Goal: Task Accomplishment & Management: Manage account settings

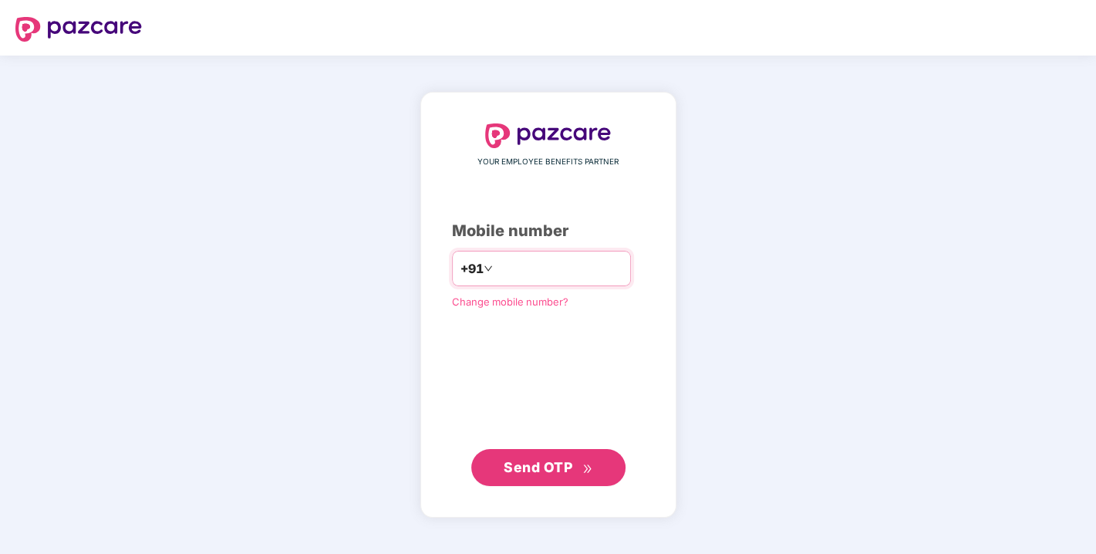
drag, startPoint x: 491, startPoint y: 285, endPoint x: 513, endPoint y: 264, distance: 30.6
click at [513, 264] on div "+91" at bounding box center [541, 268] width 179 height 35
click at [513, 264] on input "number" at bounding box center [559, 268] width 127 height 25
type input "**********"
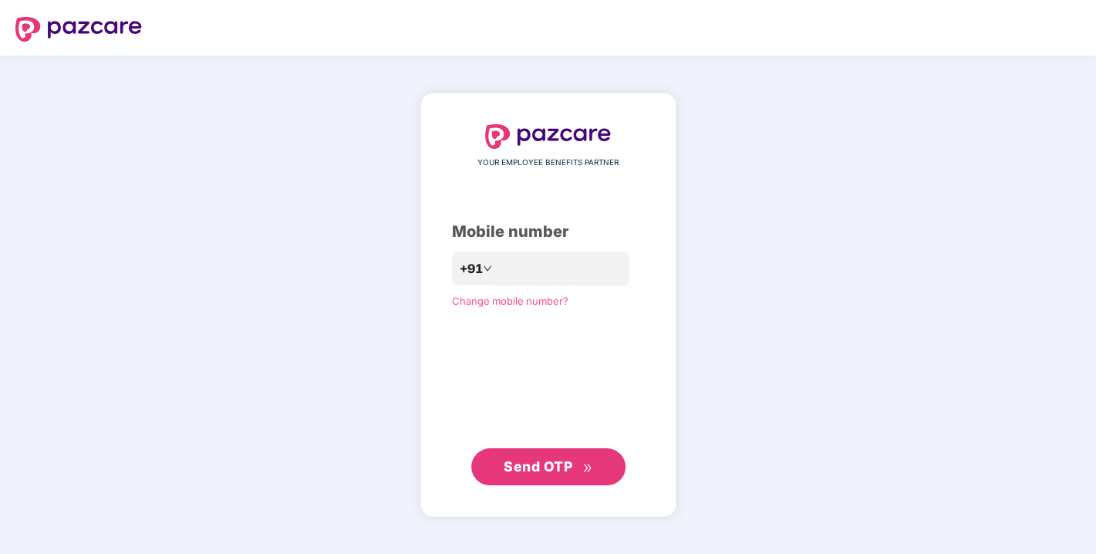
click at [526, 458] on span "Send OTP" at bounding box center [538, 466] width 69 height 16
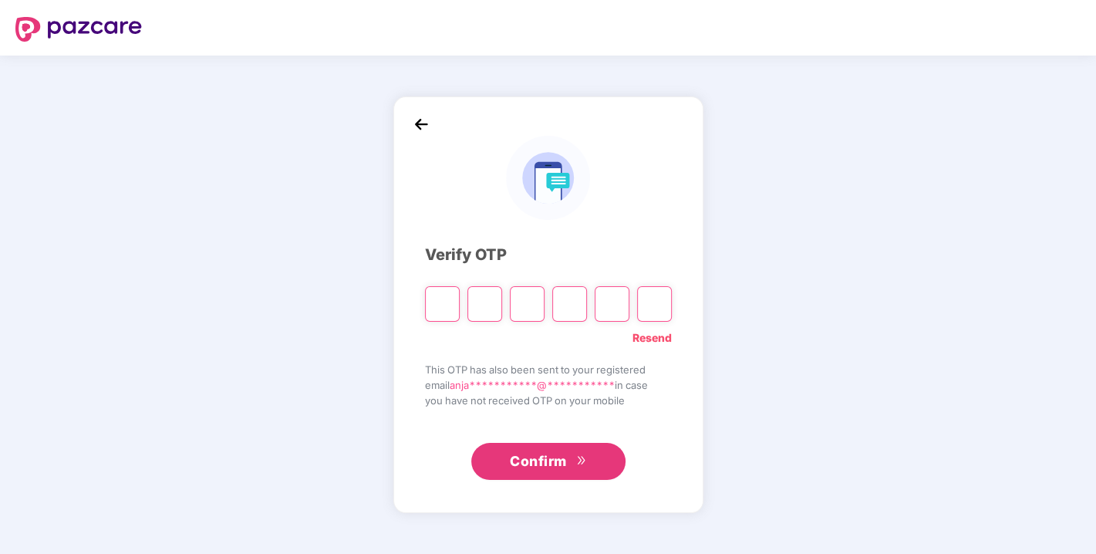
type input "*"
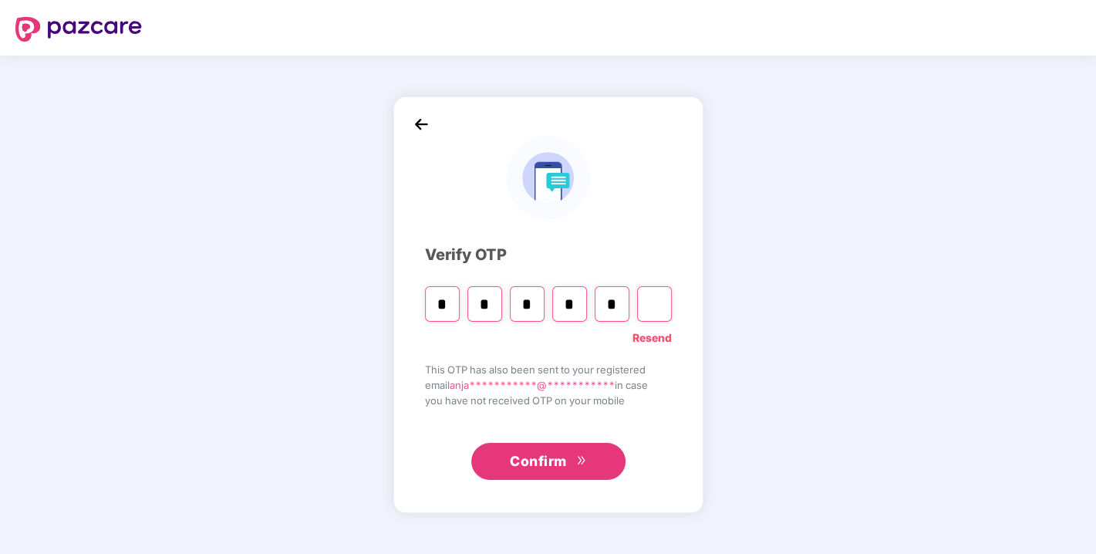
type input "*"
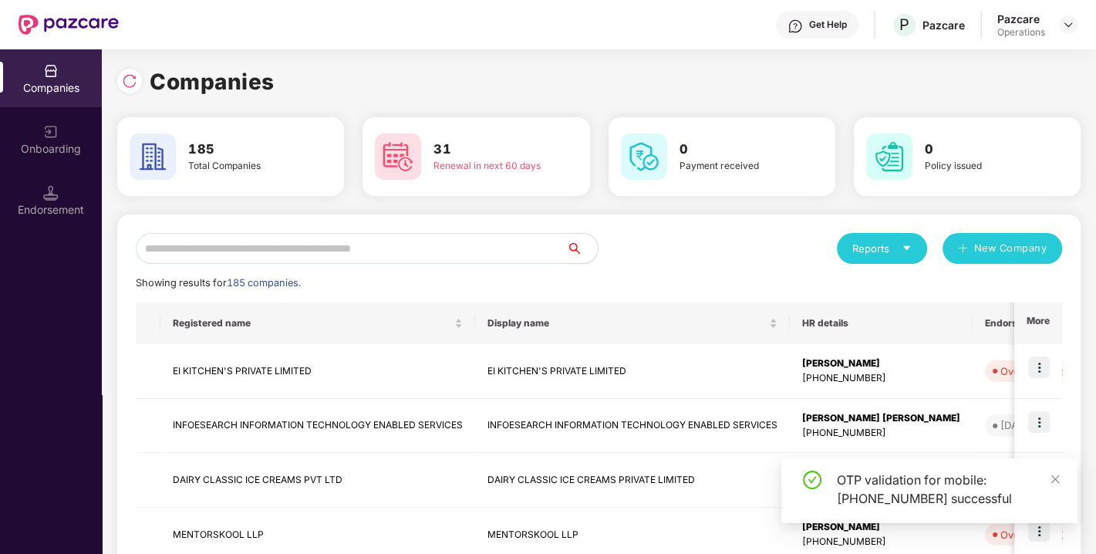
click at [381, 262] on input "text" at bounding box center [351, 248] width 431 height 31
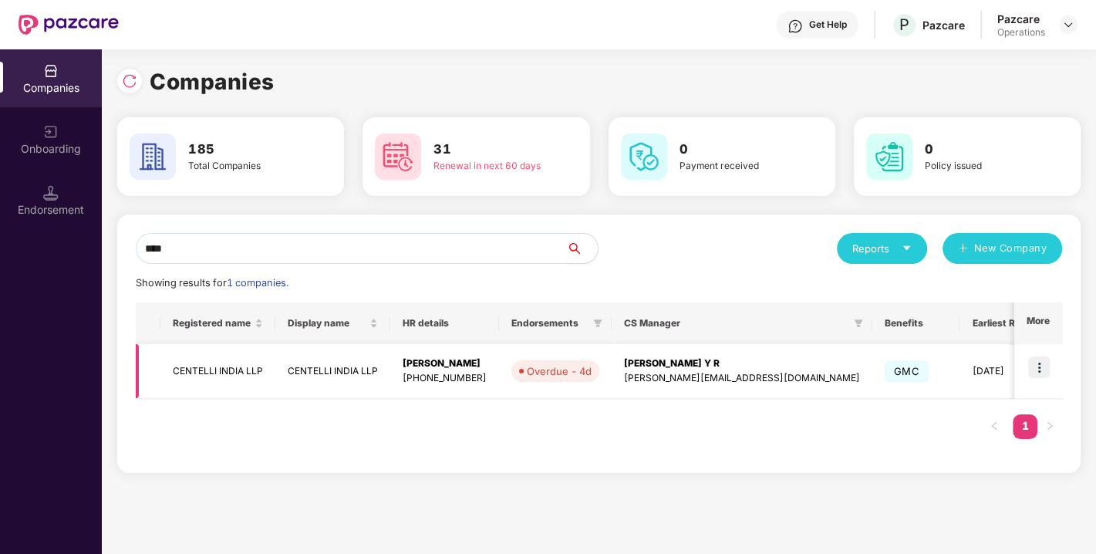
type input "****"
click at [211, 366] on td "CENTELLI INDIA LLP" at bounding box center [218, 371] width 115 height 55
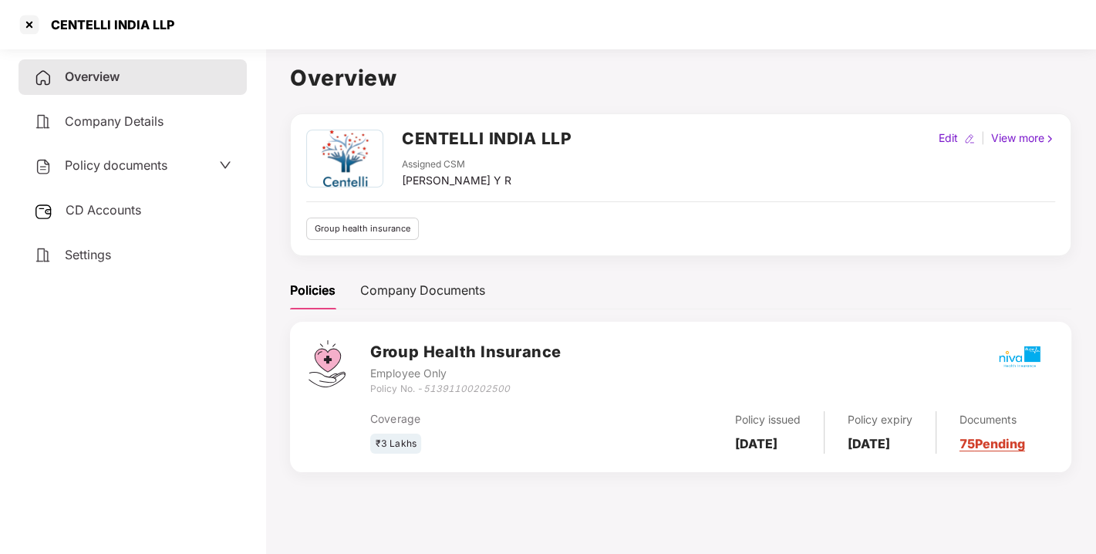
click at [113, 174] on div "Policy documents" at bounding box center [100, 166] width 133 height 20
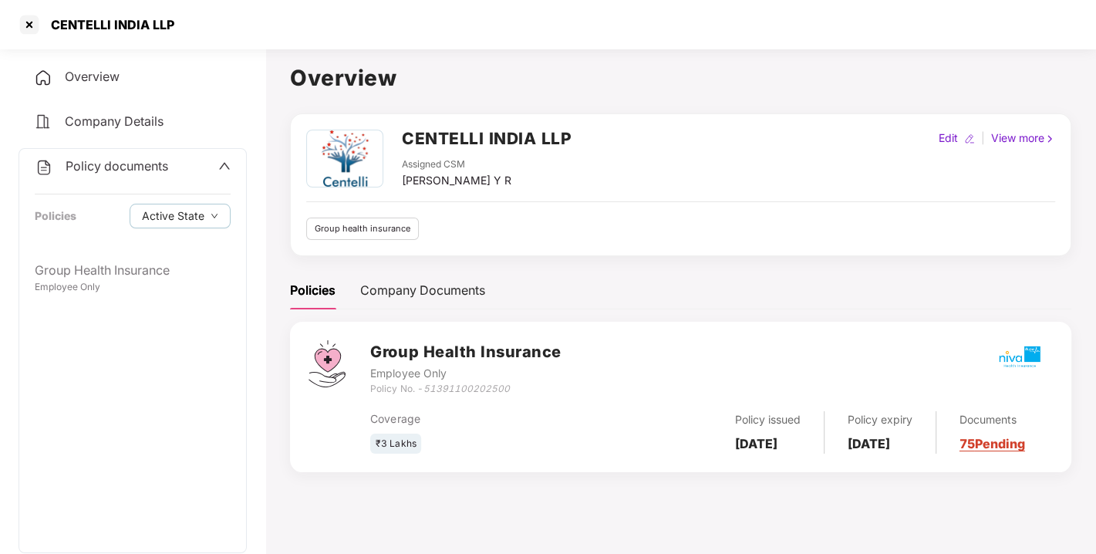
click at [116, 180] on div "Policy documents Policies Active State" at bounding box center [132, 201] width 227 height 104
click at [132, 164] on span "Policy documents" at bounding box center [117, 165] width 103 height 15
click at [101, 209] on span "CD Accounts" at bounding box center [104, 209] width 76 height 15
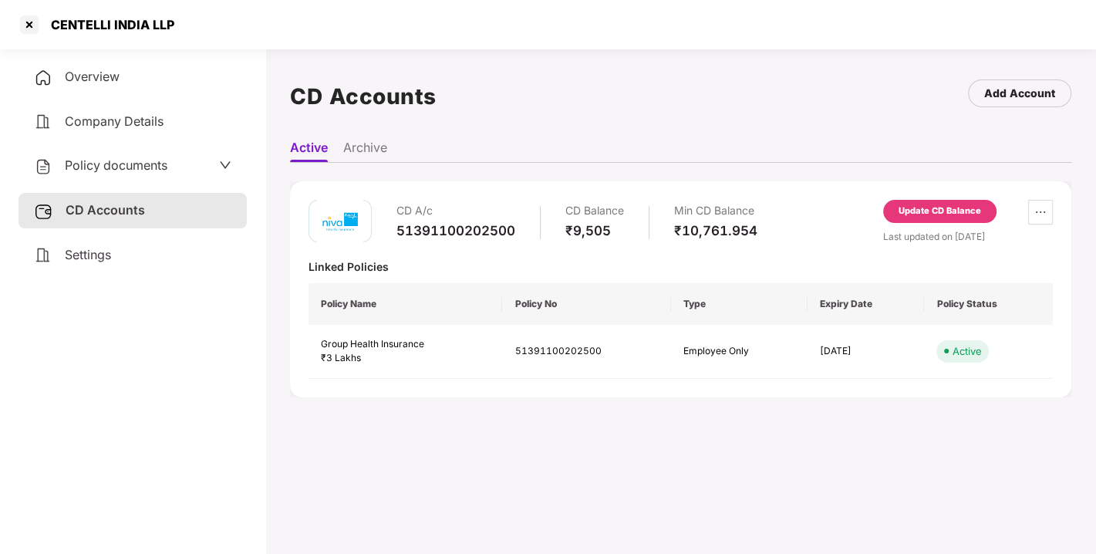
click at [917, 205] on div "Update CD Balance" at bounding box center [940, 211] width 83 height 14
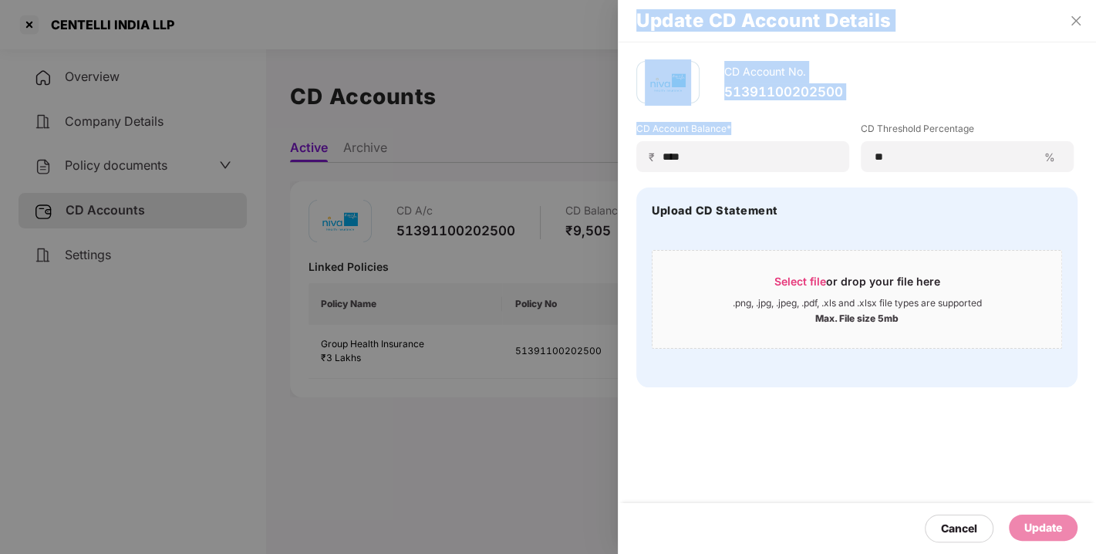
drag, startPoint x: 715, startPoint y: 147, endPoint x: 555, endPoint y: 177, distance: 163.2
click at [555, 177] on div "Update CD Account Details CD Account No. 51391100202500 CD Account Balance* ₹ *…" at bounding box center [548, 277] width 1096 height 554
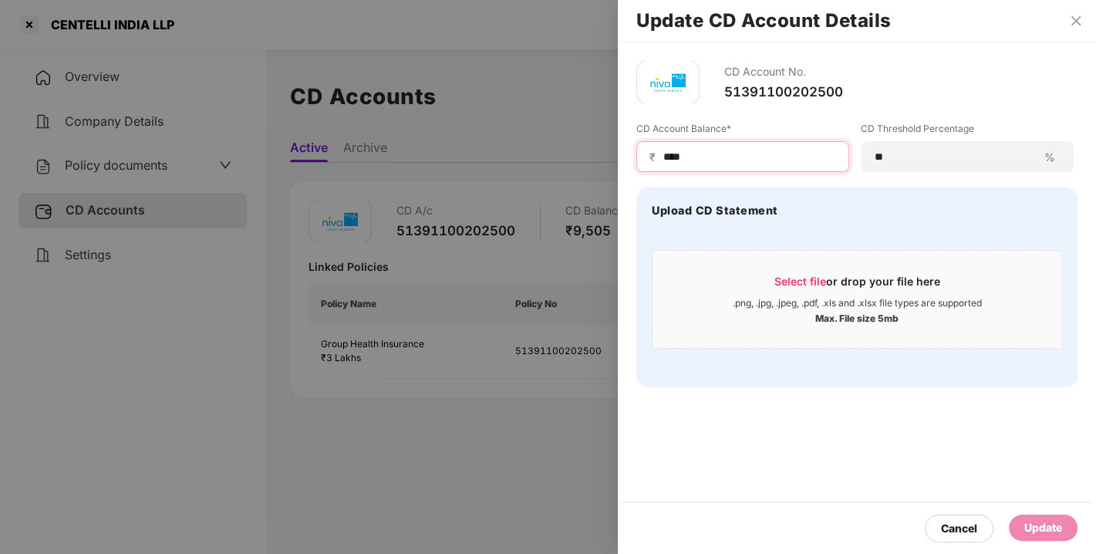
drag, startPoint x: 736, startPoint y: 156, endPoint x: 604, endPoint y: 189, distance: 136.1
click at [604, 189] on div "Update CD Account Details CD Account No. 51391100202500 CD Account Balance* ₹ *…" at bounding box center [548, 277] width 1096 height 554
type input "*****"
click at [1030, 513] on div "Cancel Update" at bounding box center [857, 528] width 478 height 51
click at [1045, 528] on div "Update" at bounding box center [1044, 527] width 38 height 17
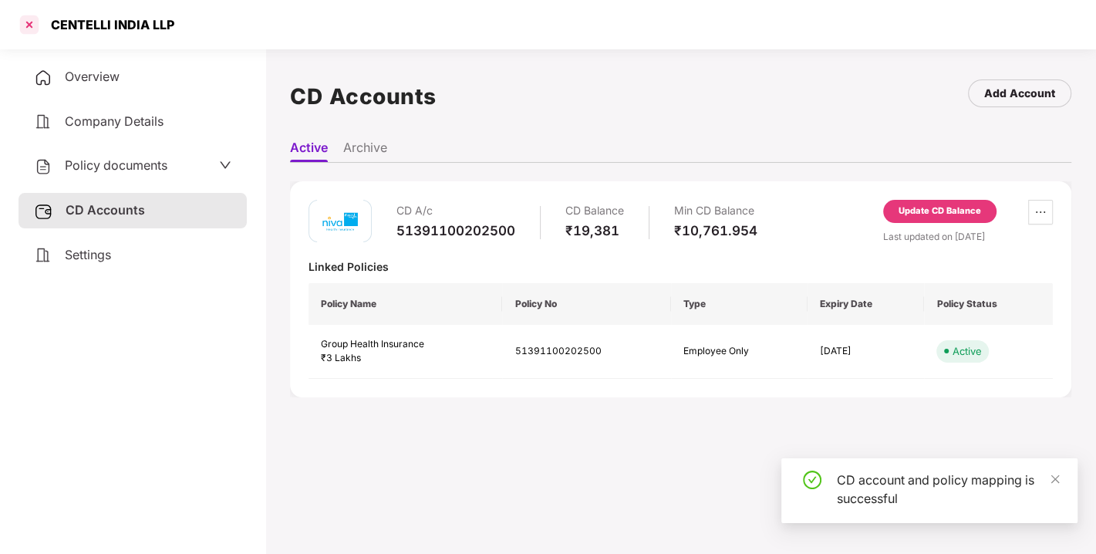
click at [26, 19] on div at bounding box center [29, 24] width 25 height 25
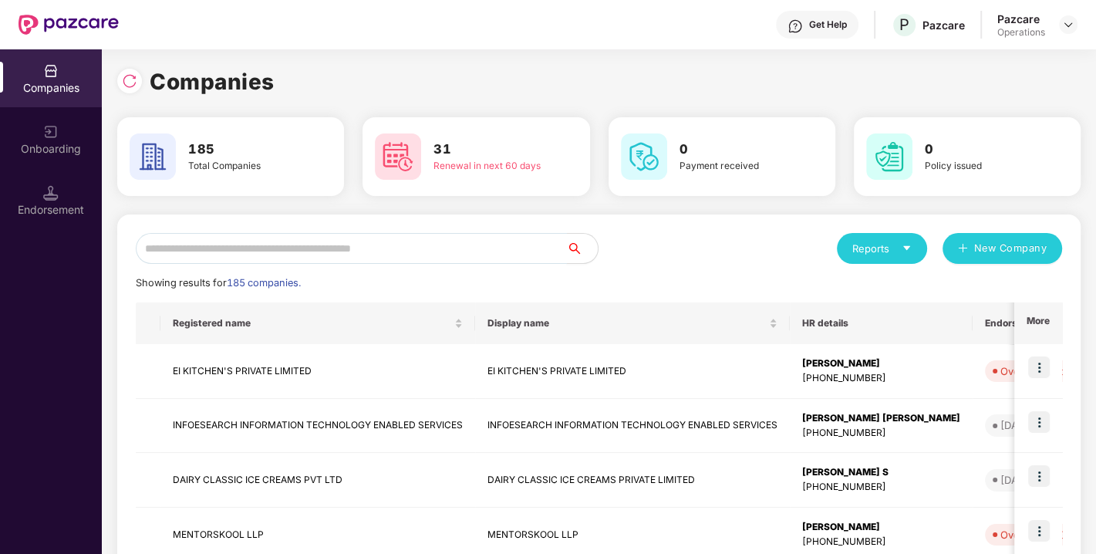
click at [255, 246] on input "text" at bounding box center [351, 248] width 431 height 31
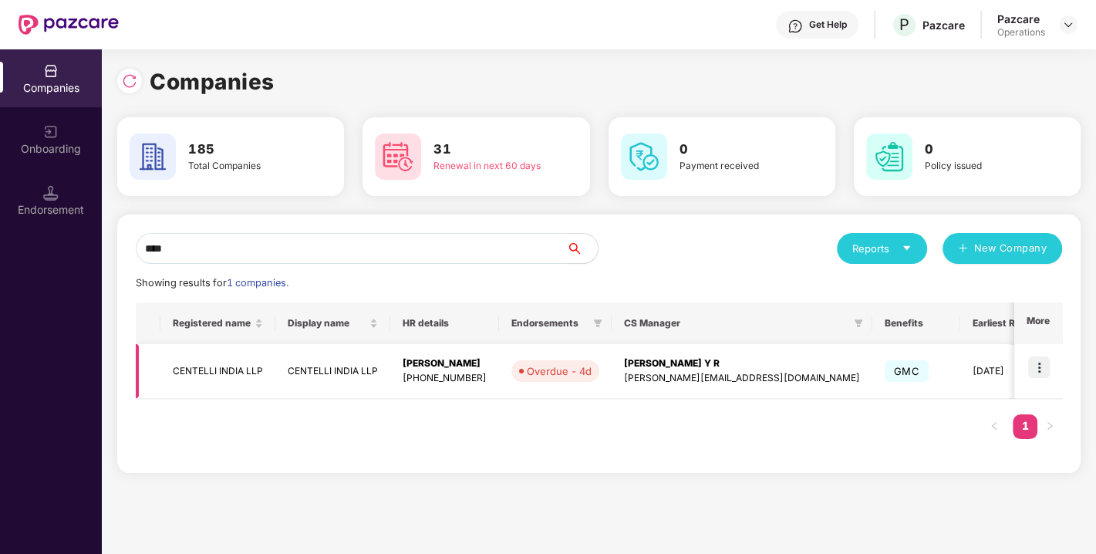
type input "****"
click at [1040, 369] on img at bounding box center [1040, 367] width 22 height 22
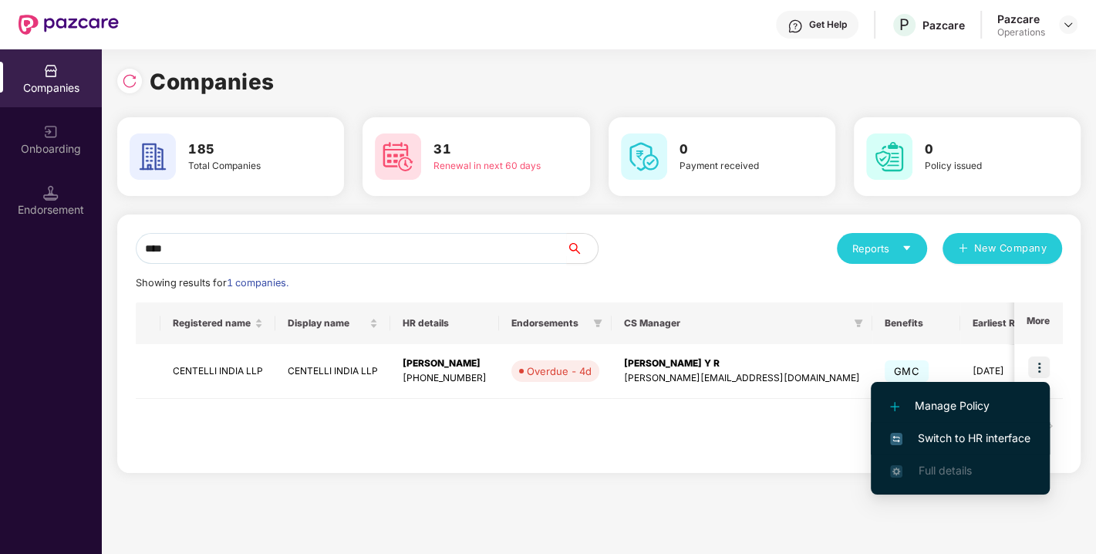
click at [958, 430] on span "Switch to HR interface" at bounding box center [960, 438] width 140 height 17
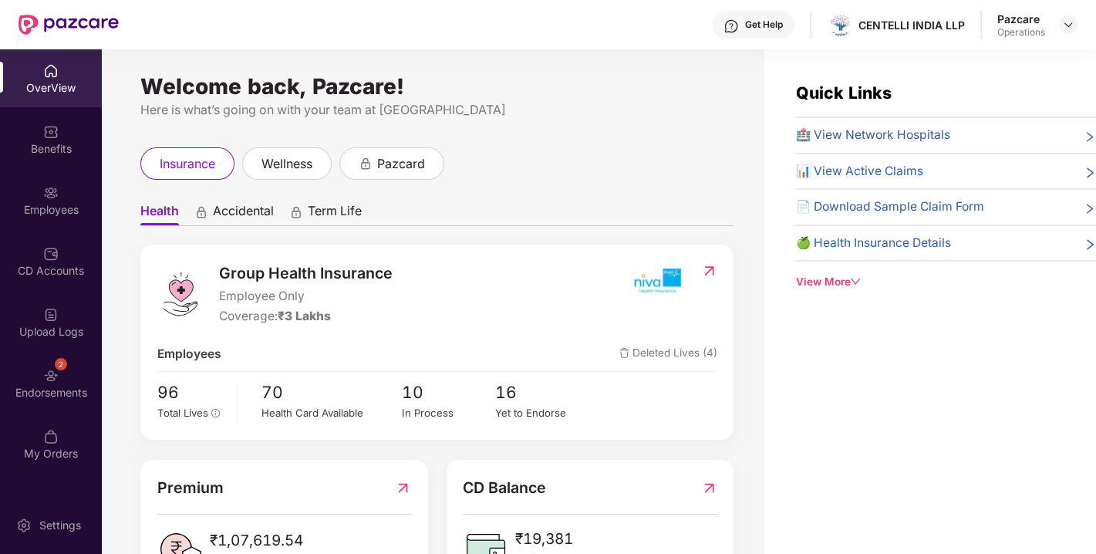
click at [39, 397] on div "Endorsements" at bounding box center [51, 392] width 102 height 15
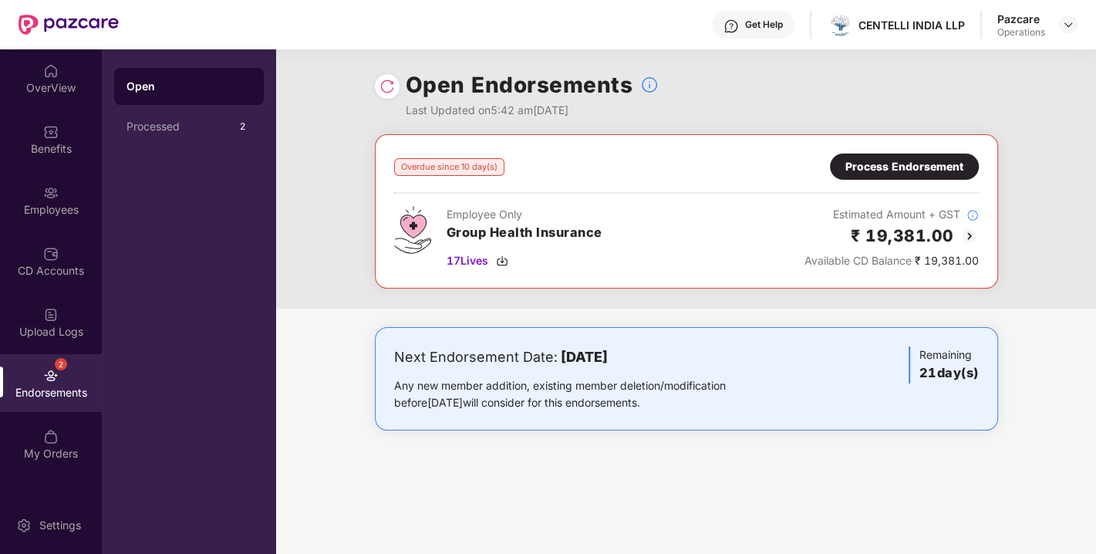
click at [392, 89] on img at bounding box center [387, 86] width 15 height 15
click at [509, 259] on img at bounding box center [502, 261] width 12 height 12
click at [1071, 26] on img at bounding box center [1069, 25] width 12 height 12
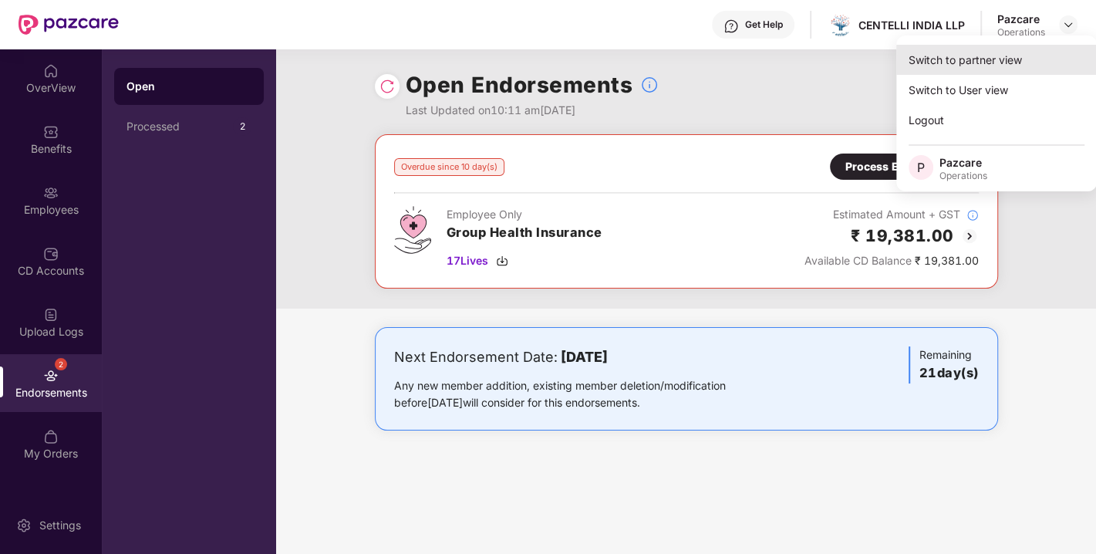
click at [968, 45] on div "Switch to partner view" at bounding box center [997, 60] width 201 height 30
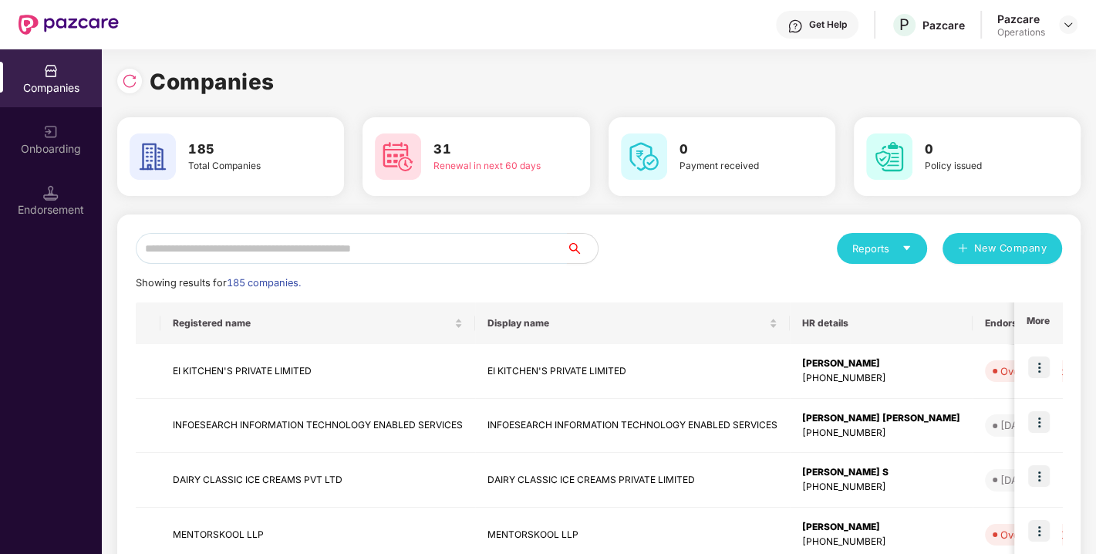
click at [367, 238] on input "text" at bounding box center [351, 248] width 431 height 31
paste input "**********"
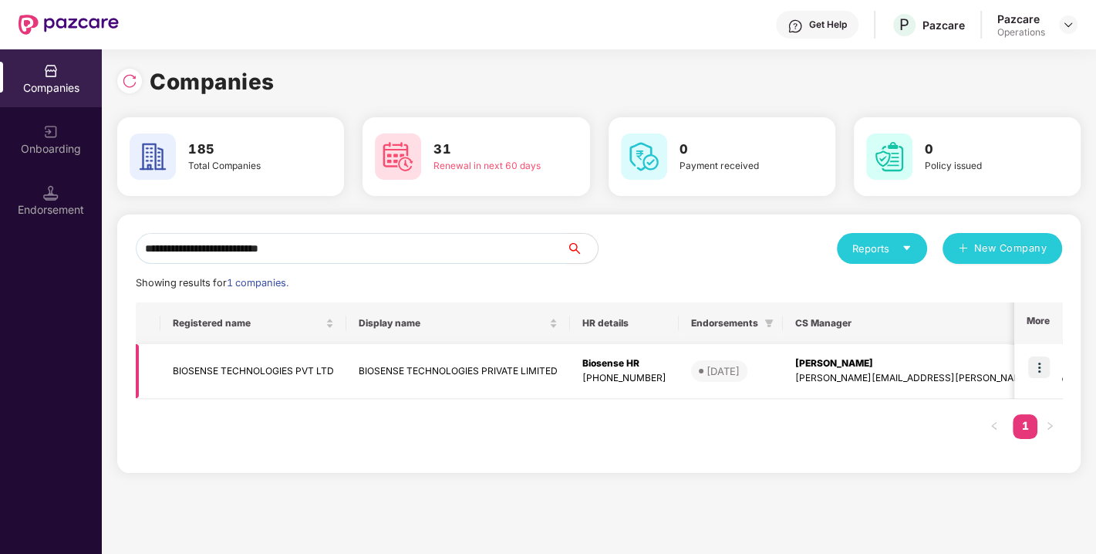
type input "**********"
click at [1040, 359] on img at bounding box center [1040, 367] width 22 height 22
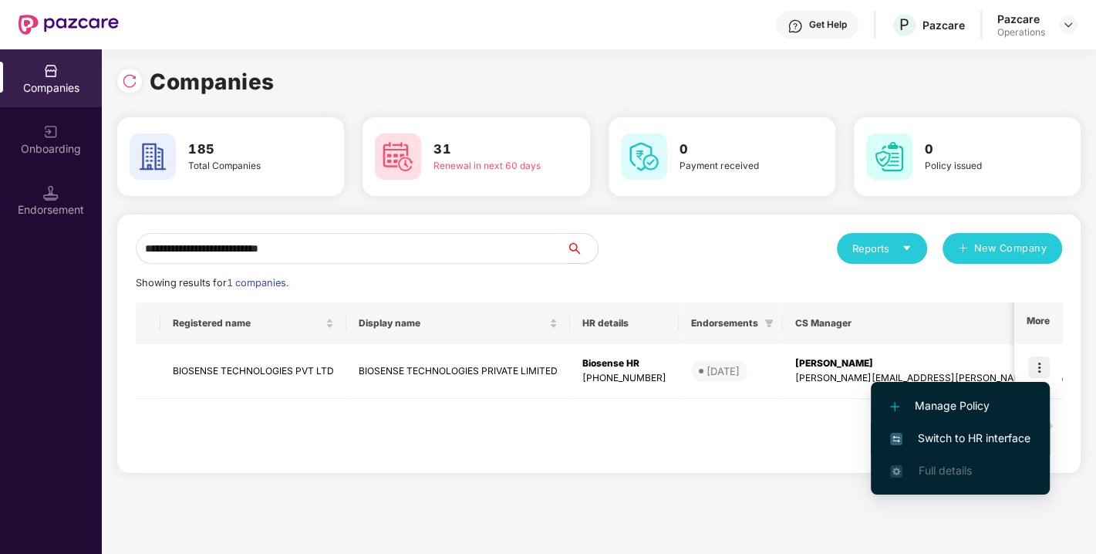
click at [955, 438] on span "Switch to HR interface" at bounding box center [960, 438] width 140 height 17
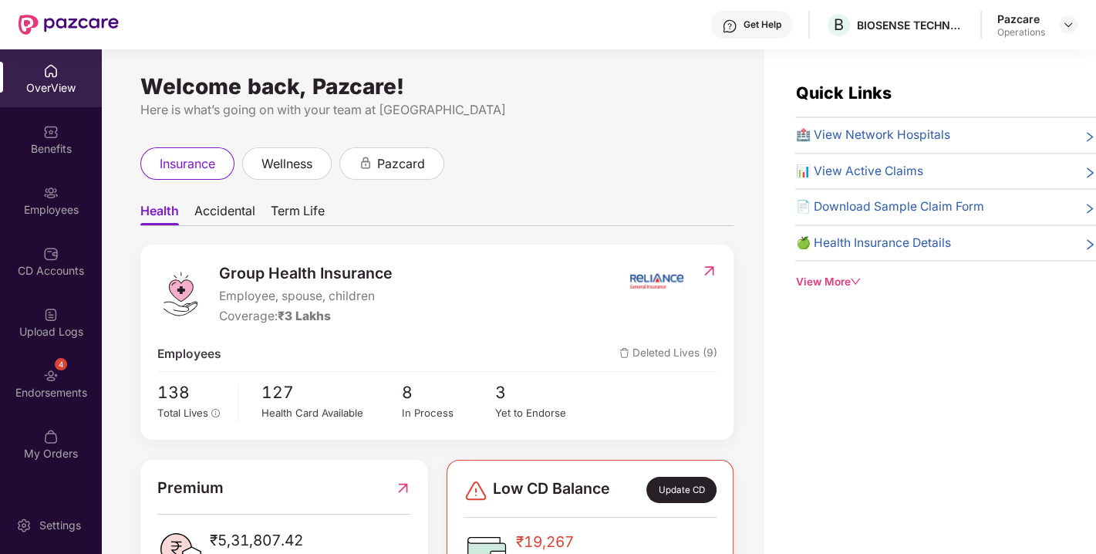
click at [35, 369] on div "4 Endorsements" at bounding box center [51, 383] width 102 height 58
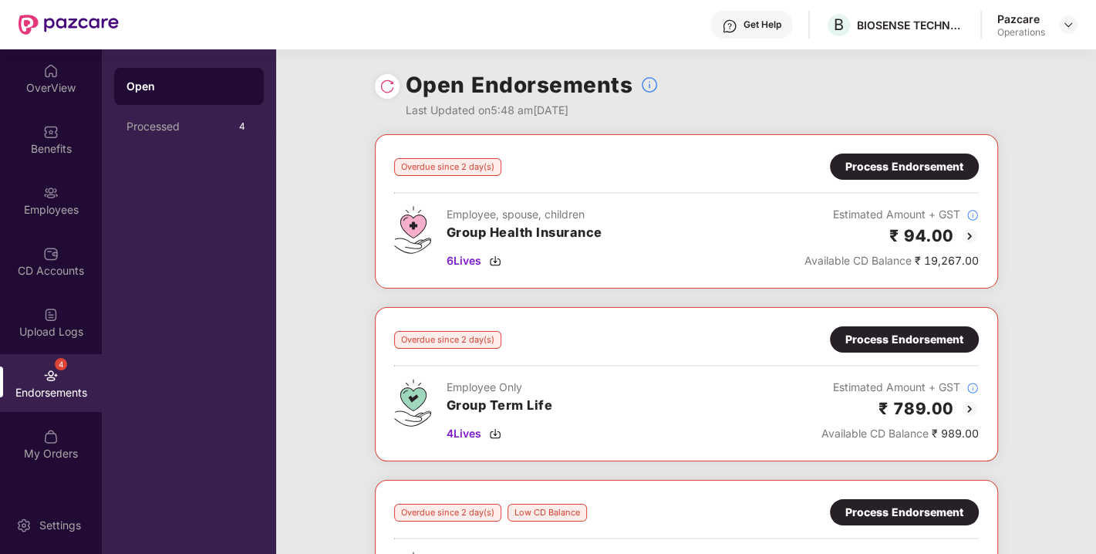
click at [370, 75] on div "Open Endorsements Last Updated on 5:48 am[DATE]" at bounding box center [686, 91] width 820 height 85
click at [380, 89] on img at bounding box center [387, 86] width 15 height 15
click at [885, 158] on div "Process Endorsement" at bounding box center [905, 166] width 118 height 17
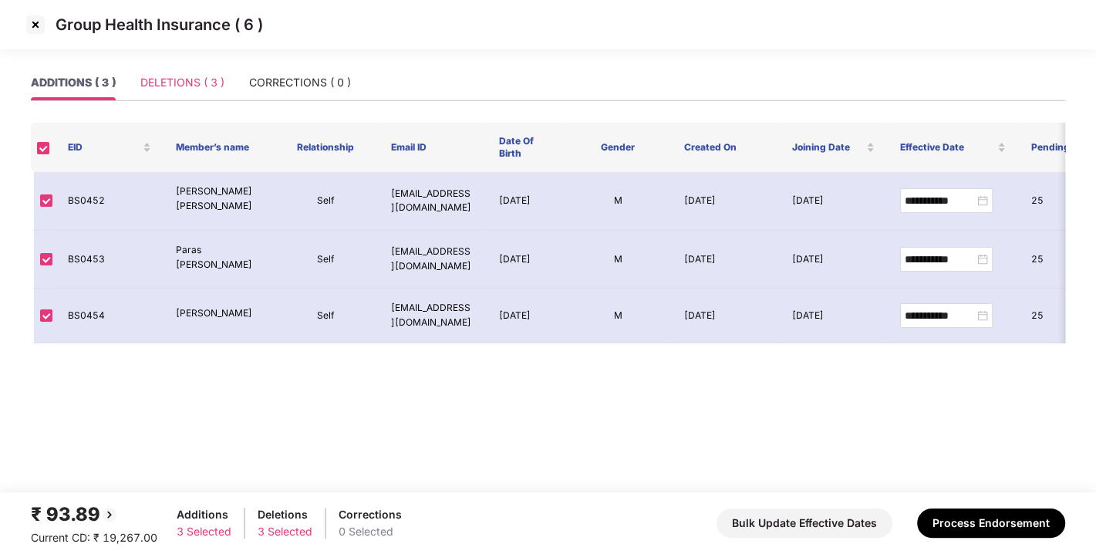
click at [142, 68] on div "DELETIONS ( 3 )" at bounding box center [182, 82] width 84 height 35
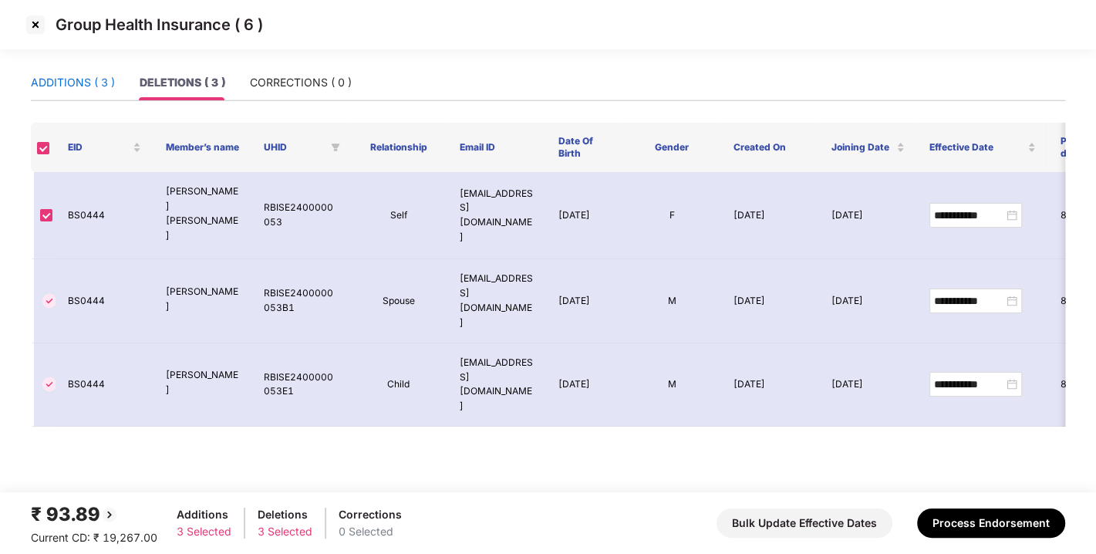
click at [35, 89] on div "ADDITIONS ( 3 )" at bounding box center [73, 82] width 84 height 17
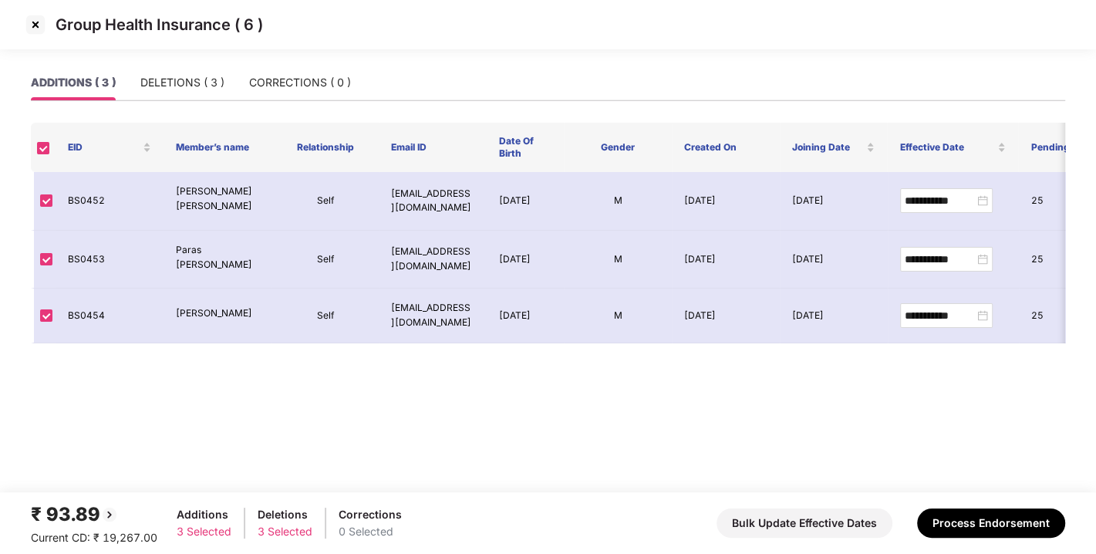
click at [32, 19] on img at bounding box center [35, 24] width 25 height 25
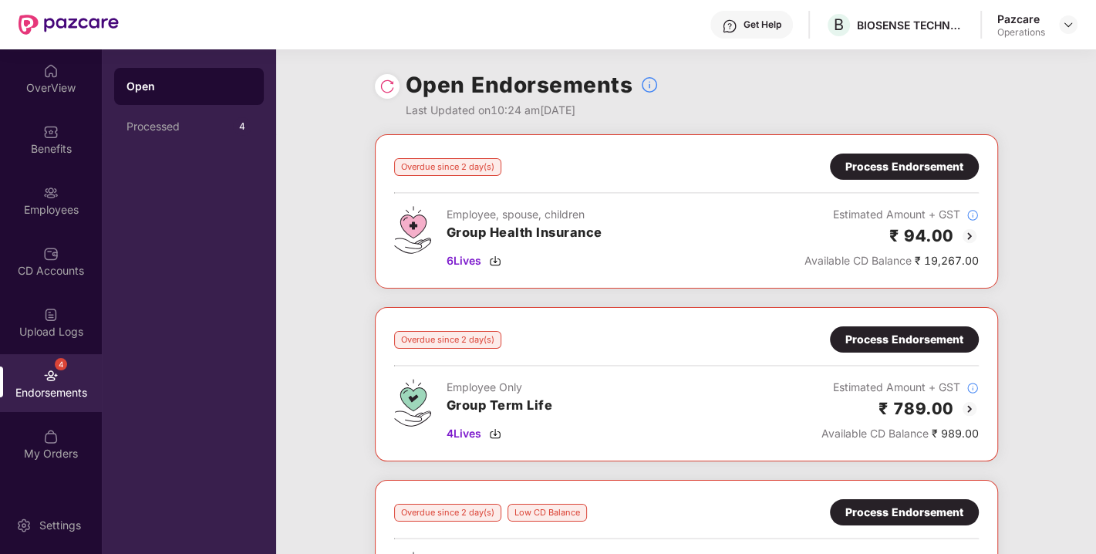
click at [495, 249] on div "Employee, spouse, children Group Health Insurance 6 Lives" at bounding box center [525, 237] width 156 height 63
click at [495, 261] on img at bounding box center [495, 261] width 12 height 12
click at [1071, 27] on img at bounding box center [1069, 25] width 12 height 12
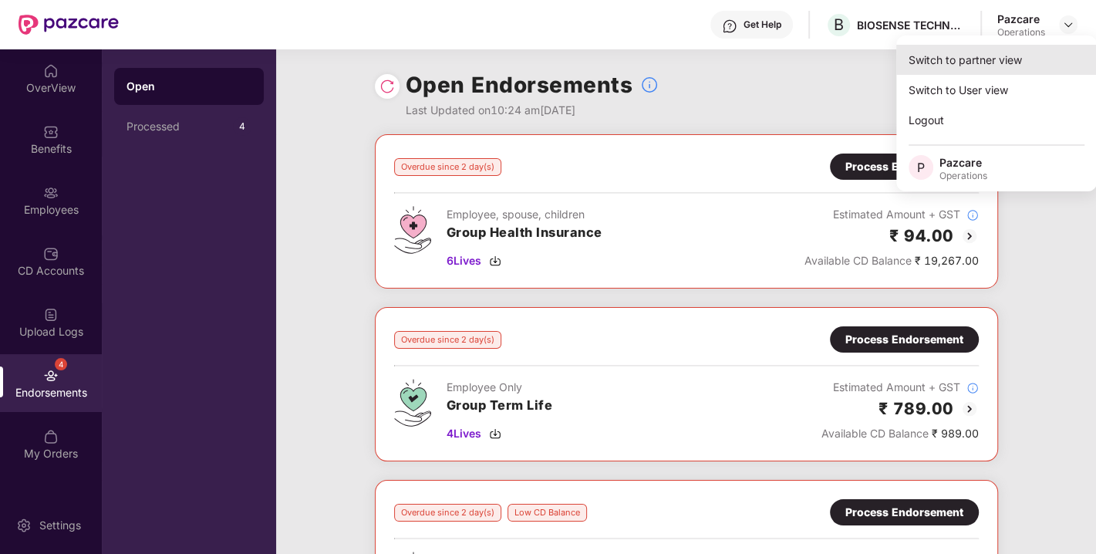
click at [957, 48] on div "Switch to partner view" at bounding box center [997, 60] width 201 height 30
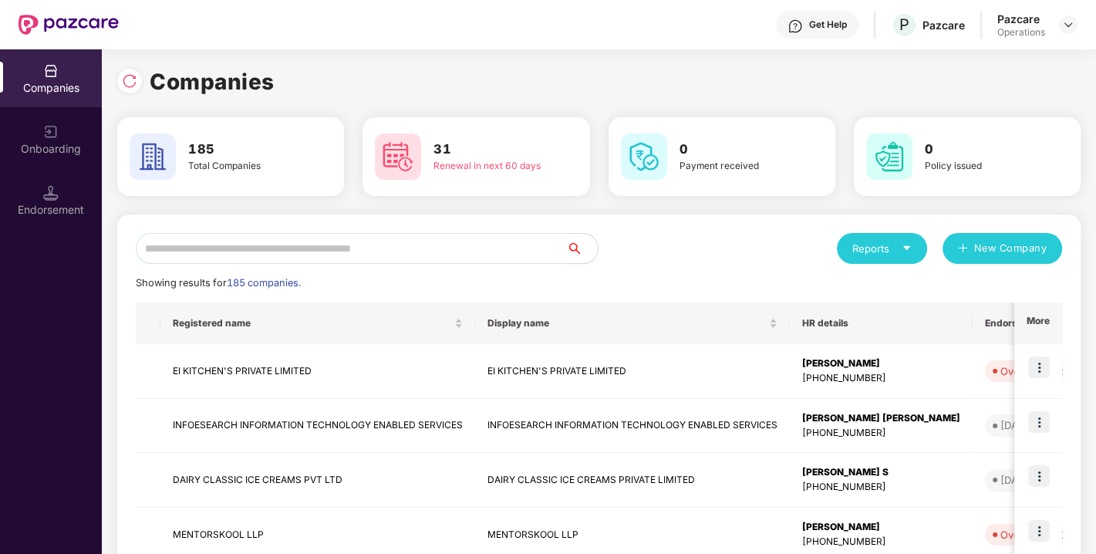
click at [350, 244] on input "text" at bounding box center [351, 248] width 431 height 31
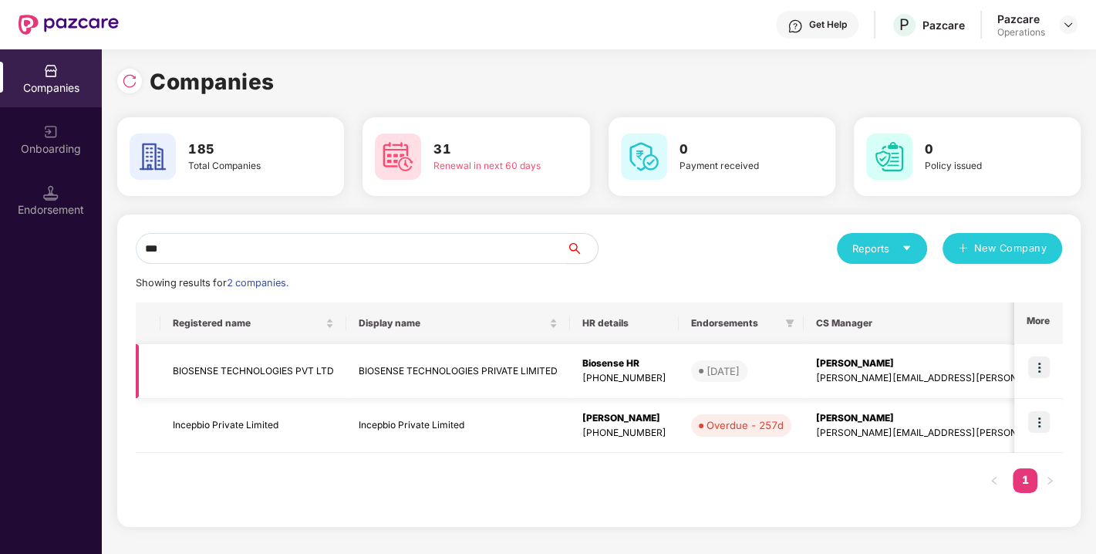
type input "***"
click at [261, 370] on td "BIOSENSE TECHNOLOGIES PVT LTD" at bounding box center [254, 371] width 186 height 55
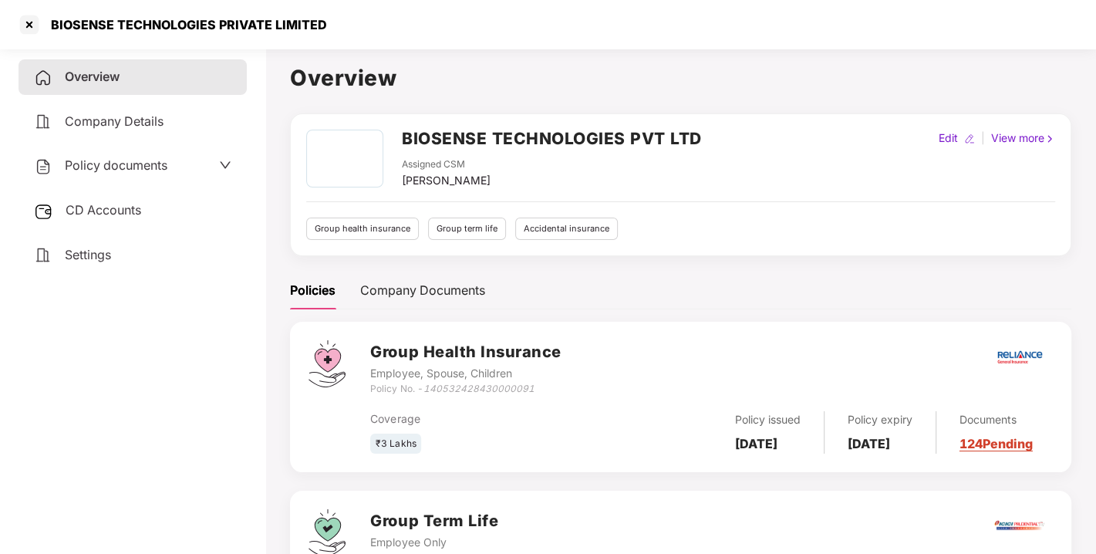
click at [113, 198] on div "CD Accounts" at bounding box center [133, 210] width 228 height 35
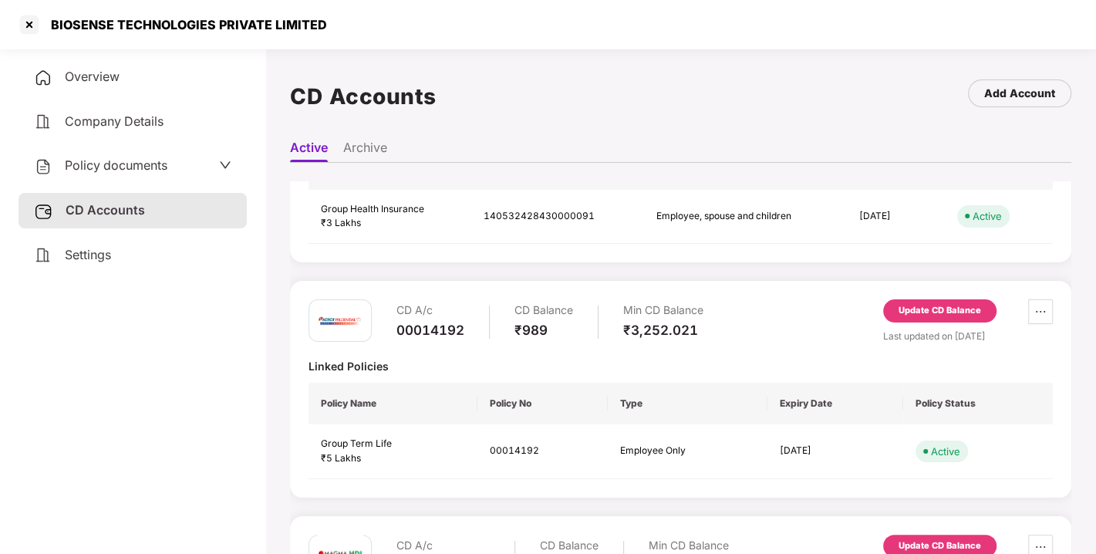
scroll to position [130, 0]
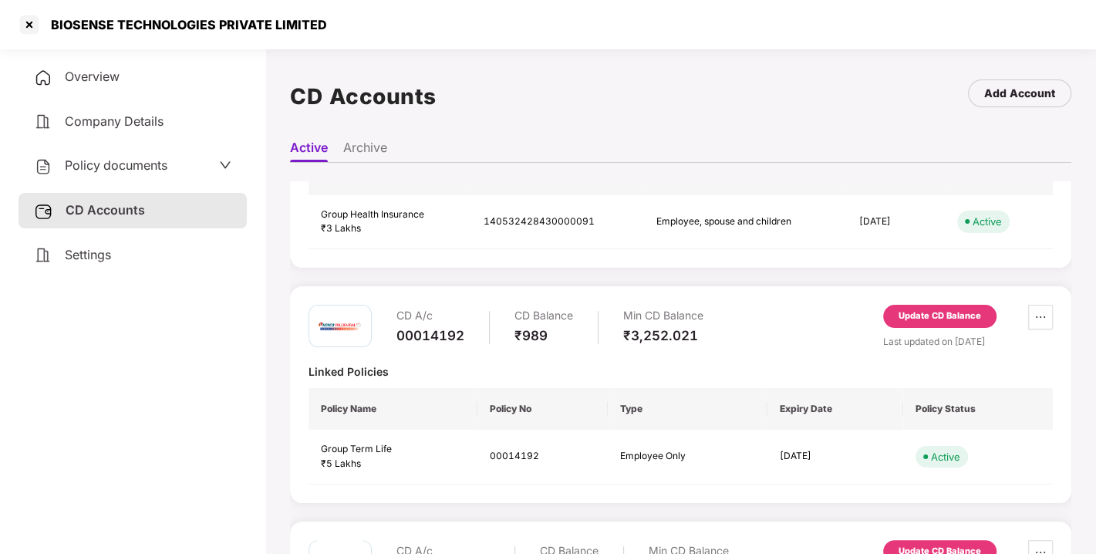
click at [955, 319] on div "Update CD Balance" at bounding box center [940, 316] width 83 height 14
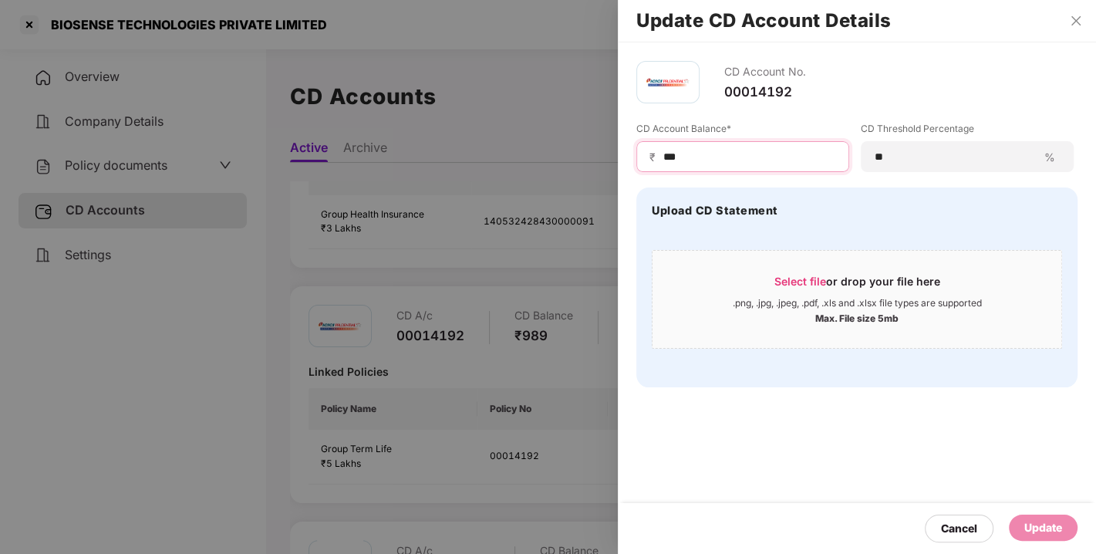
drag, startPoint x: 698, startPoint y: 158, endPoint x: 597, endPoint y: 152, distance: 101.3
click at [597, 152] on div "Update CD Account Details CD Account No. 00014192 CD Account Balance* ₹ *** CD …" at bounding box center [548, 277] width 1096 height 554
type input "***"
click at [1032, 525] on div "Update" at bounding box center [1044, 527] width 38 height 17
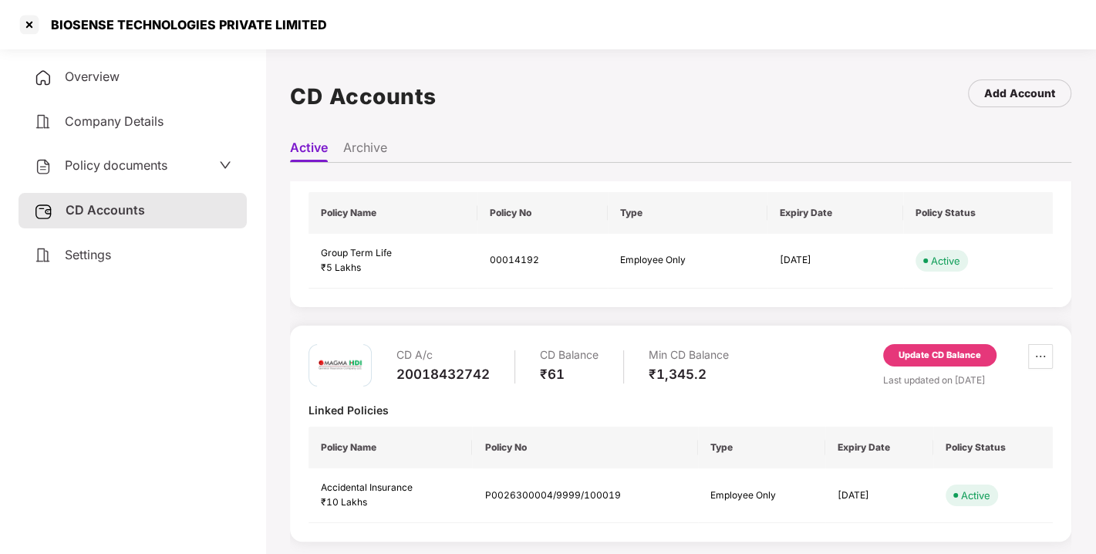
scroll to position [0, 0]
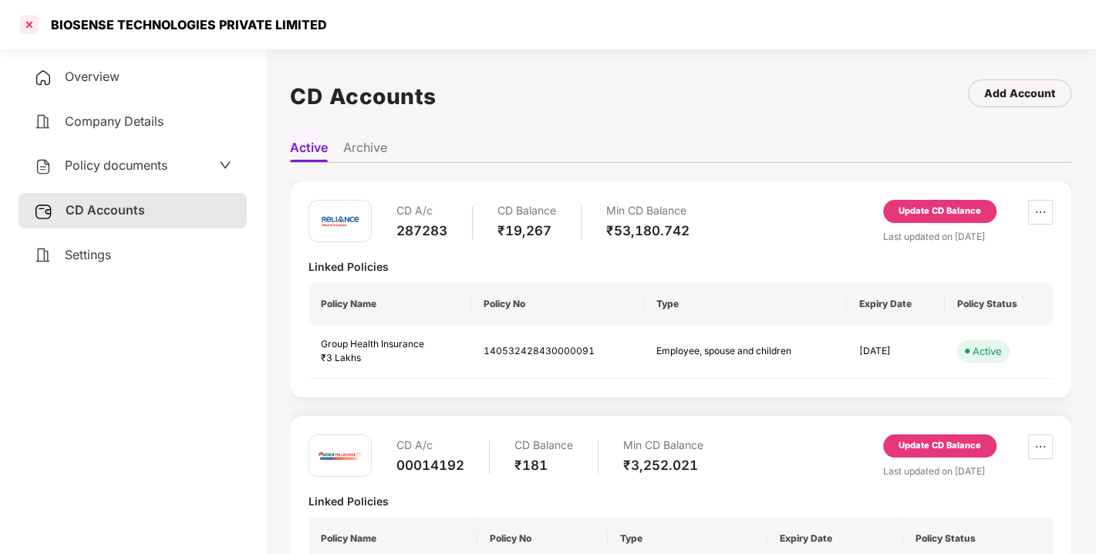
click at [36, 22] on div at bounding box center [29, 24] width 25 height 25
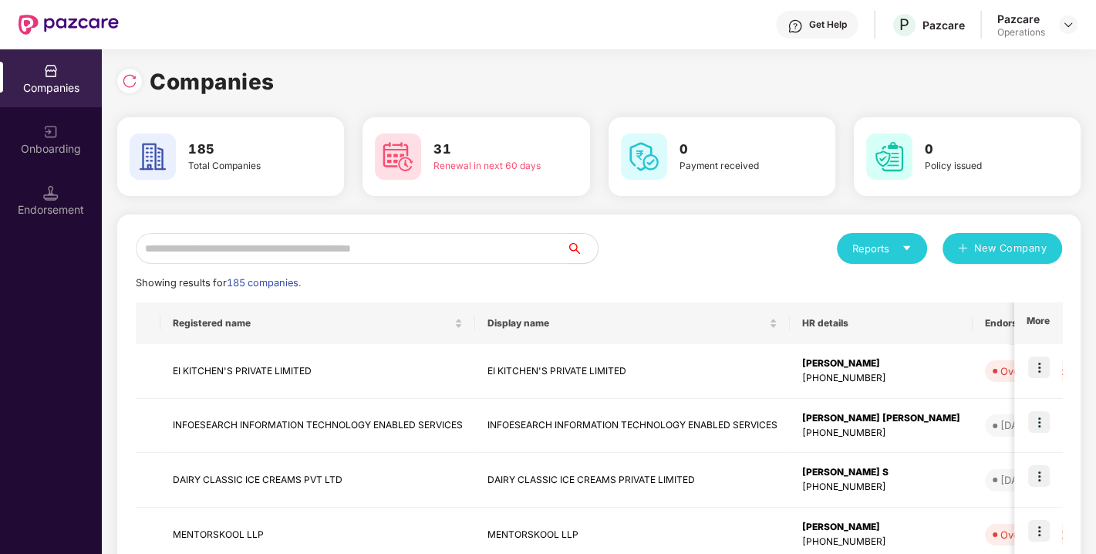
click at [260, 238] on input "text" at bounding box center [351, 248] width 431 height 31
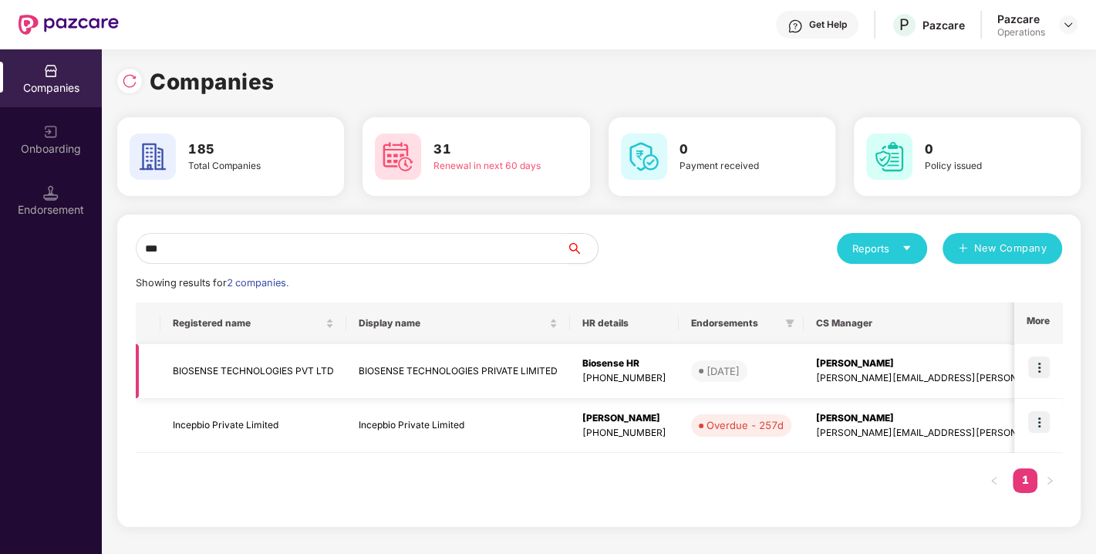
type input "***"
click at [1045, 363] on img at bounding box center [1040, 367] width 22 height 22
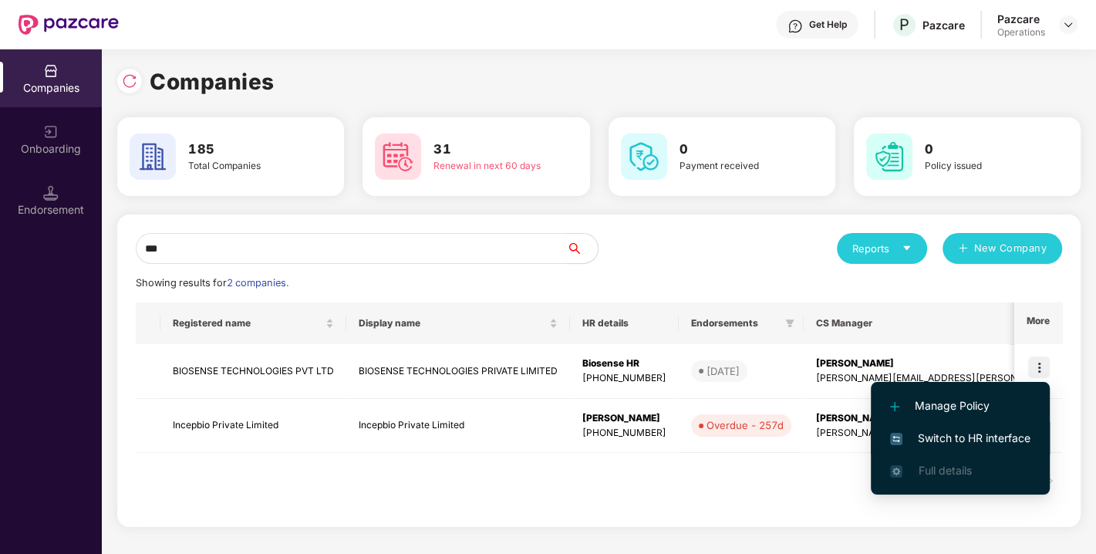
click at [988, 438] on span "Switch to HR interface" at bounding box center [960, 438] width 140 height 17
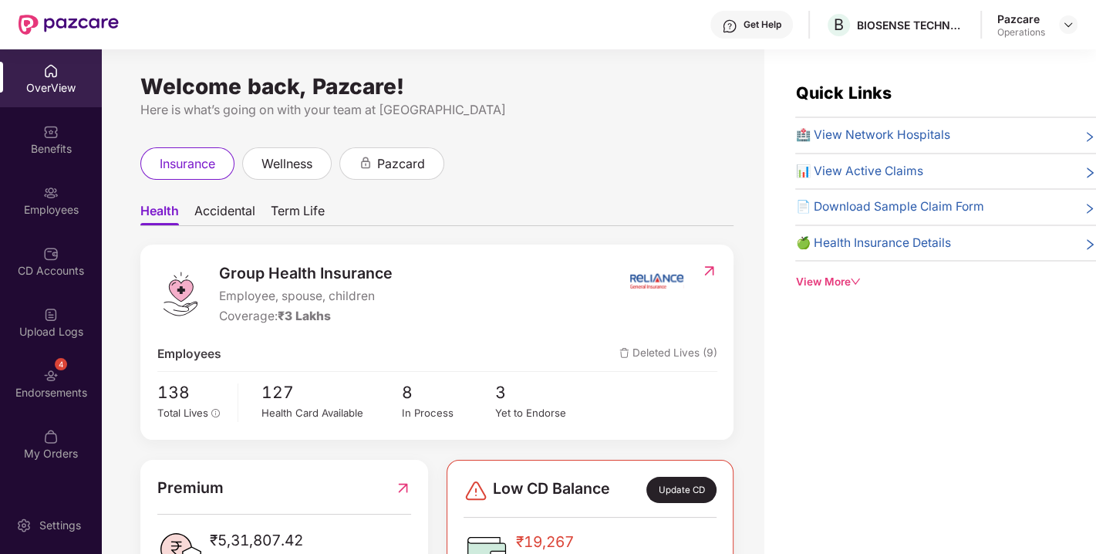
click at [34, 387] on div "Endorsements" at bounding box center [51, 392] width 102 height 15
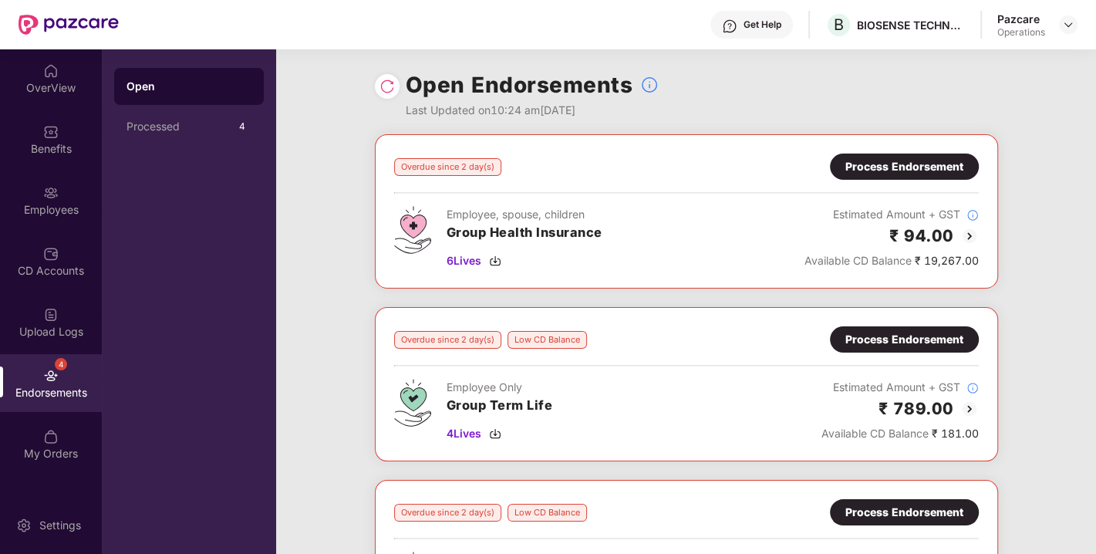
click at [911, 349] on div "Process Endorsement" at bounding box center [904, 339] width 149 height 26
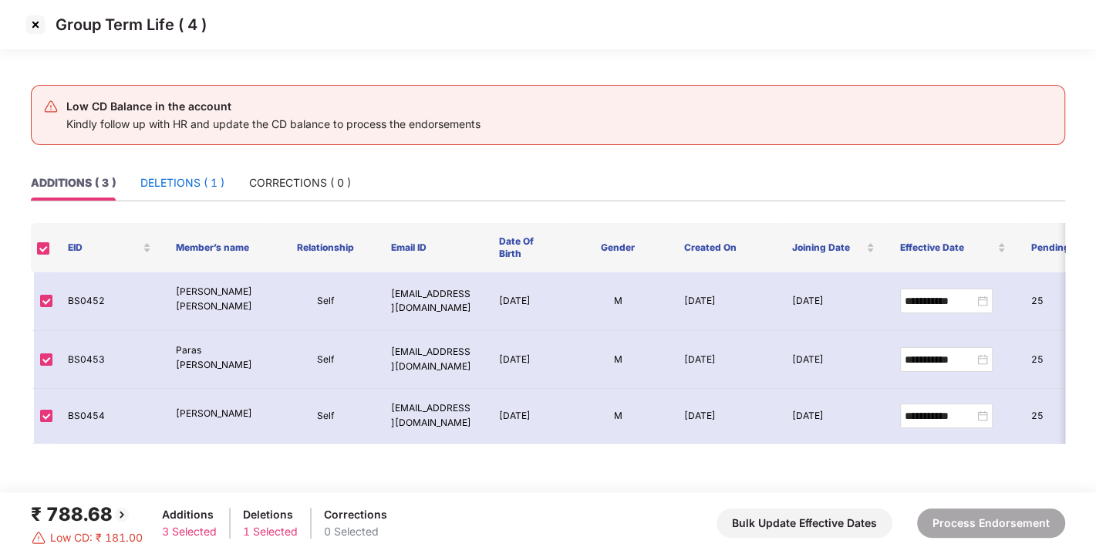
click at [143, 181] on div "DELETIONS ( 1 )" at bounding box center [182, 182] width 84 height 17
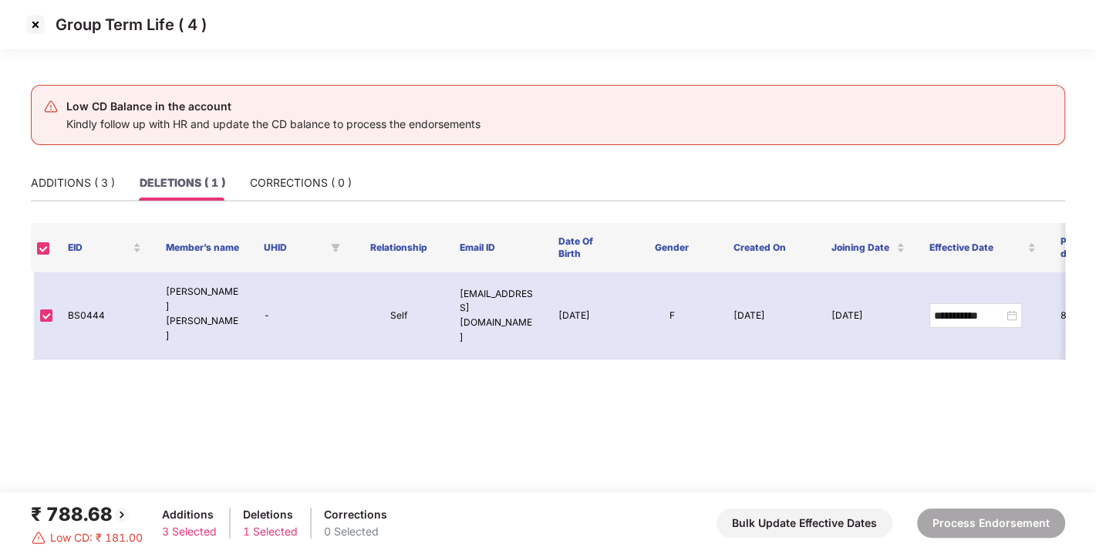
click at [16, 181] on main "**********" at bounding box center [548, 278] width 1096 height 427
click at [72, 178] on div "ADDITIONS ( 3 )" at bounding box center [73, 182] width 84 height 17
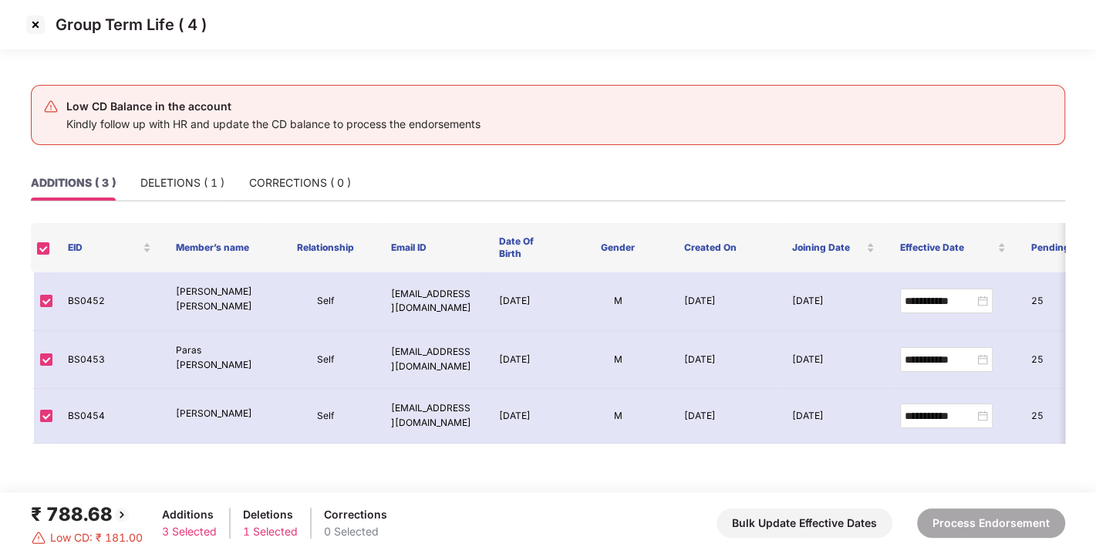
click at [30, 32] on img at bounding box center [35, 24] width 25 height 25
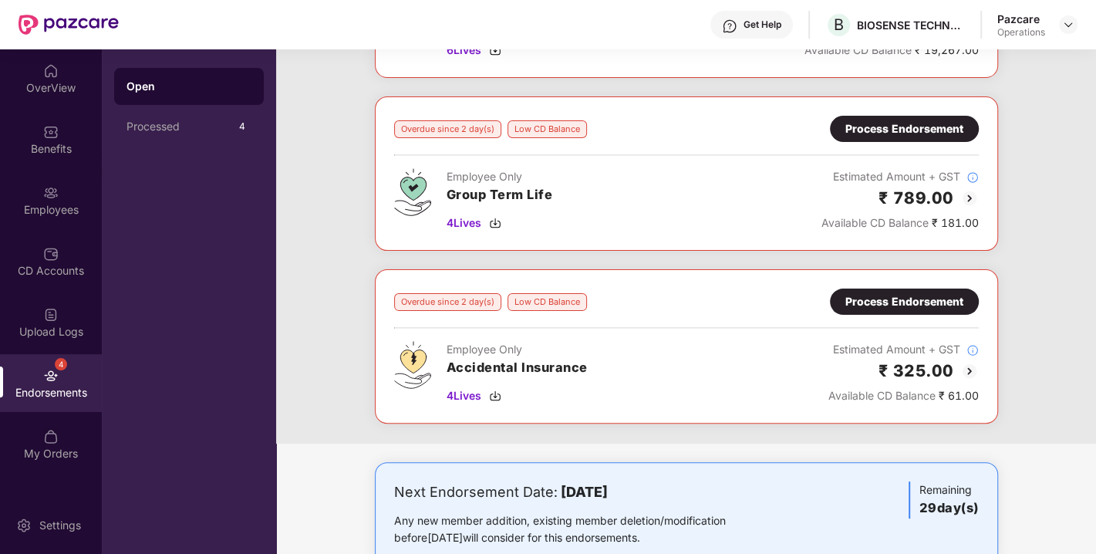
scroll to position [225, 0]
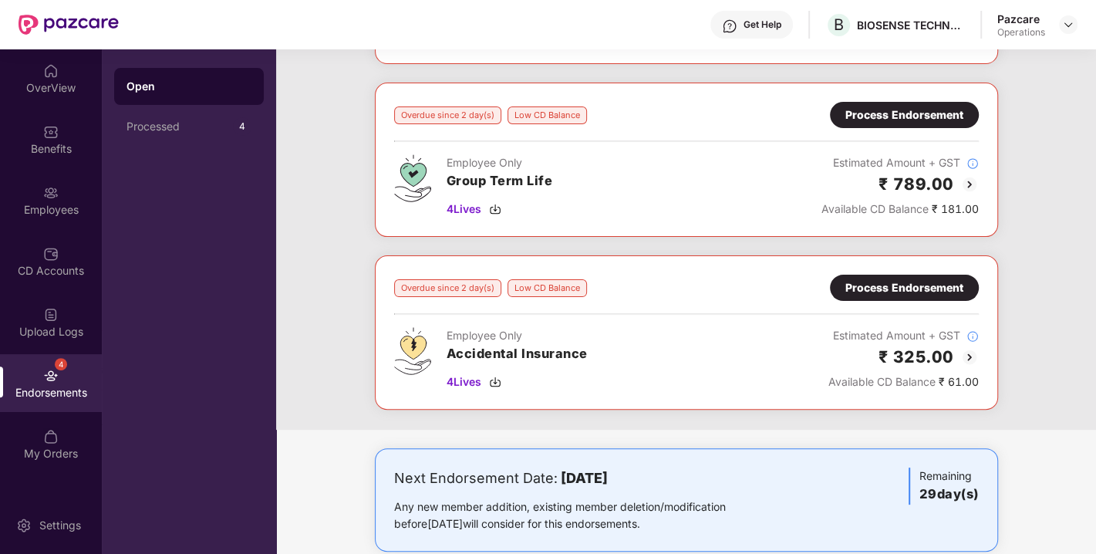
click at [877, 279] on div "Process Endorsement" at bounding box center [905, 287] width 118 height 17
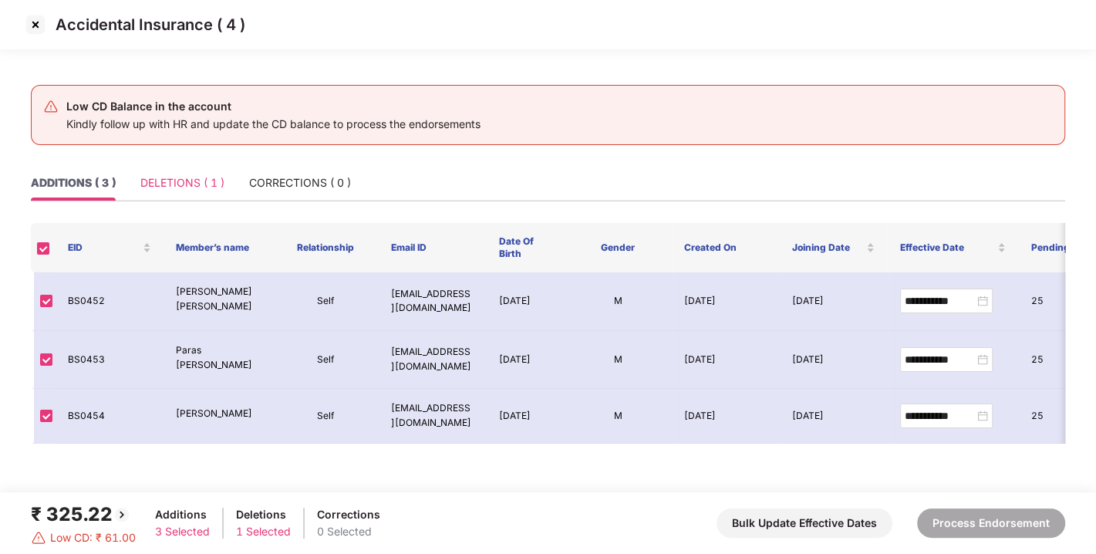
click at [164, 192] on div "DELETIONS ( 1 )" at bounding box center [182, 182] width 84 height 35
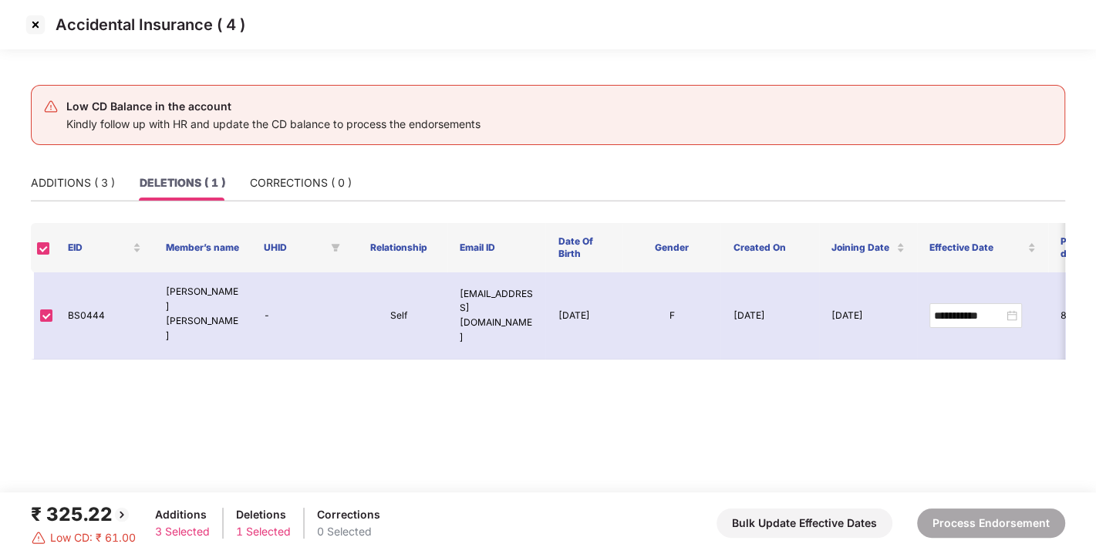
click at [11, 188] on main "**********" at bounding box center [548, 278] width 1096 height 427
click at [86, 182] on div "ADDITIONS ( 3 )" at bounding box center [73, 182] width 84 height 17
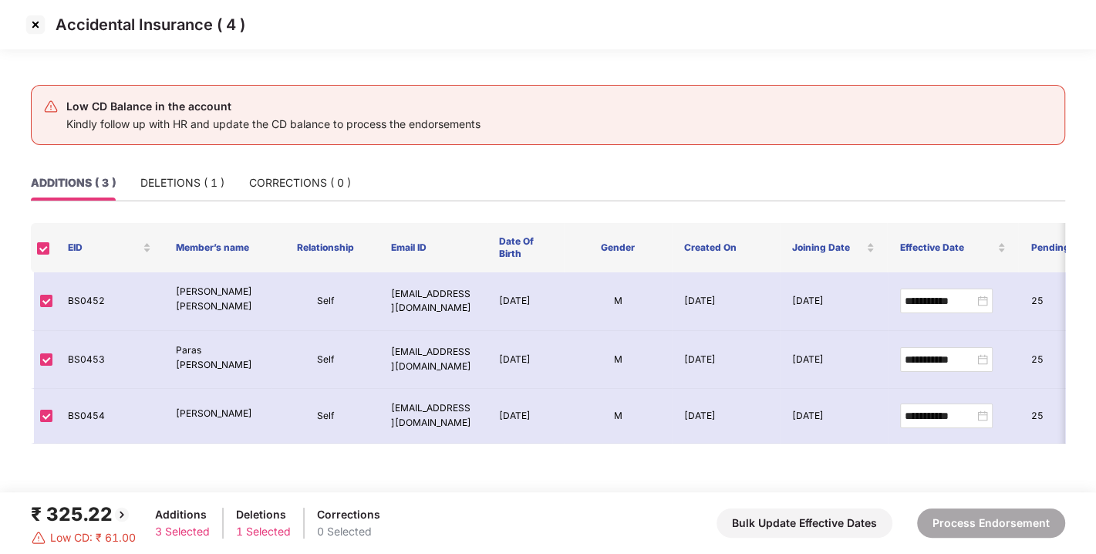
click at [29, 29] on img at bounding box center [35, 24] width 25 height 25
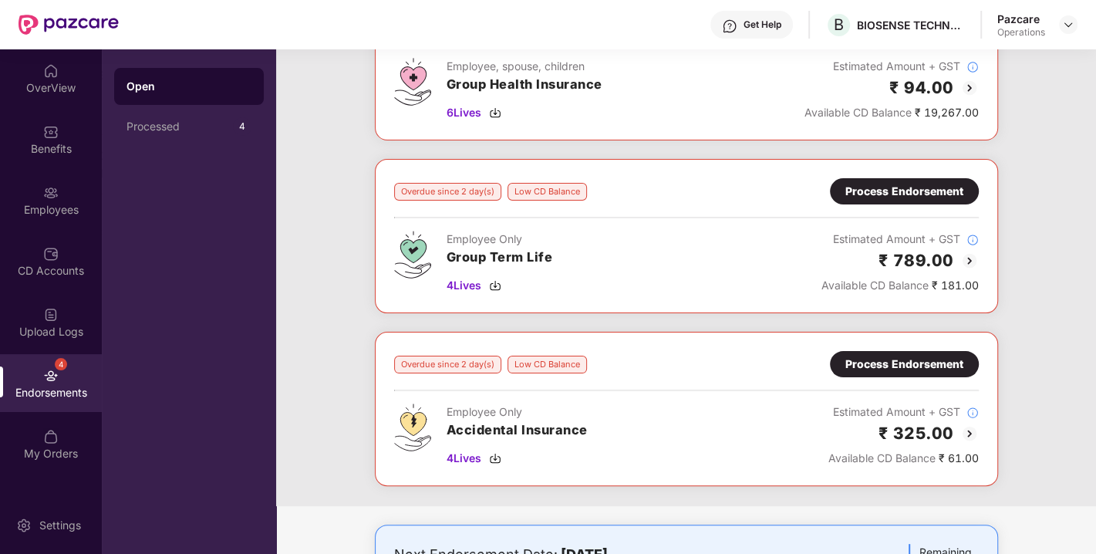
scroll to position [181, 0]
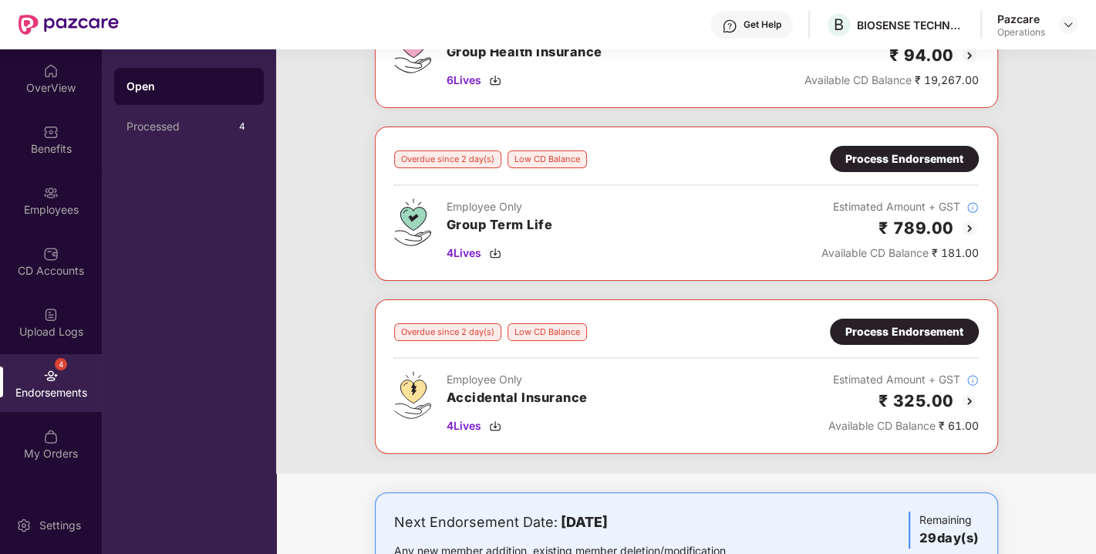
click at [971, 394] on img at bounding box center [970, 401] width 19 height 19
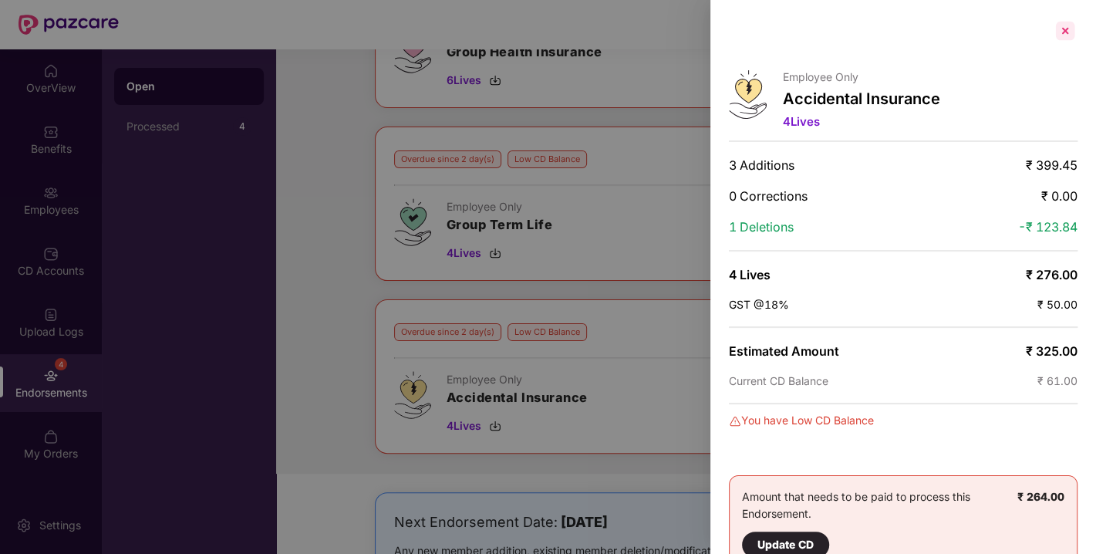
click at [1063, 29] on div at bounding box center [1065, 31] width 25 height 25
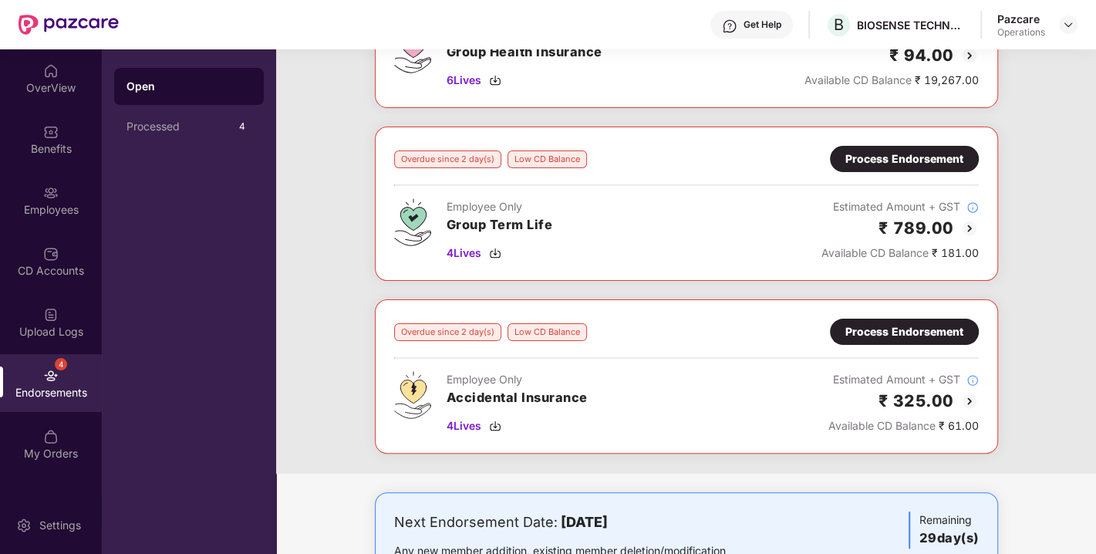
click at [968, 227] on img at bounding box center [970, 228] width 19 height 19
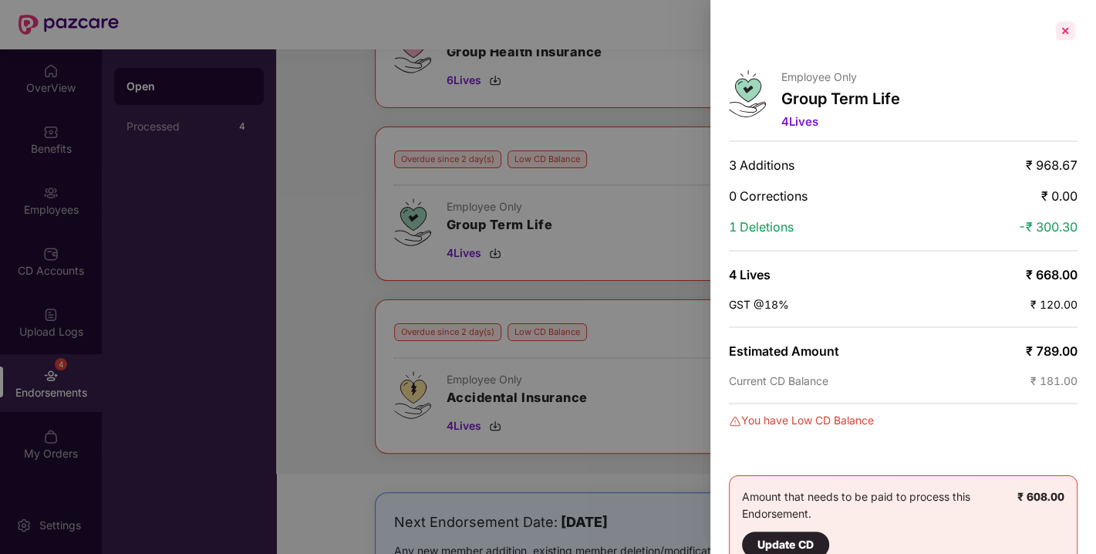
click at [1062, 34] on div at bounding box center [1065, 31] width 25 height 25
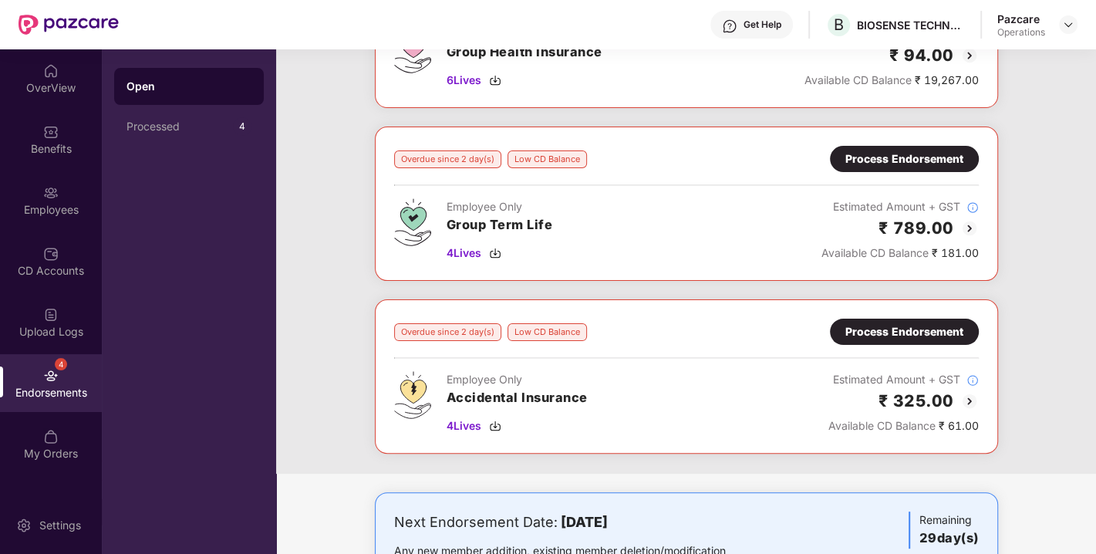
scroll to position [0, 0]
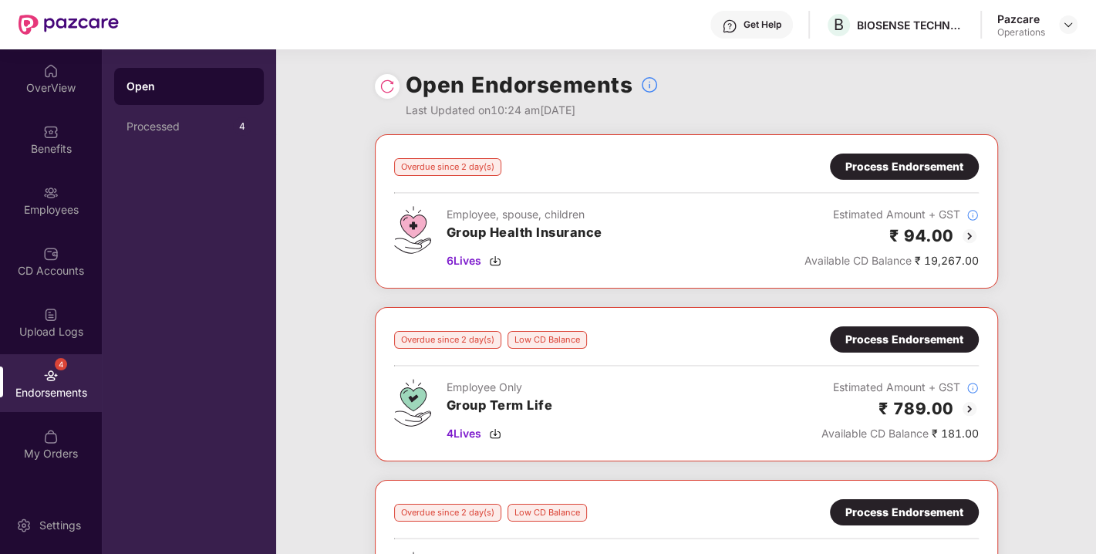
click at [1056, 29] on div "Pazcare Operations" at bounding box center [1038, 25] width 80 height 27
click at [1065, 29] on img at bounding box center [1069, 25] width 12 height 12
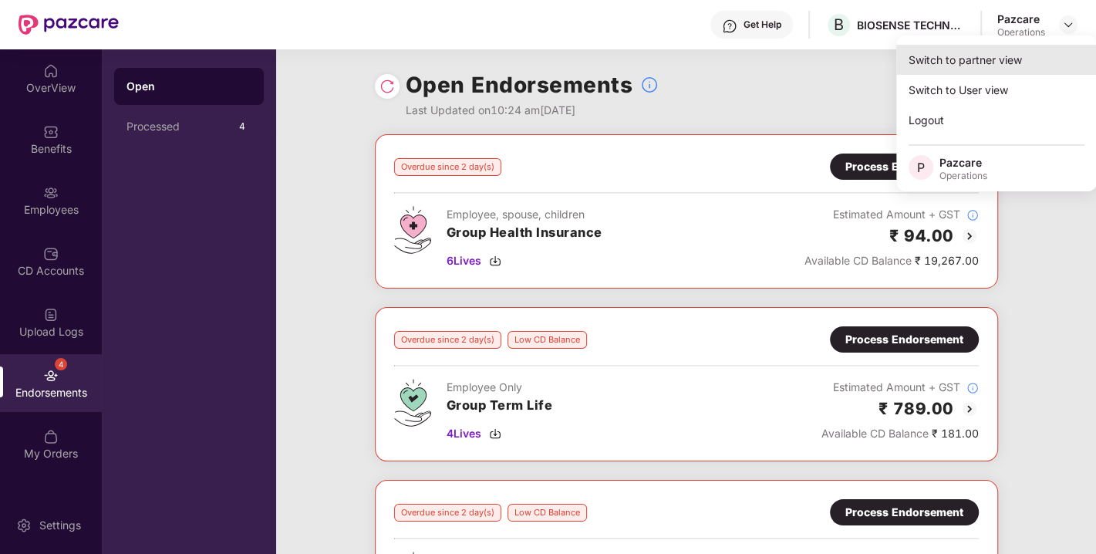
click at [1017, 59] on div "Switch to partner view" at bounding box center [997, 60] width 201 height 30
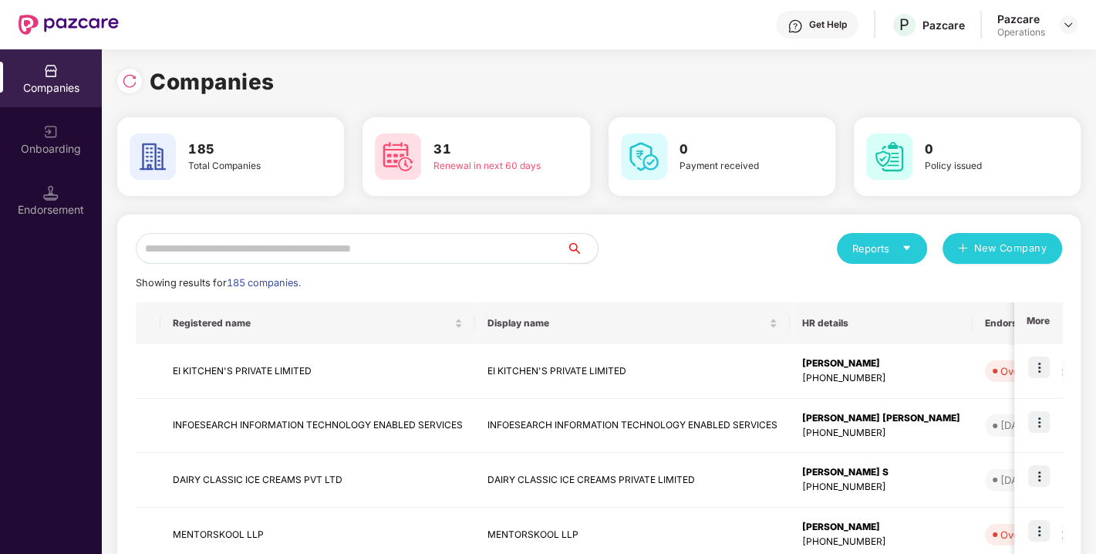
click at [402, 247] on input "text" at bounding box center [351, 248] width 431 height 31
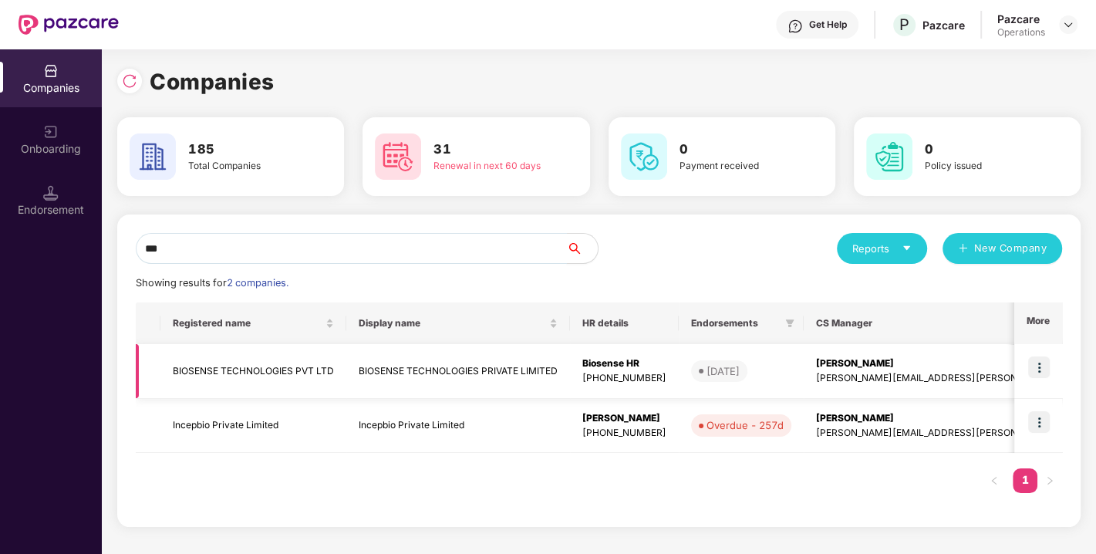
type input "***"
click at [249, 356] on td "BIOSENSE TECHNOLOGIES PVT LTD" at bounding box center [254, 371] width 186 height 55
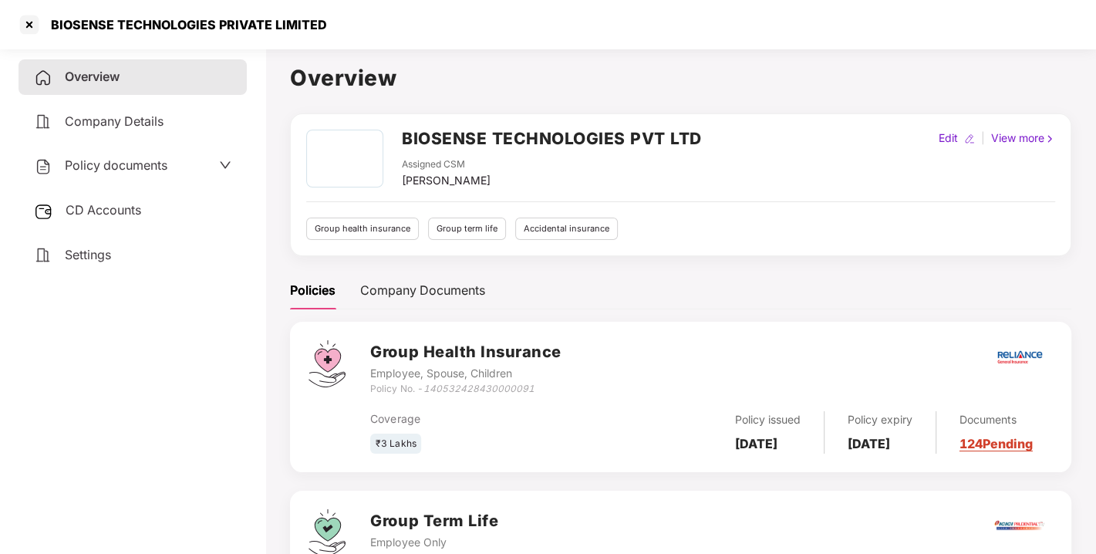
click at [417, 145] on h2 "BIOSENSE TECHNOLOGIES PVT LTD" at bounding box center [552, 138] width 300 height 25
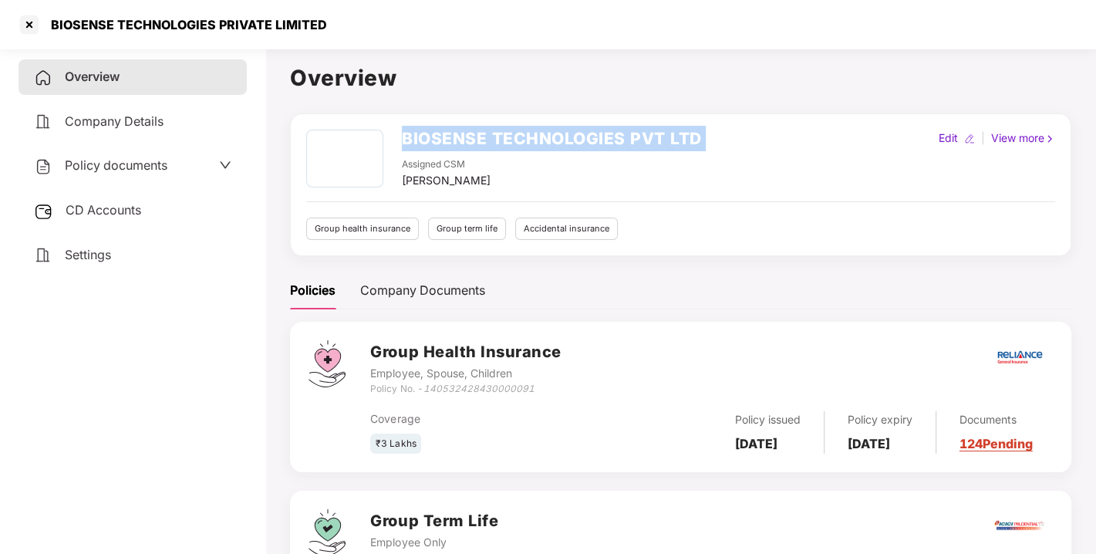
click at [417, 145] on h2 "BIOSENSE TECHNOLOGIES PVT LTD" at bounding box center [552, 138] width 300 height 25
copy h2 "BIOSENSE TECHNOLOGIES PVT LTD"
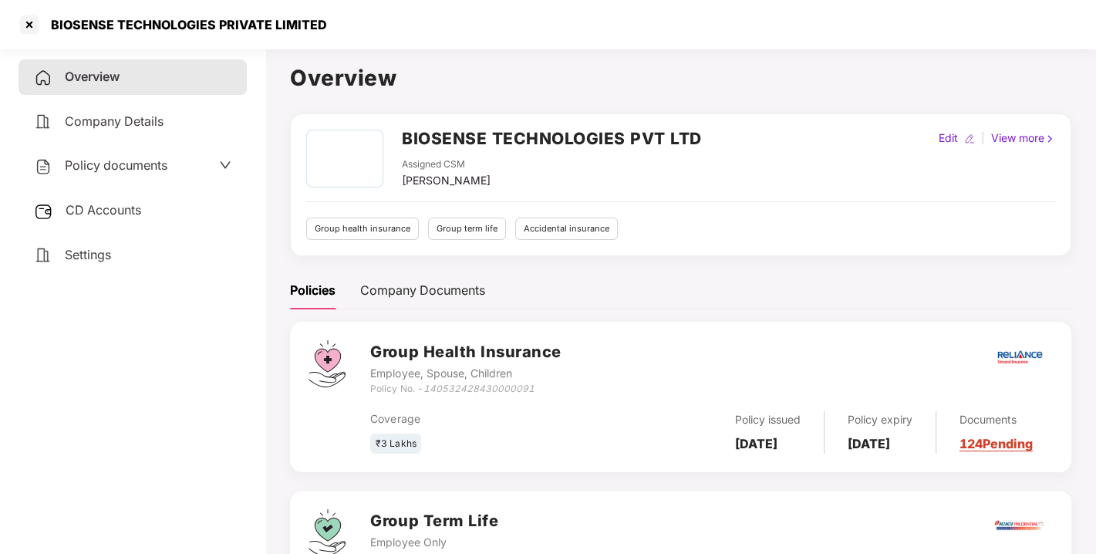
click at [458, 387] on icon "140532428430000091" at bounding box center [478, 389] width 111 height 12
copy icon "140532428430000091"
click at [458, 387] on icon "140532428430000091" at bounding box center [478, 389] width 111 height 12
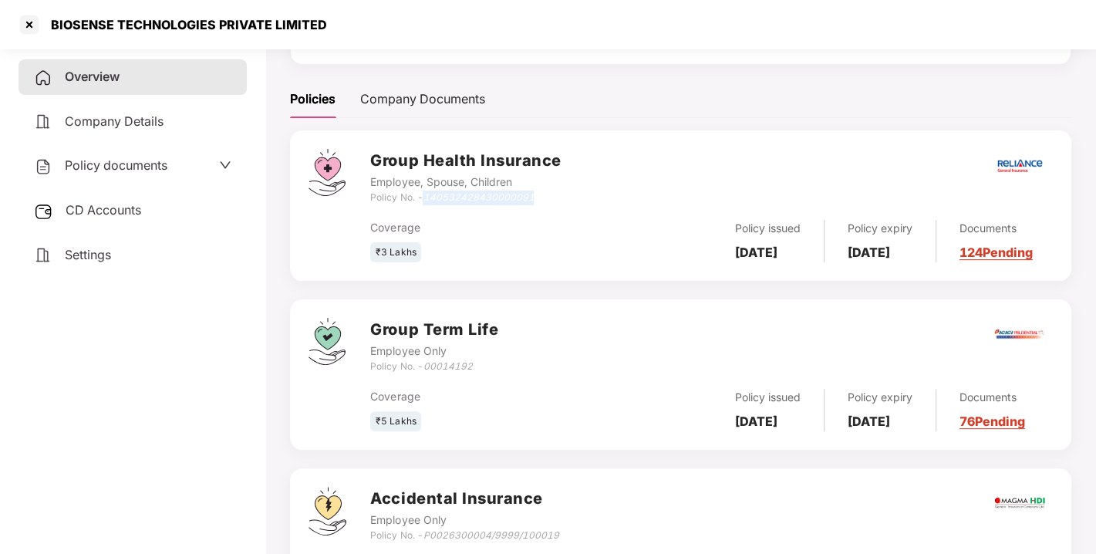
scroll to position [195, 0]
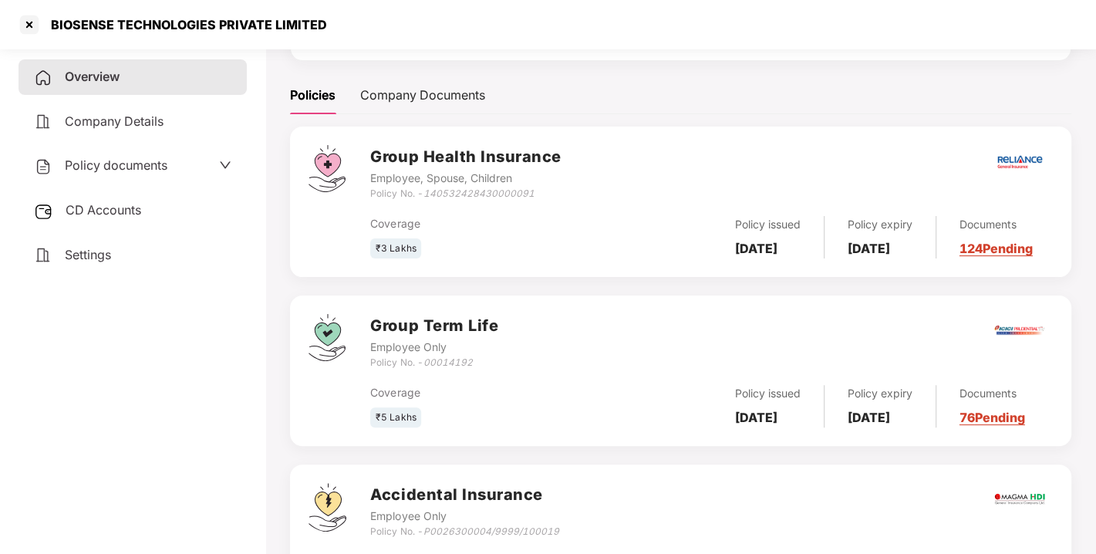
click at [429, 366] on icon "00014192" at bounding box center [447, 362] width 49 height 12
copy icon "00014192"
click at [429, 366] on icon "00014192" at bounding box center [447, 362] width 49 height 12
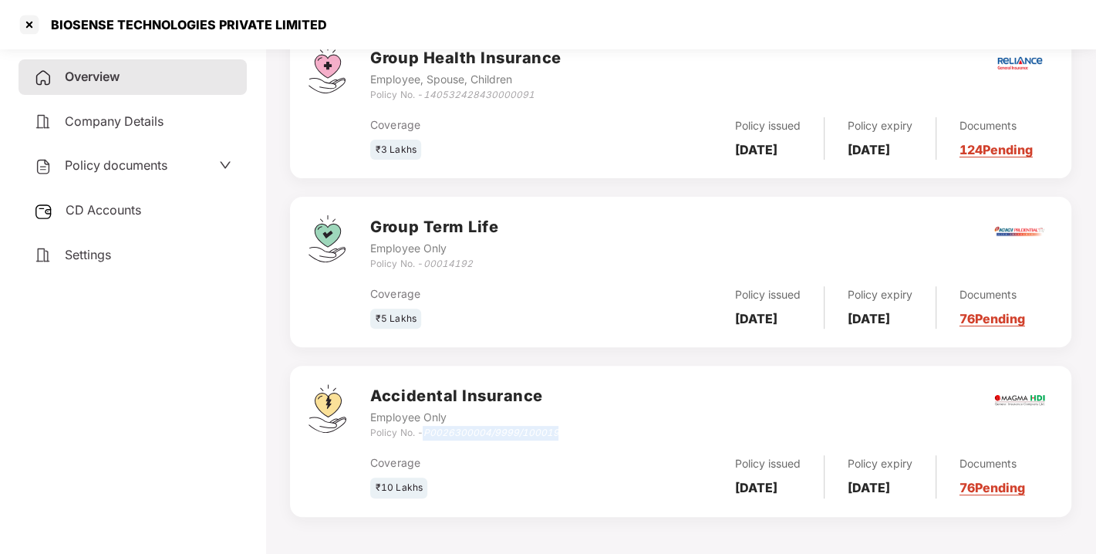
drag, startPoint x: 426, startPoint y: 427, endPoint x: 582, endPoint y: 430, distance: 155.9
click at [582, 430] on div "Accidental Insurance Employee Only Policy No. - P0026300004/9999/100019" at bounding box center [711, 412] width 683 height 56
copy icon "P0026300004/9999/100019"
click at [454, 258] on icon "00014192" at bounding box center [447, 264] width 49 height 12
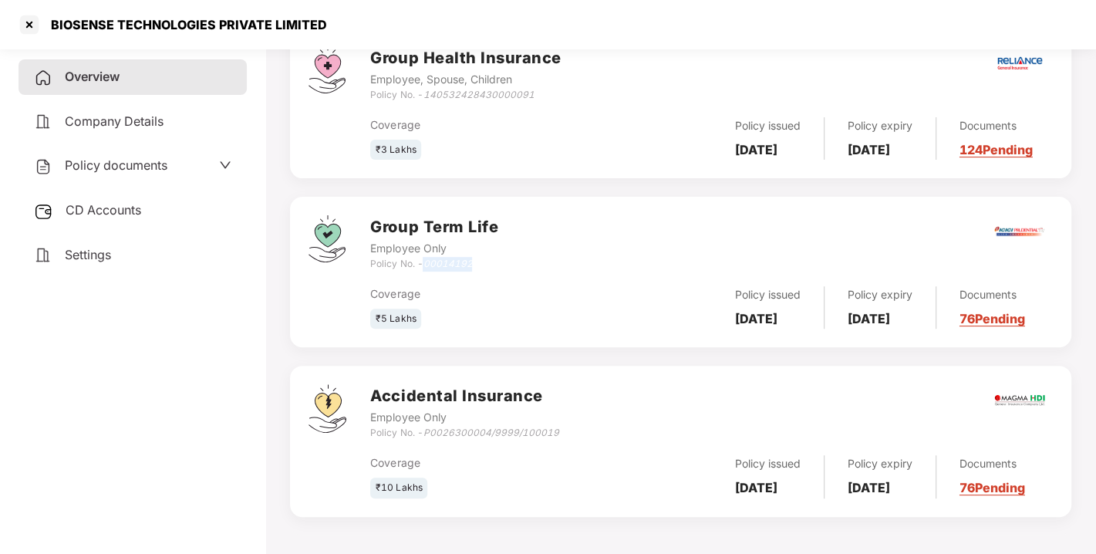
copy icon "00014192"
click at [492, 303] on div "Coverage ₹5 Lakhs" at bounding box center [484, 308] width 228 height 44
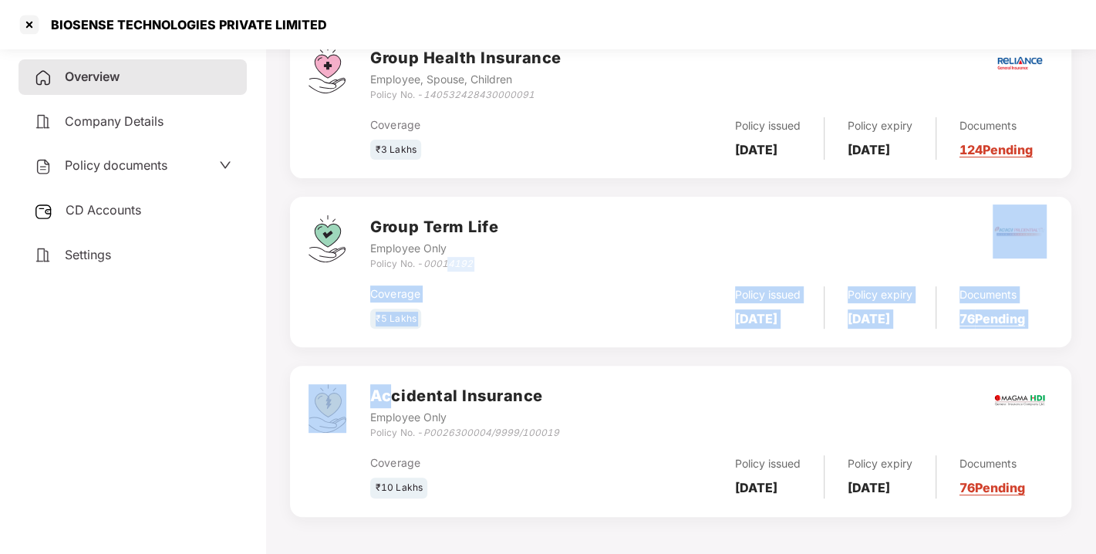
drag, startPoint x: 396, startPoint y: 351, endPoint x: 451, endPoint y: 254, distance: 111.6
click at [451, 254] on div "Group Health Insurance Employee, Spouse, Children Policy No. - 1405324284300000…" at bounding box center [681, 272] width 782 height 488
click at [451, 258] on icon "00014192" at bounding box center [447, 264] width 49 height 12
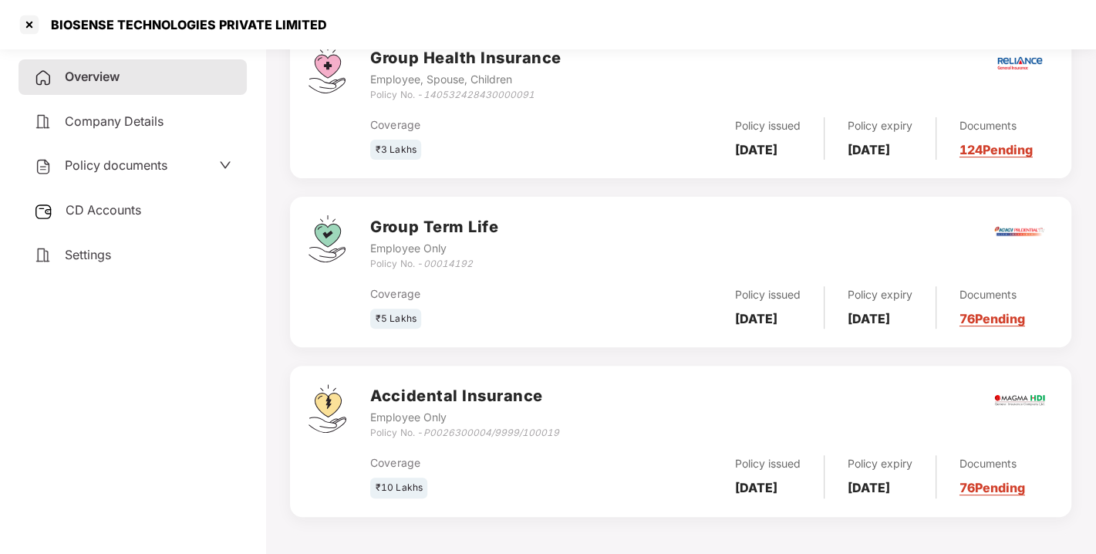
click at [564, 286] on div "Coverage" at bounding box center [484, 294] width 228 height 17
click at [436, 258] on icon "00014192" at bounding box center [447, 264] width 49 height 12
copy icon "00014192"
click at [436, 258] on icon "00014192" at bounding box center [447, 264] width 49 height 12
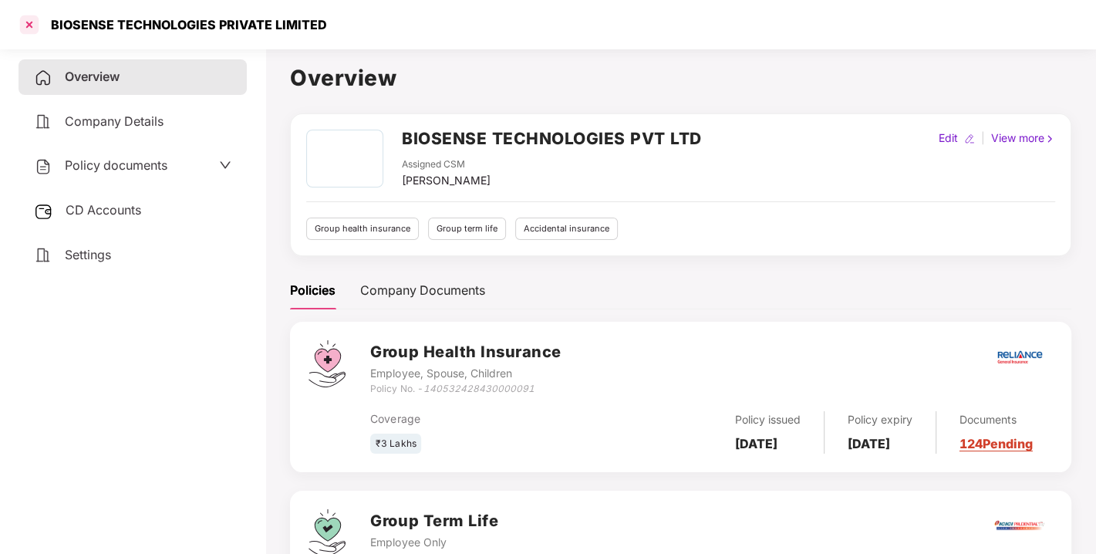
click at [37, 17] on div at bounding box center [29, 24] width 25 height 25
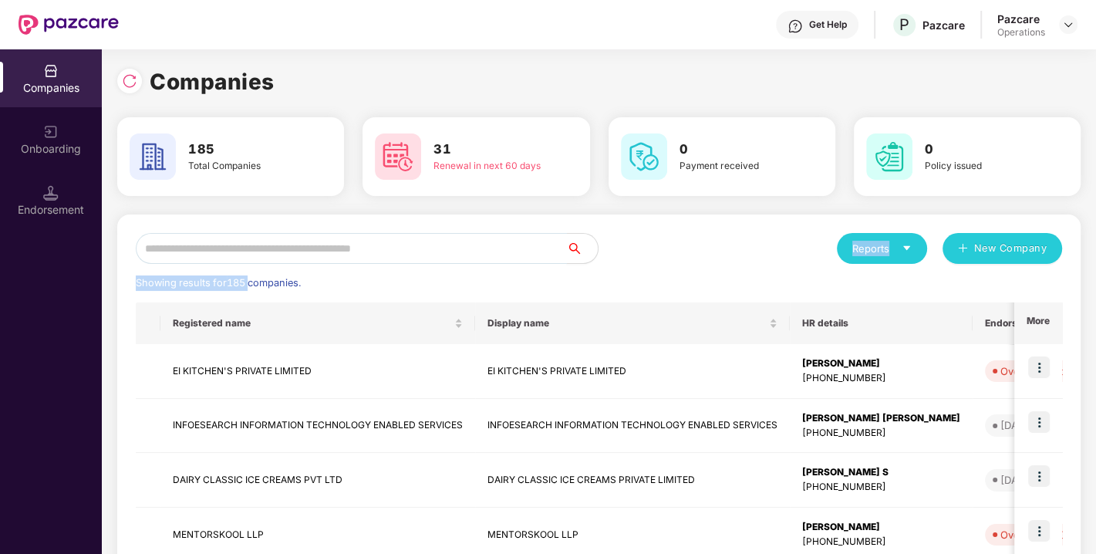
drag, startPoint x: 249, startPoint y: 268, endPoint x: 330, endPoint y: 235, distance: 87.3
click at [330, 235] on input "text" at bounding box center [351, 248] width 431 height 31
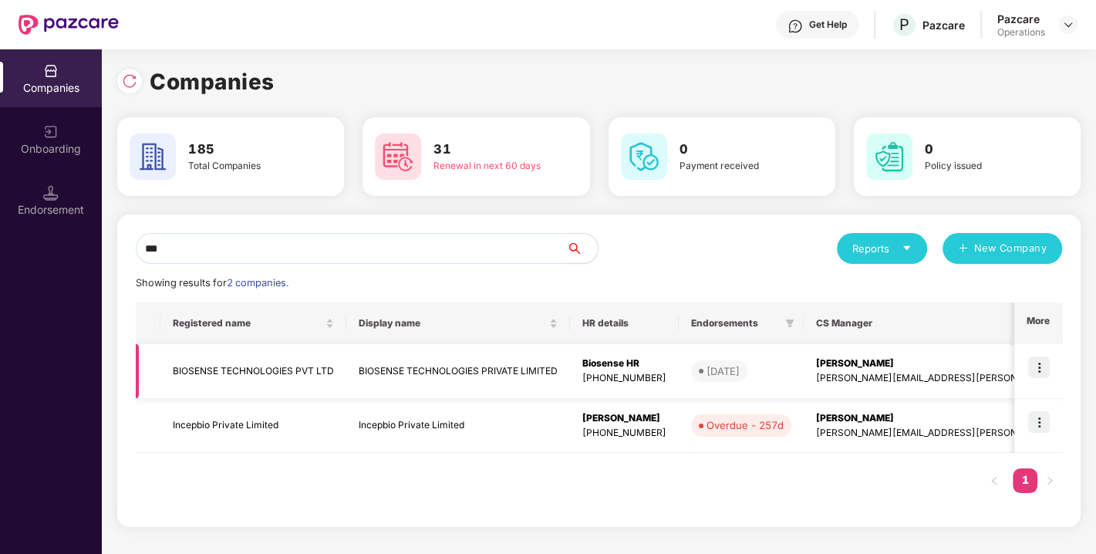
type input "***"
click at [1042, 365] on img at bounding box center [1040, 367] width 22 height 22
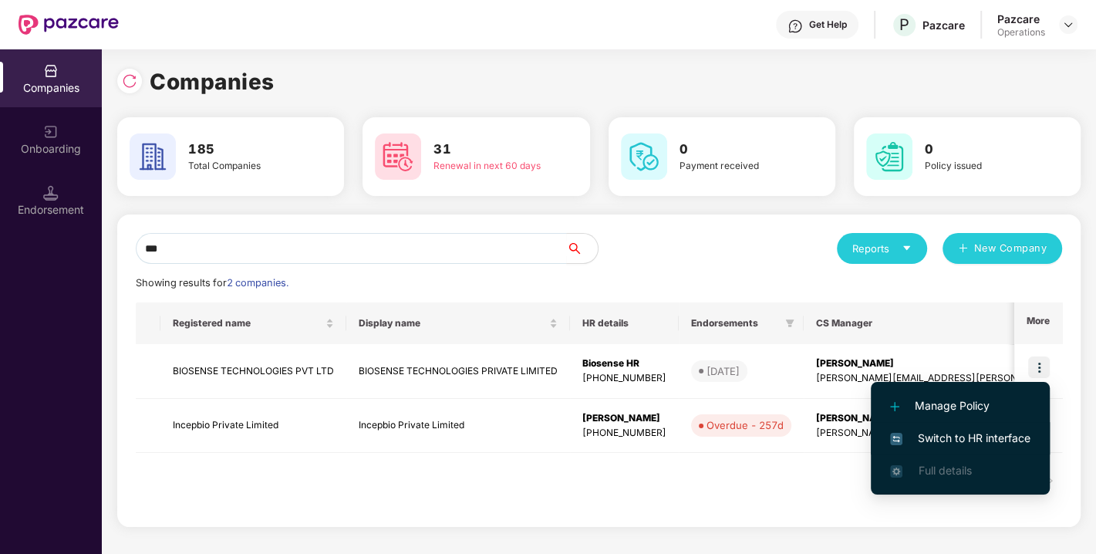
click at [955, 436] on span "Switch to HR interface" at bounding box center [960, 438] width 140 height 17
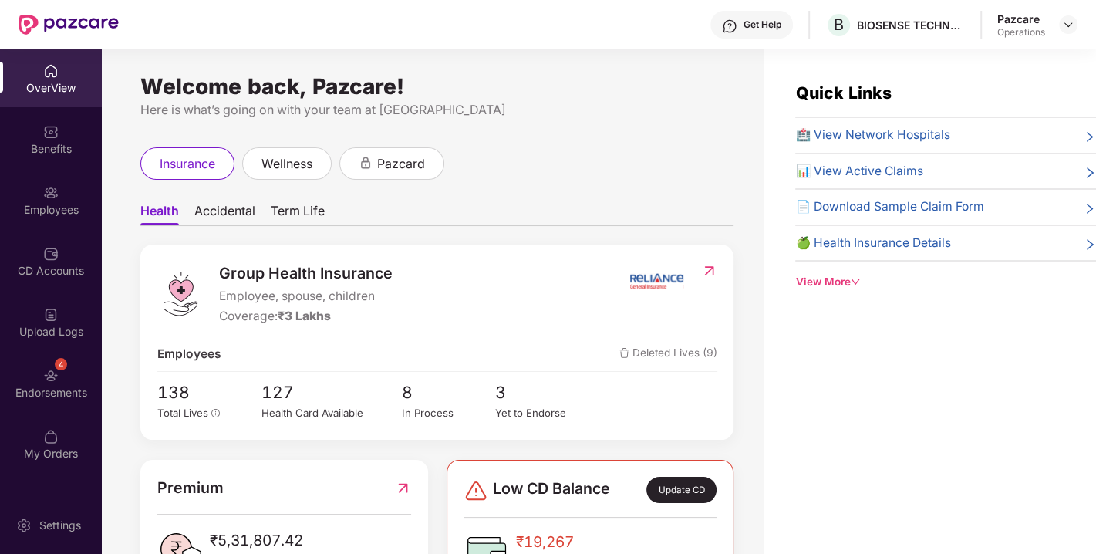
click at [51, 361] on div "4 Endorsements" at bounding box center [51, 383] width 102 height 58
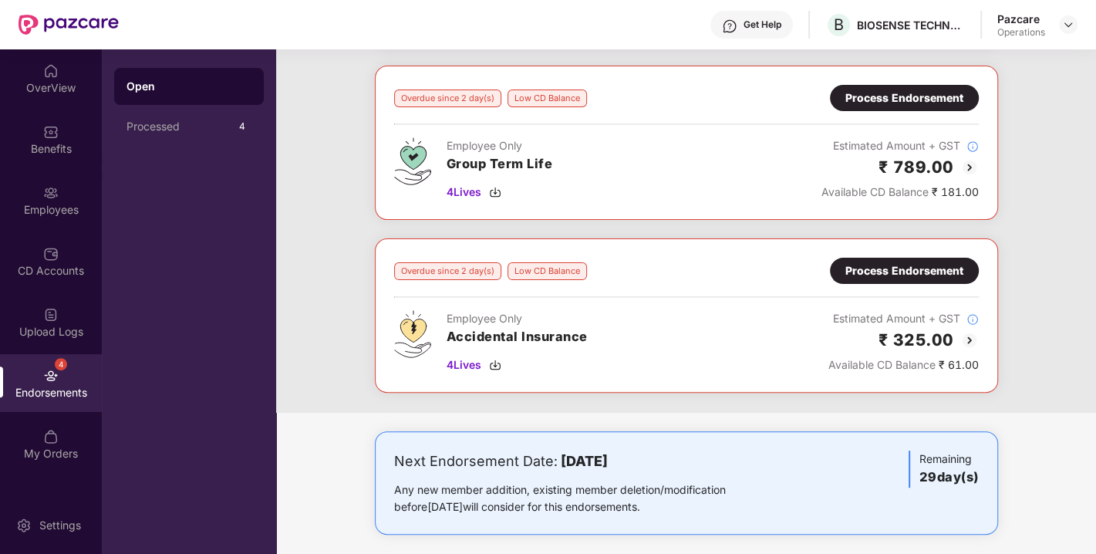
scroll to position [250, 0]
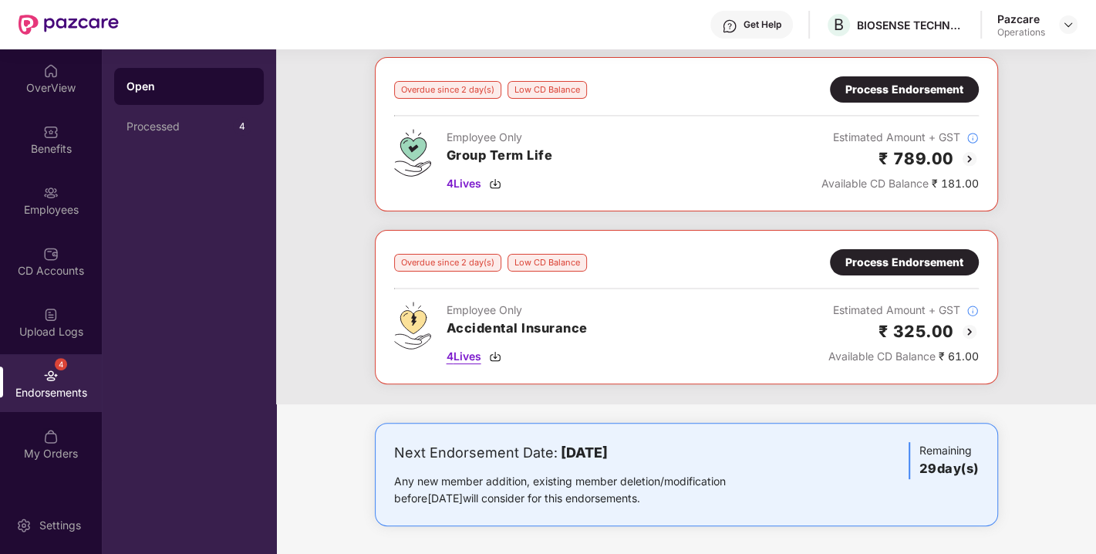
click at [497, 353] on img at bounding box center [495, 356] width 12 height 12
click at [496, 350] on img at bounding box center [495, 356] width 12 height 12
click at [495, 359] on img at bounding box center [495, 356] width 12 height 12
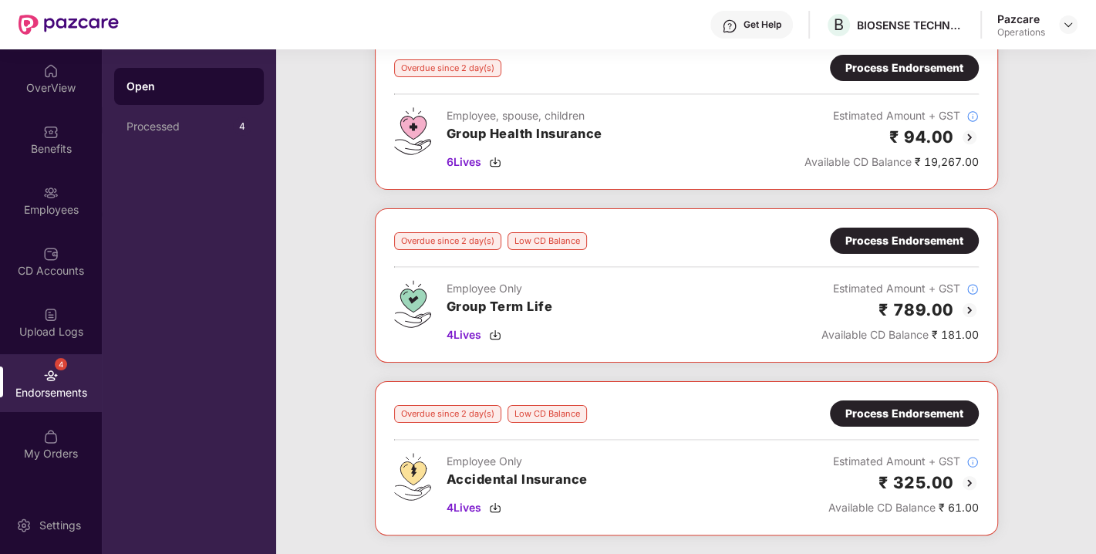
scroll to position [99, 0]
click at [499, 332] on img at bounding box center [495, 335] width 12 height 12
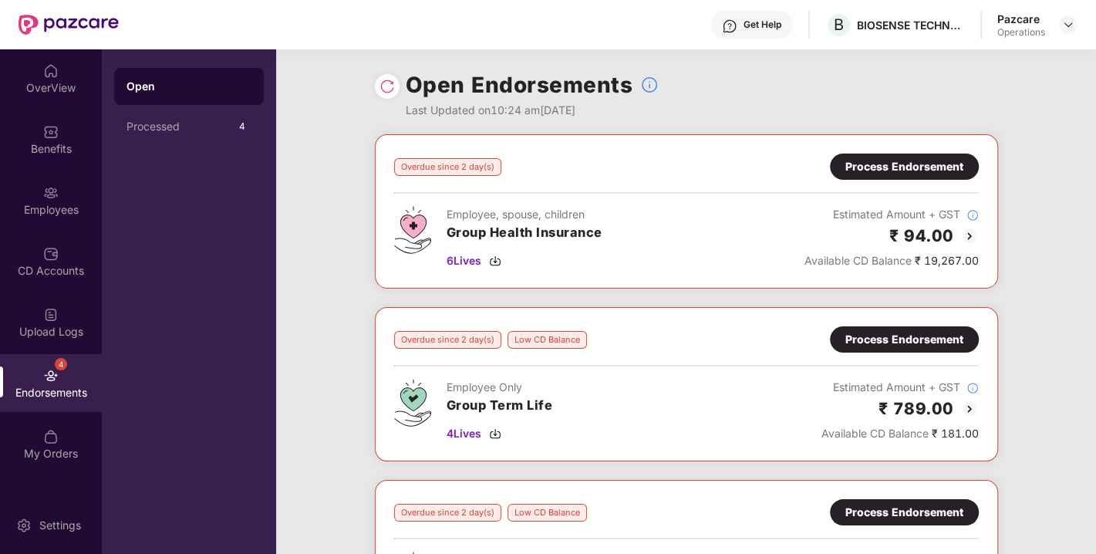
click at [911, 171] on div "Process Endorsement" at bounding box center [905, 166] width 118 height 17
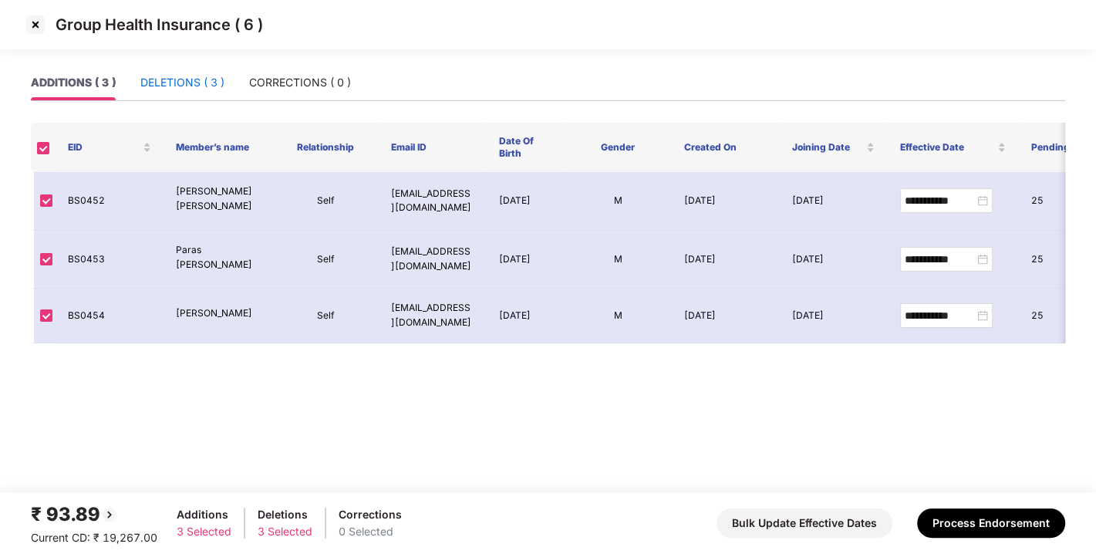
click at [156, 81] on div "DELETIONS ( 3 )" at bounding box center [182, 82] width 84 height 17
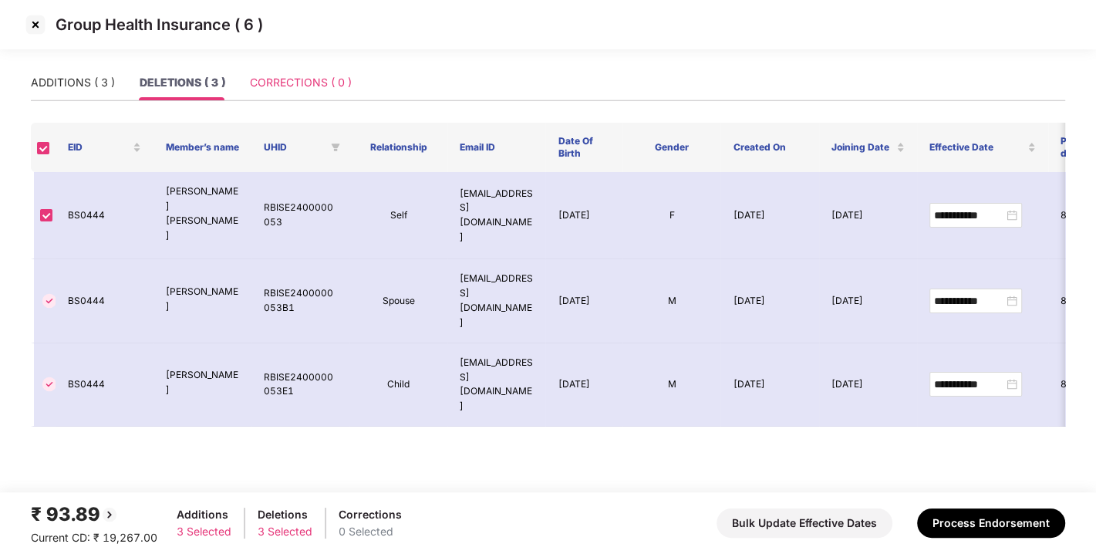
click at [256, 93] on div "CORRECTIONS ( 0 )" at bounding box center [301, 82] width 102 height 35
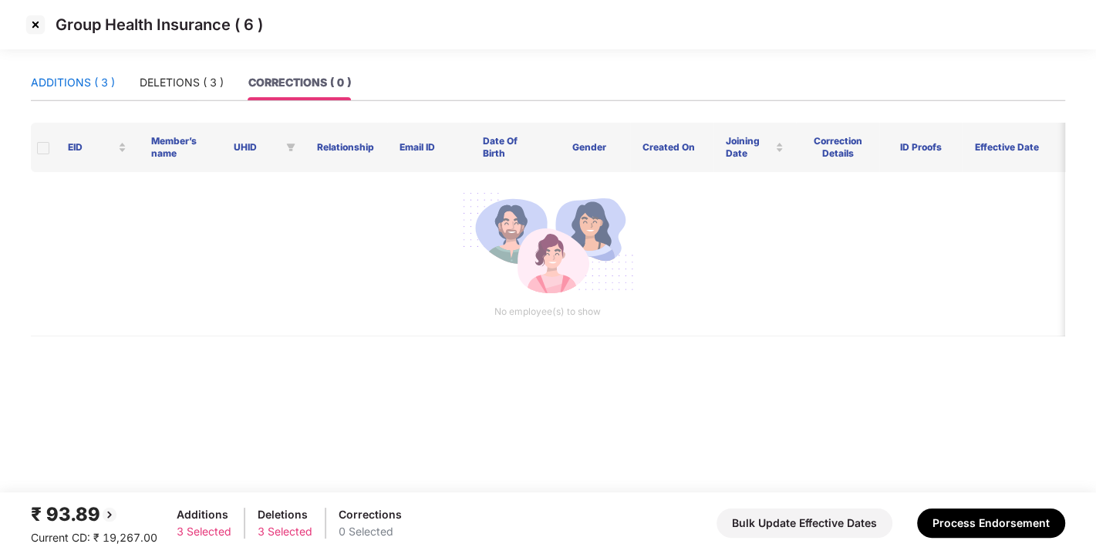
click at [78, 76] on div "ADDITIONS ( 3 )" at bounding box center [73, 82] width 84 height 17
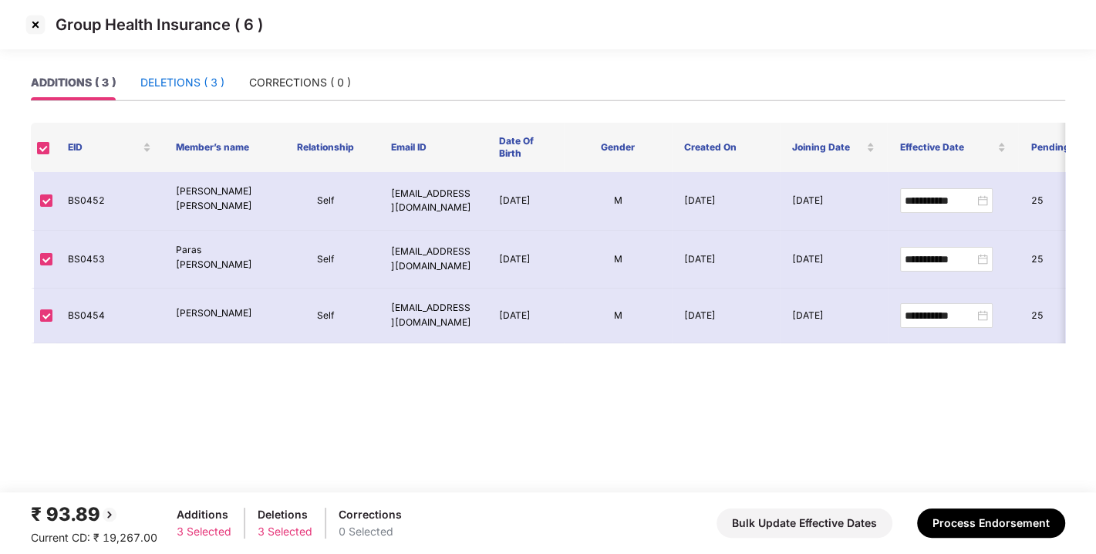
click at [211, 74] on div "DELETIONS ( 3 )" at bounding box center [182, 82] width 84 height 17
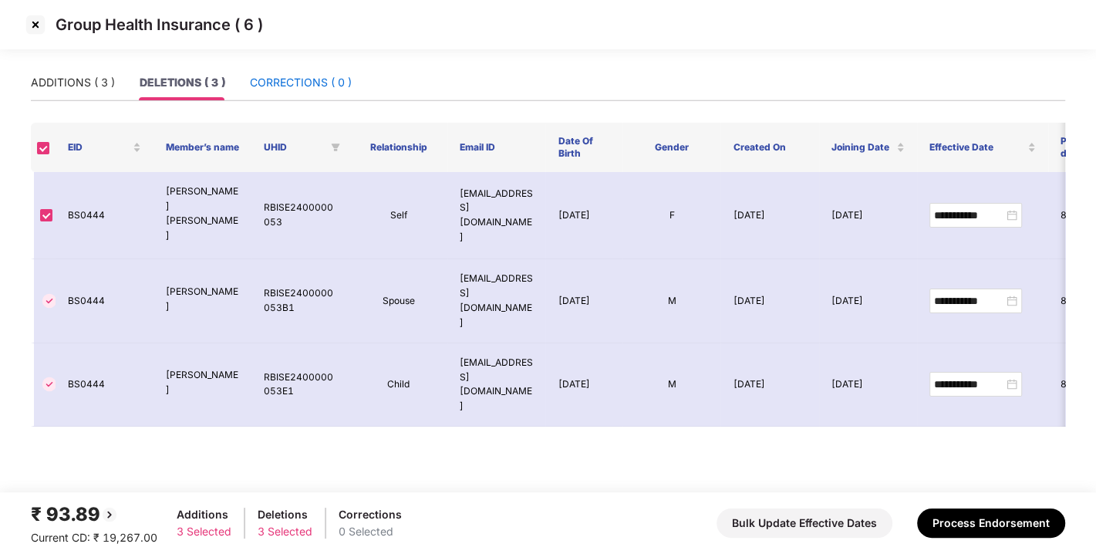
click at [332, 90] on div "CORRECTIONS ( 0 )" at bounding box center [301, 82] width 102 height 17
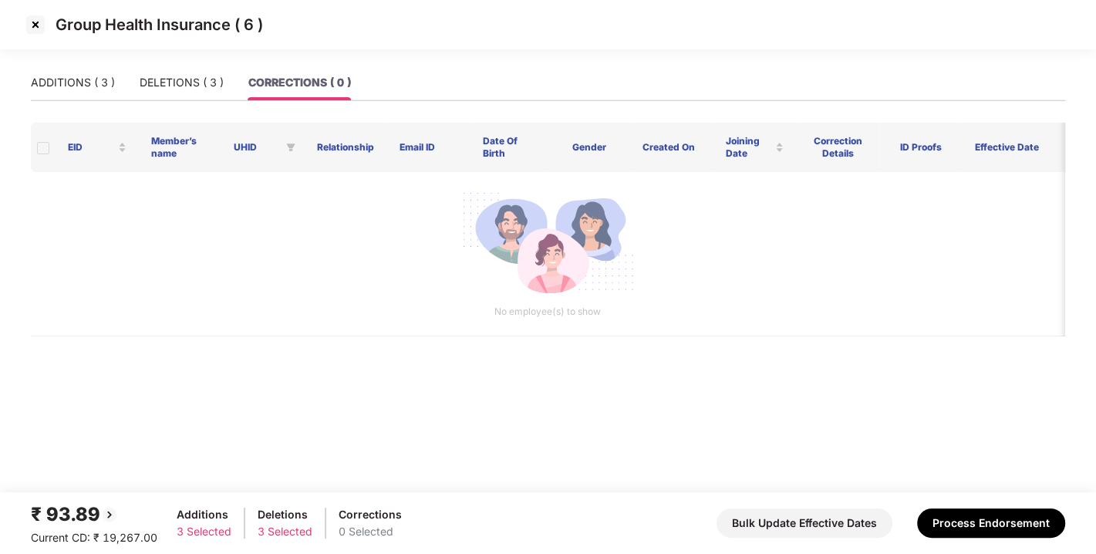
click at [0, 96] on main "ADDITIONS ( 3 ) DELETIONS ( 3 ) CORRECTIONS ( 0 ) EID Member’s name UHID Relati…" at bounding box center [548, 278] width 1096 height 427
click at [54, 93] on div "ADDITIONS ( 3 )" at bounding box center [73, 82] width 84 height 35
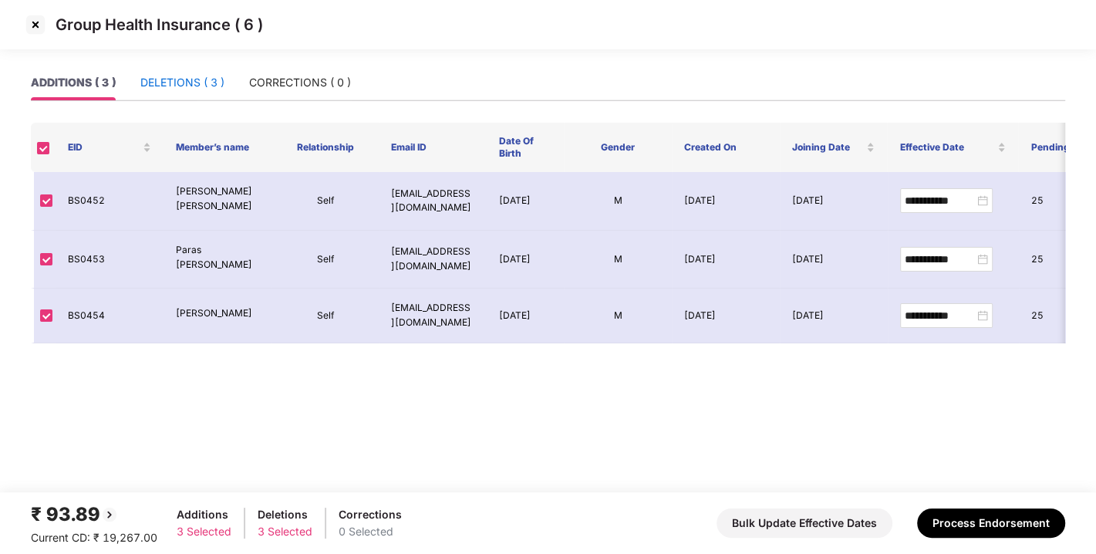
click at [183, 79] on div "DELETIONS ( 3 )" at bounding box center [182, 82] width 84 height 17
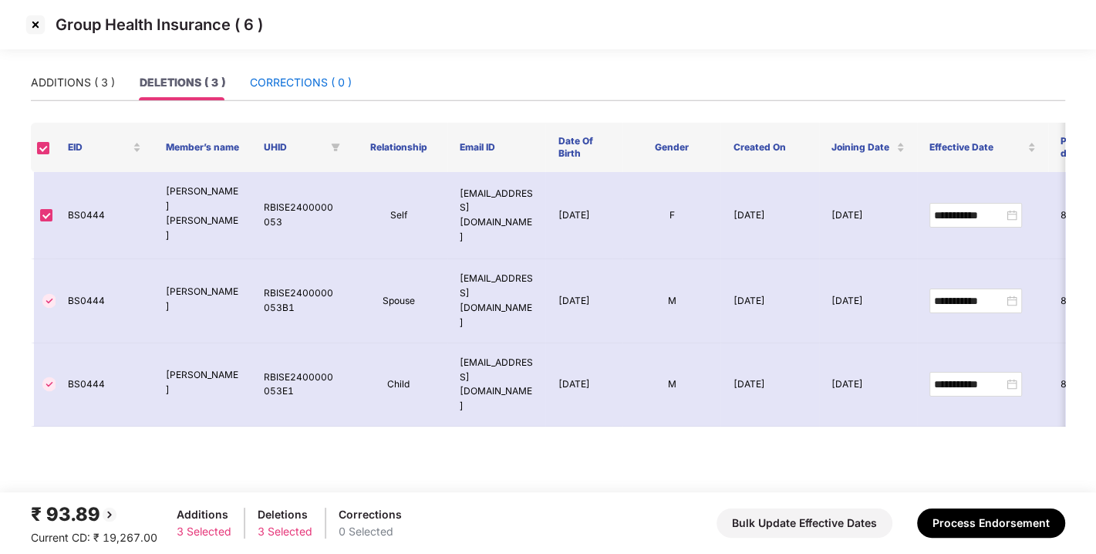
click at [286, 78] on div "CORRECTIONS ( 0 )" at bounding box center [301, 82] width 102 height 17
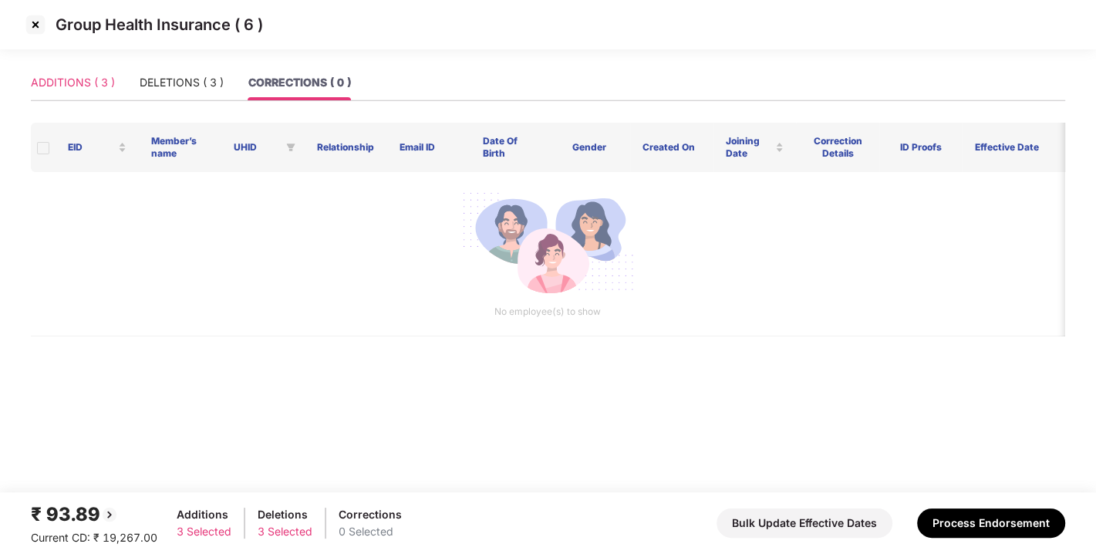
click at [76, 73] on div "ADDITIONS ( 3 )" at bounding box center [73, 82] width 84 height 35
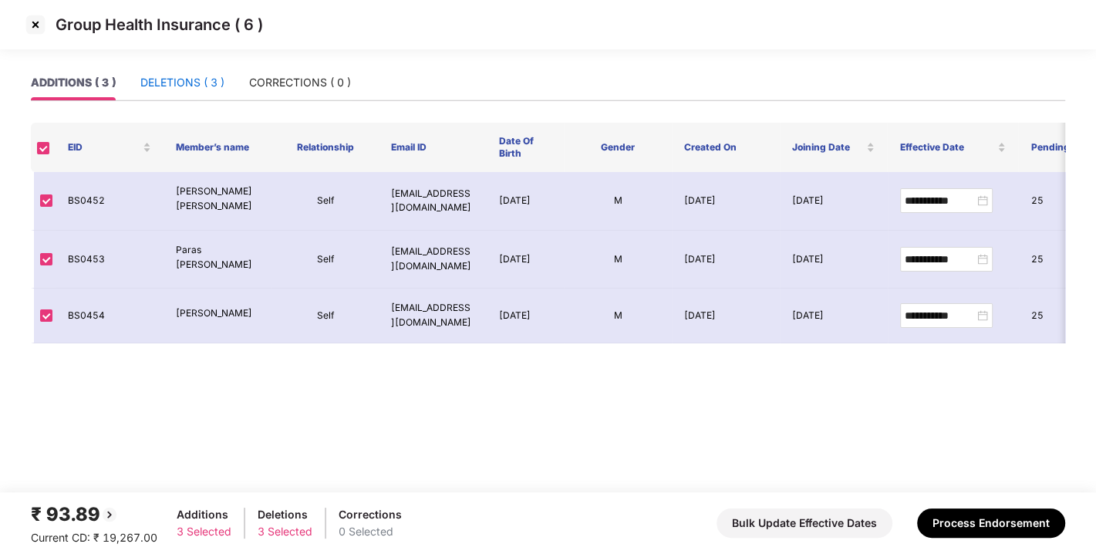
click at [182, 79] on div "DELETIONS ( 3 )" at bounding box center [182, 82] width 84 height 17
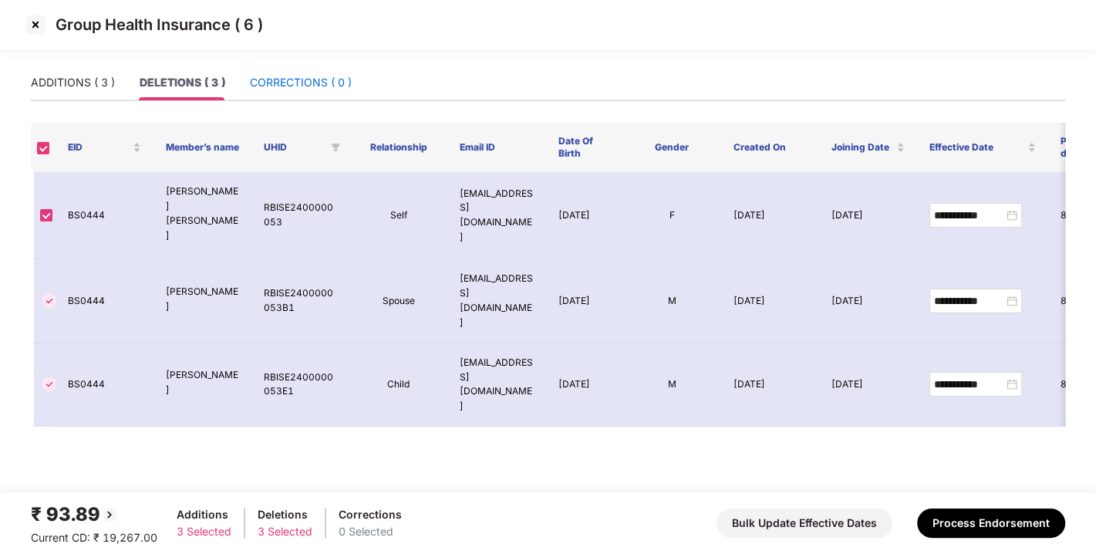
click at [313, 81] on div "CORRECTIONS ( 0 )" at bounding box center [301, 82] width 102 height 17
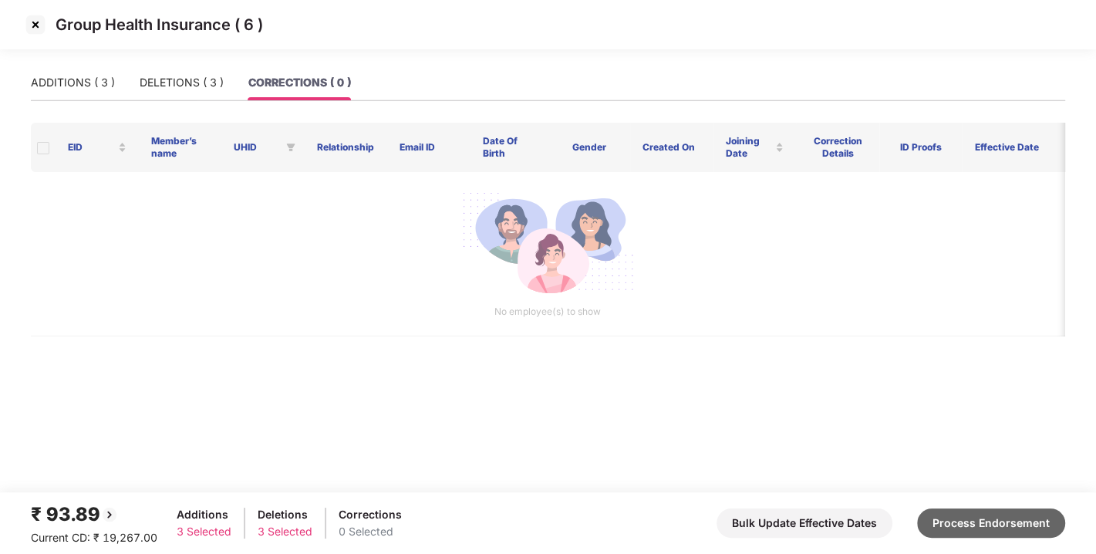
click at [997, 525] on button "Process Endorsement" at bounding box center [991, 523] width 148 height 29
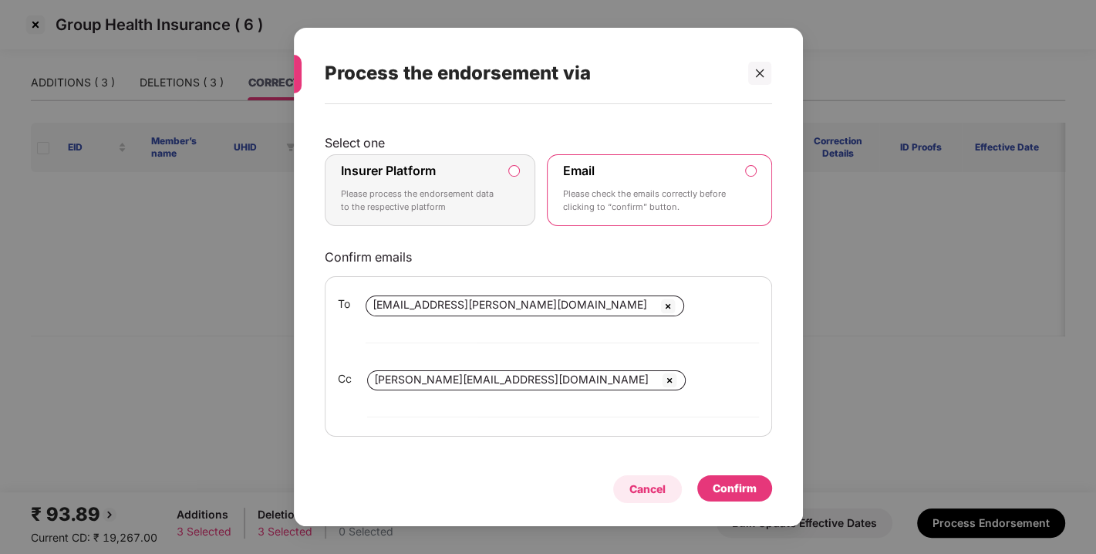
click at [648, 475] on div "Cancel" at bounding box center [647, 489] width 69 height 28
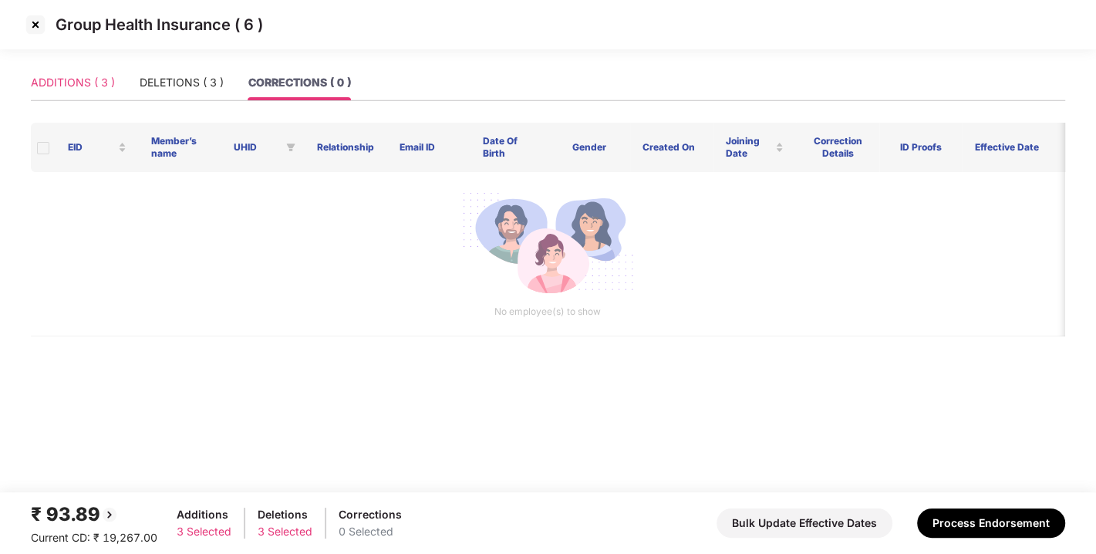
click at [46, 72] on div "ADDITIONS ( 3 )" at bounding box center [73, 82] width 84 height 35
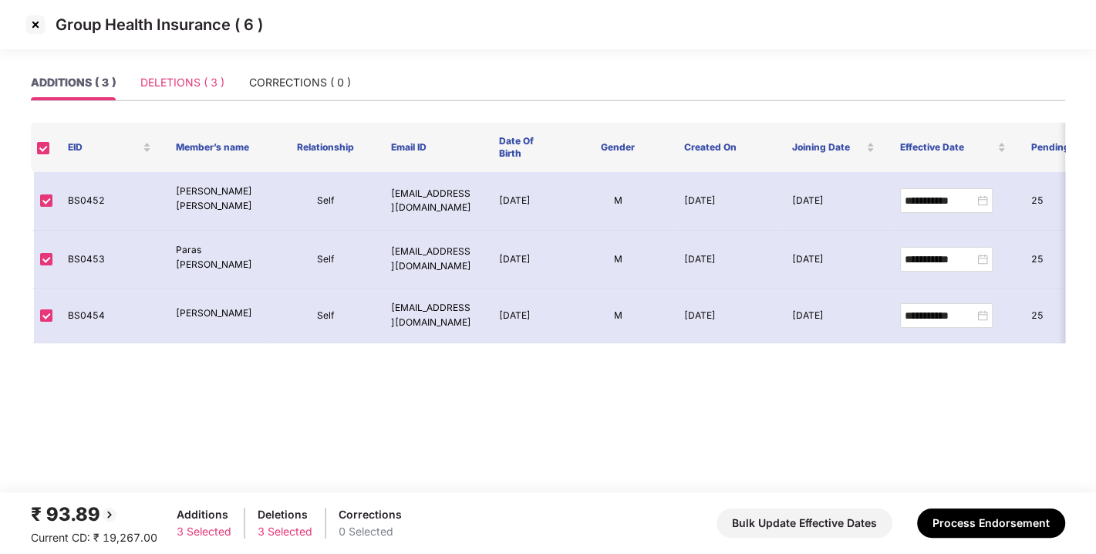
click at [154, 92] on div "DELETIONS ( 3 )" at bounding box center [182, 82] width 84 height 35
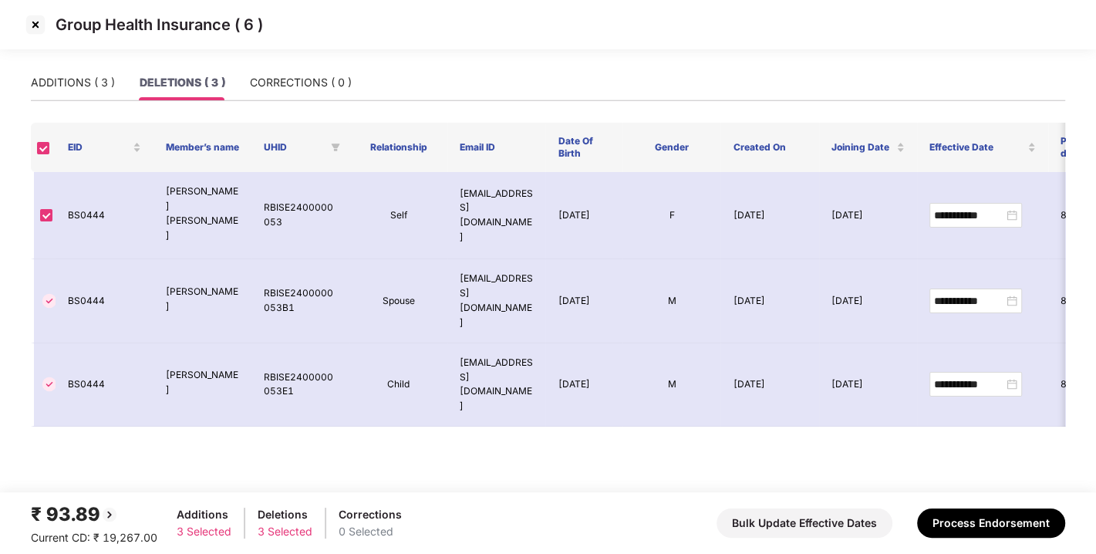
click at [356, 85] on div "ADDITIONS ( 3 ) DELETIONS ( 3 ) CORRECTIONS ( 0 )" at bounding box center [548, 82] width 1035 height 35
click at [52, 72] on div "ADDITIONS ( 3 )" at bounding box center [73, 82] width 84 height 35
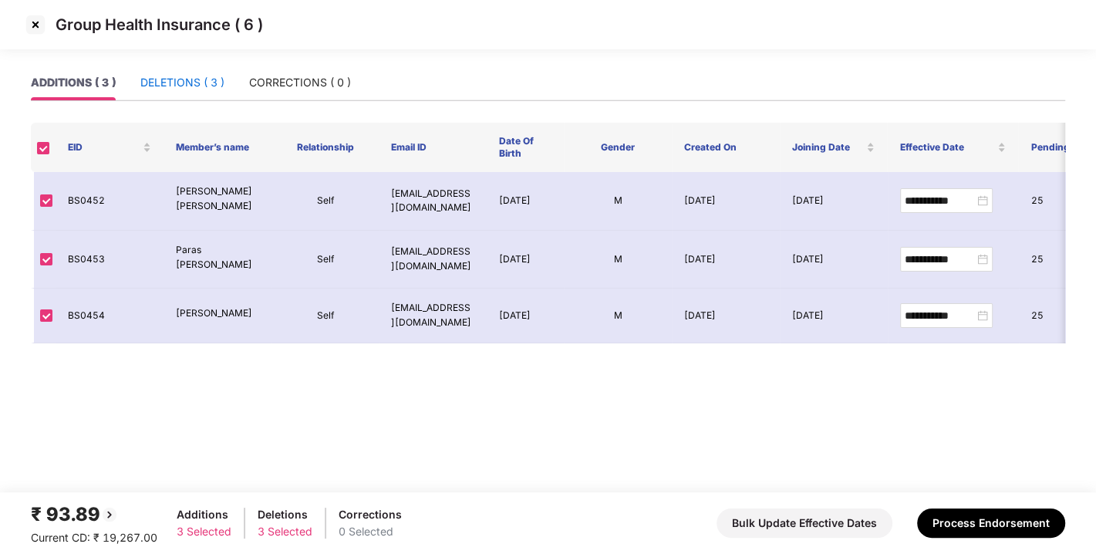
click at [189, 86] on div "DELETIONS ( 3 )" at bounding box center [182, 82] width 84 height 17
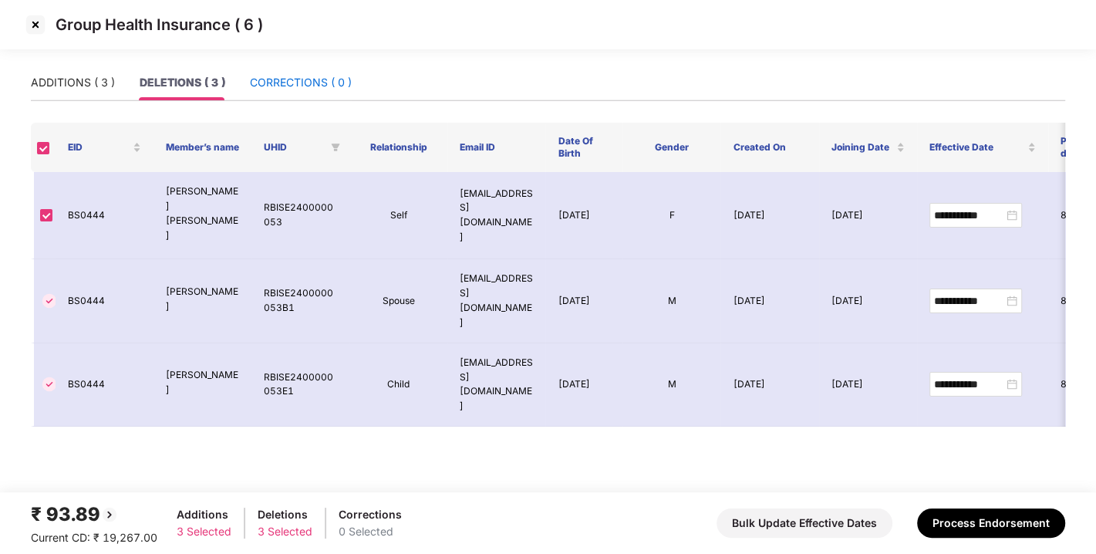
click at [308, 79] on div "CORRECTIONS ( 0 )" at bounding box center [301, 82] width 102 height 17
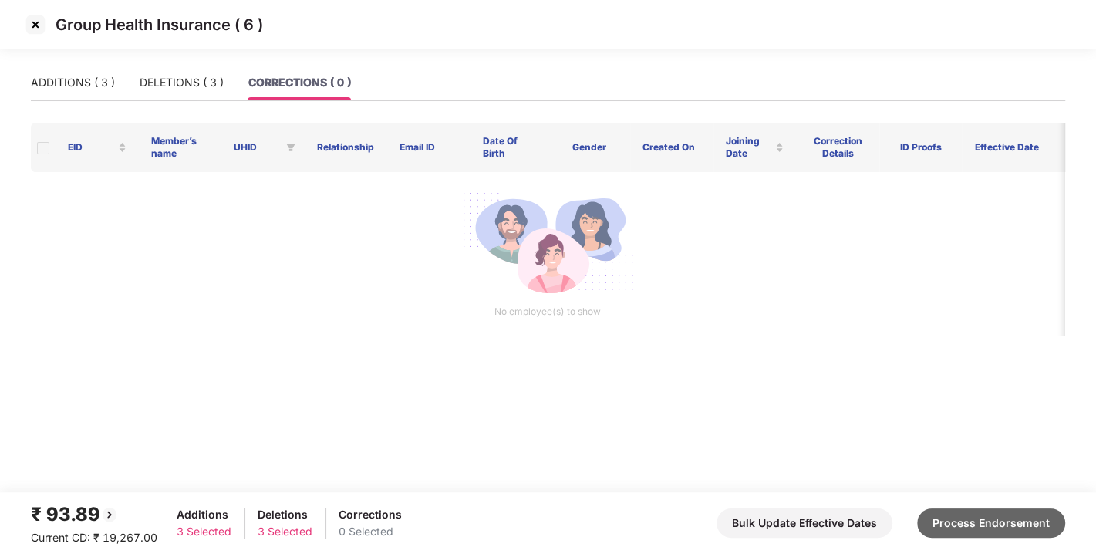
click at [927, 523] on button "Process Endorsement" at bounding box center [991, 523] width 148 height 29
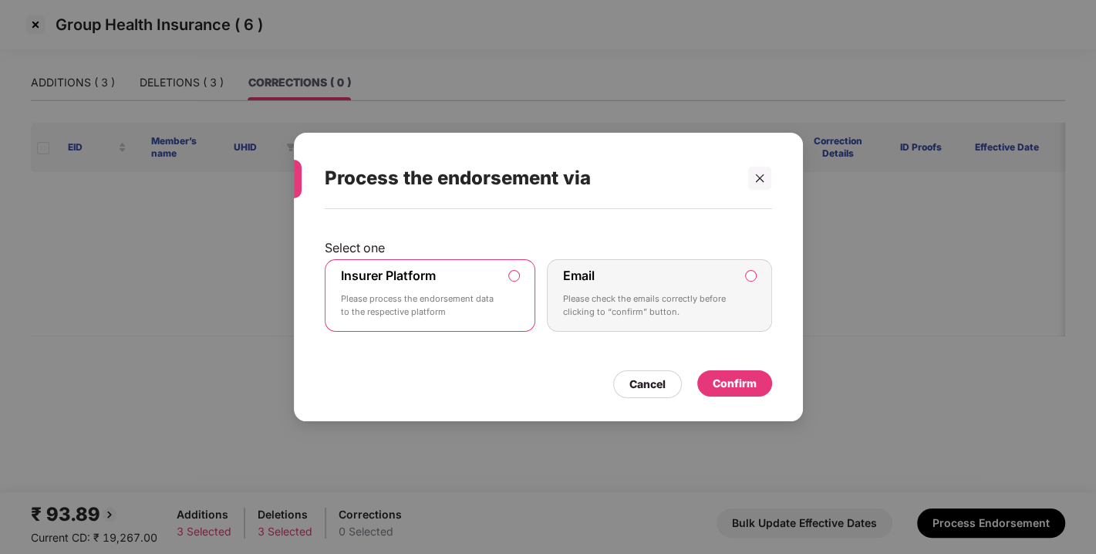
click at [726, 375] on div "Confirm" at bounding box center [735, 383] width 44 height 17
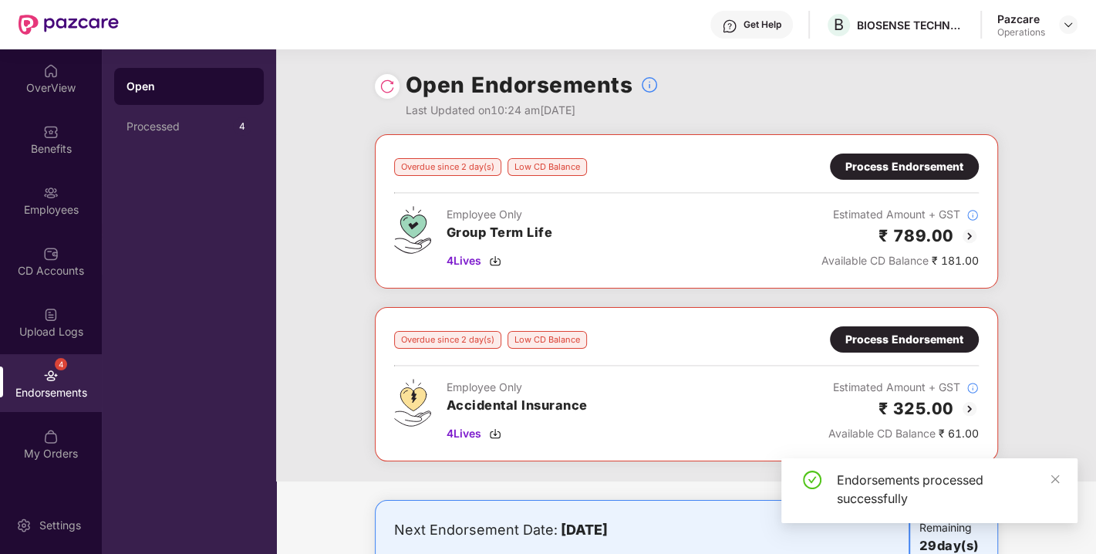
click at [903, 167] on div "Process Endorsement" at bounding box center [905, 166] width 118 height 17
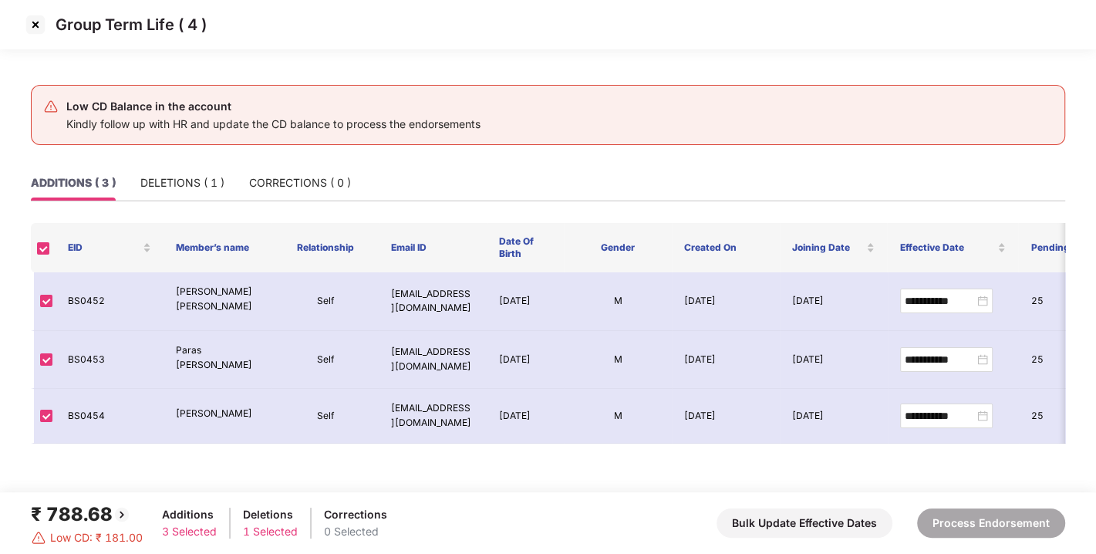
click at [35, 238] on th at bounding box center [43, 247] width 25 height 49
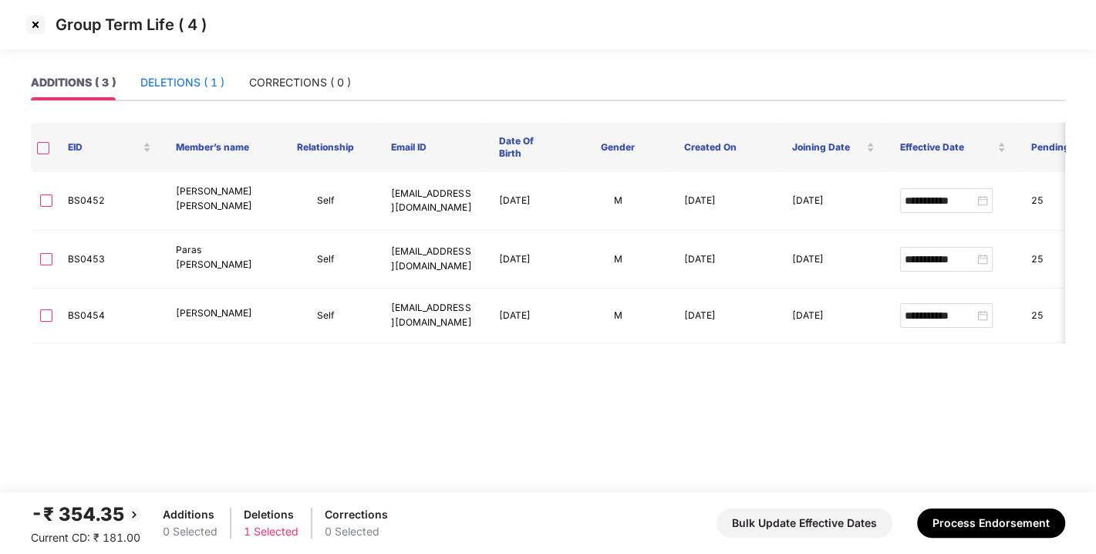
click at [177, 75] on div "DELETIONS ( 1 )" at bounding box center [182, 82] width 84 height 17
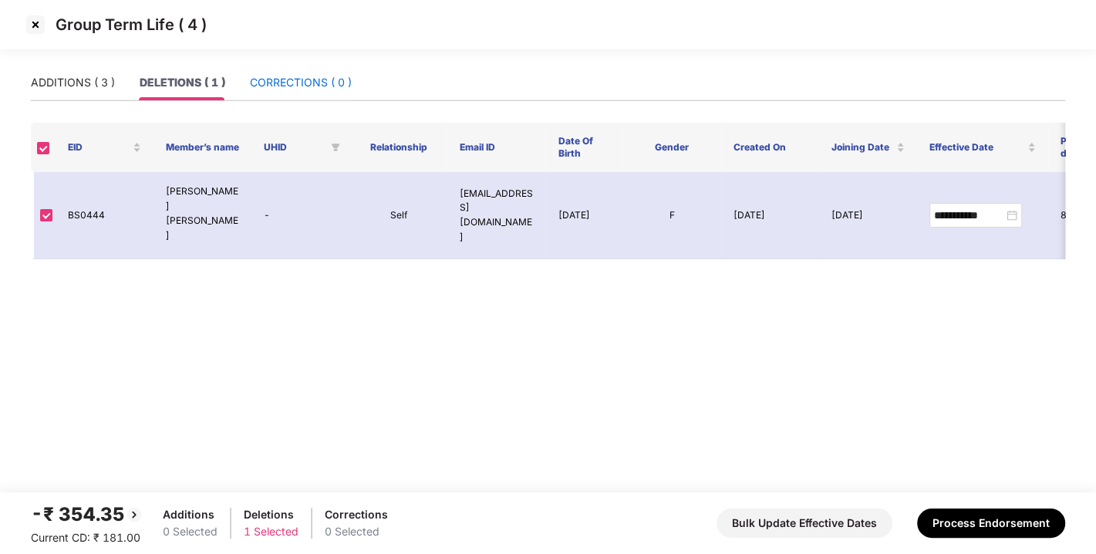
click at [265, 86] on div "CORRECTIONS ( 0 )" at bounding box center [301, 82] width 102 height 17
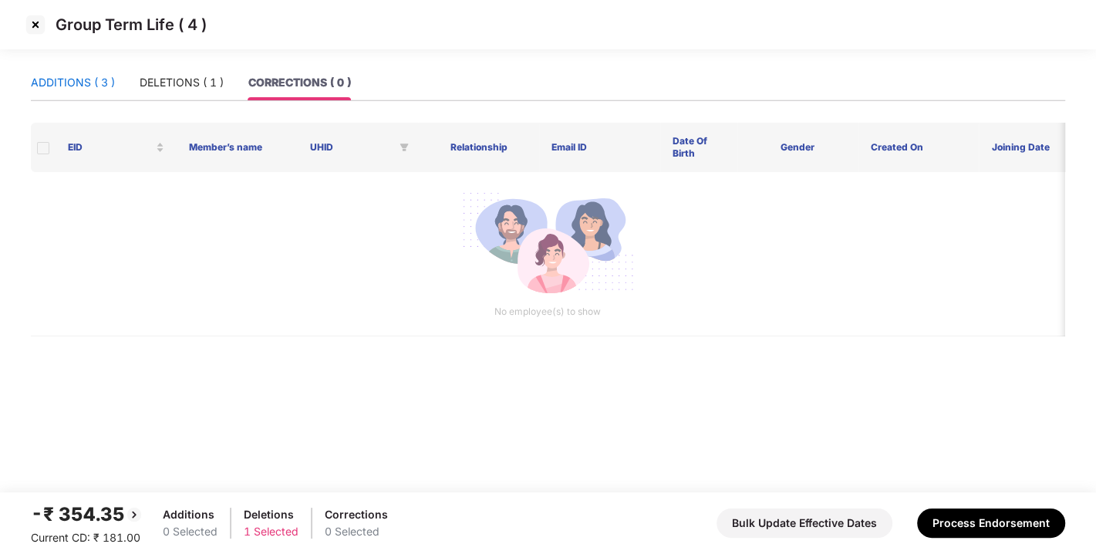
click at [66, 79] on div "ADDITIONS ( 3 )" at bounding box center [73, 82] width 84 height 17
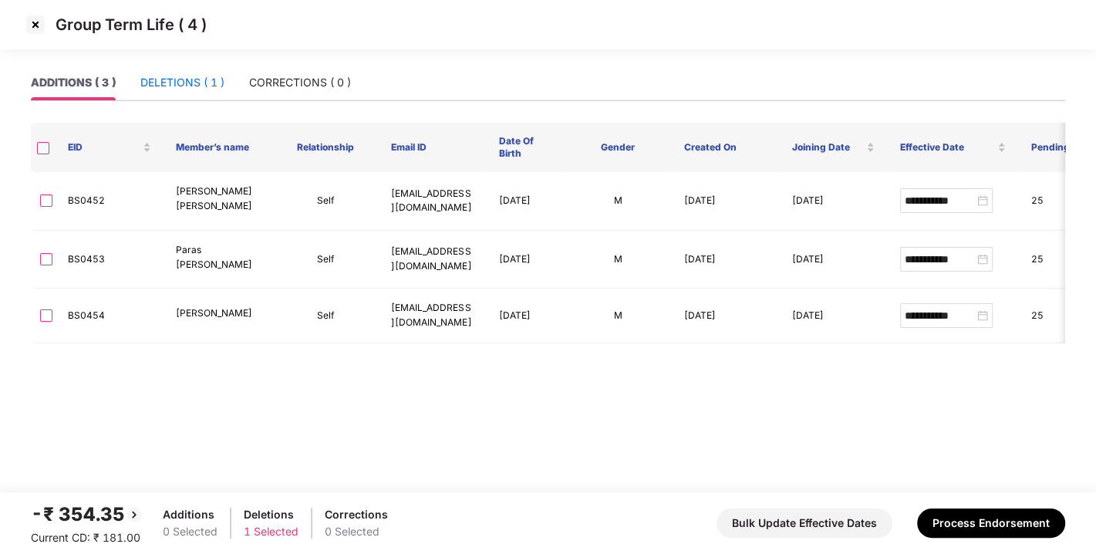
click at [171, 83] on div "DELETIONS ( 1 )" at bounding box center [182, 82] width 84 height 17
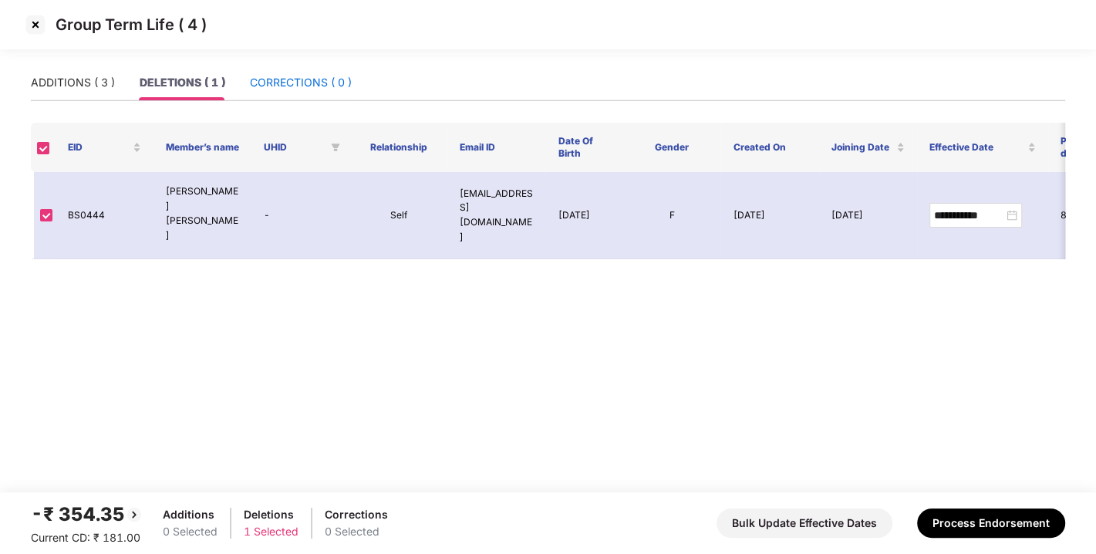
click at [324, 77] on div "CORRECTIONS ( 0 )" at bounding box center [301, 82] width 102 height 17
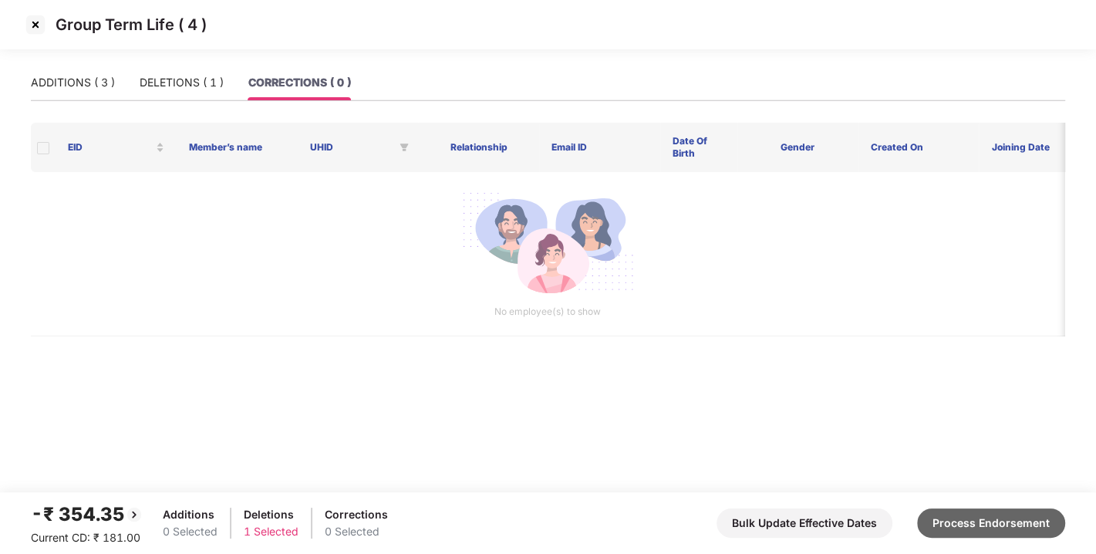
click at [978, 525] on button "Process Endorsement" at bounding box center [991, 523] width 148 height 29
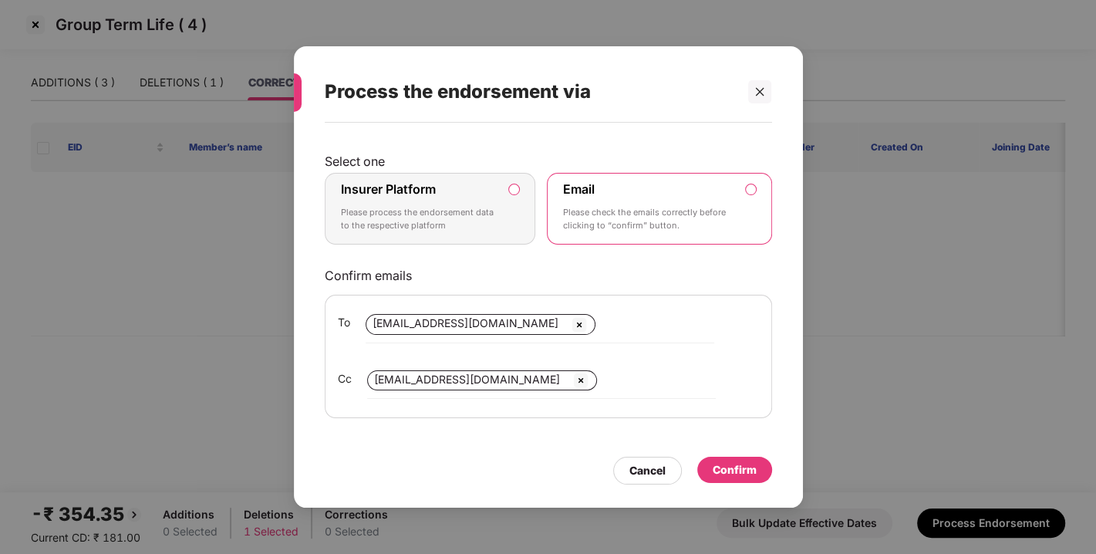
click at [528, 186] on label "Insurer Platform Please process the endorsement data to the respective platform" at bounding box center [430, 209] width 211 height 73
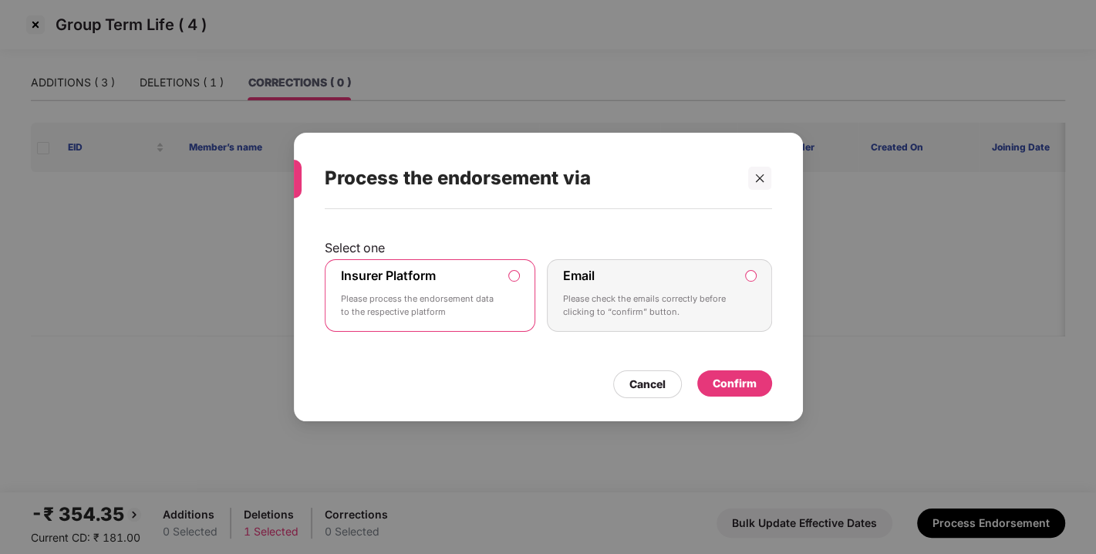
click at [756, 381] on div "Confirm" at bounding box center [735, 383] width 44 height 17
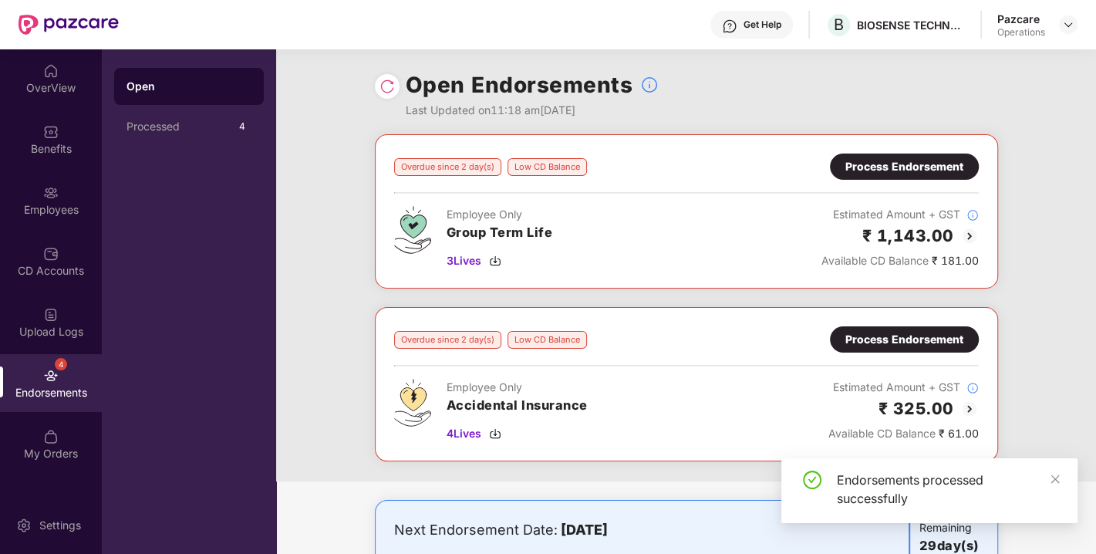
click at [901, 163] on div "Process Endorsement" at bounding box center [905, 166] width 118 height 17
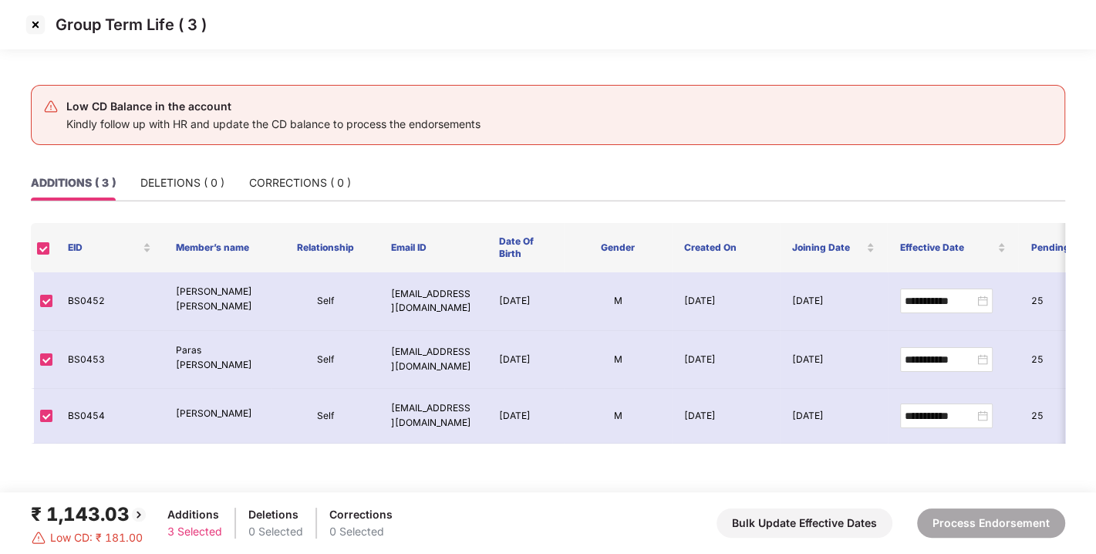
click at [35, 17] on img at bounding box center [35, 24] width 25 height 25
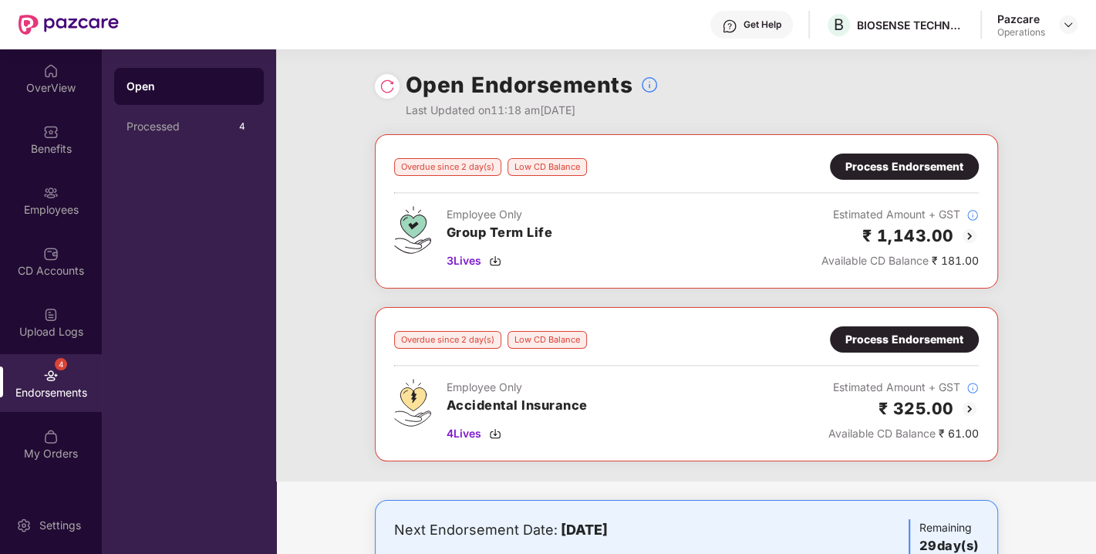
click at [904, 340] on div "Process Endorsement" at bounding box center [905, 339] width 118 height 17
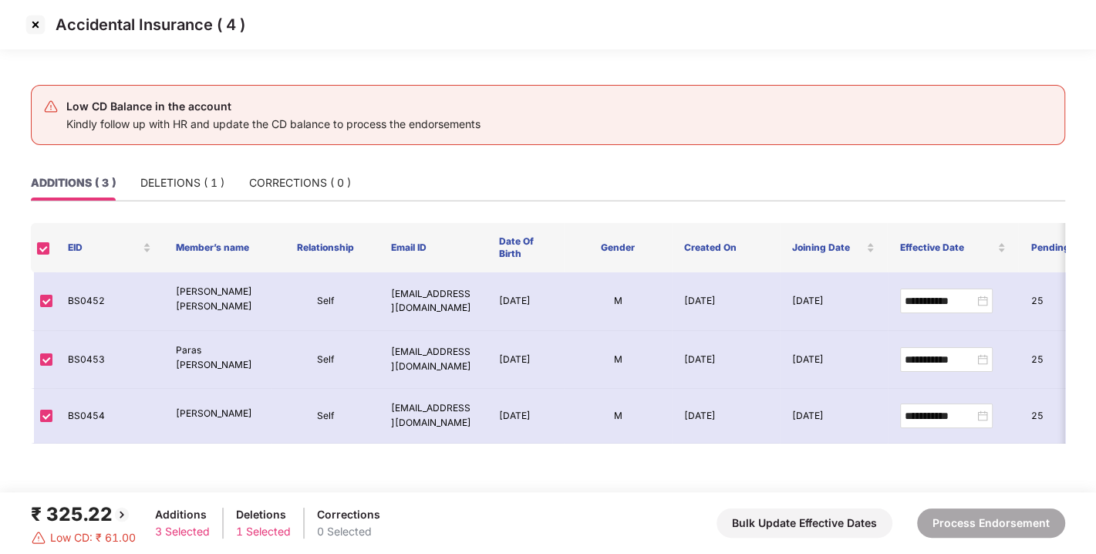
click at [46, 248] on main "**********" at bounding box center [548, 278] width 1096 height 427
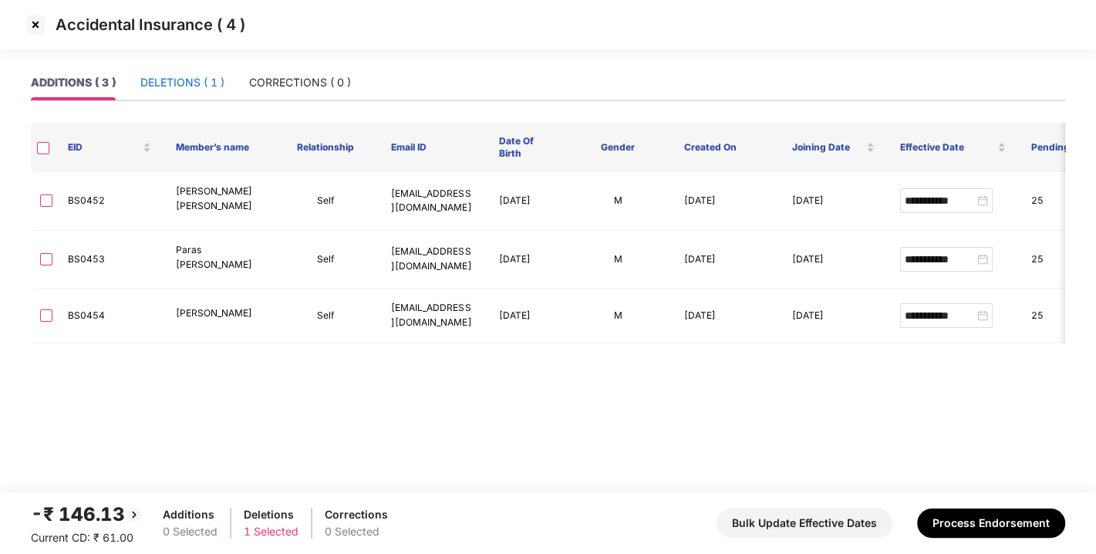
click at [201, 79] on div "DELETIONS ( 1 )" at bounding box center [182, 82] width 84 height 17
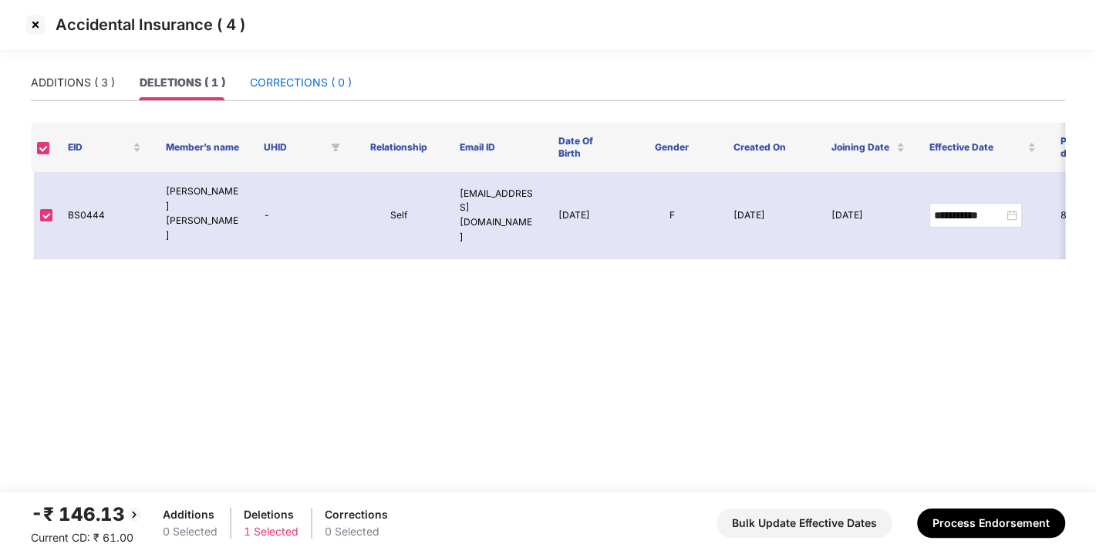
click at [292, 79] on div "CORRECTIONS ( 0 )" at bounding box center [301, 82] width 102 height 17
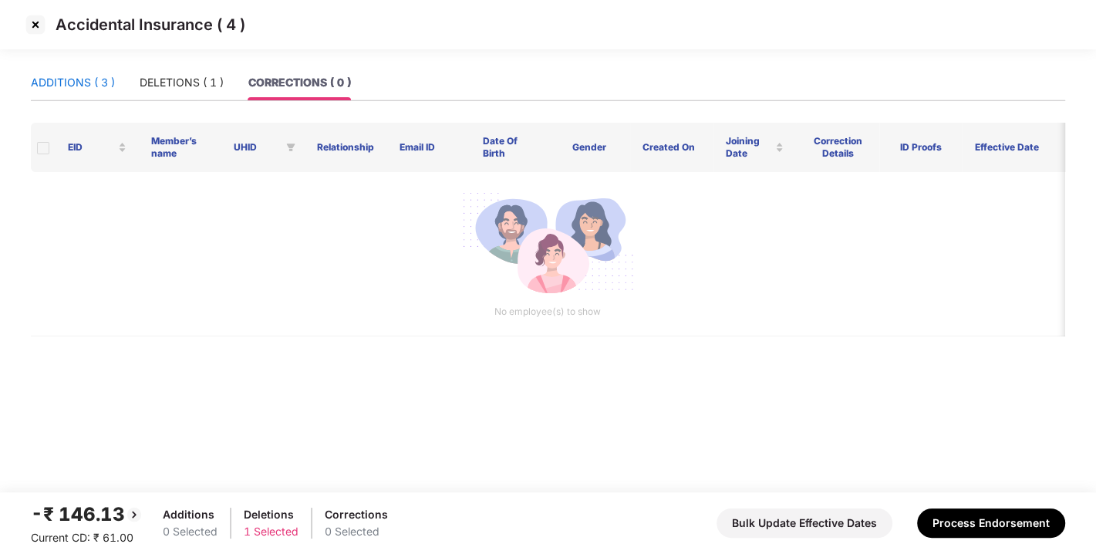
click at [86, 74] on div "ADDITIONS ( 3 )" at bounding box center [73, 82] width 84 height 17
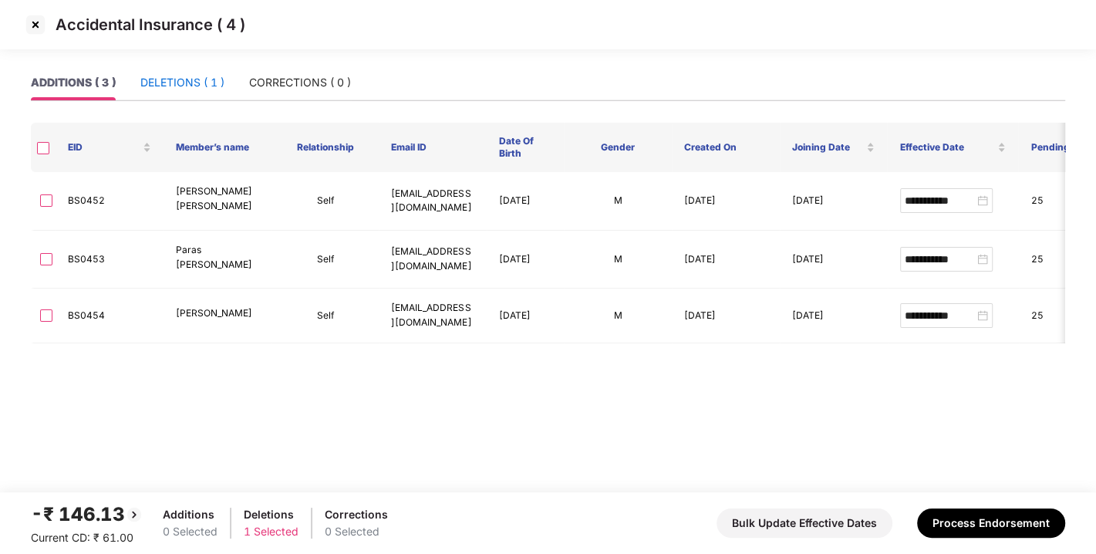
click at [194, 82] on div "DELETIONS ( 1 )" at bounding box center [182, 82] width 84 height 17
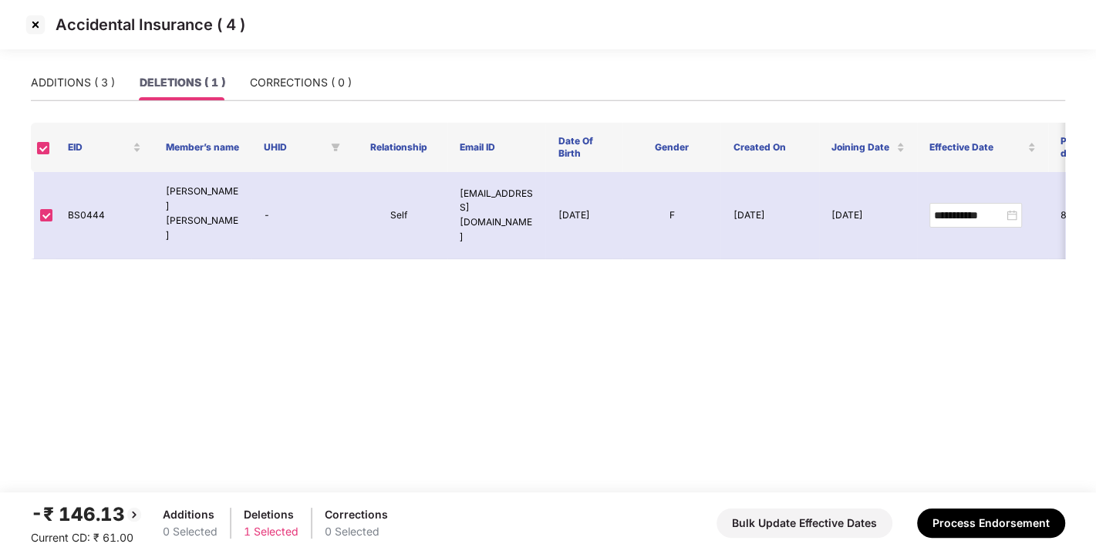
click at [295, 104] on div "ADDITIONS ( 3 ) DELETIONS ( 1 ) CORRECTIONS ( 0 )" at bounding box center [548, 89] width 1035 height 49
click at [328, 93] on div "CORRECTIONS ( 0 )" at bounding box center [301, 82] width 102 height 35
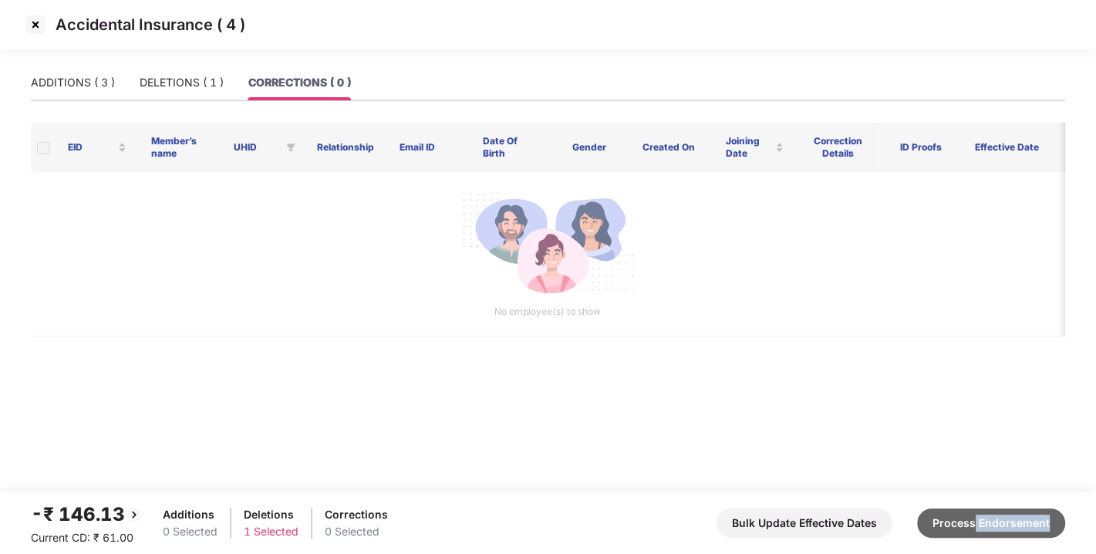
drag, startPoint x: 977, startPoint y: 542, endPoint x: 977, endPoint y: 534, distance: 8.5
click at [977, 534] on div "-₹ 146.13 Current CD: ₹ 61.00 Additions 0 Selected Deletions 1 Selected Correct…" at bounding box center [548, 523] width 1035 height 46
click at [977, 534] on button "Process Endorsement" at bounding box center [991, 523] width 148 height 29
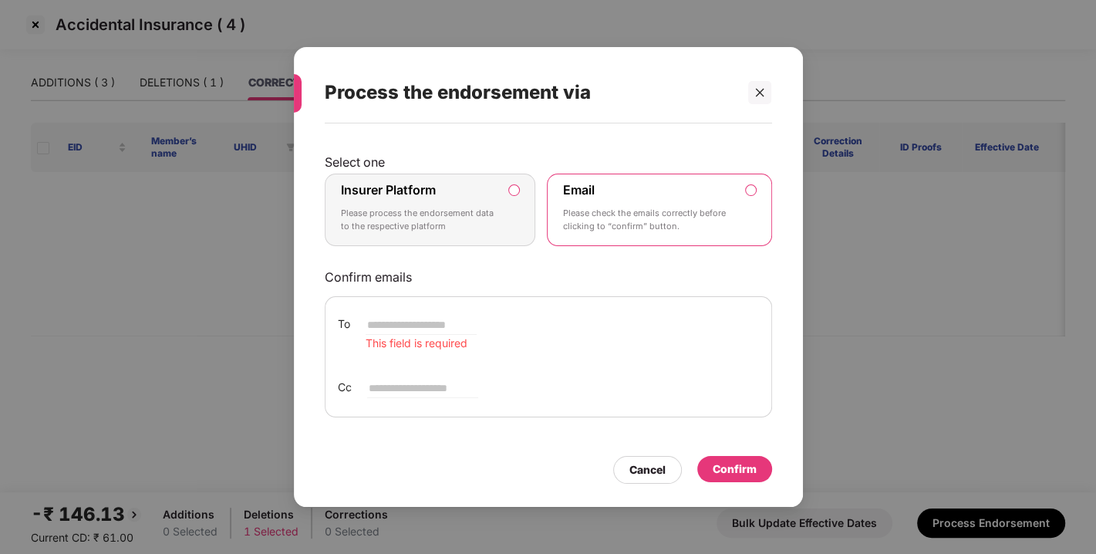
click at [509, 185] on label "Insurer Platform Please process the endorsement data to the respective platform" at bounding box center [430, 210] width 211 height 73
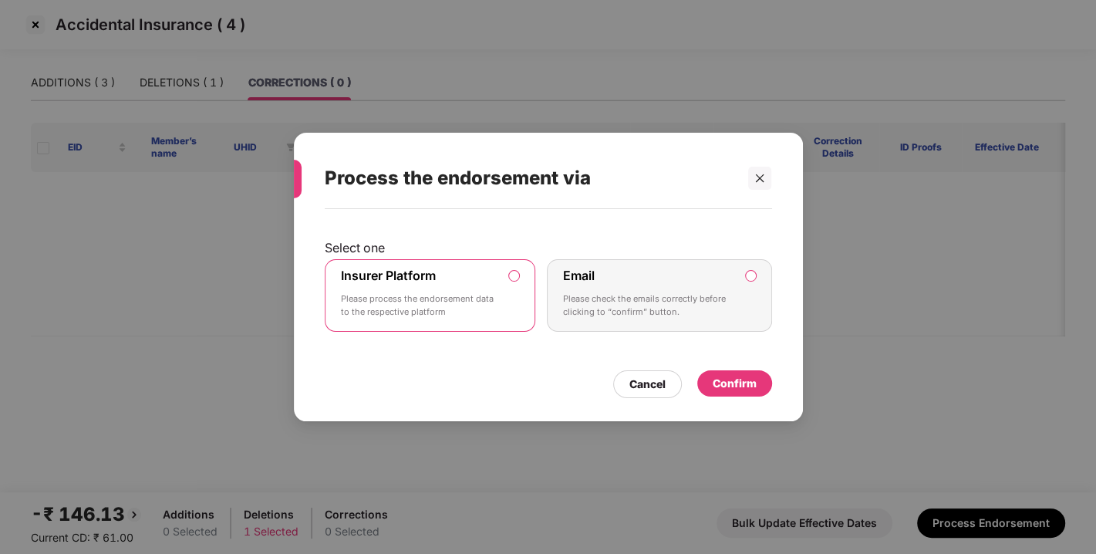
click at [740, 384] on div "Confirm" at bounding box center [735, 383] width 44 height 17
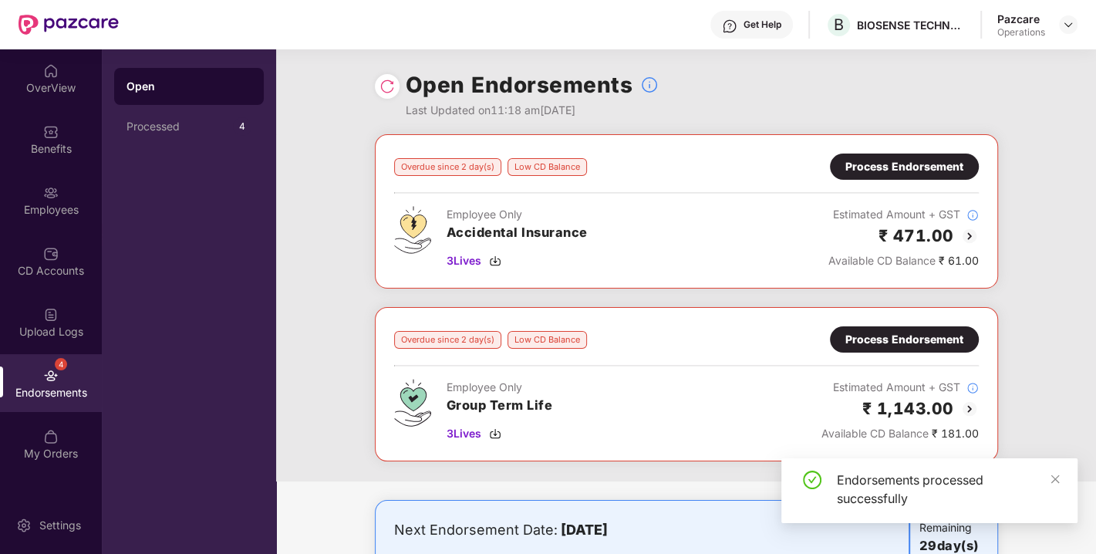
click at [390, 93] on img at bounding box center [387, 86] width 15 height 15
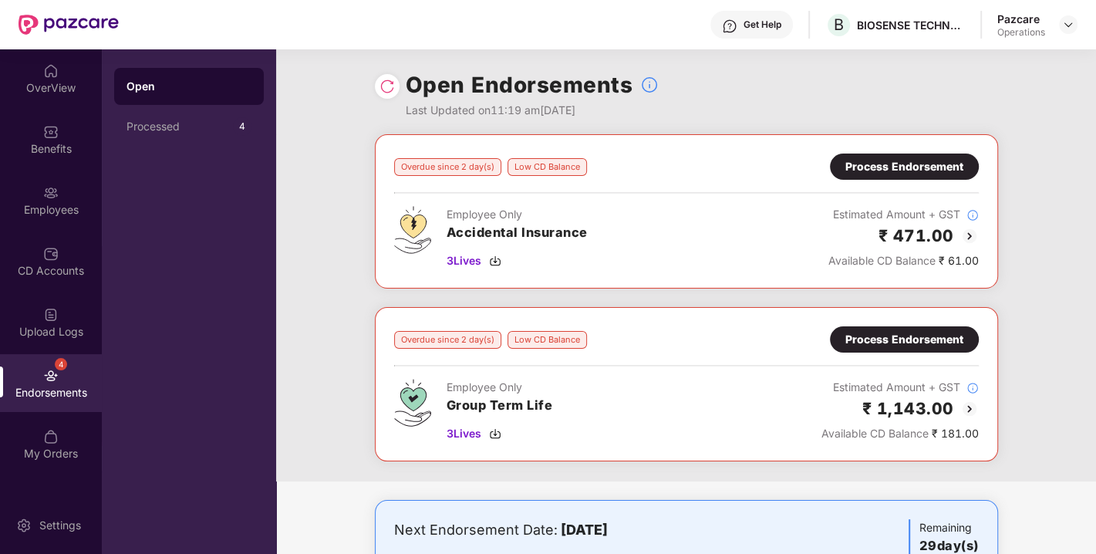
click at [970, 227] on img at bounding box center [970, 236] width 19 height 19
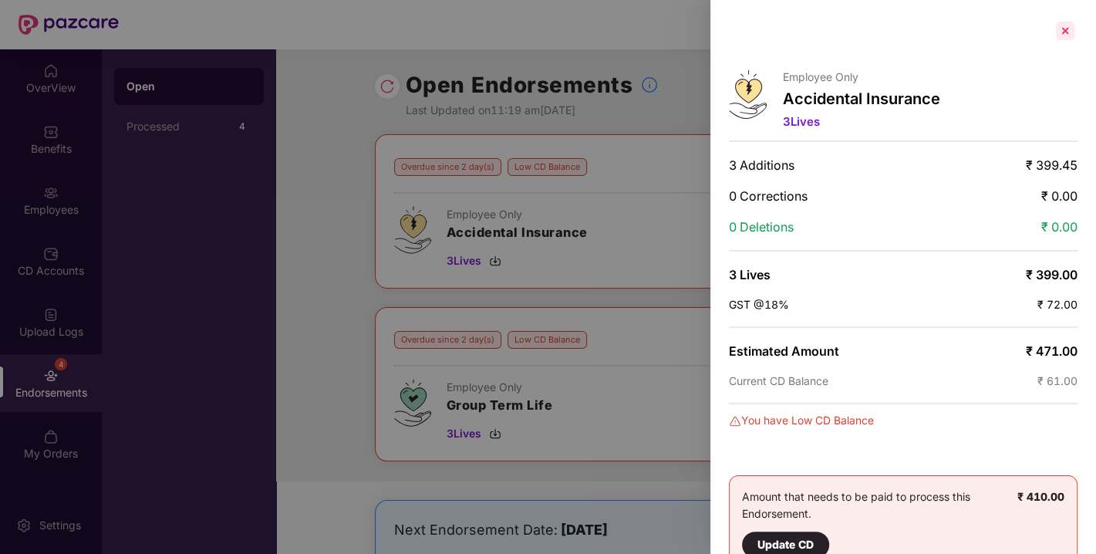
click at [1066, 32] on div at bounding box center [1065, 31] width 25 height 25
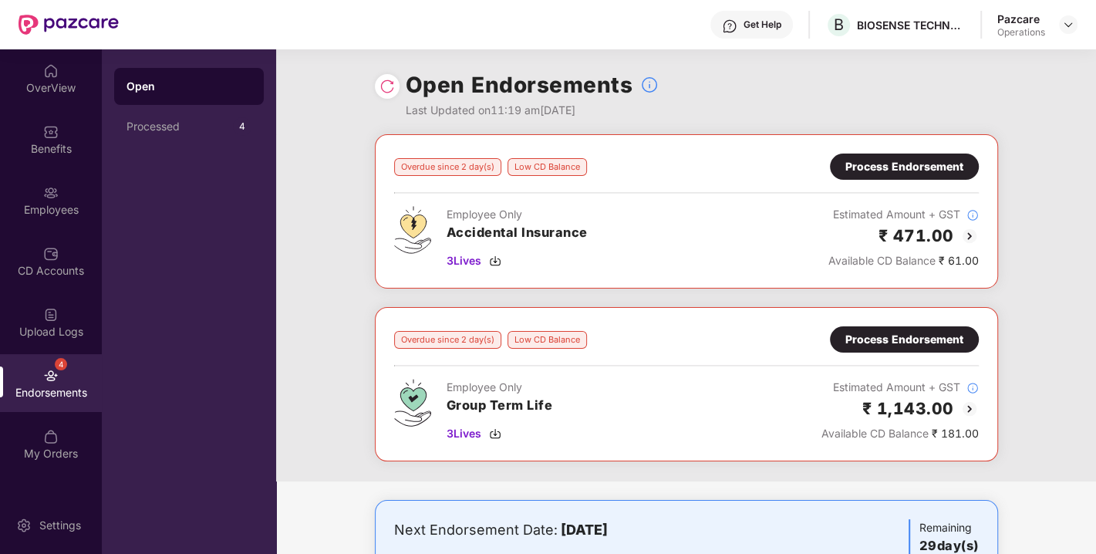
scroll to position [78, 0]
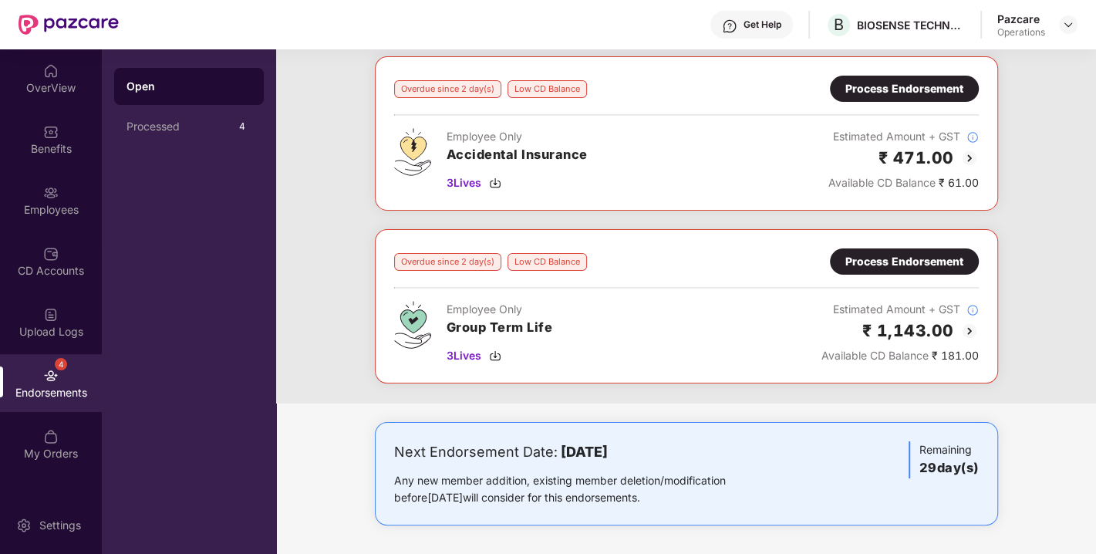
click at [969, 327] on img at bounding box center [970, 331] width 19 height 19
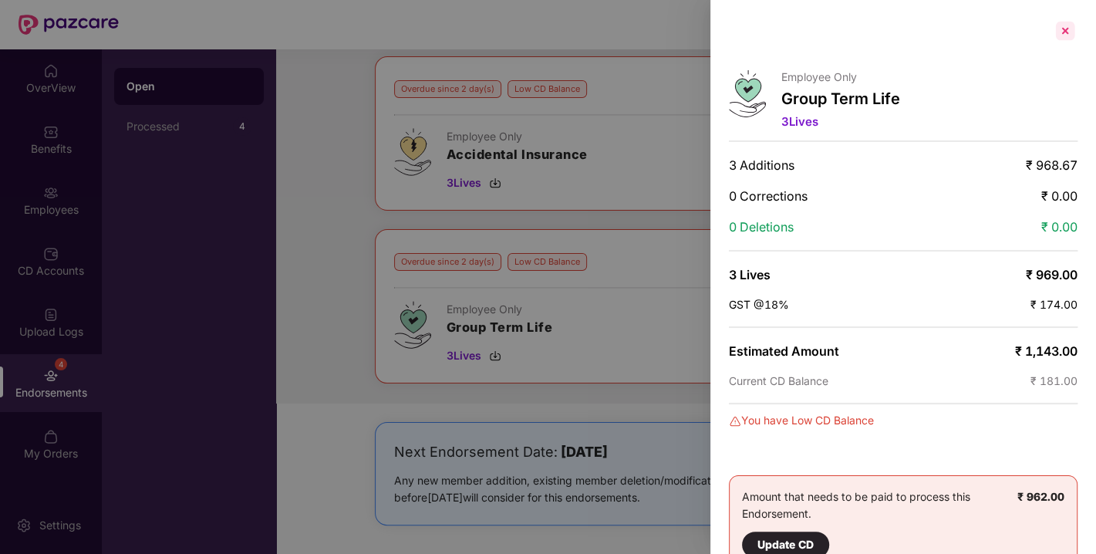
click at [1059, 29] on div at bounding box center [1065, 31] width 25 height 25
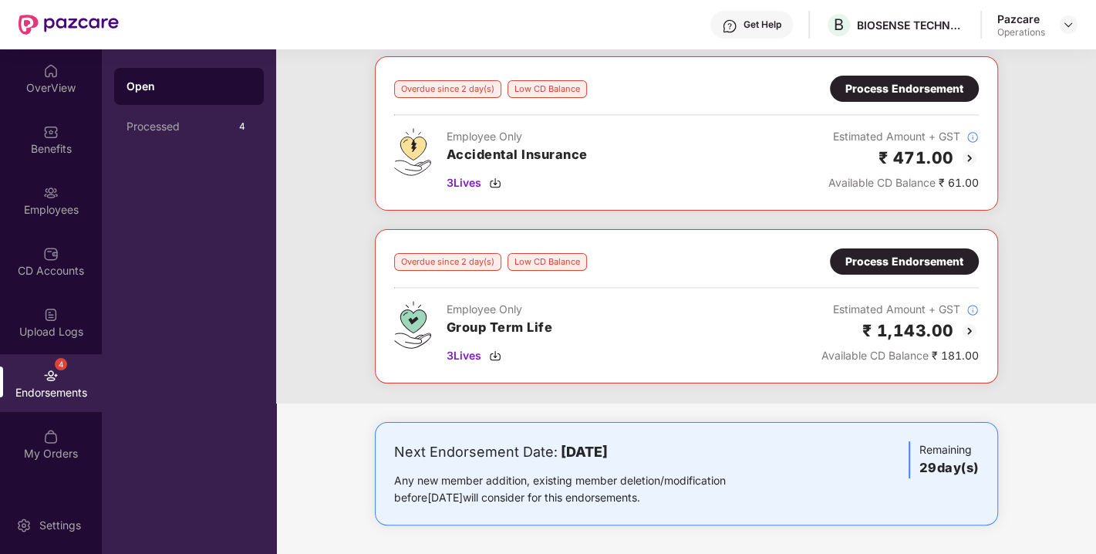
scroll to position [0, 0]
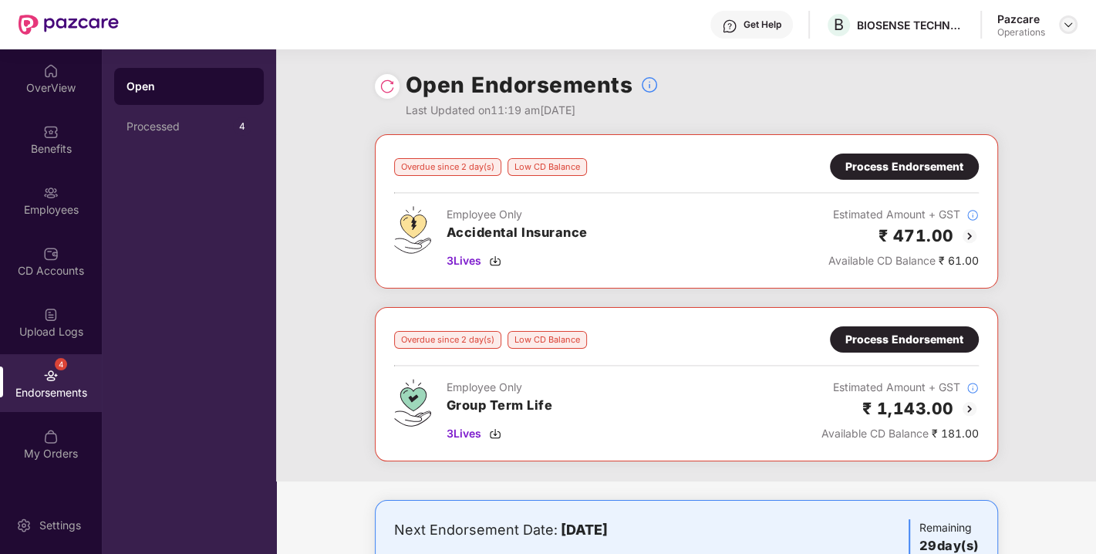
click at [1067, 29] on img at bounding box center [1069, 25] width 12 height 12
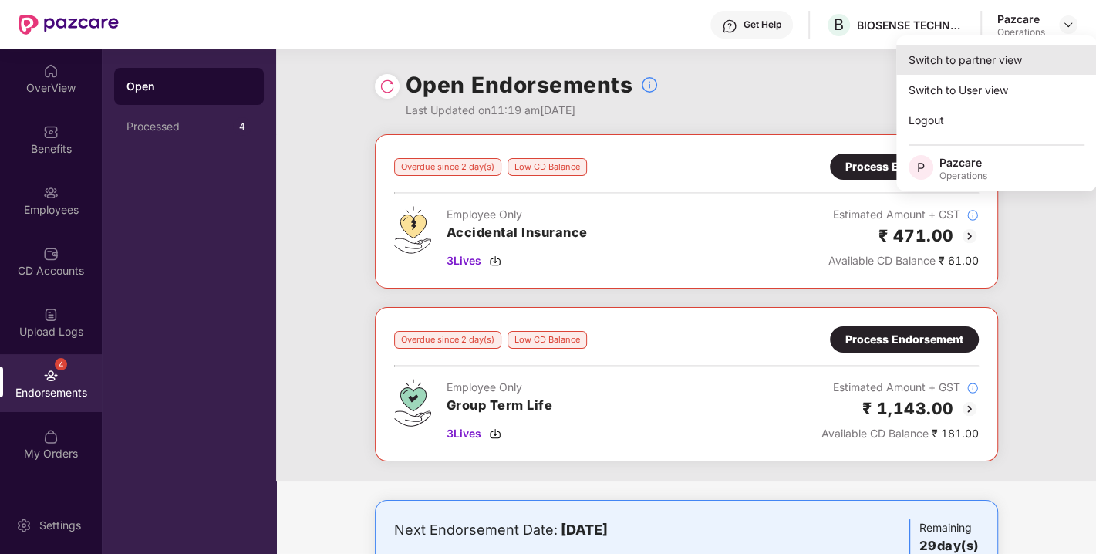
click at [976, 48] on div "Switch to partner view" at bounding box center [997, 60] width 201 height 30
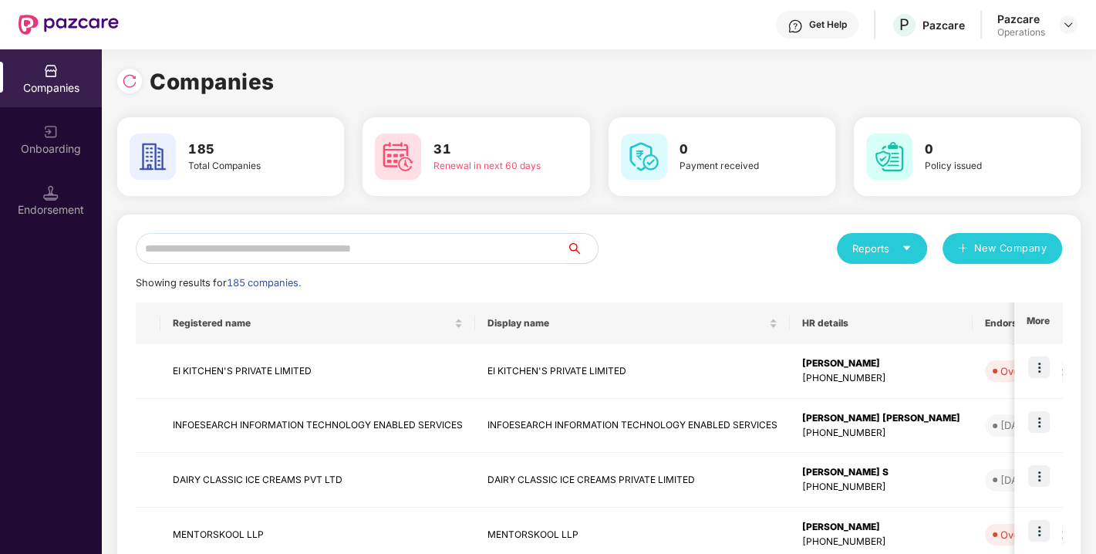
click at [414, 242] on input "text" at bounding box center [351, 248] width 431 height 31
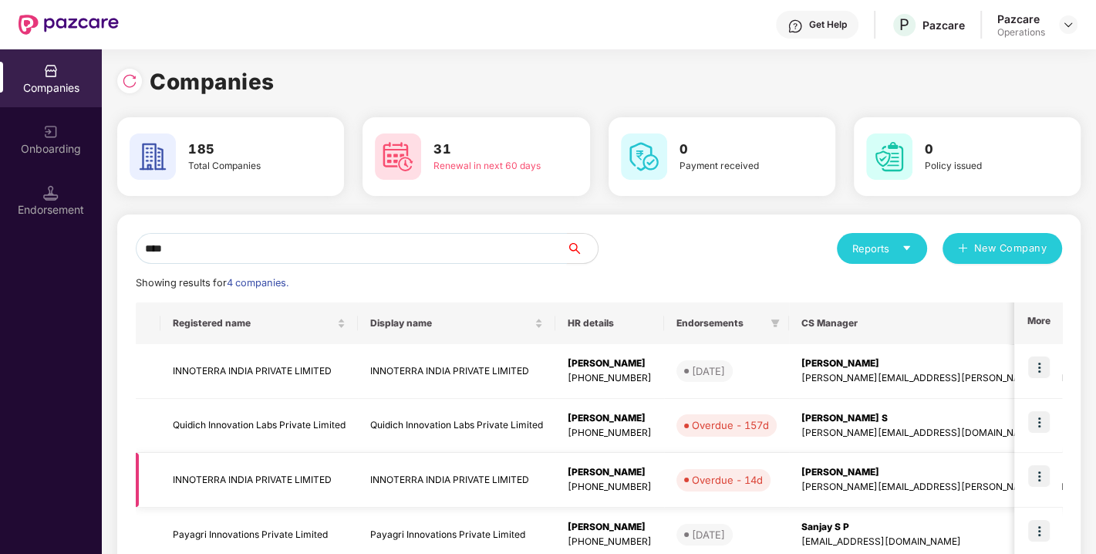
type input "****"
click at [1038, 475] on img at bounding box center [1040, 476] width 22 height 22
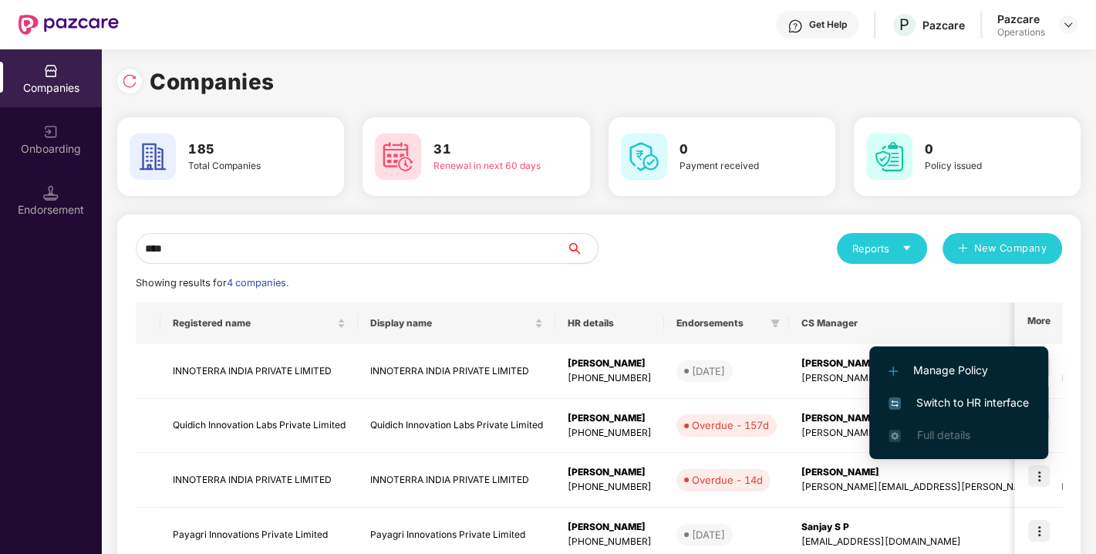
click at [958, 394] on span "Switch to HR interface" at bounding box center [959, 402] width 140 height 17
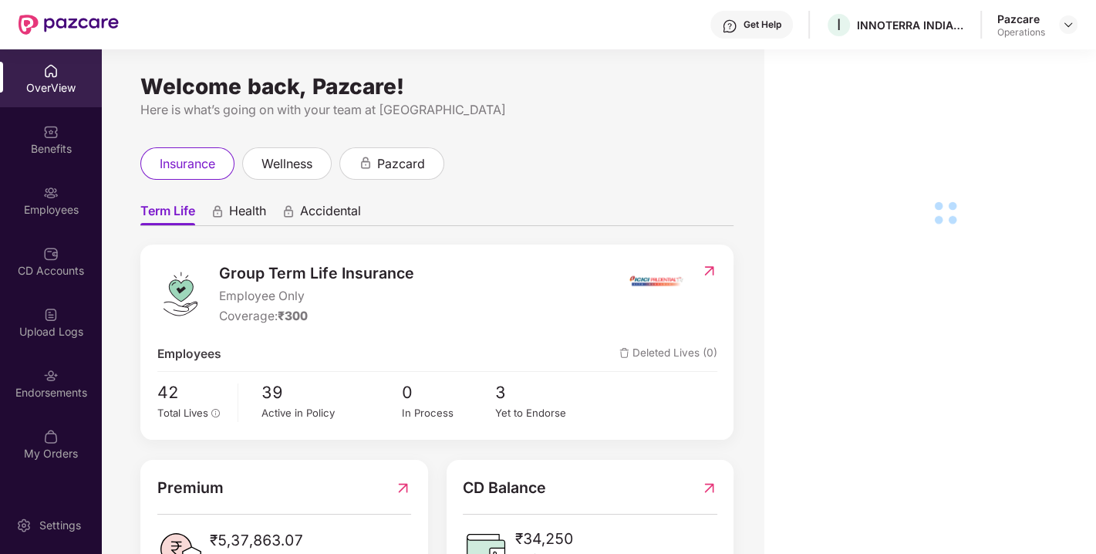
click at [77, 387] on div "Endorsements" at bounding box center [51, 392] width 102 height 15
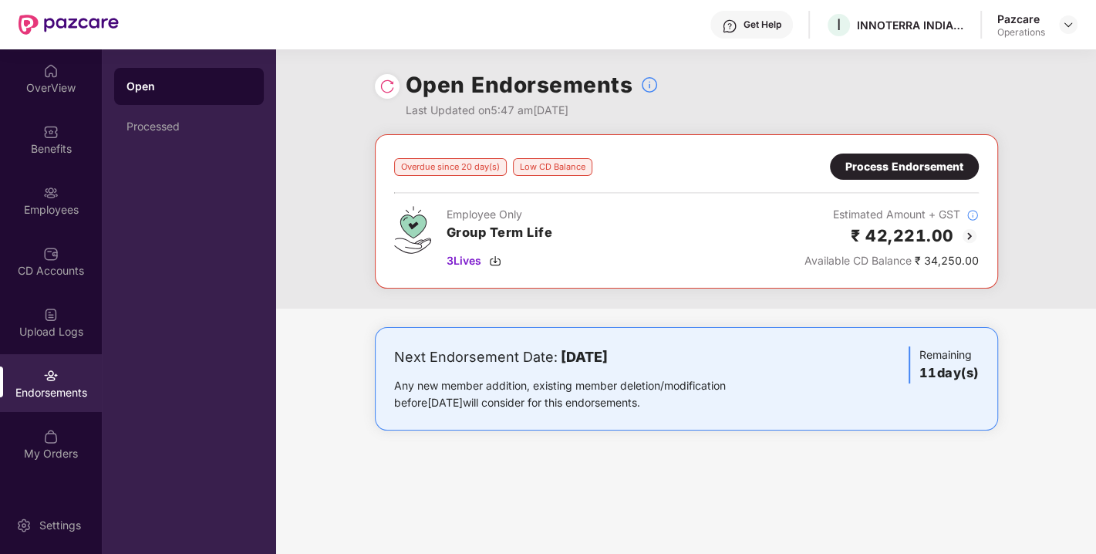
click at [387, 86] on img at bounding box center [387, 86] width 15 height 15
click at [902, 160] on div "Process Endorsement" at bounding box center [905, 166] width 118 height 17
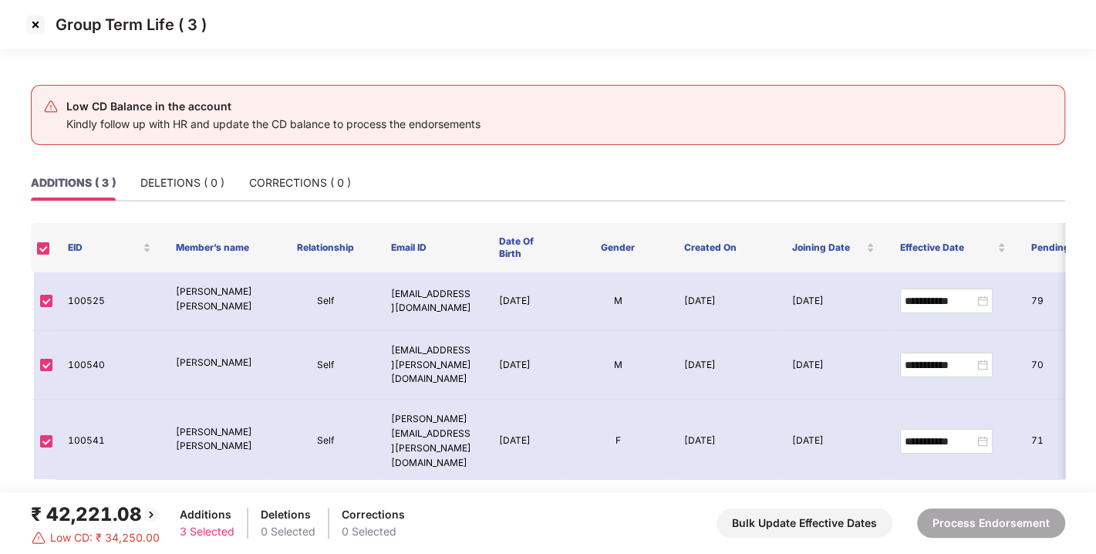
click at [35, 32] on img at bounding box center [35, 24] width 25 height 25
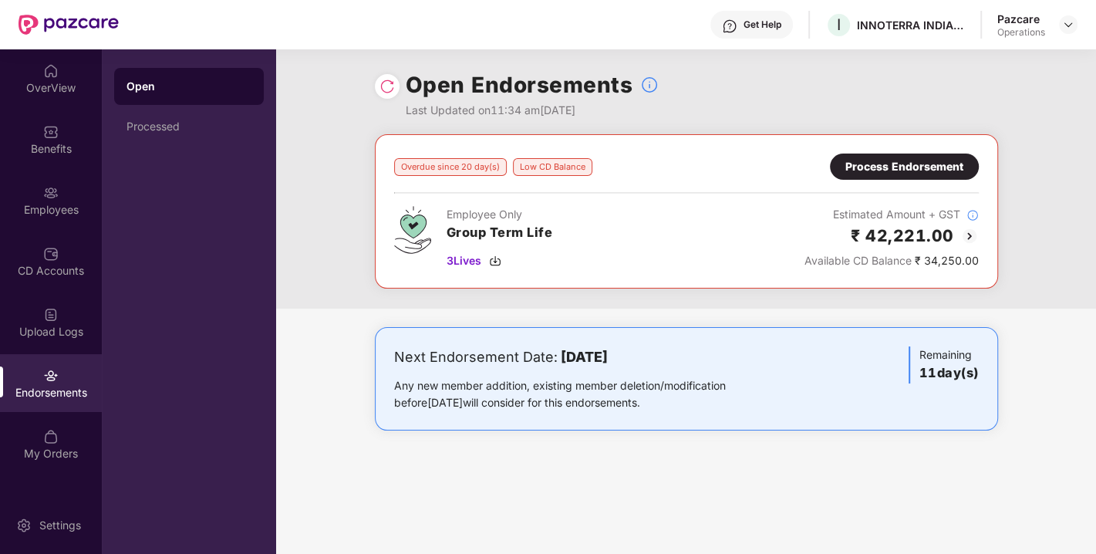
click at [914, 176] on div "Process Endorsement" at bounding box center [904, 167] width 149 height 26
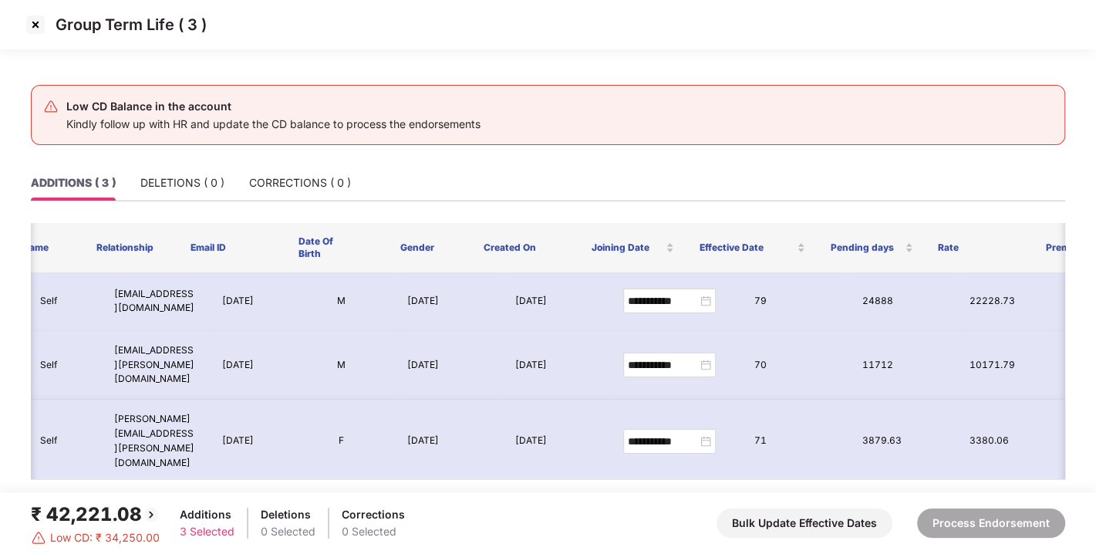
scroll to position [0, 278]
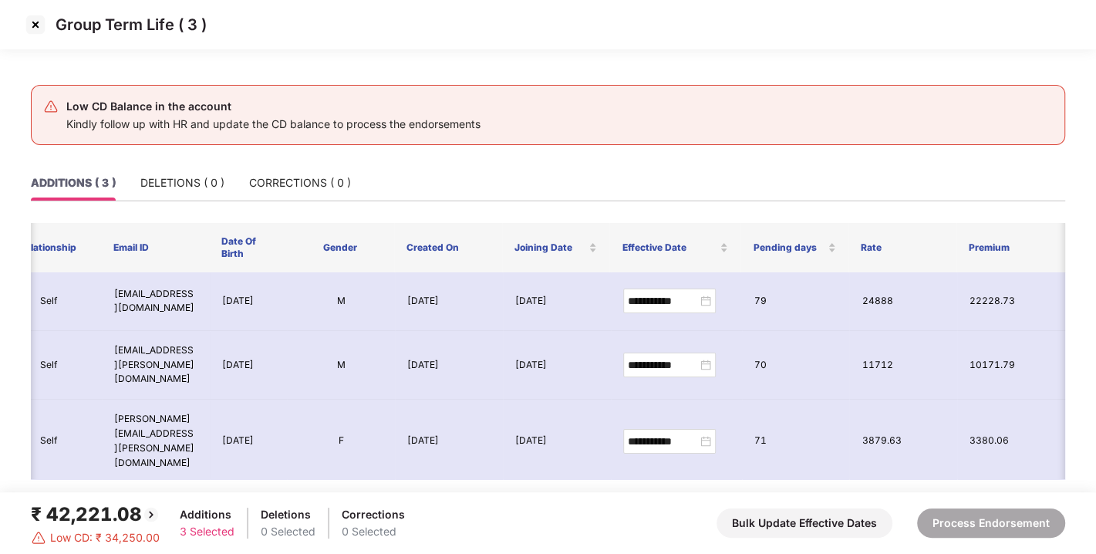
click at [714, 551] on footer "₹ 42,221.08 Low CD: ₹ 34,250.00 Additions 3 Selected Deletions 0 Selected Corre…" at bounding box center [548, 523] width 1096 height 62
drag, startPoint x: 22, startPoint y: 21, endPoint x: 32, endPoint y: 26, distance: 12.1
click at [32, 26] on div "Group Term Life ( 3 )" at bounding box center [548, 24] width 1096 height 49
click at [32, 26] on img at bounding box center [35, 24] width 25 height 25
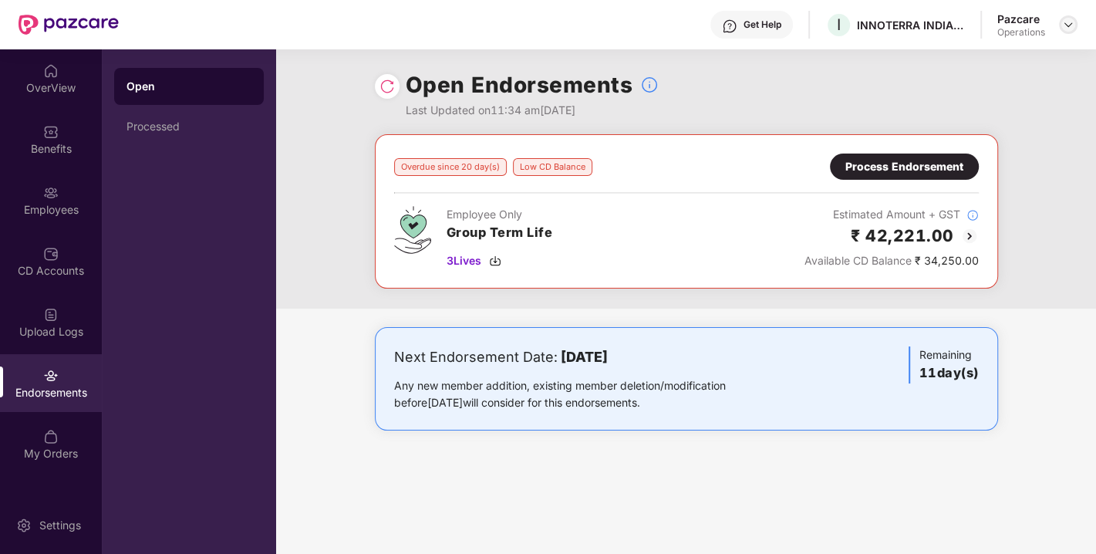
click at [1067, 19] on img at bounding box center [1069, 25] width 12 height 12
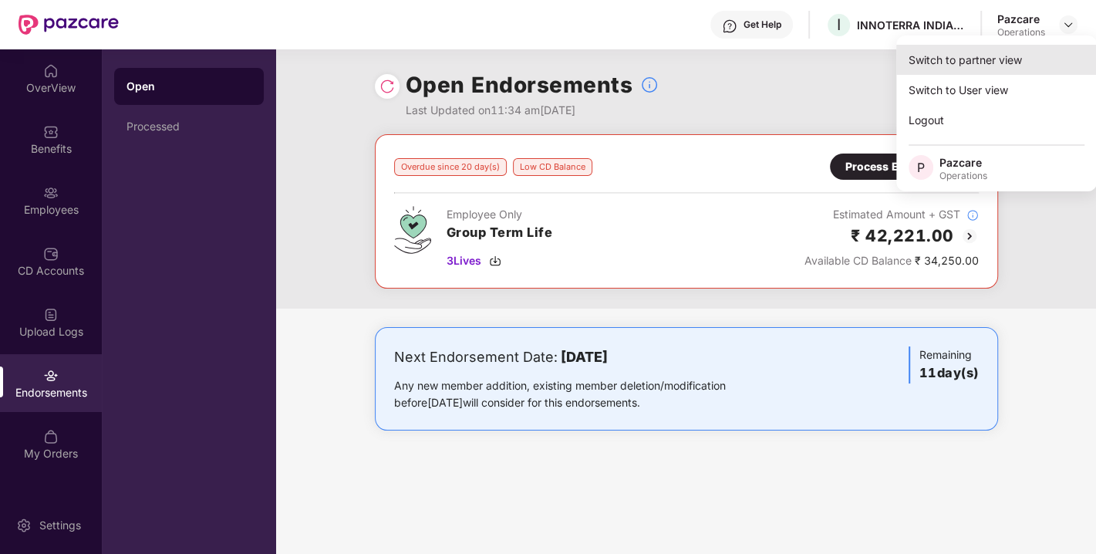
click at [943, 52] on div "Switch to partner view" at bounding box center [997, 60] width 201 height 30
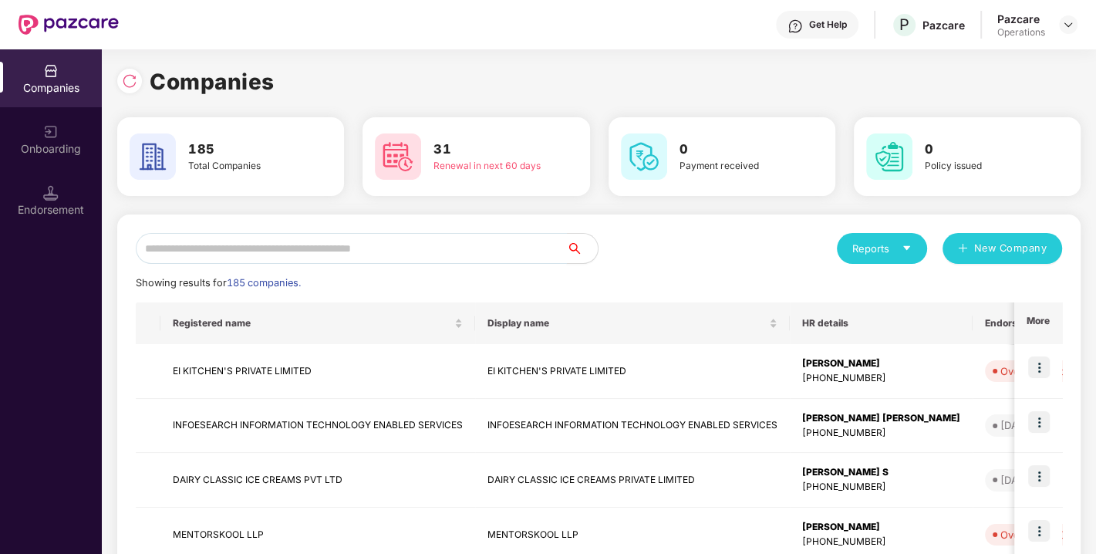
click at [329, 258] on input "text" at bounding box center [351, 248] width 431 height 31
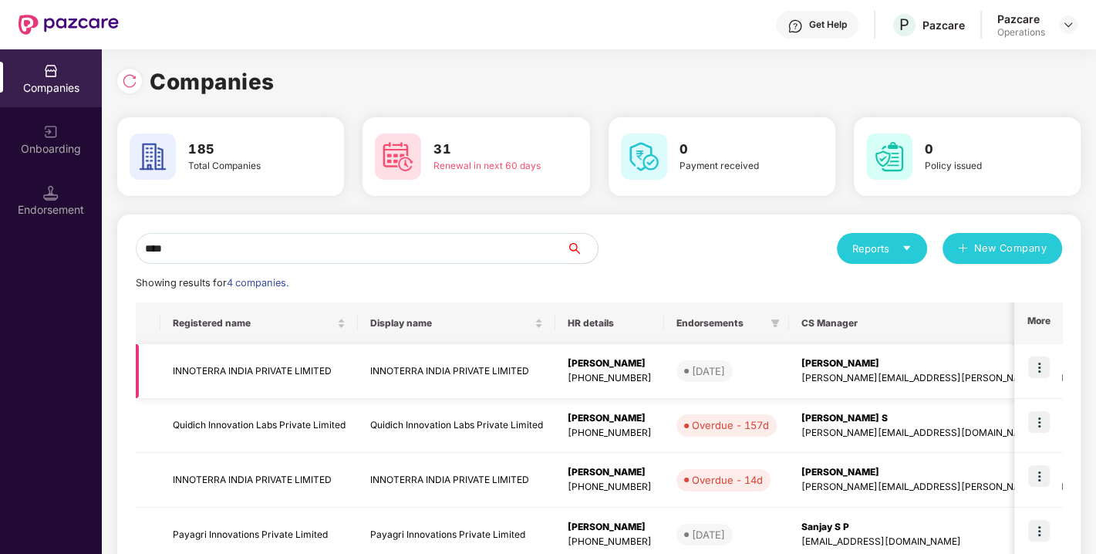
type input "****"
click at [234, 368] on td "INNOTERRA INDIA PRIVATE LIMITED" at bounding box center [260, 371] width 198 height 55
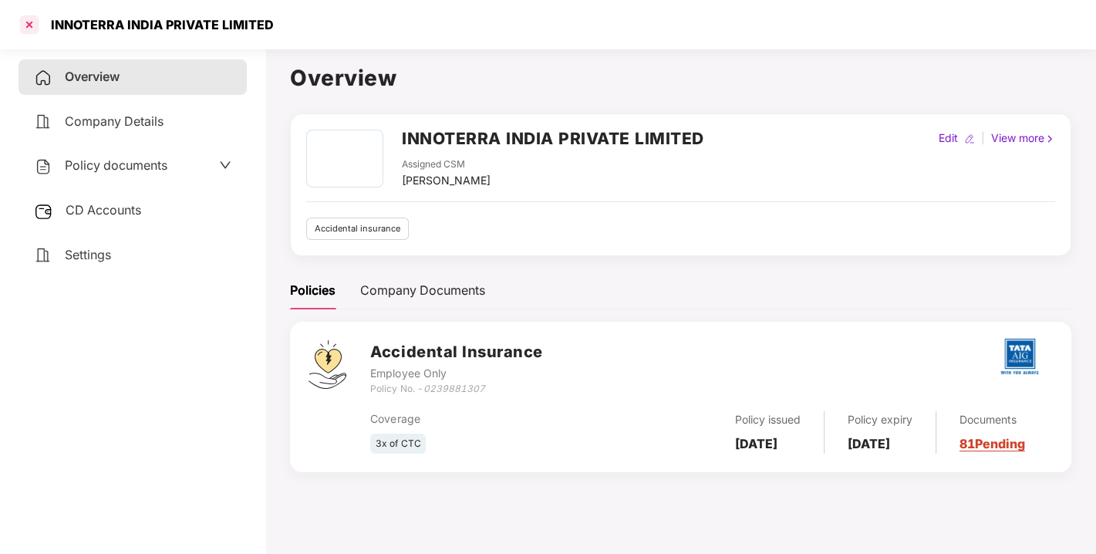
click at [31, 25] on div at bounding box center [29, 24] width 25 height 25
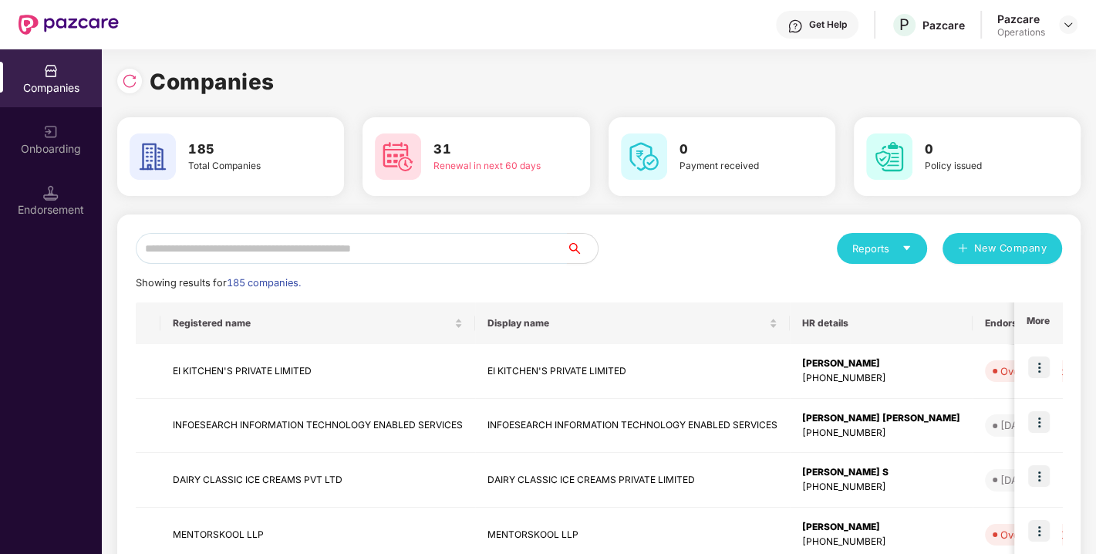
click at [234, 249] on input "text" at bounding box center [351, 248] width 431 height 31
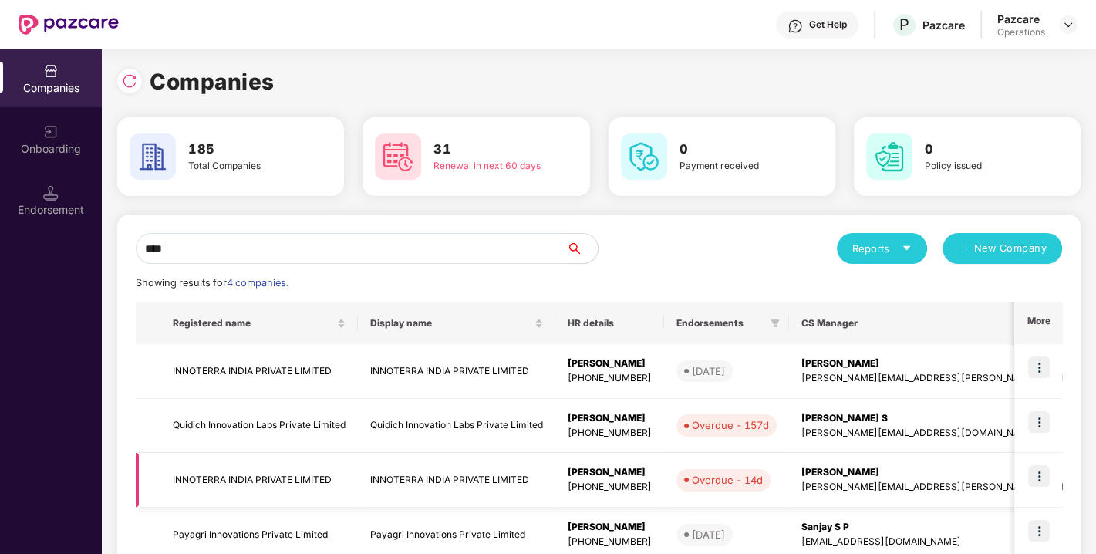
type input "****"
click at [233, 471] on td "INNOTERRA INDIA PRIVATE LIMITED" at bounding box center [260, 480] width 198 height 55
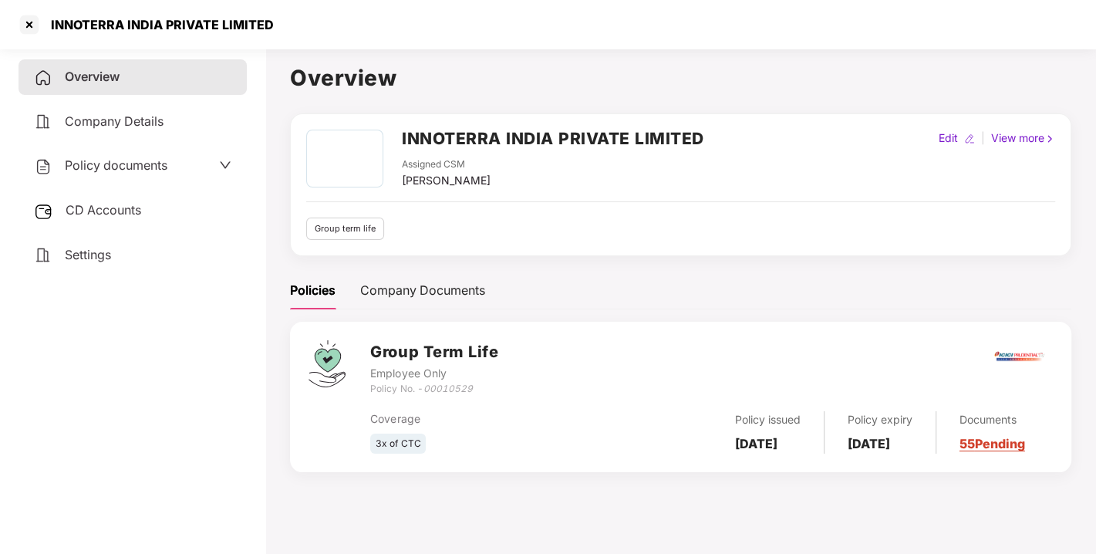
click at [127, 209] on span "CD Accounts" at bounding box center [104, 209] width 76 height 15
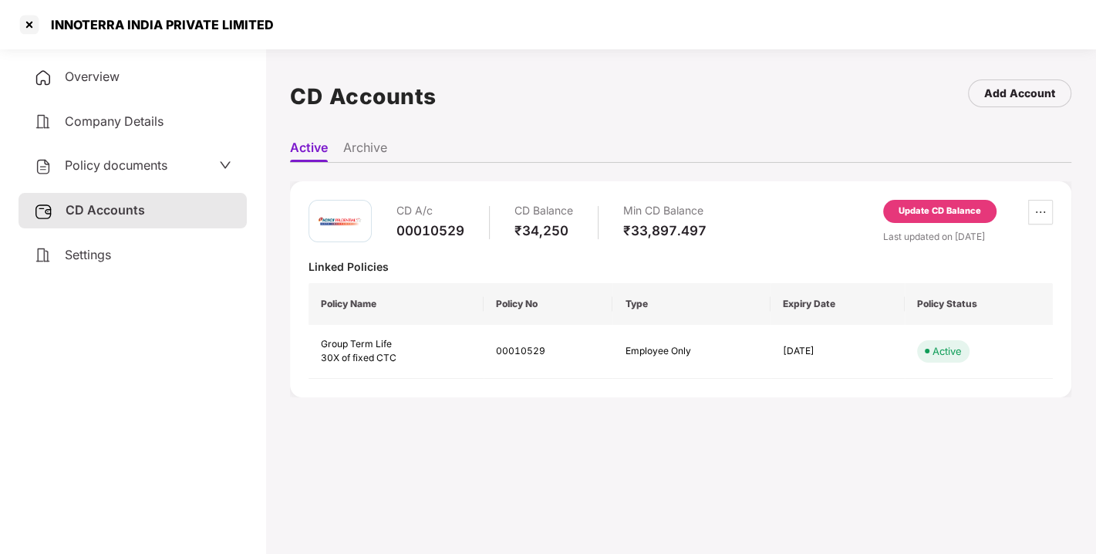
click at [912, 213] on div "Update CD Balance" at bounding box center [940, 211] width 83 height 14
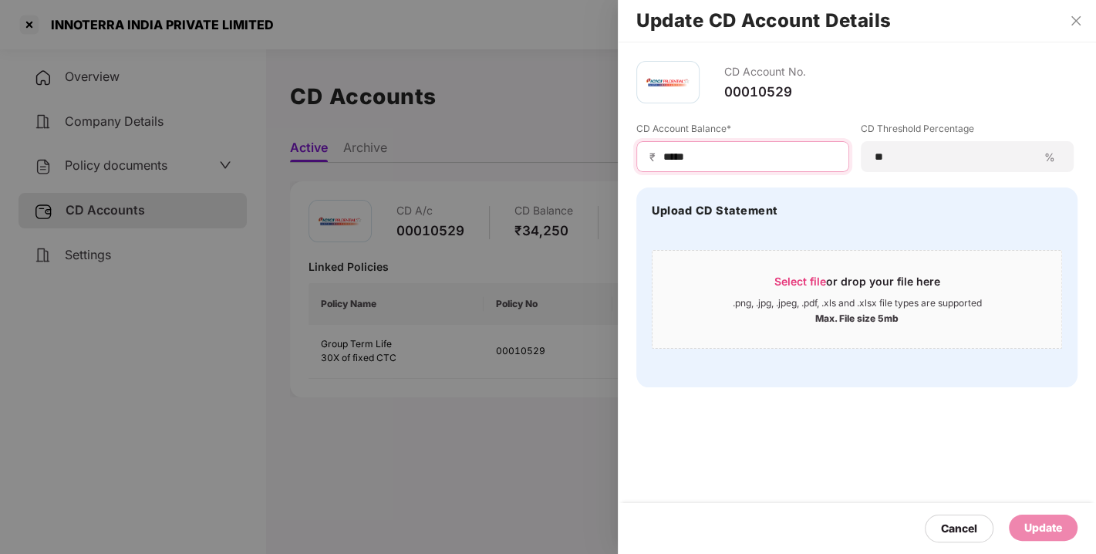
drag, startPoint x: 714, startPoint y: 150, endPoint x: 611, endPoint y: 169, distance: 104.4
click at [611, 169] on div "Update CD Account Details CD Account No. 00010529 CD Account Balance* ₹ ***** C…" at bounding box center [548, 277] width 1096 height 554
type input "*****"
click at [1043, 524] on div "Update" at bounding box center [1044, 527] width 38 height 17
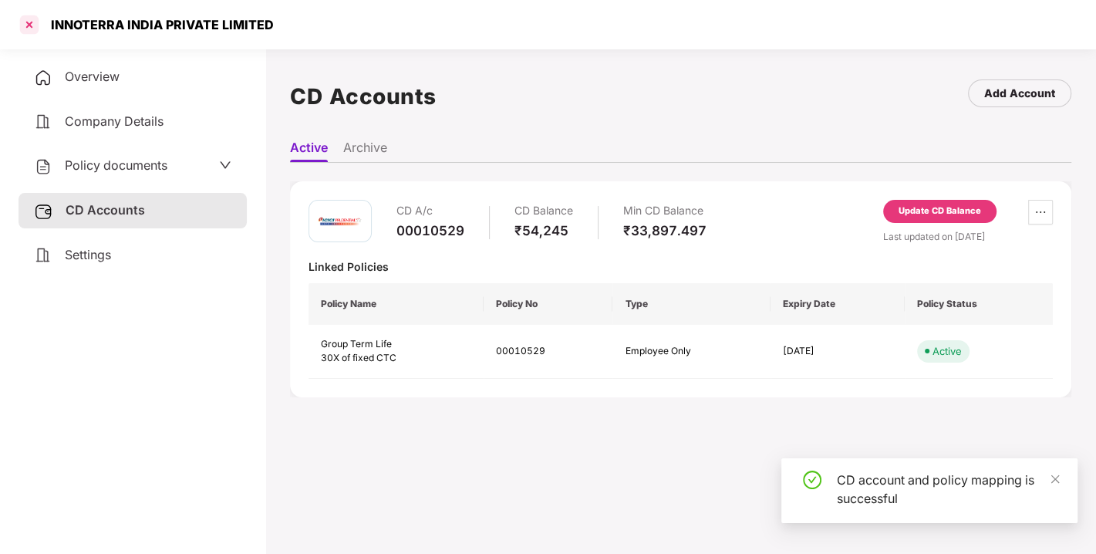
click at [22, 29] on div at bounding box center [29, 24] width 25 height 25
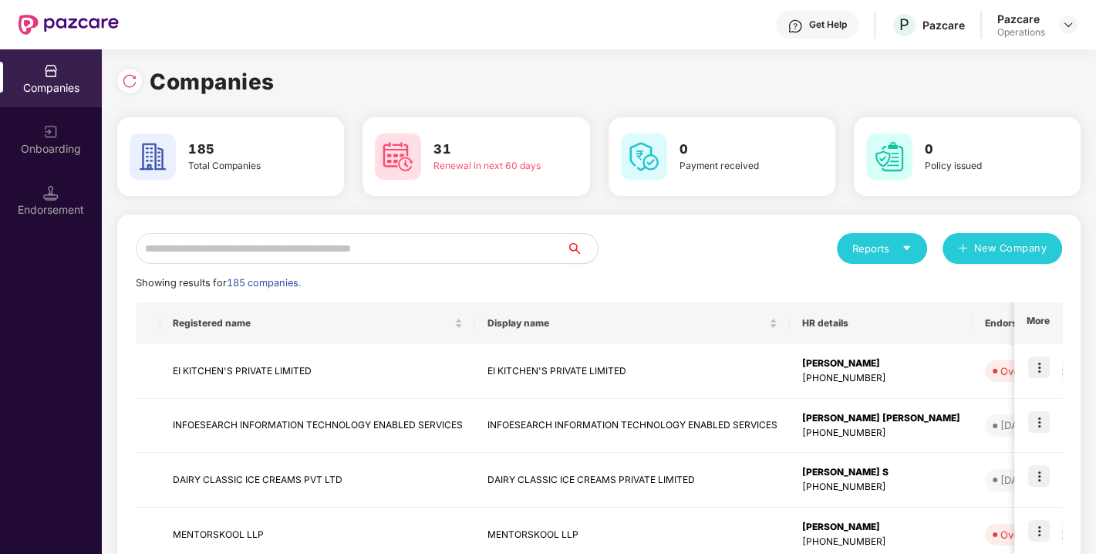
paste input "**********"
click at [364, 244] on input "text" at bounding box center [351, 248] width 431 height 31
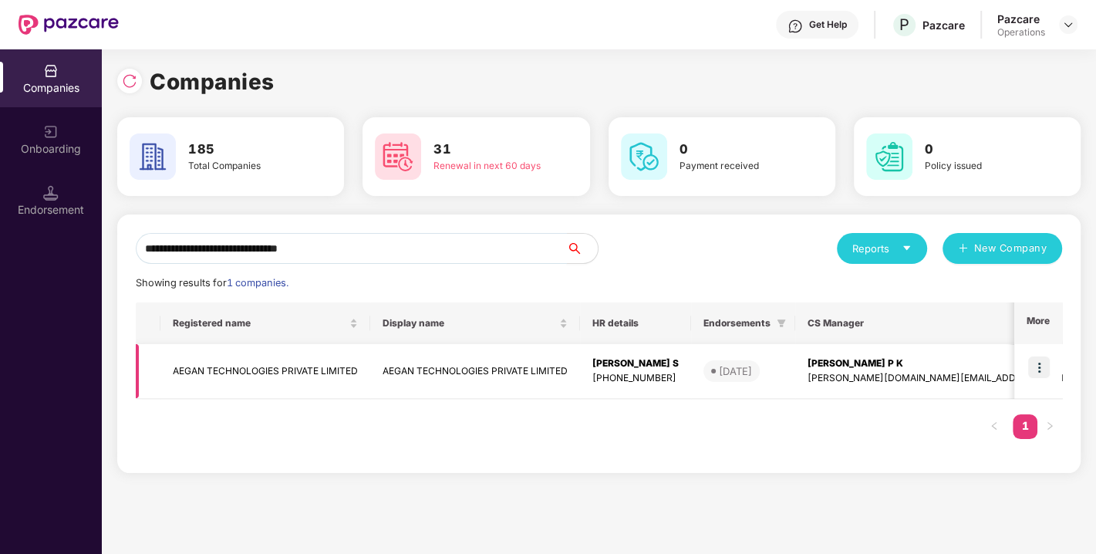
type input "**********"
click at [1036, 366] on img at bounding box center [1040, 367] width 22 height 22
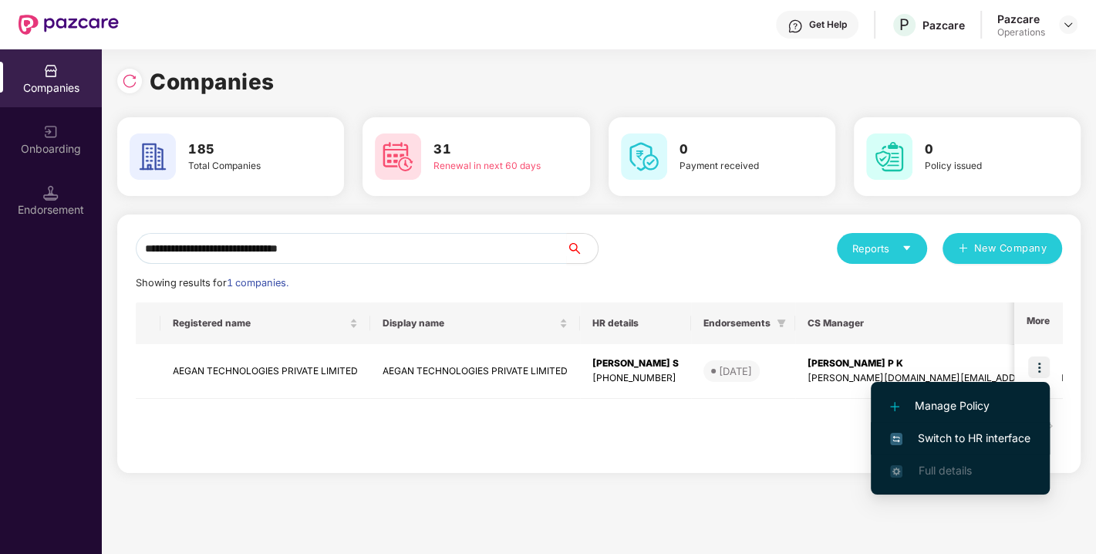
click at [976, 430] on span "Switch to HR interface" at bounding box center [960, 438] width 140 height 17
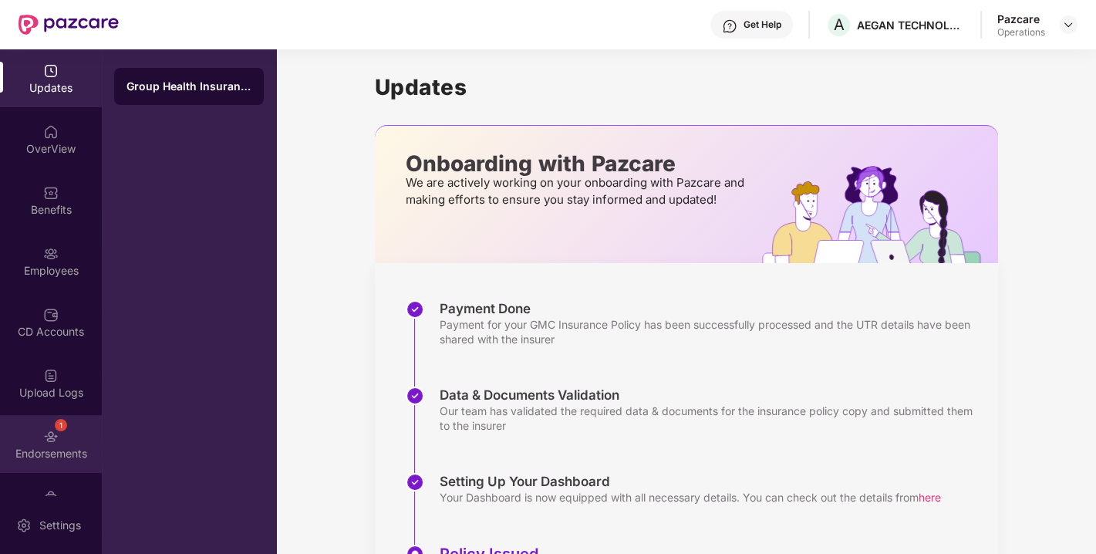
click at [77, 427] on div "1 Endorsements" at bounding box center [51, 444] width 102 height 58
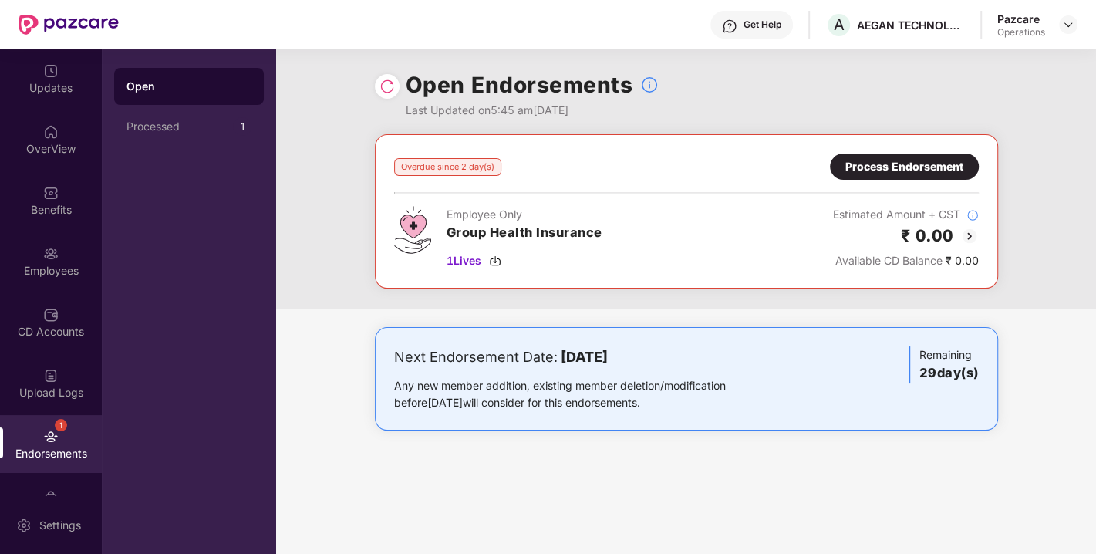
click at [887, 175] on div "Process Endorsement" at bounding box center [904, 167] width 149 height 26
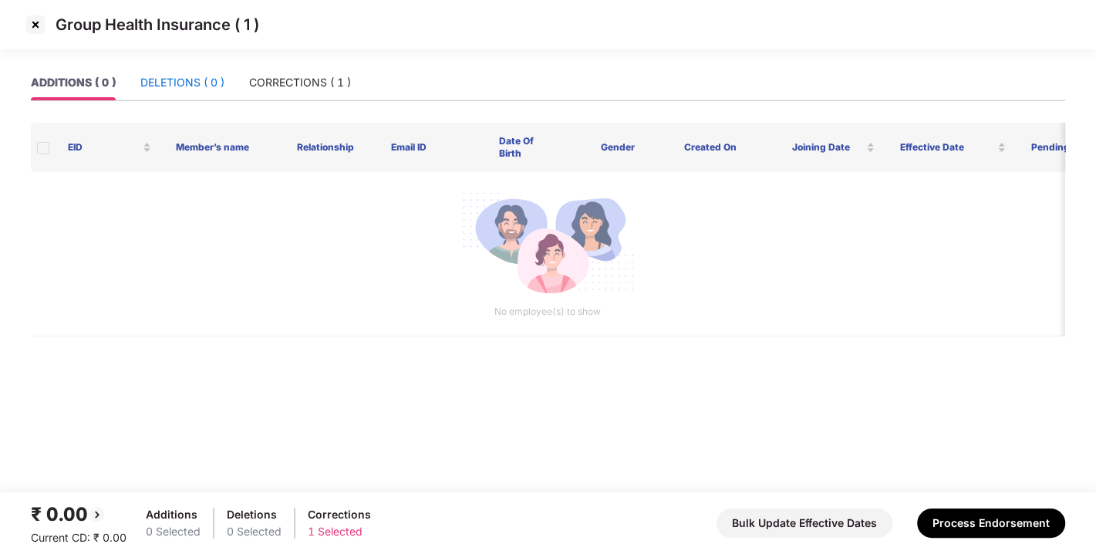
click at [209, 81] on div "DELETIONS ( 0 )" at bounding box center [182, 82] width 84 height 17
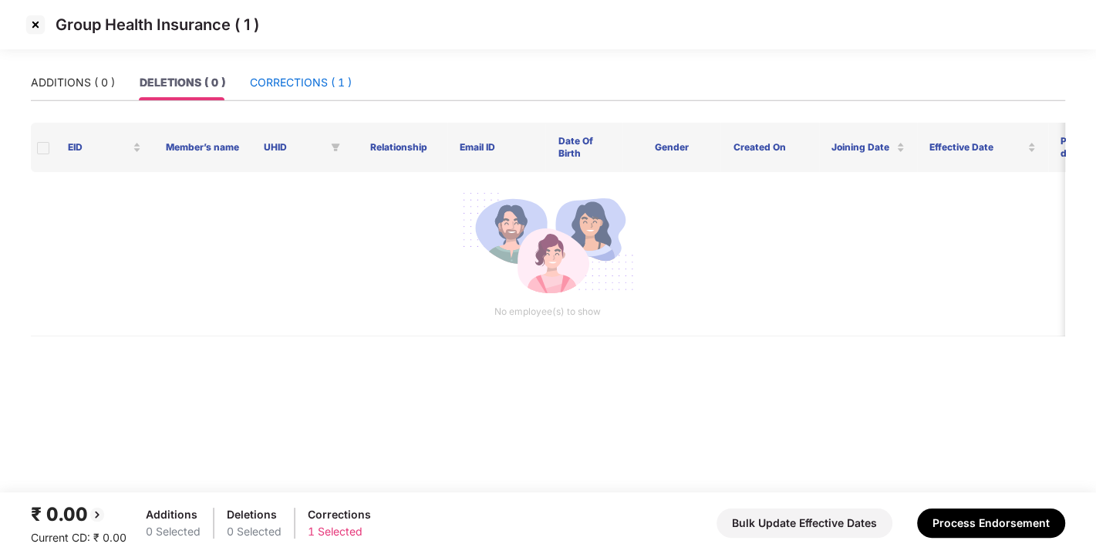
click at [294, 85] on div "CORRECTIONS ( 1 )" at bounding box center [301, 82] width 102 height 17
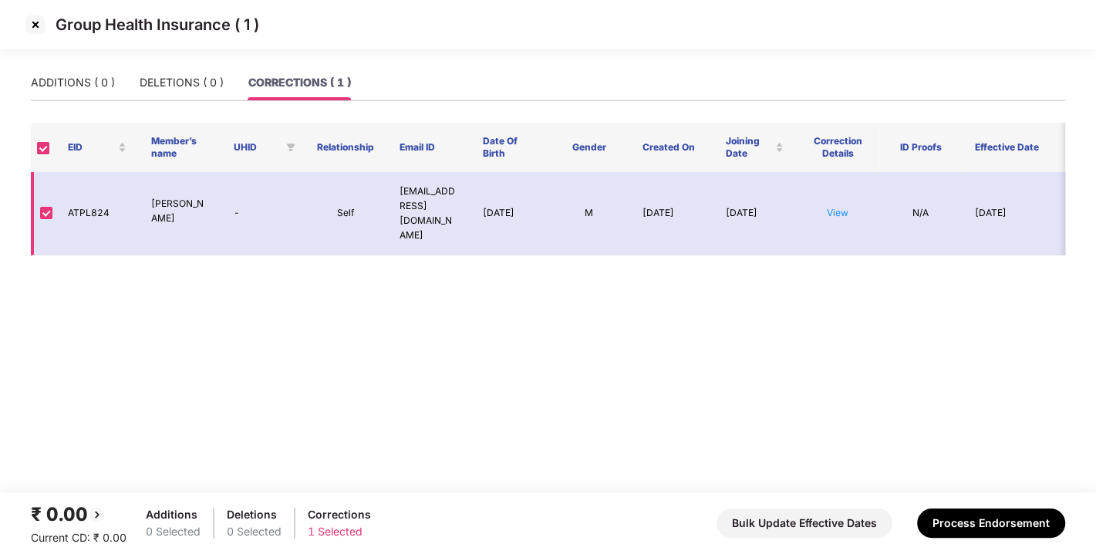
click at [850, 203] on td "View" at bounding box center [837, 213] width 83 height 83
click at [846, 203] on td "View" at bounding box center [837, 213] width 83 height 83
click at [846, 207] on link "View" at bounding box center [838, 213] width 22 height 12
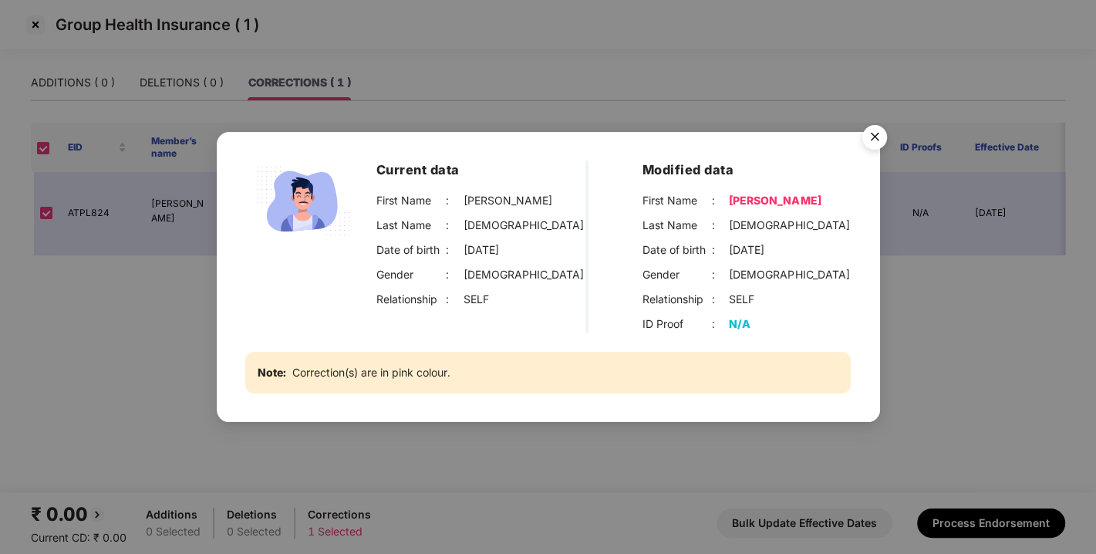
click at [885, 130] on img "Close" at bounding box center [874, 139] width 43 height 43
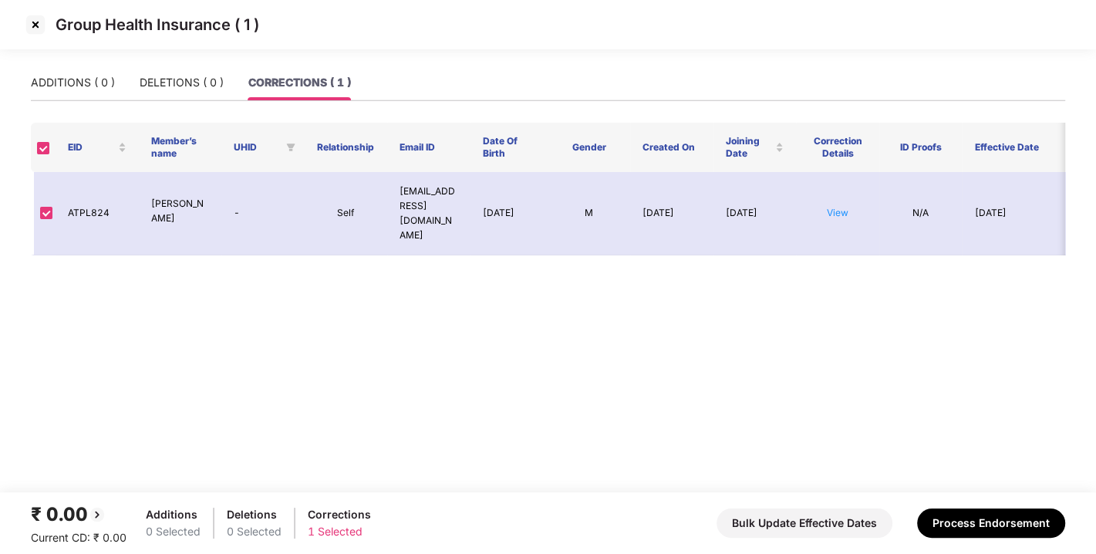
click at [39, 23] on img at bounding box center [35, 24] width 25 height 25
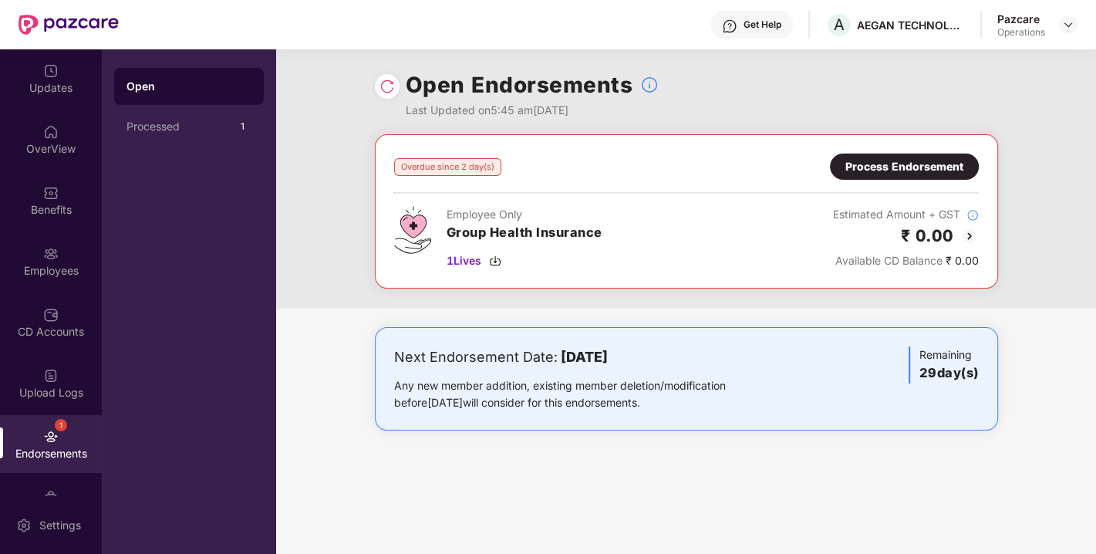
click at [377, 88] on div at bounding box center [387, 86] width 25 height 25
click at [386, 89] on img at bounding box center [387, 86] width 15 height 15
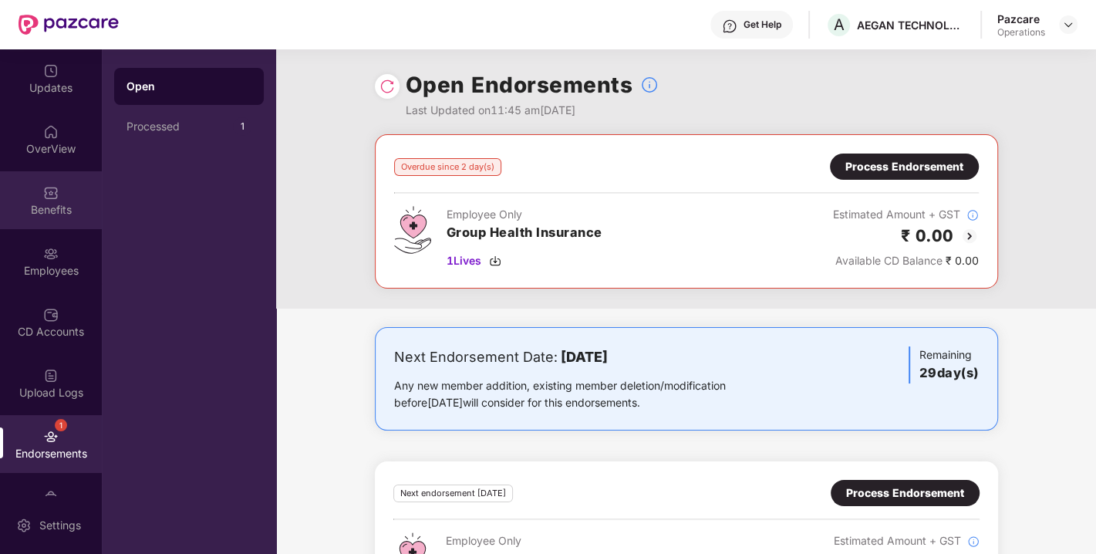
click at [43, 193] on img at bounding box center [50, 192] width 15 height 15
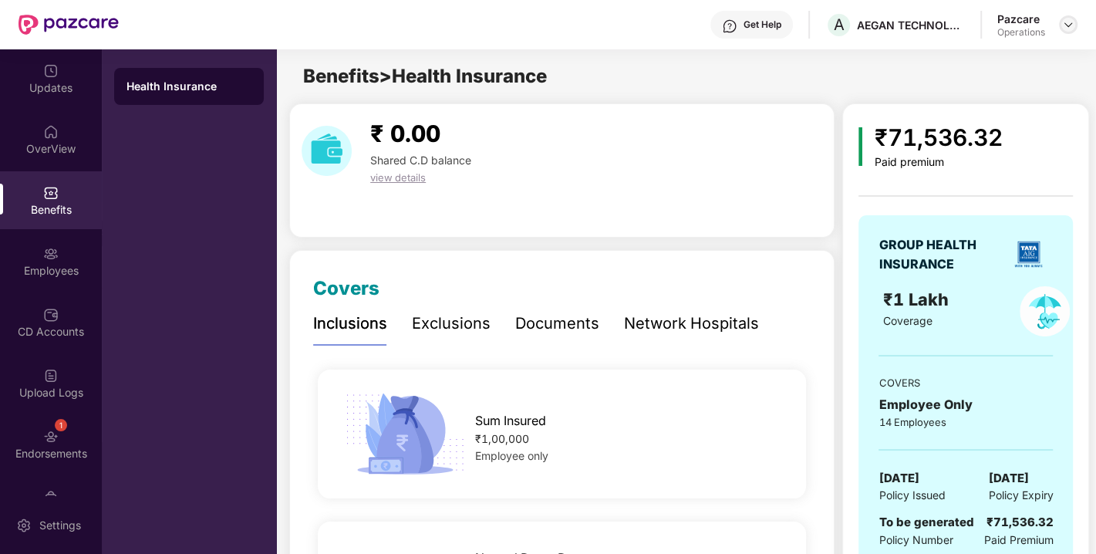
click at [1076, 27] on div at bounding box center [1068, 24] width 19 height 19
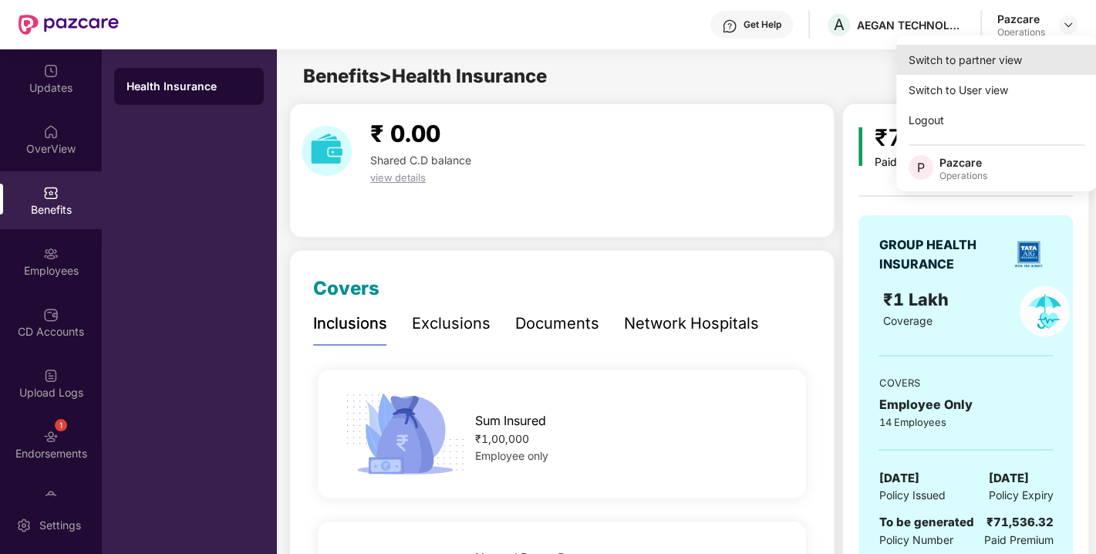
click at [987, 49] on div "Switch to partner view" at bounding box center [997, 60] width 201 height 30
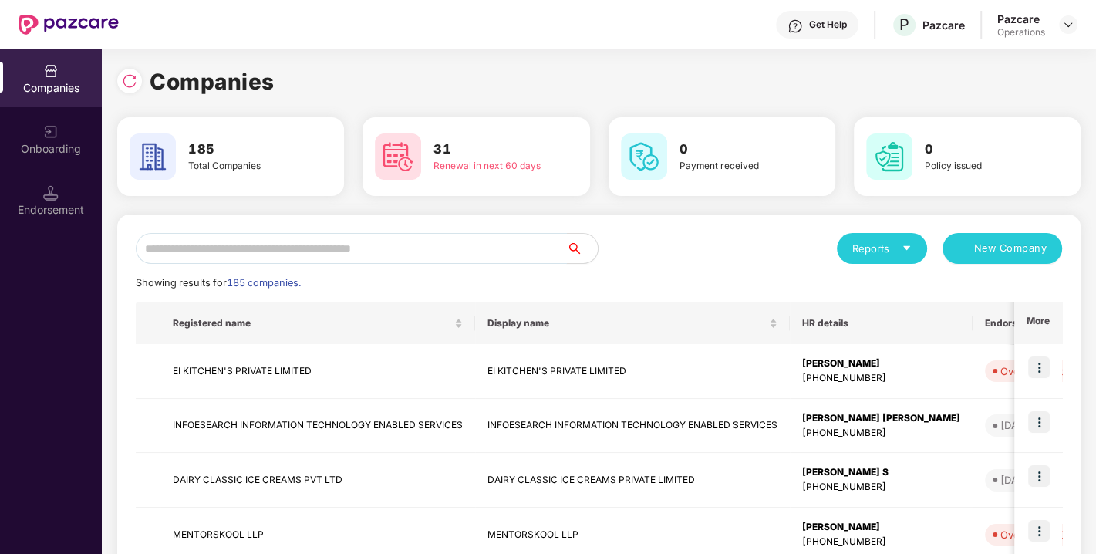
click at [328, 233] on input "text" at bounding box center [351, 248] width 431 height 31
paste input "**********"
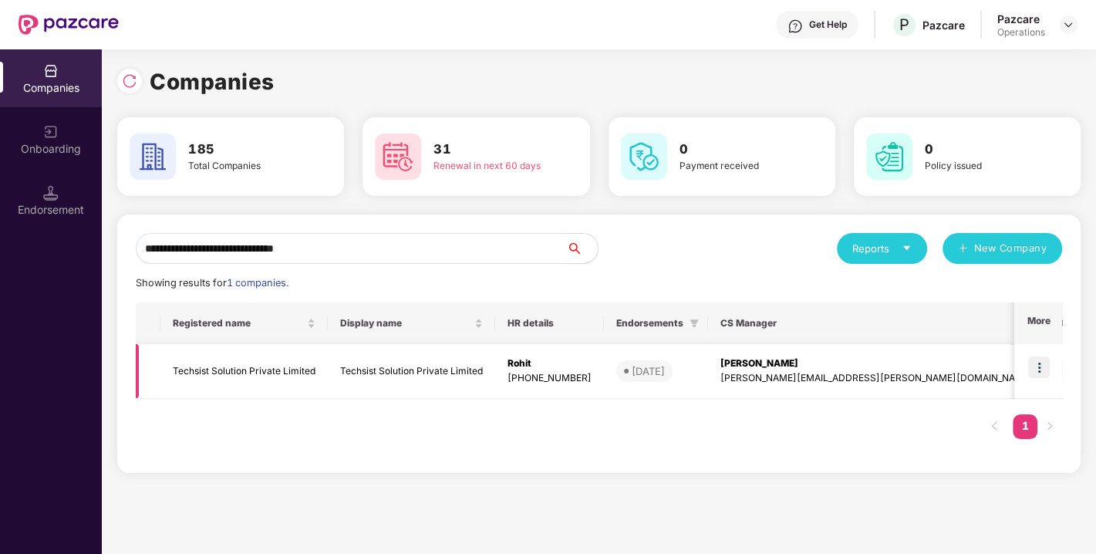
type input "**********"
click at [1042, 369] on img at bounding box center [1040, 367] width 22 height 22
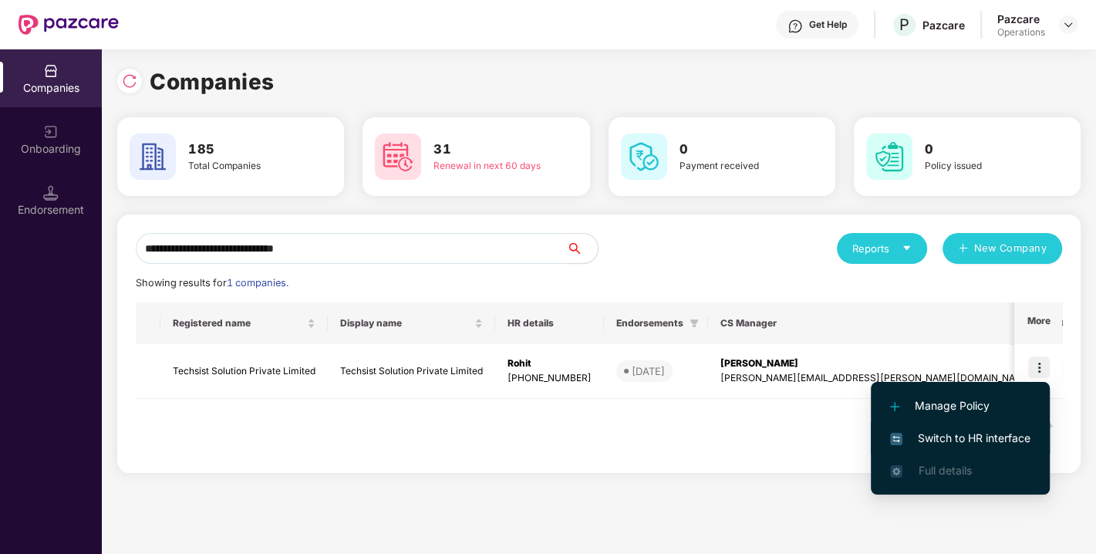
click at [946, 431] on span "Switch to HR interface" at bounding box center [960, 438] width 140 height 17
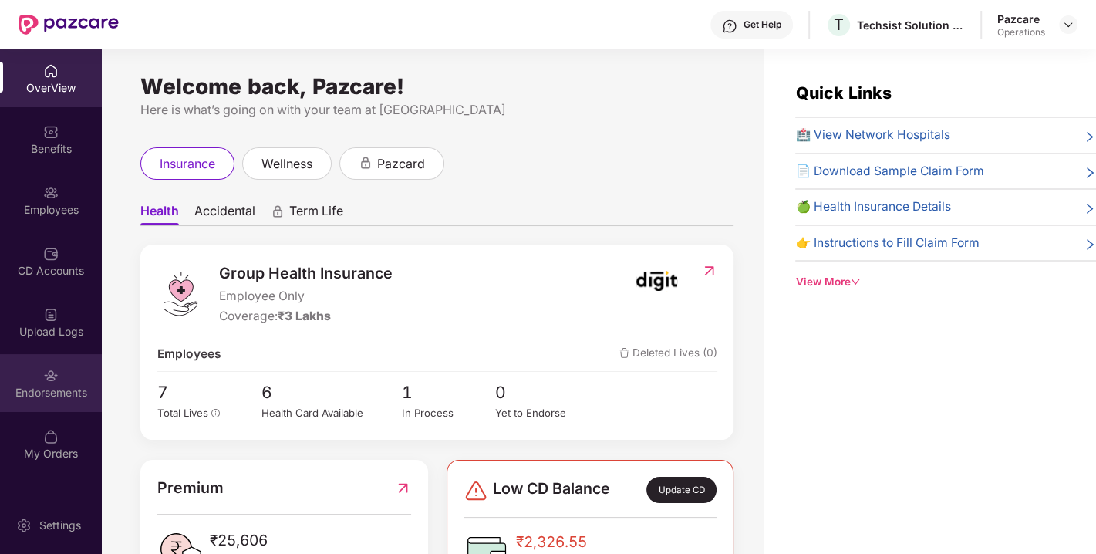
click at [43, 385] on div "Endorsements" at bounding box center [51, 392] width 102 height 15
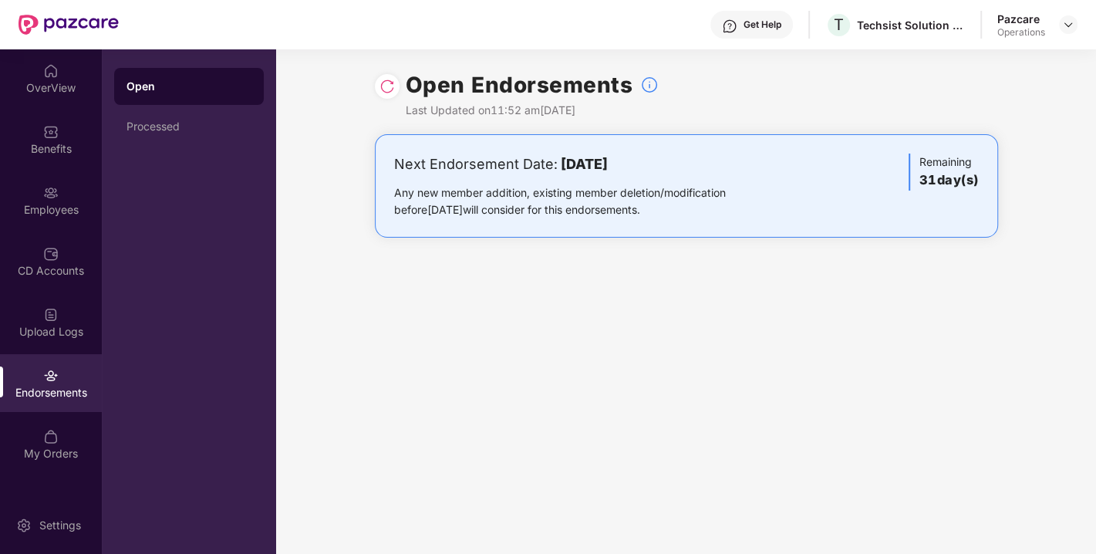
click at [393, 83] on img at bounding box center [387, 86] width 15 height 15
click at [1064, 31] on div at bounding box center [1068, 24] width 19 height 19
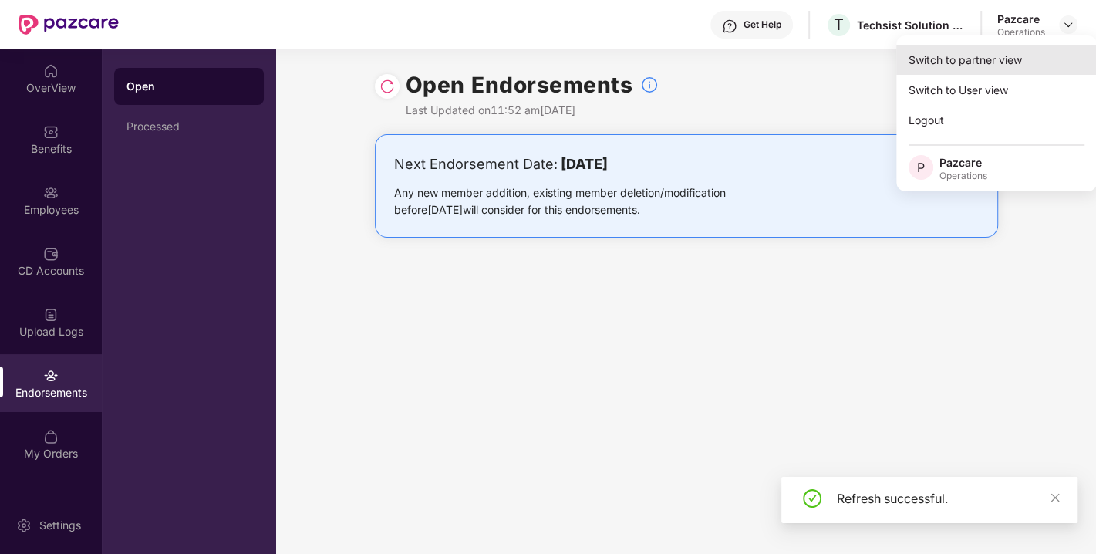
click at [996, 47] on div "Switch to partner view" at bounding box center [997, 60] width 201 height 30
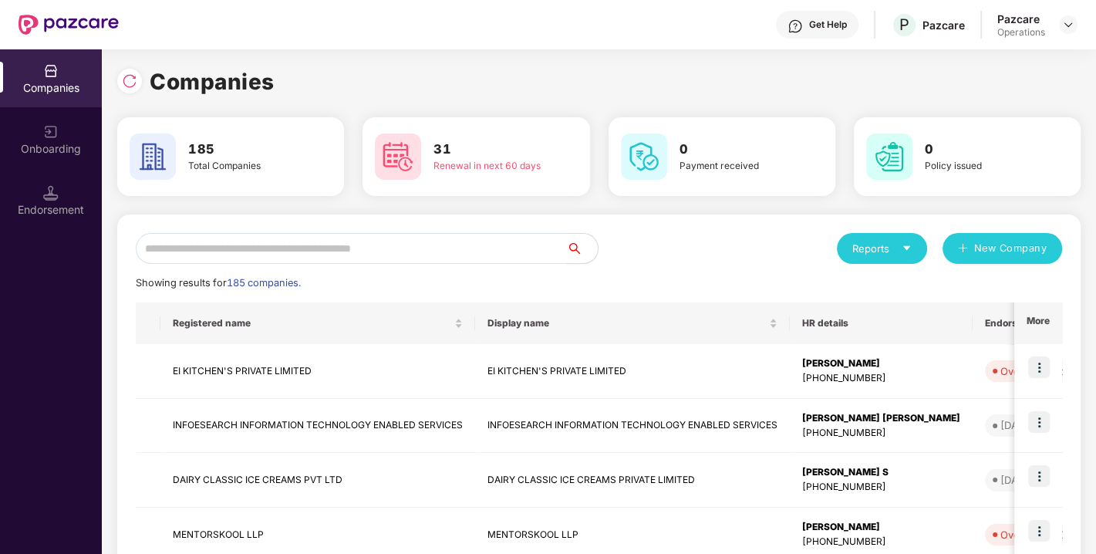
drag, startPoint x: 372, startPoint y: 231, endPoint x: 304, endPoint y: 252, distance: 71.0
click at [304, 252] on input "text" at bounding box center [351, 248] width 431 height 31
paste input "**********"
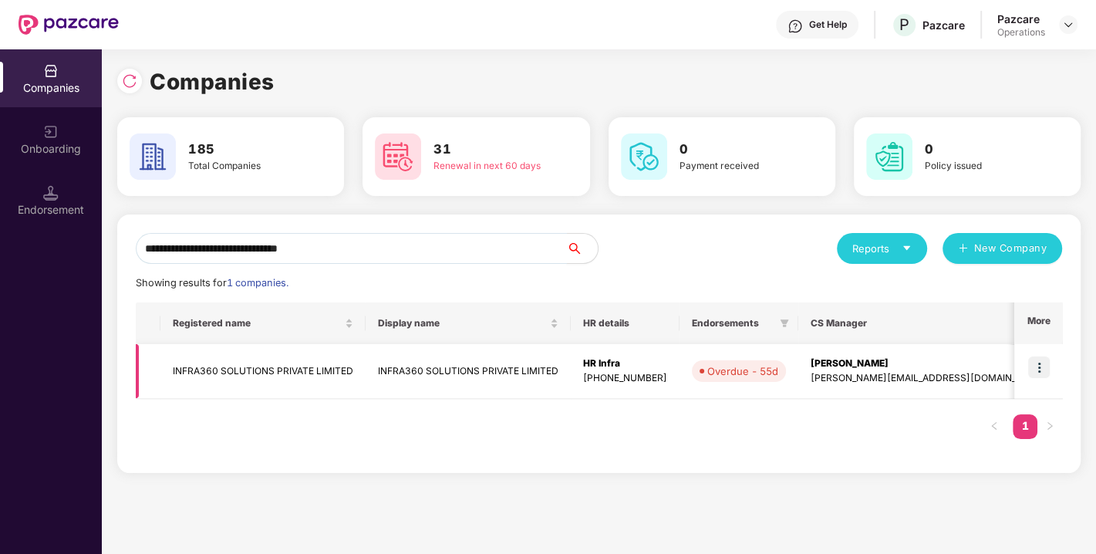
type input "**********"
click at [1035, 364] on img at bounding box center [1040, 367] width 22 height 22
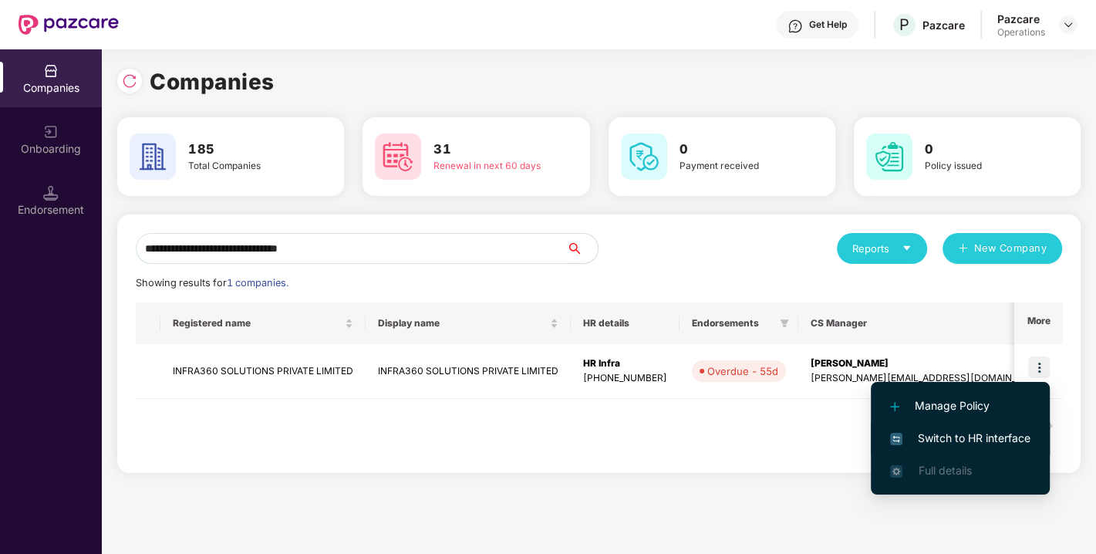
click at [963, 434] on span "Switch to HR interface" at bounding box center [960, 438] width 140 height 17
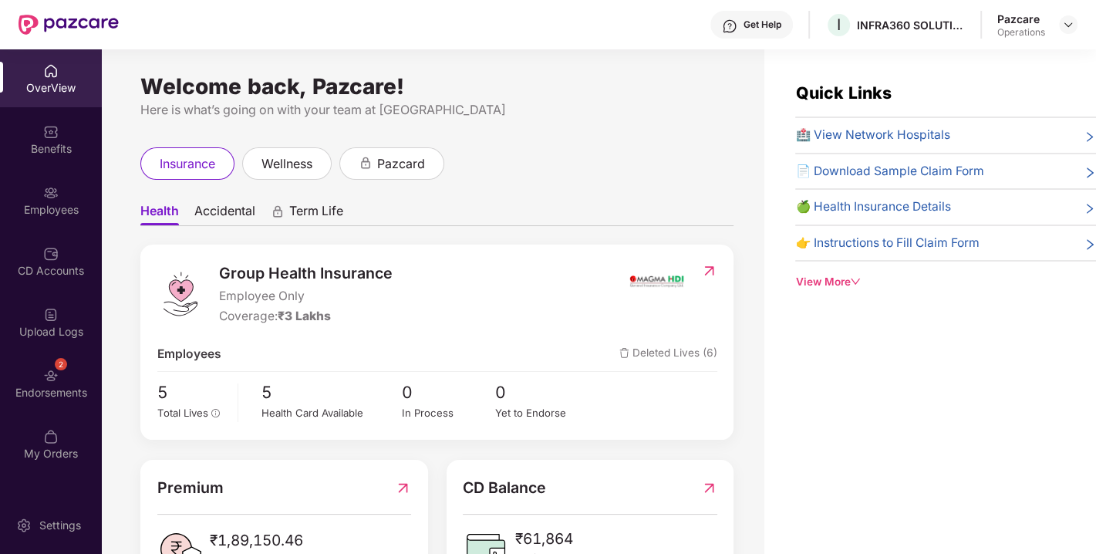
click at [44, 370] on img at bounding box center [50, 375] width 15 height 15
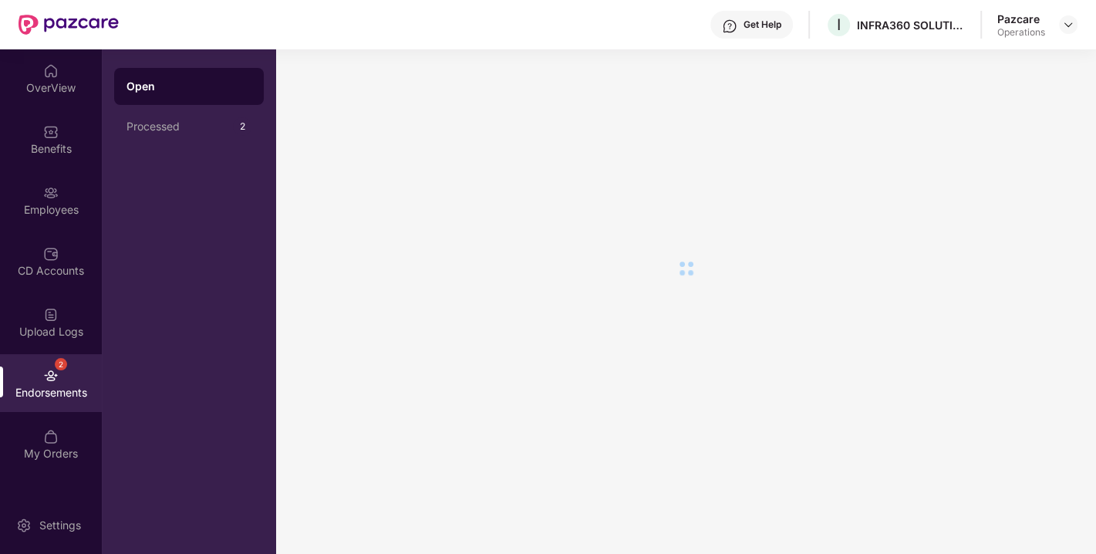
click at [44, 370] on img at bounding box center [50, 375] width 15 height 15
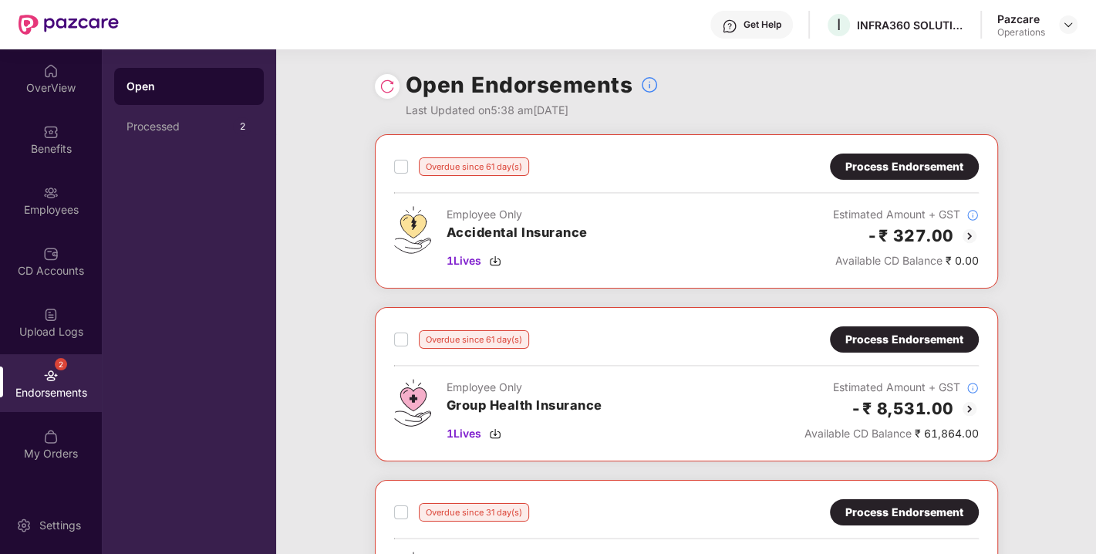
click at [884, 170] on div "Process Endorsement" at bounding box center [905, 166] width 118 height 17
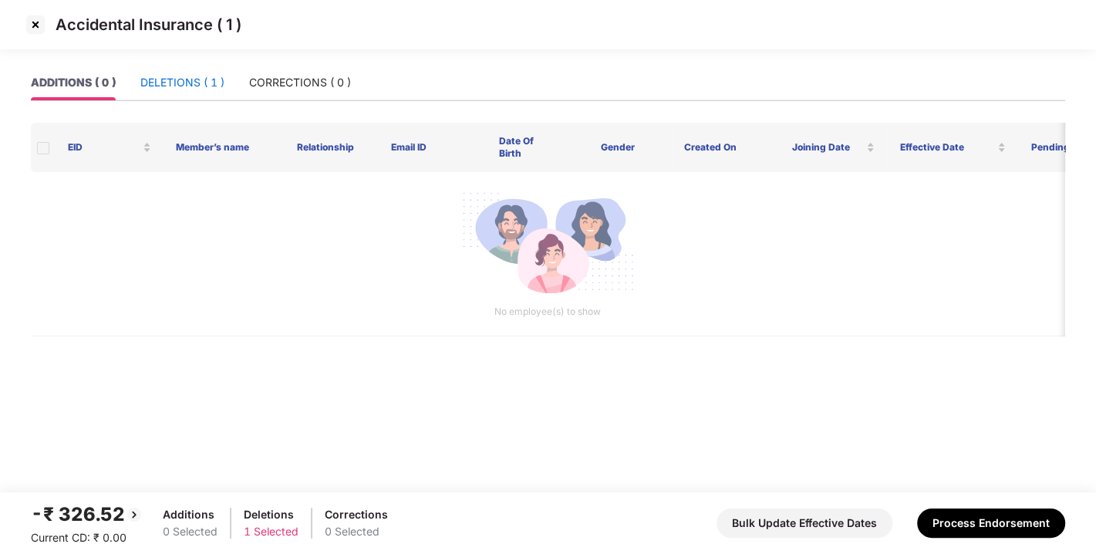
click at [198, 76] on div "DELETIONS ( 1 )" at bounding box center [182, 82] width 84 height 17
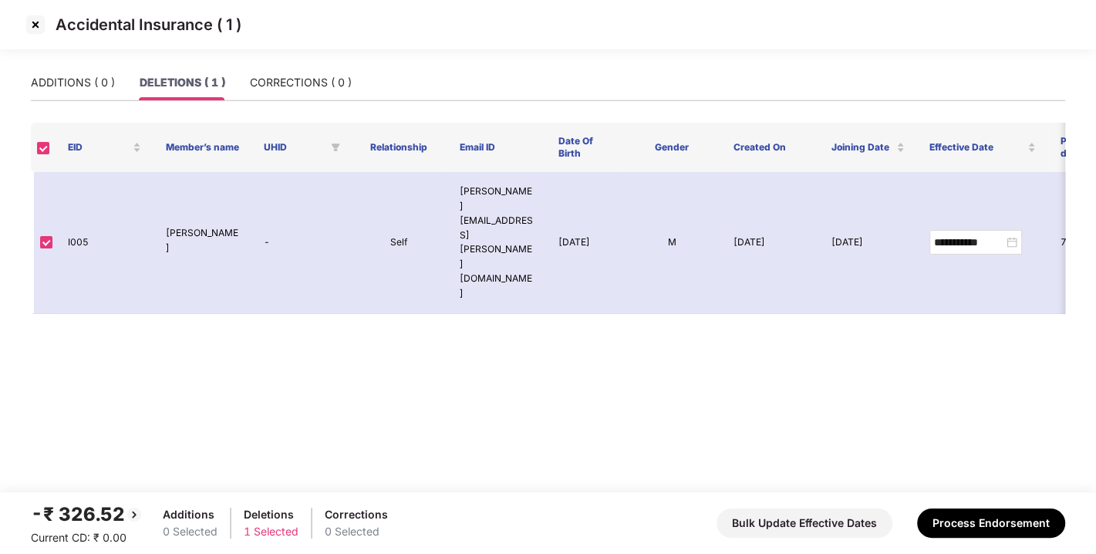
click at [35, 23] on img at bounding box center [35, 24] width 25 height 25
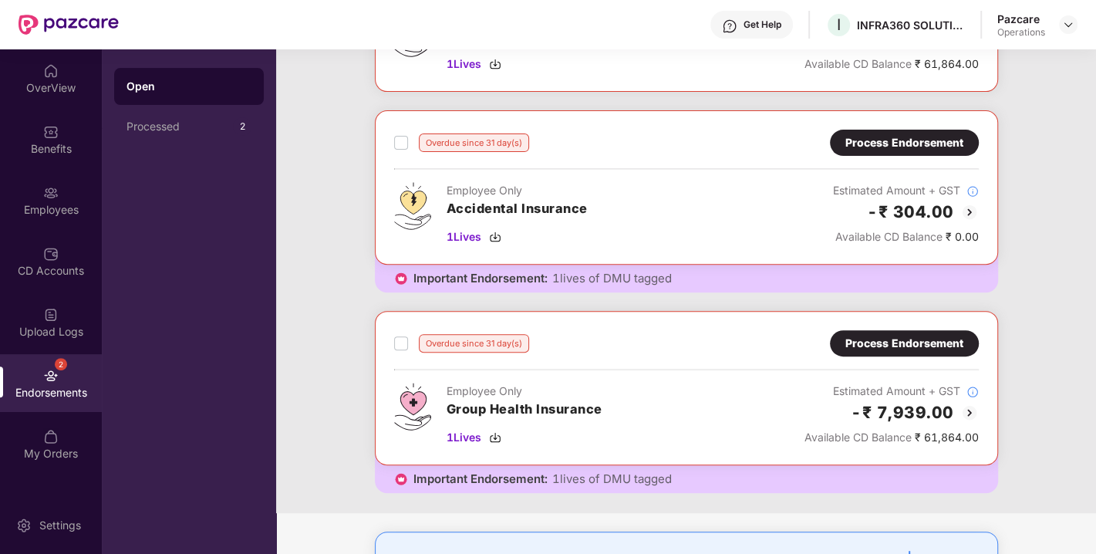
scroll to position [366, 0]
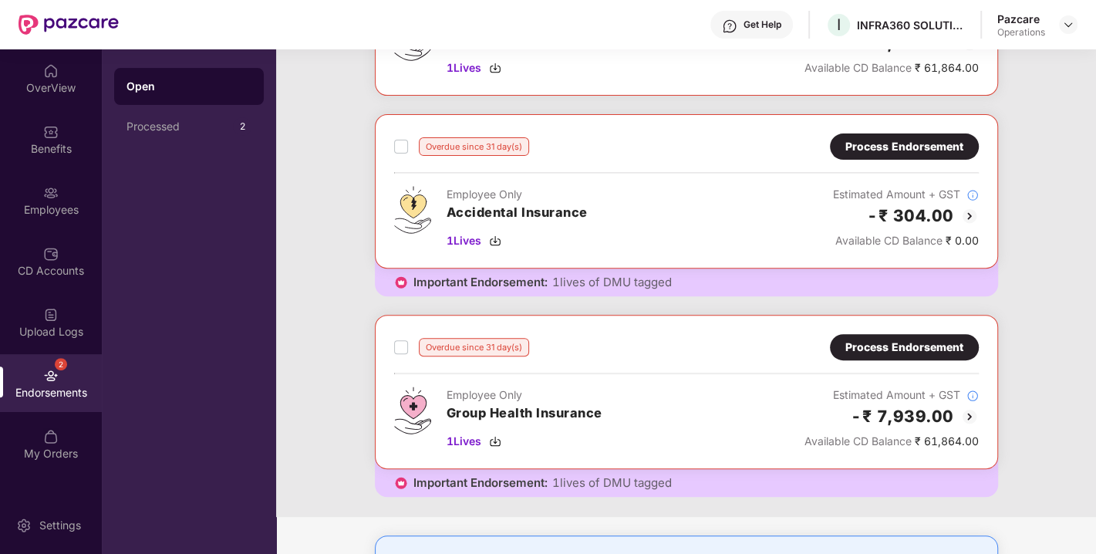
click at [904, 138] on div "Process Endorsement" at bounding box center [905, 146] width 118 height 17
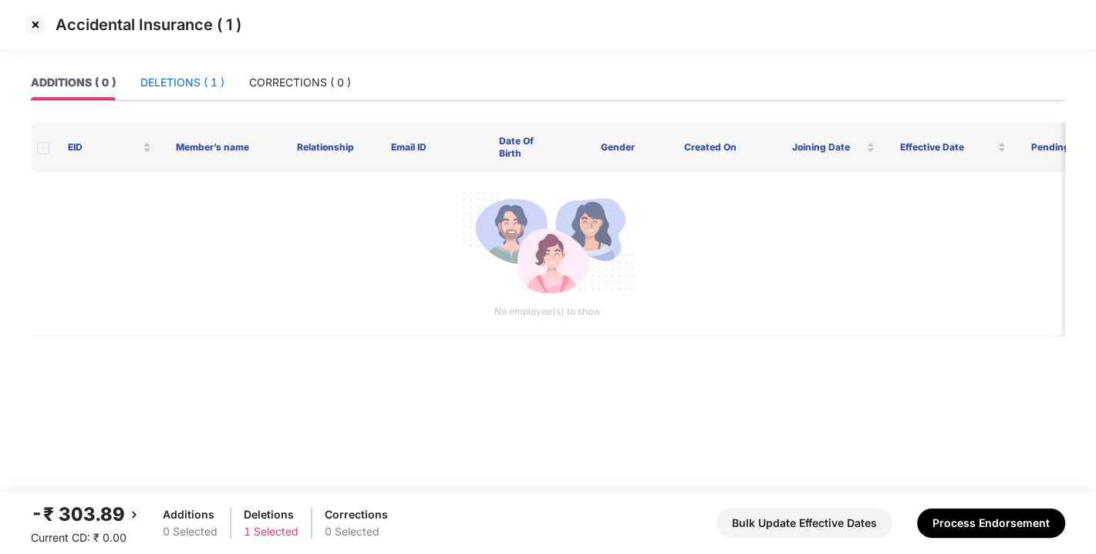
click at [194, 79] on div "DELETIONS ( 1 )" at bounding box center [182, 82] width 84 height 17
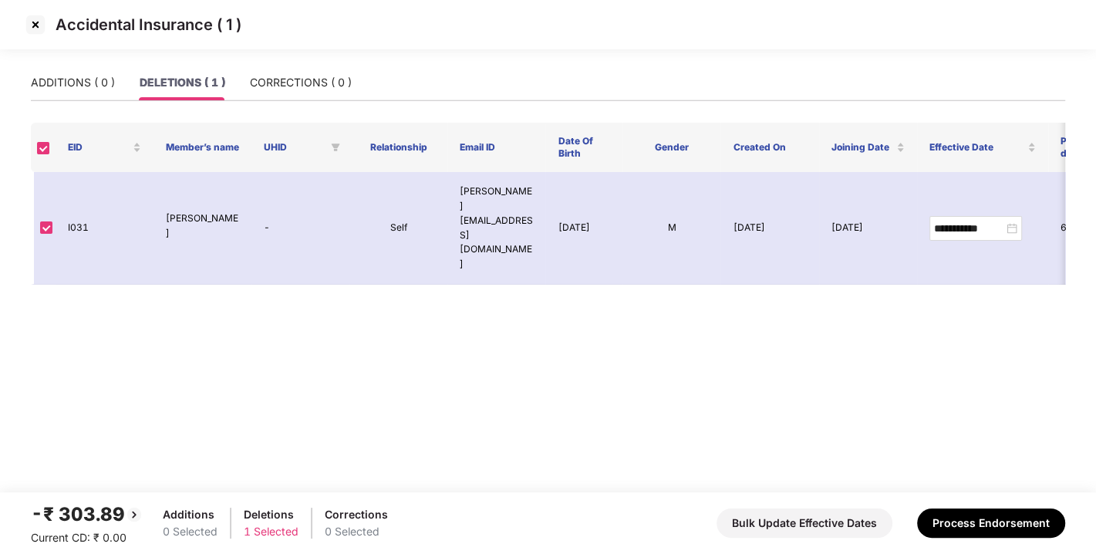
click at [30, 28] on img at bounding box center [35, 24] width 25 height 25
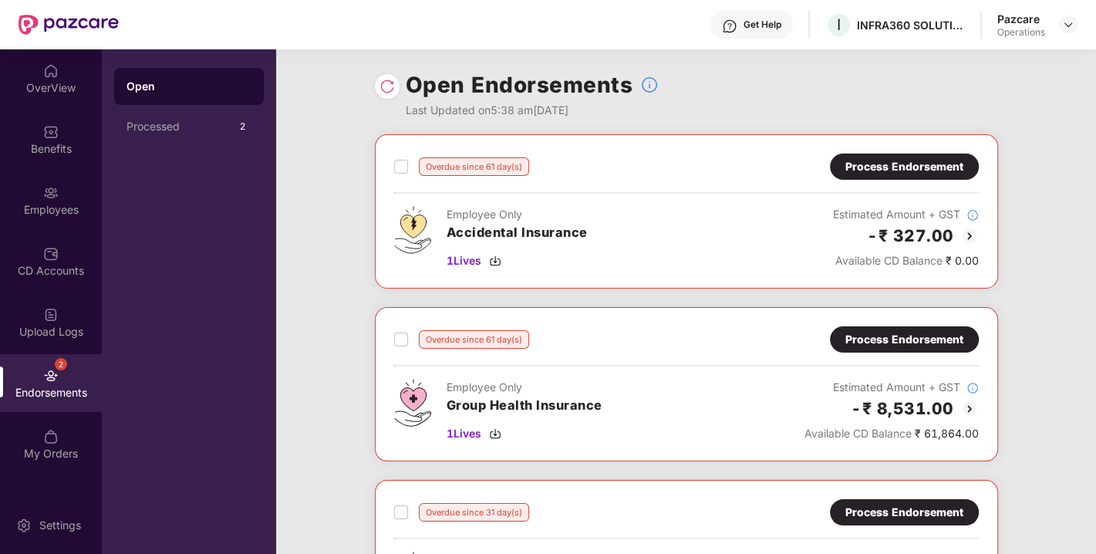
click at [877, 158] on div "Process Endorsement" at bounding box center [905, 166] width 118 height 17
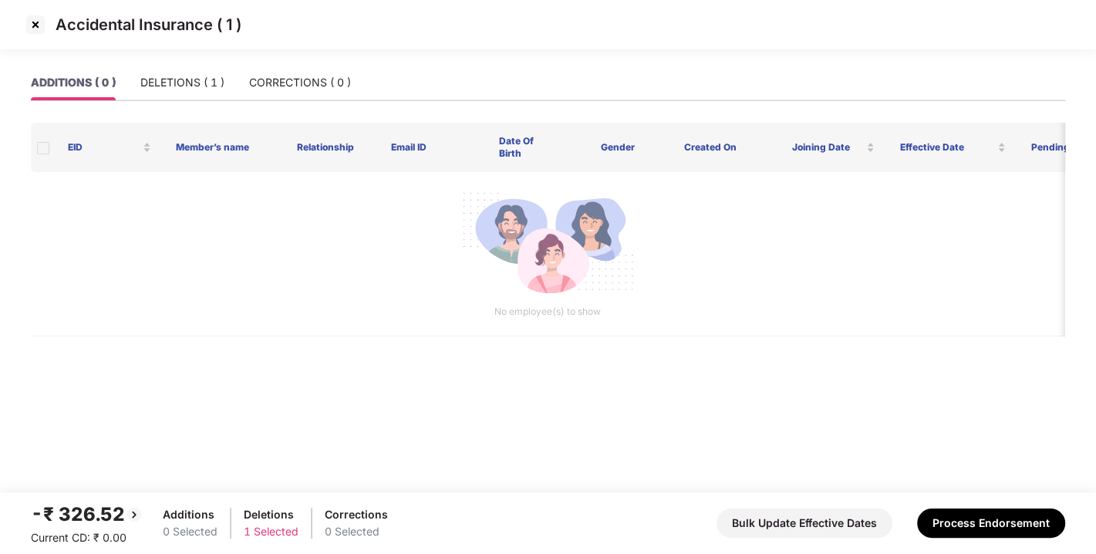
click at [173, 62] on div "Accidental Insurance ( 1 )" at bounding box center [548, 32] width 1096 height 65
click at [174, 73] on div "DELETIONS ( 1 )" at bounding box center [182, 82] width 84 height 35
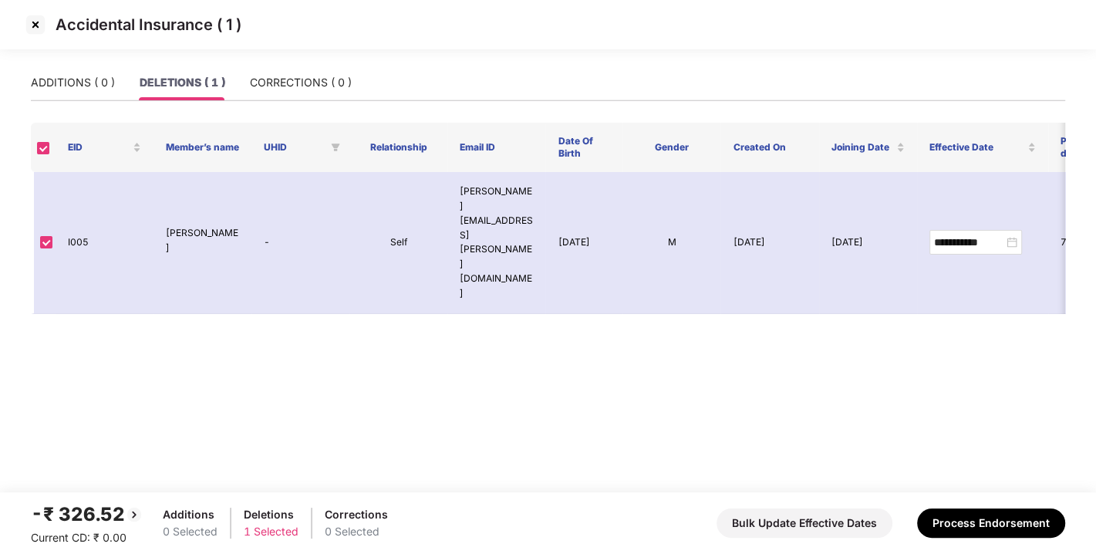
click at [32, 23] on img at bounding box center [35, 24] width 25 height 25
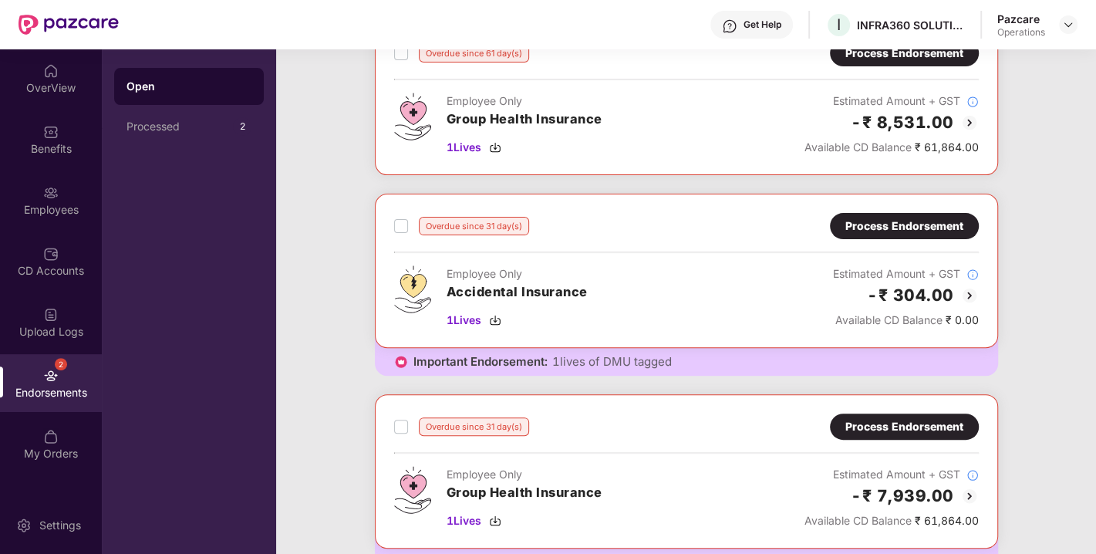
scroll to position [289, 0]
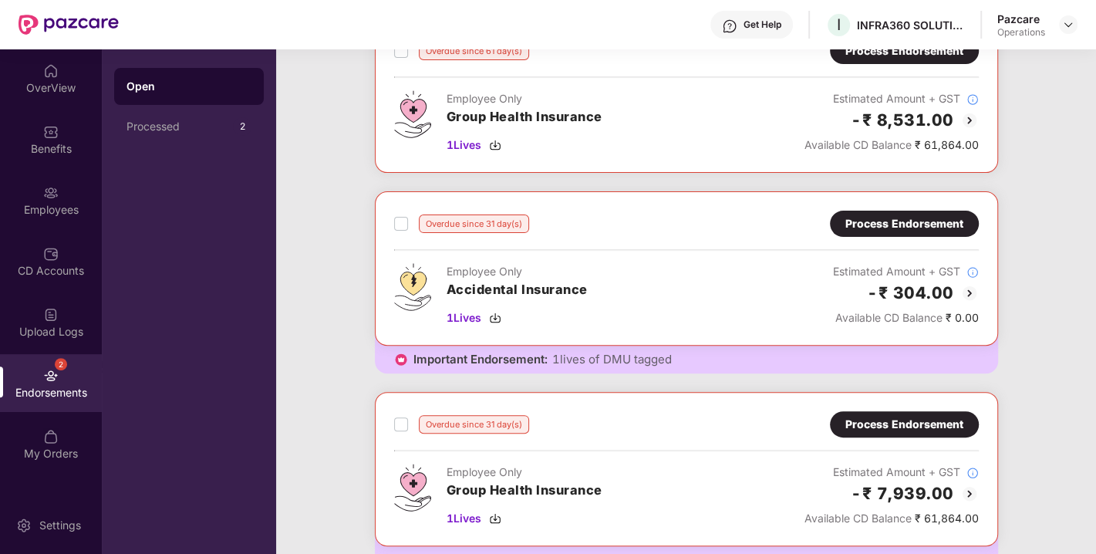
click at [892, 211] on div "Process Endorsement" at bounding box center [904, 224] width 149 height 26
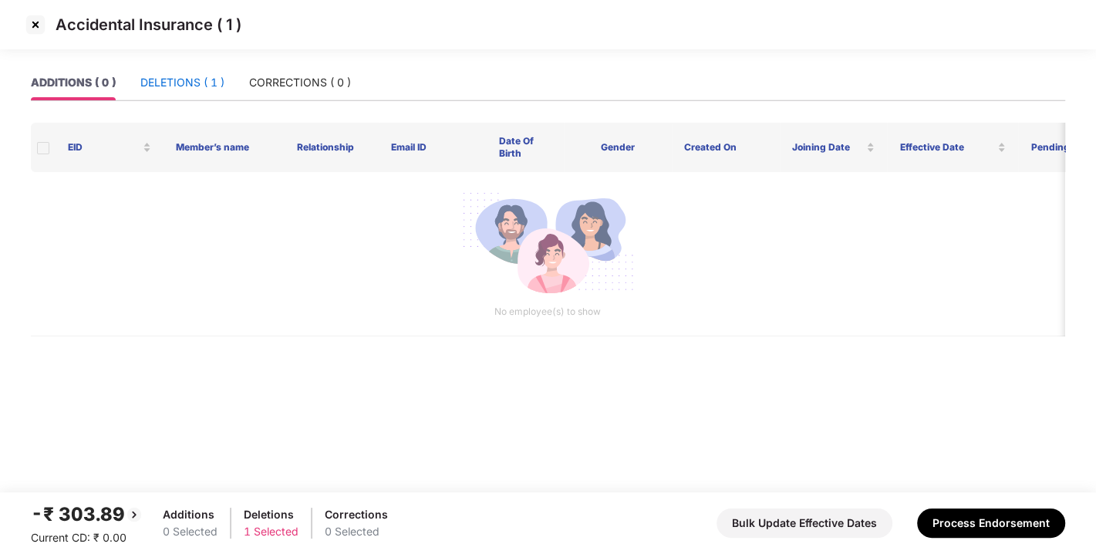
click at [177, 83] on div "DELETIONS ( 1 )" at bounding box center [182, 82] width 84 height 17
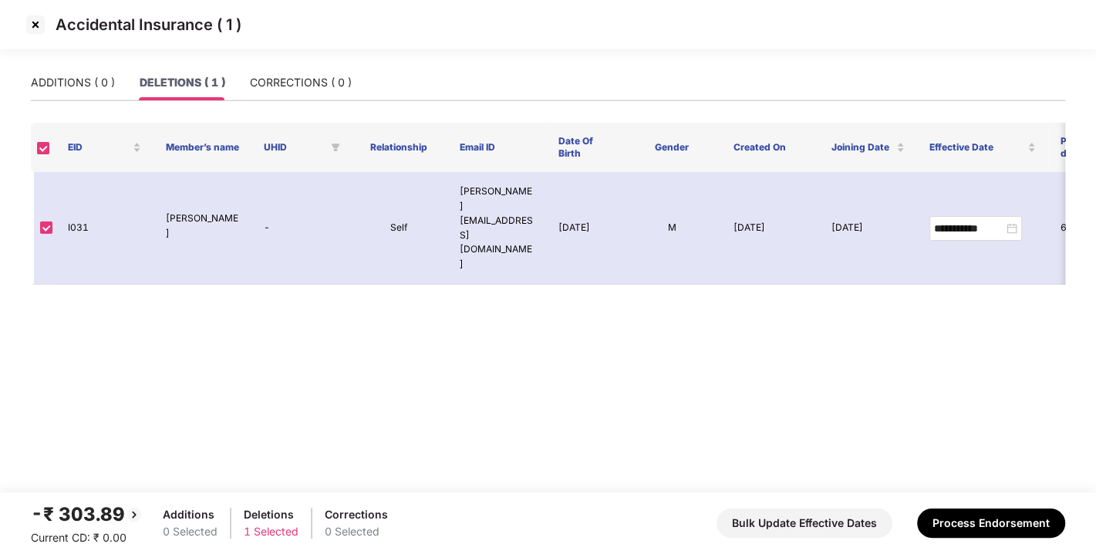
click at [34, 17] on img at bounding box center [35, 24] width 25 height 25
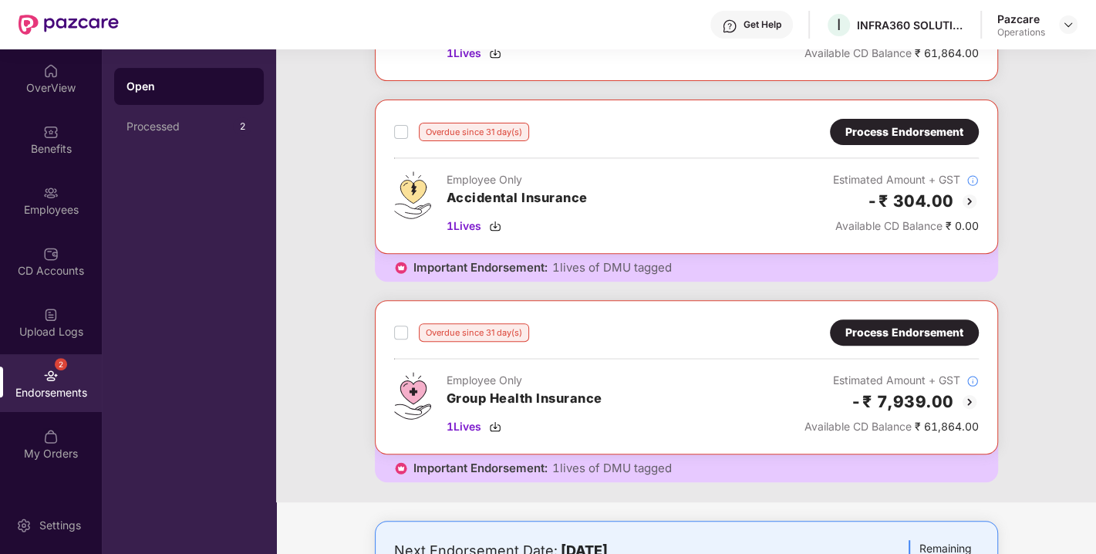
scroll to position [423, 0]
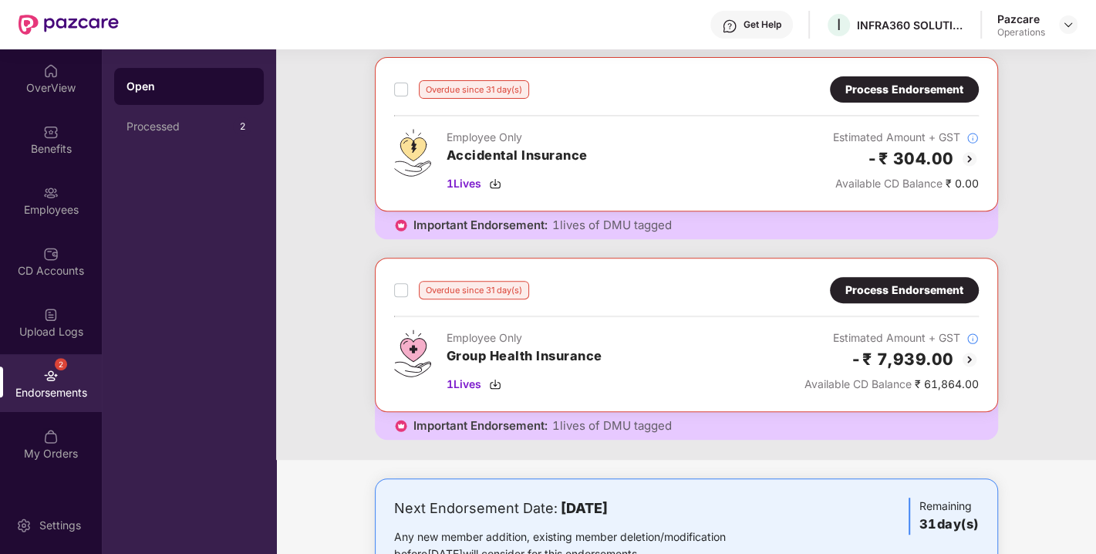
click at [906, 293] on div "Process Endorsement" at bounding box center [905, 290] width 118 height 17
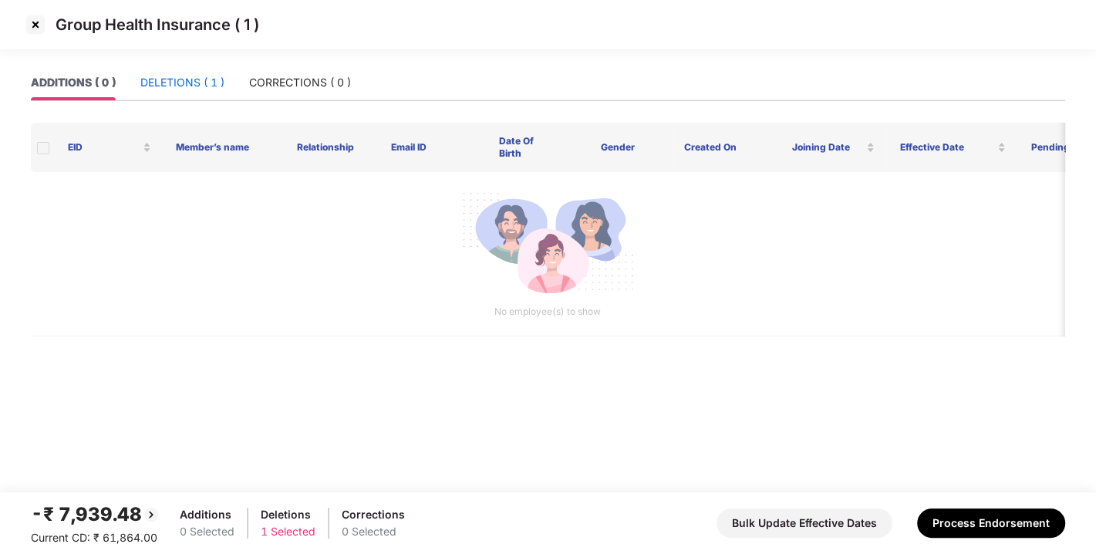
click at [165, 76] on div "DELETIONS ( 1 )" at bounding box center [182, 82] width 84 height 17
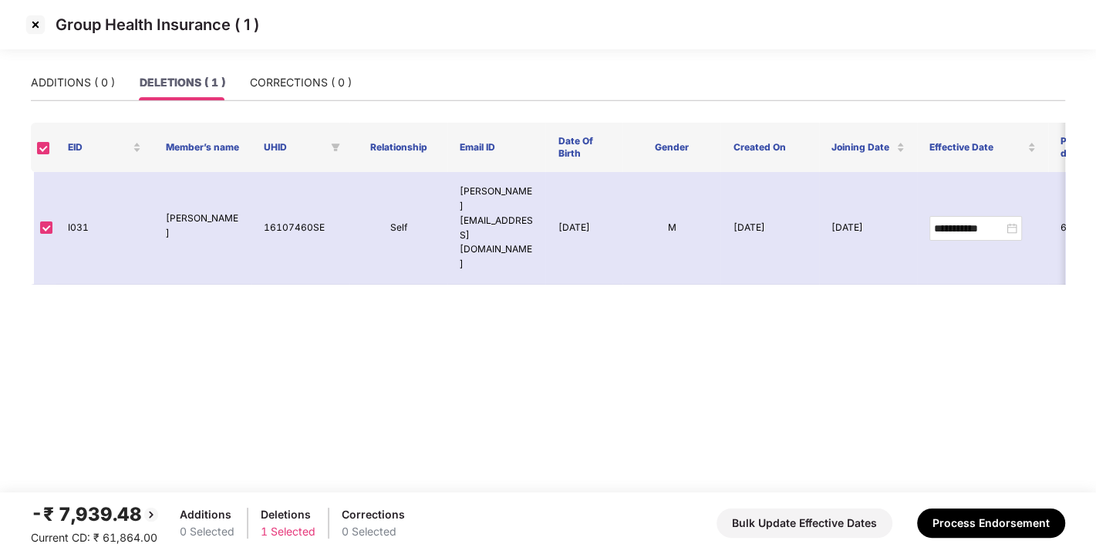
click at [35, 20] on img at bounding box center [35, 24] width 25 height 25
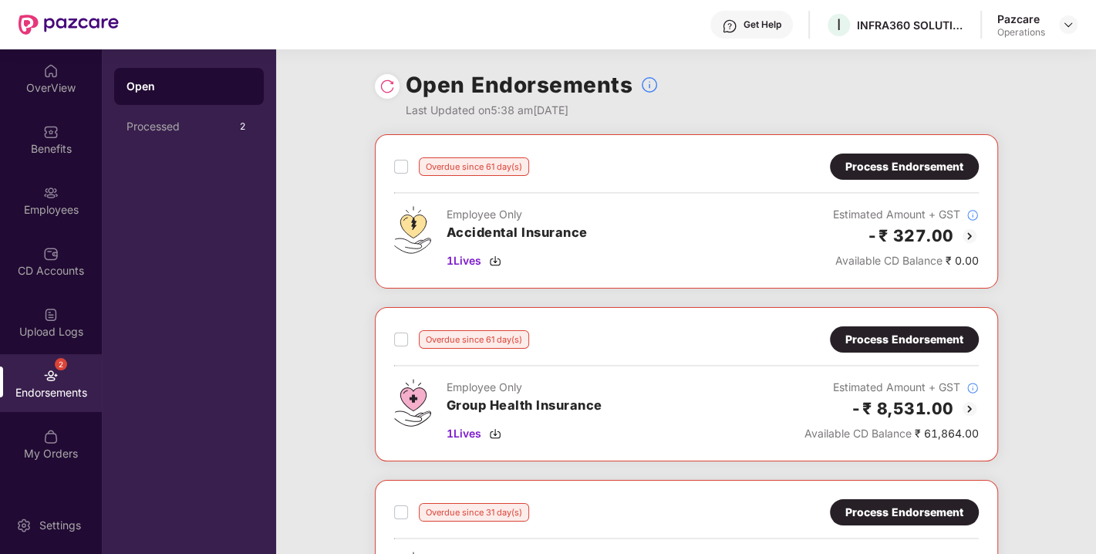
click at [914, 331] on div "Process Endorsement" at bounding box center [905, 339] width 118 height 17
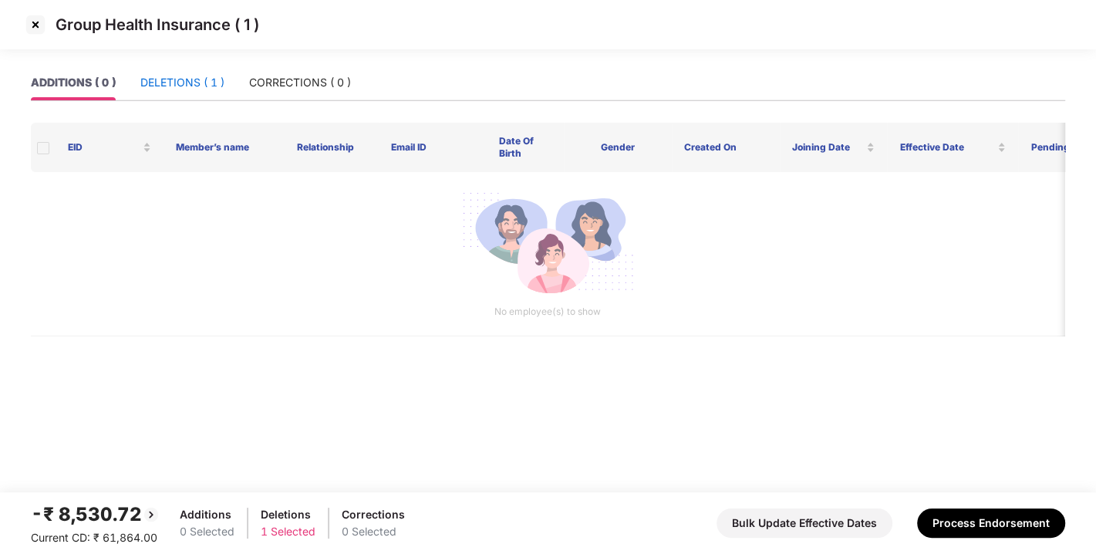
click at [178, 85] on div "DELETIONS ( 1 )" at bounding box center [182, 82] width 84 height 17
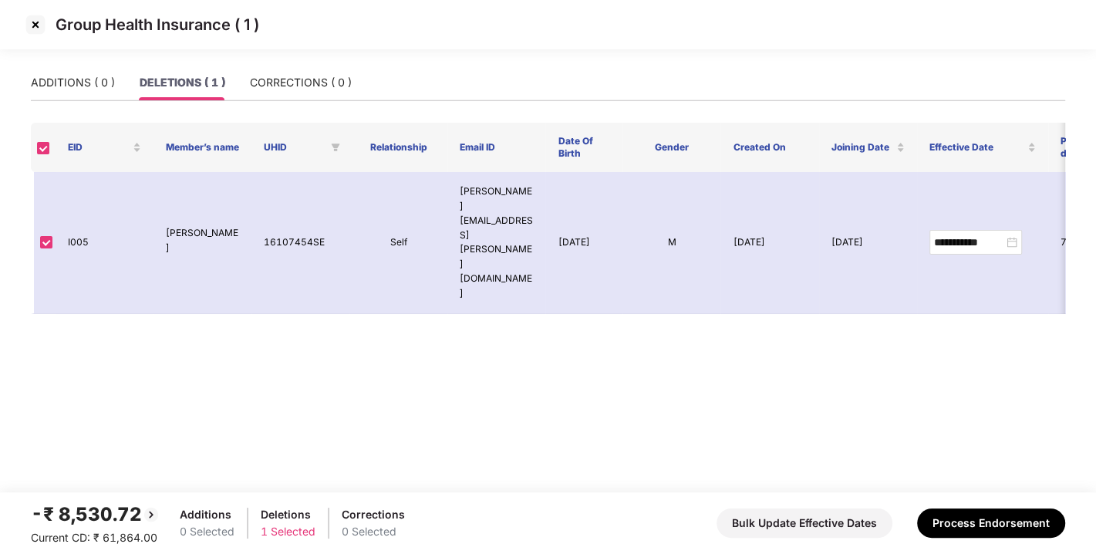
click at [36, 23] on img at bounding box center [35, 24] width 25 height 25
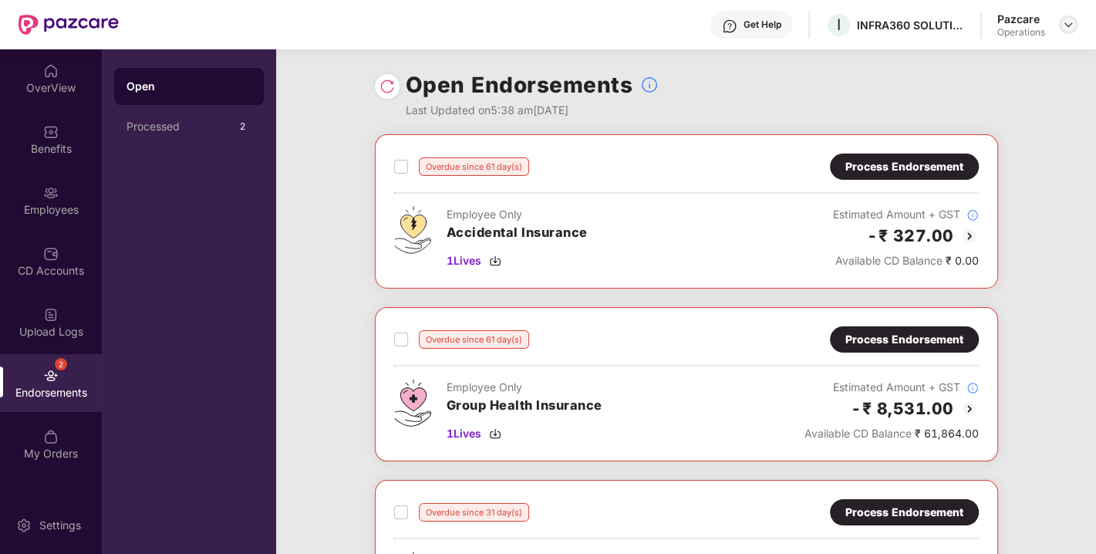
click at [1061, 29] on div at bounding box center [1068, 24] width 19 height 19
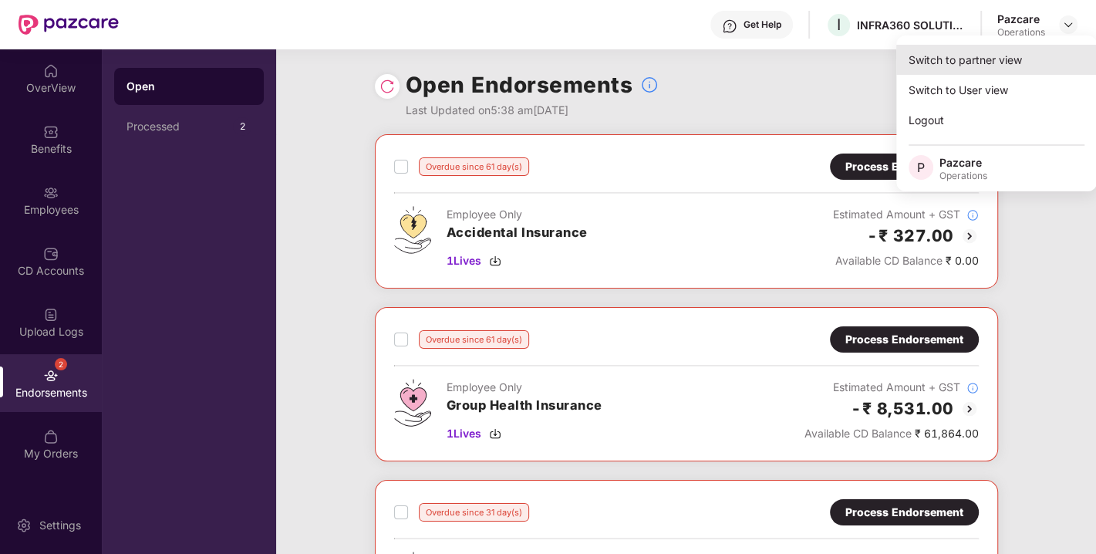
click at [963, 55] on div "Switch to partner view" at bounding box center [997, 60] width 201 height 30
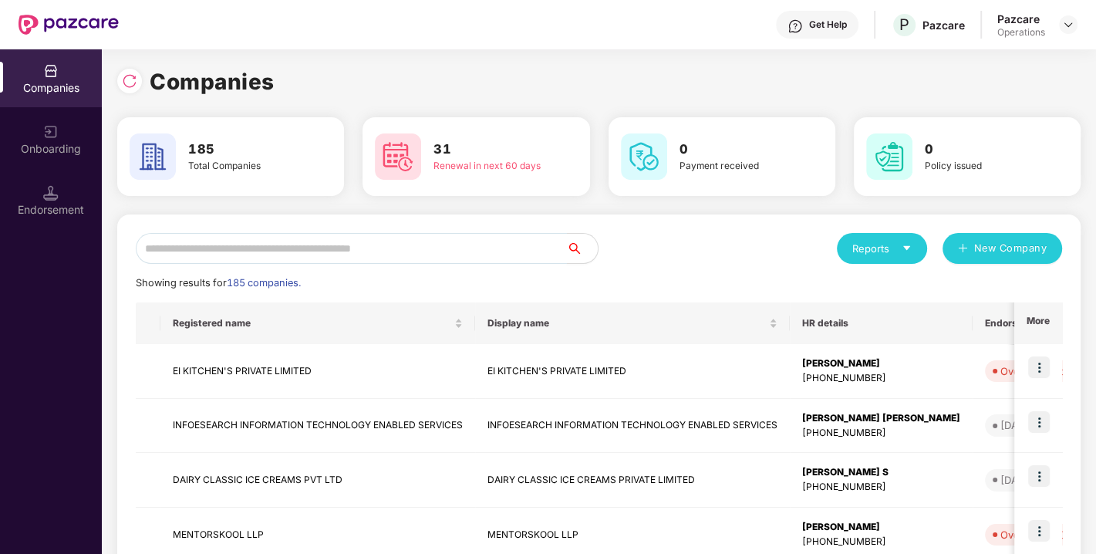
click at [366, 245] on input "text" at bounding box center [351, 248] width 431 height 31
paste input "**********"
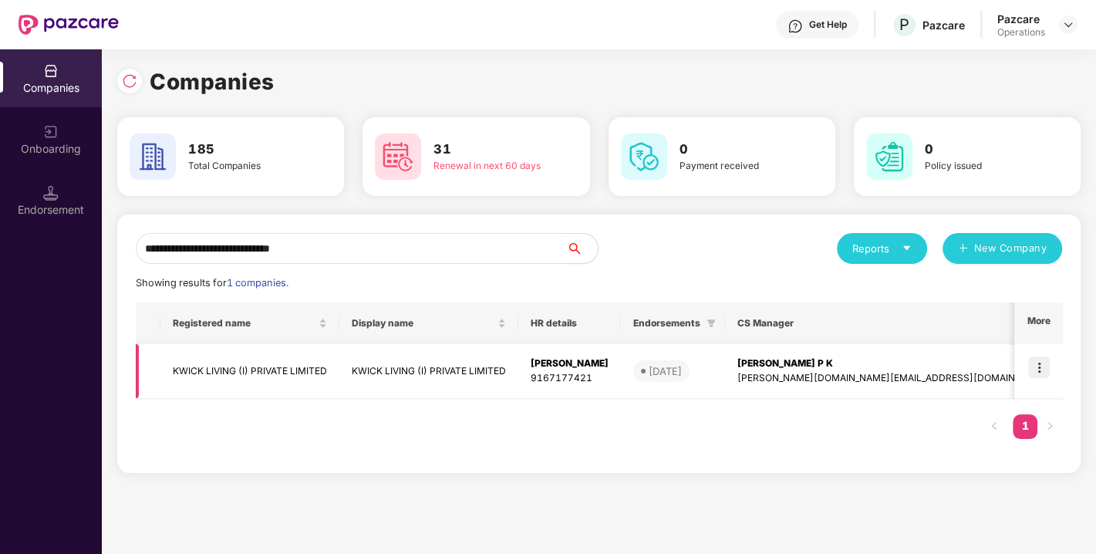
type input "**********"
click at [1047, 367] on img at bounding box center [1040, 367] width 22 height 22
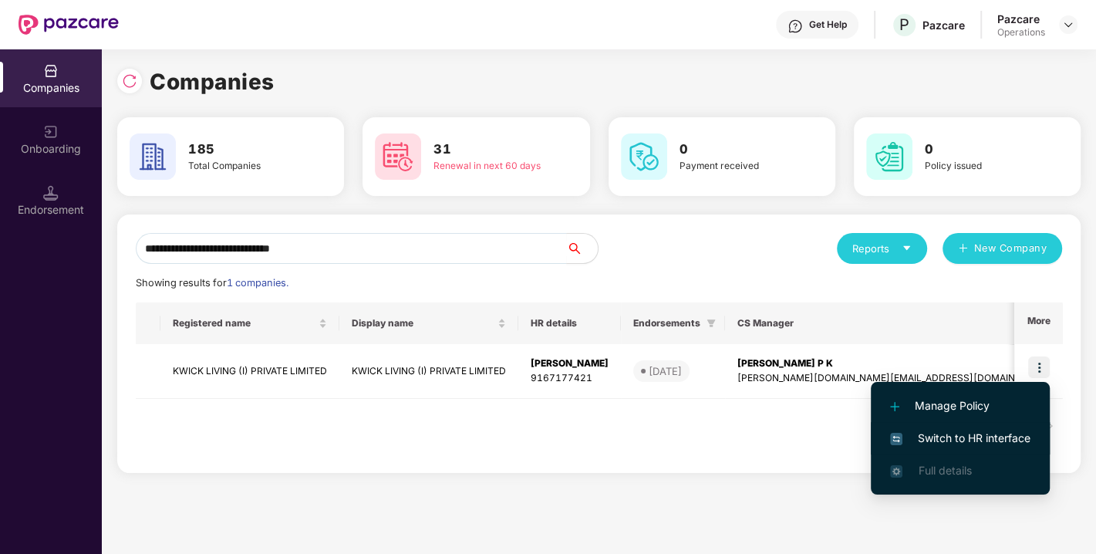
click at [975, 427] on li "Switch to HR interface" at bounding box center [960, 438] width 179 height 32
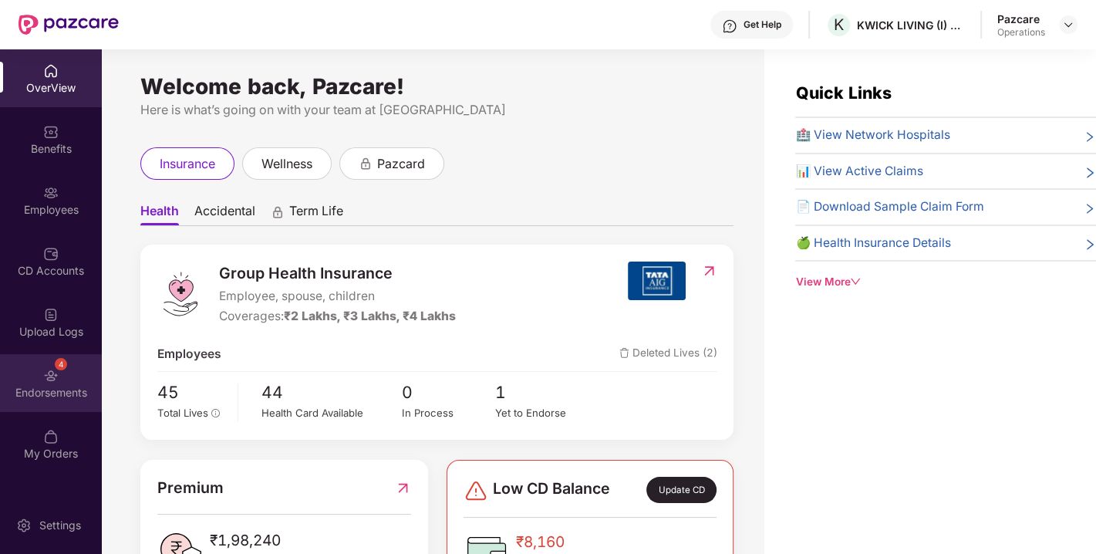
click at [48, 387] on div "Endorsements" at bounding box center [51, 392] width 102 height 15
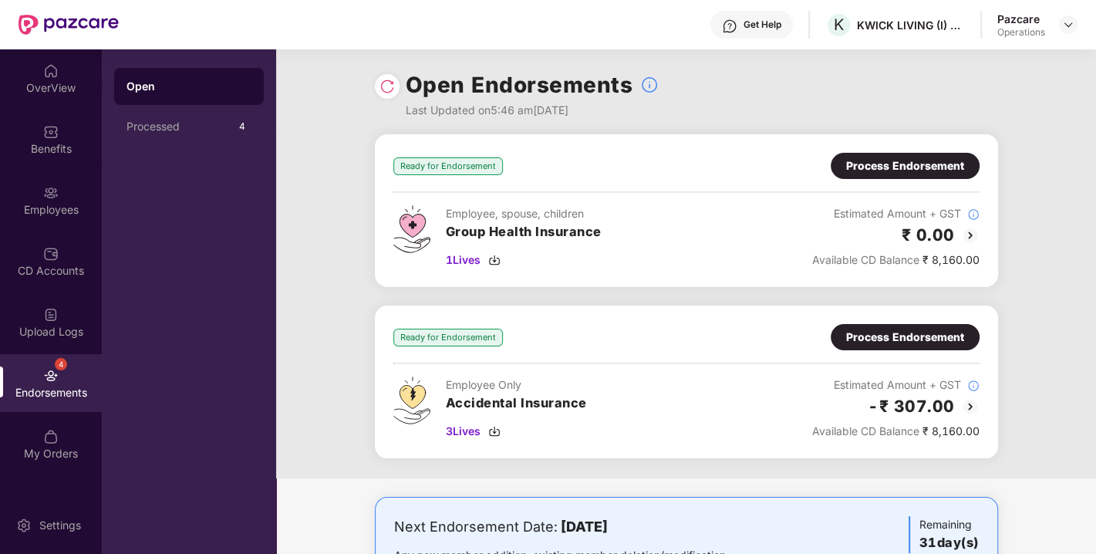
click at [380, 92] on img at bounding box center [387, 86] width 15 height 15
click at [933, 174] on div "Process Endorsement" at bounding box center [905, 166] width 149 height 26
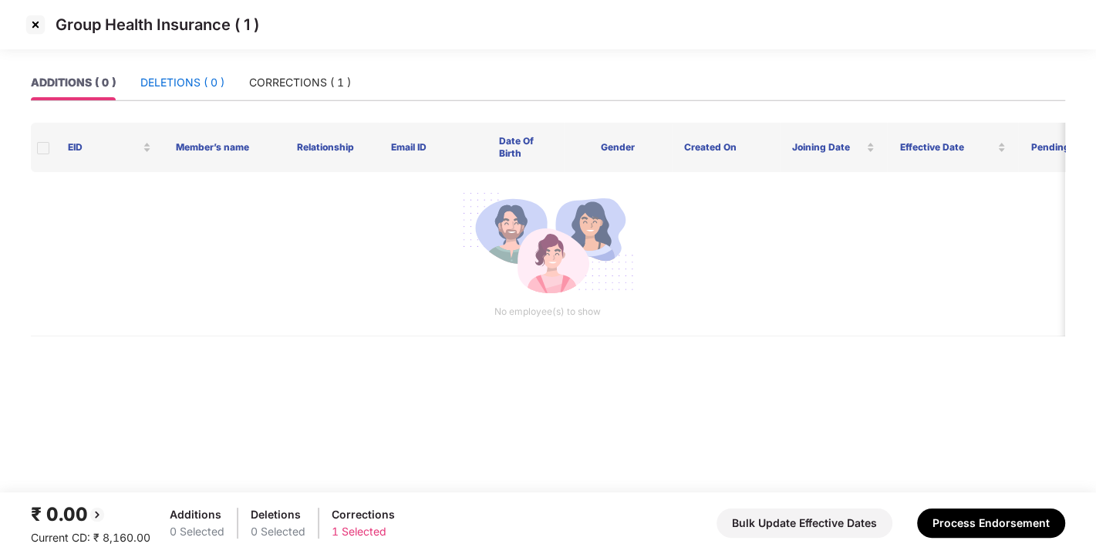
click at [180, 76] on div "DELETIONS ( 0 )" at bounding box center [182, 82] width 84 height 17
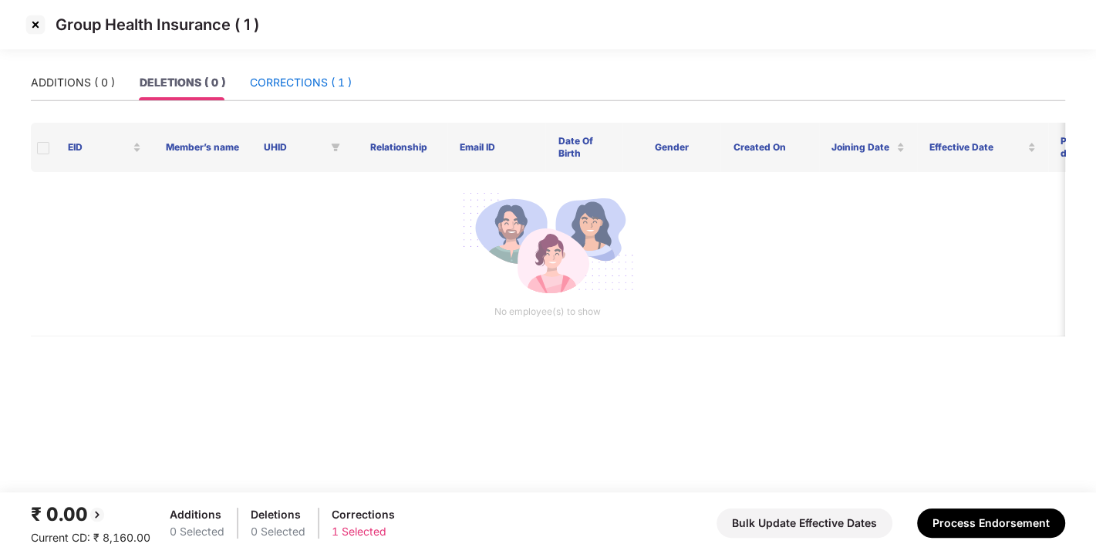
click at [307, 86] on div "CORRECTIONS ( 1 )" at bounding box center [301, 82] width 102 height 17
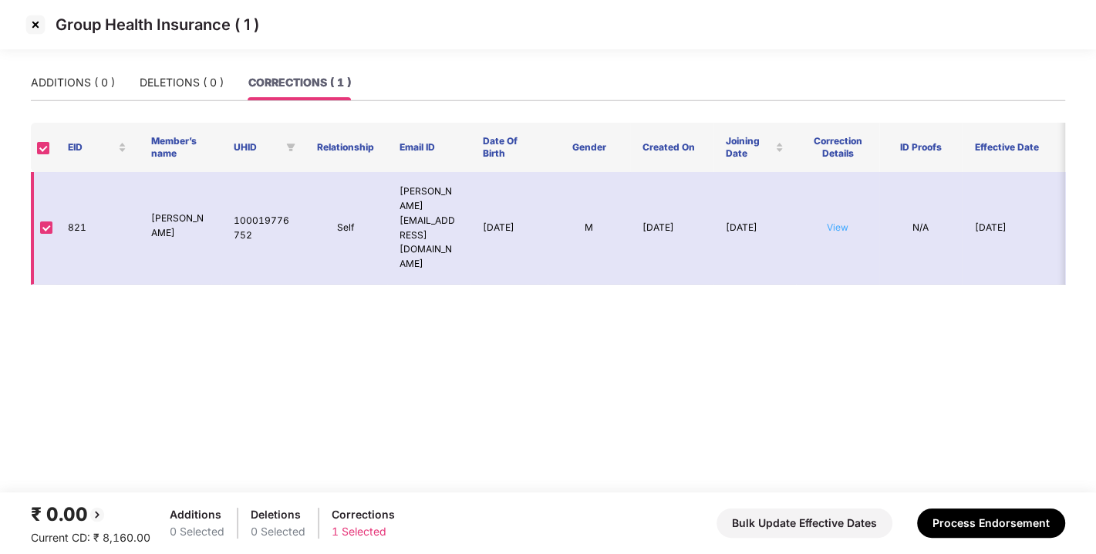
click at [842, 221] on link "View" at bounding box center [838, 227] width 22 height 12
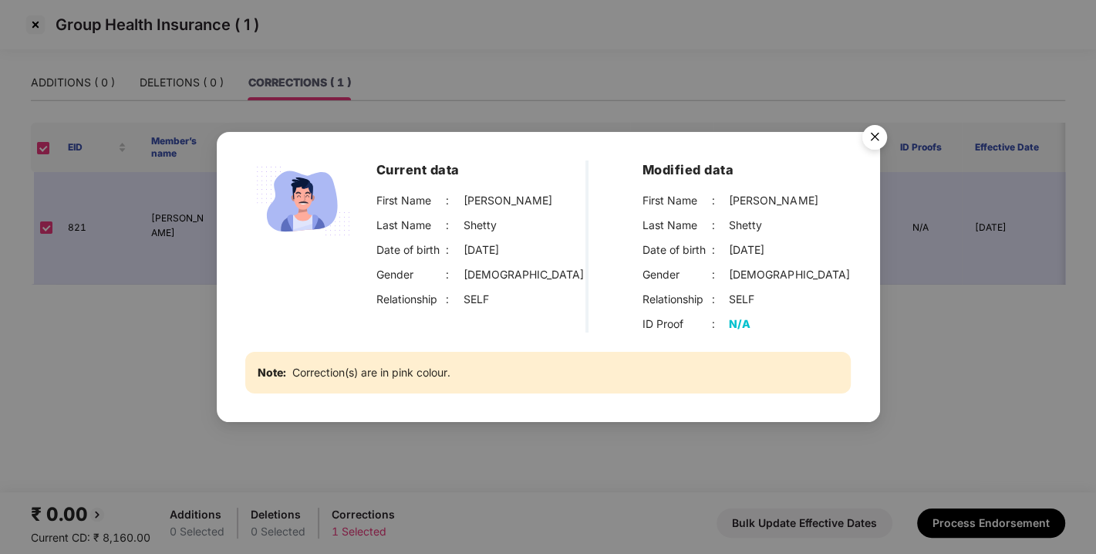
click at [880, 138] on img "Close" at bounding box center [874, 139] width 43 height 43
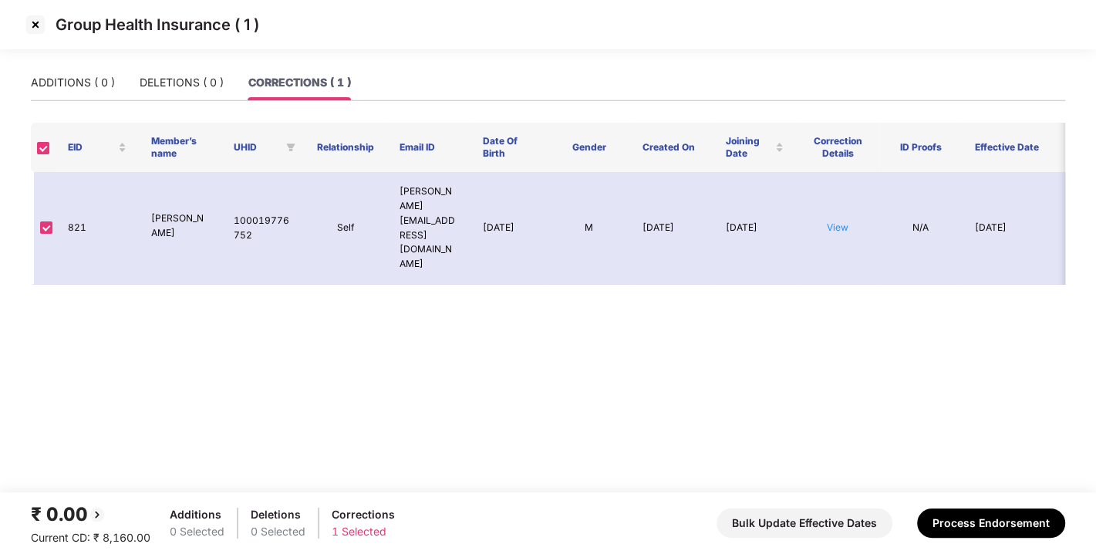
click at [35, 13] on img at bounding box center [35, 24] width 25 height 25
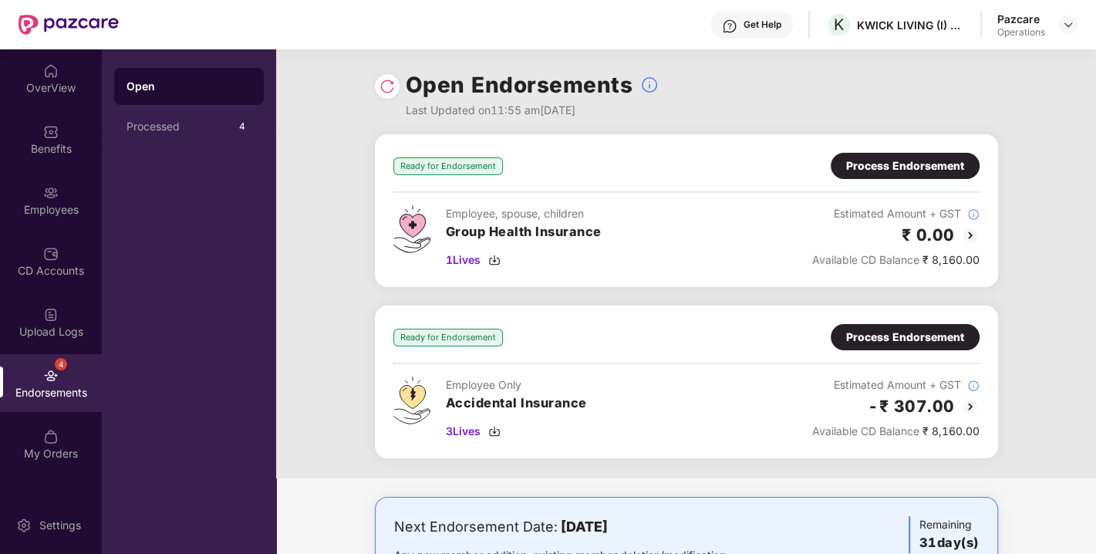
click at [873, 343] on div "Process Endorsement" at bounding box center [905, 337] width 118 height 17
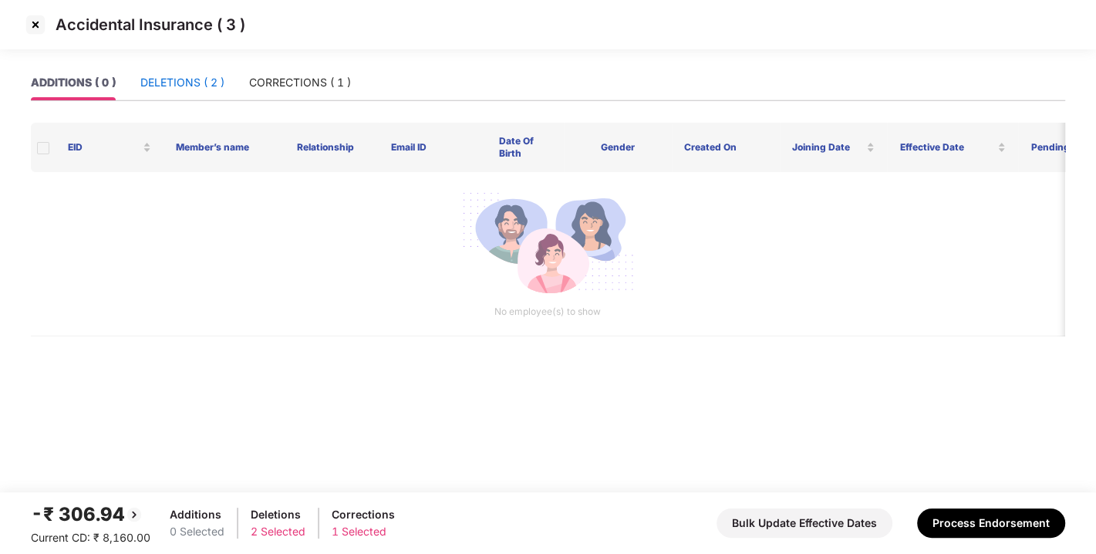
click at [201, 86] on div "DELETIONS ( 2 )" at bounding box center [182, 82] width 84 height 17
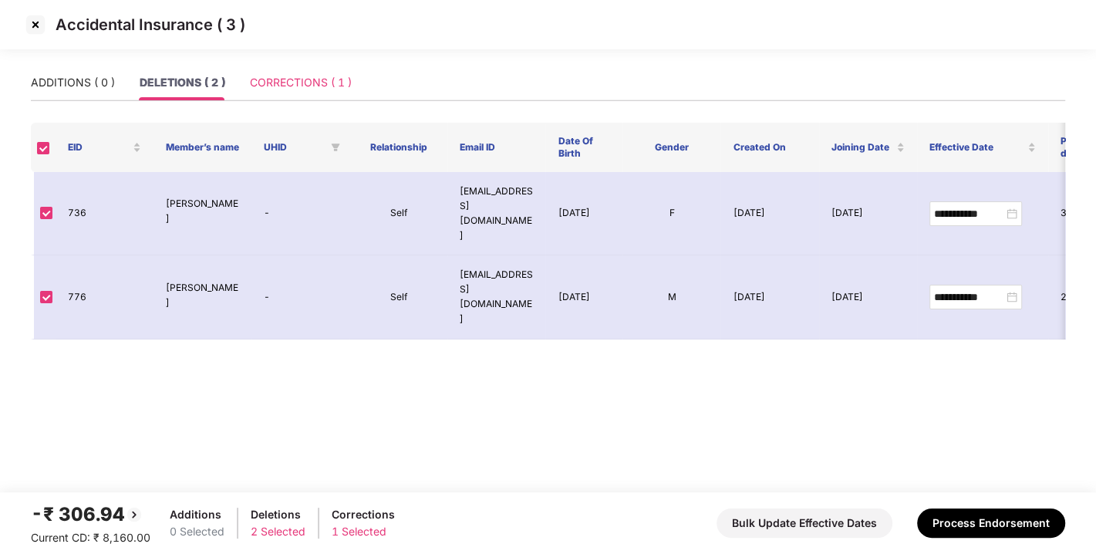
click at [318, 94] on div "CORRECTIONS ( 1 )" at bounding box center [301, 82] width 102 height 35
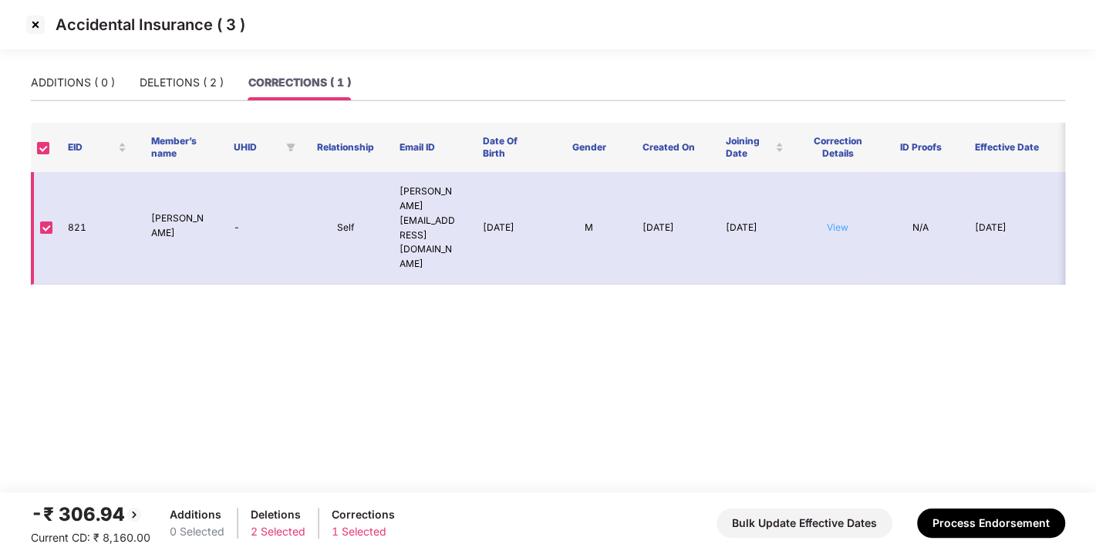
click at [833, 221] on link "View" at bounding box center [838, 227] width 22 height 12
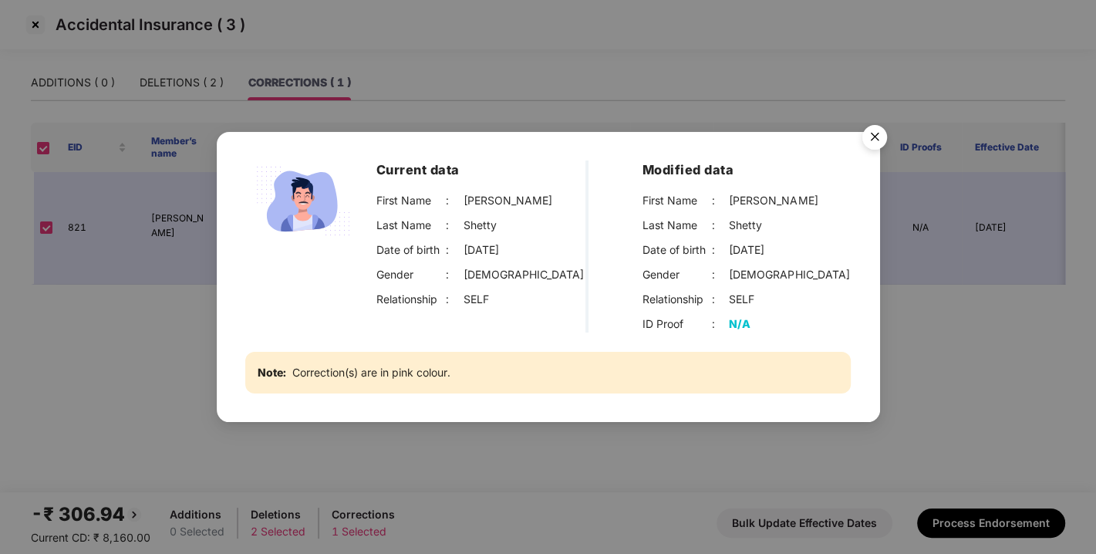
click at [876, 140] on img "Close" at bounding box center [874, 139] width 43 height 43
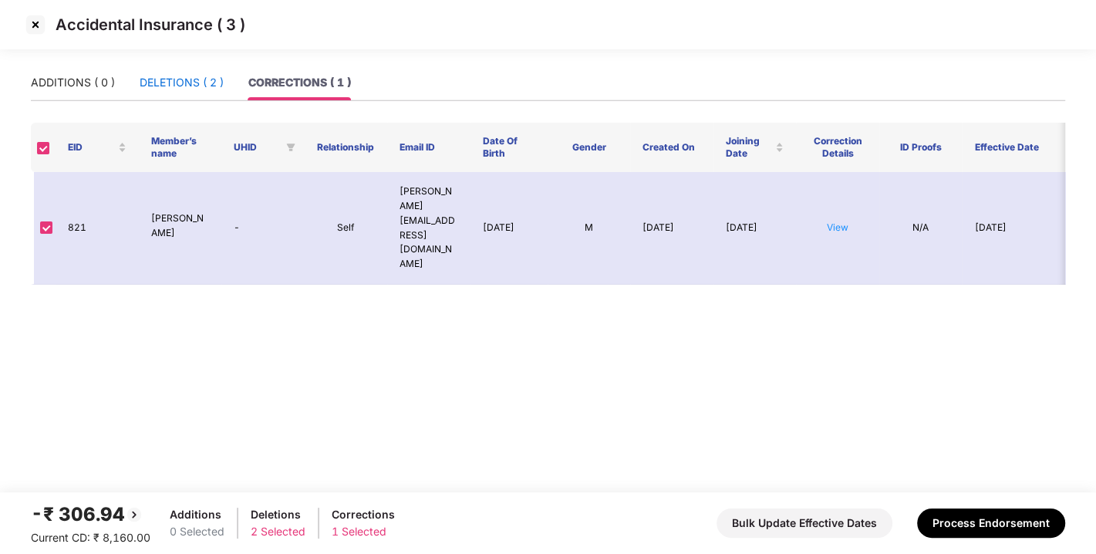
click at [167, 76] on div "DELETIONS ( 2 )" at bounding box center [182, 82] width 84 height 17
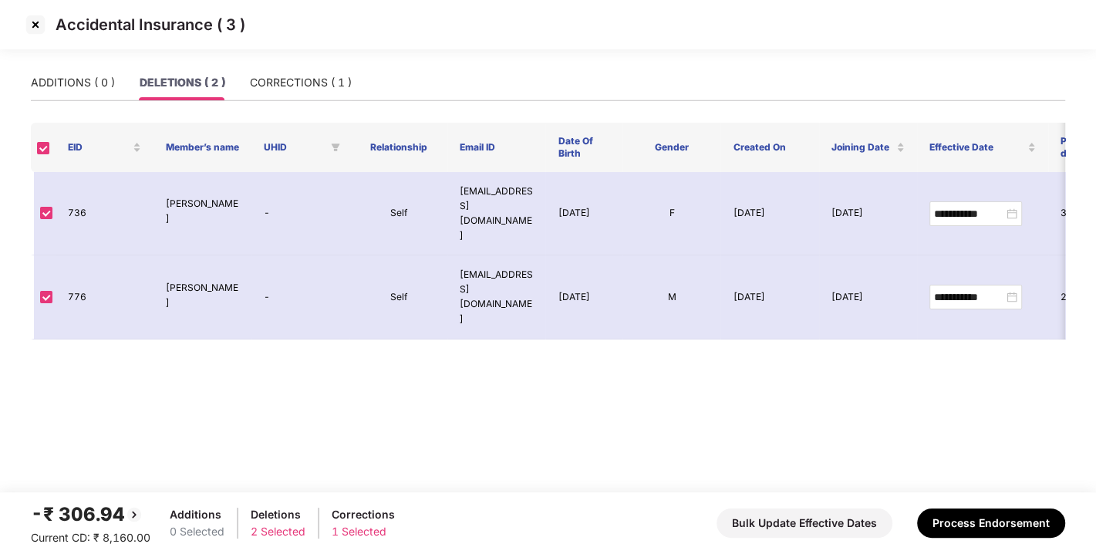
click at [42, 19] on img at bounding box center [35, 24] width 25 height 25
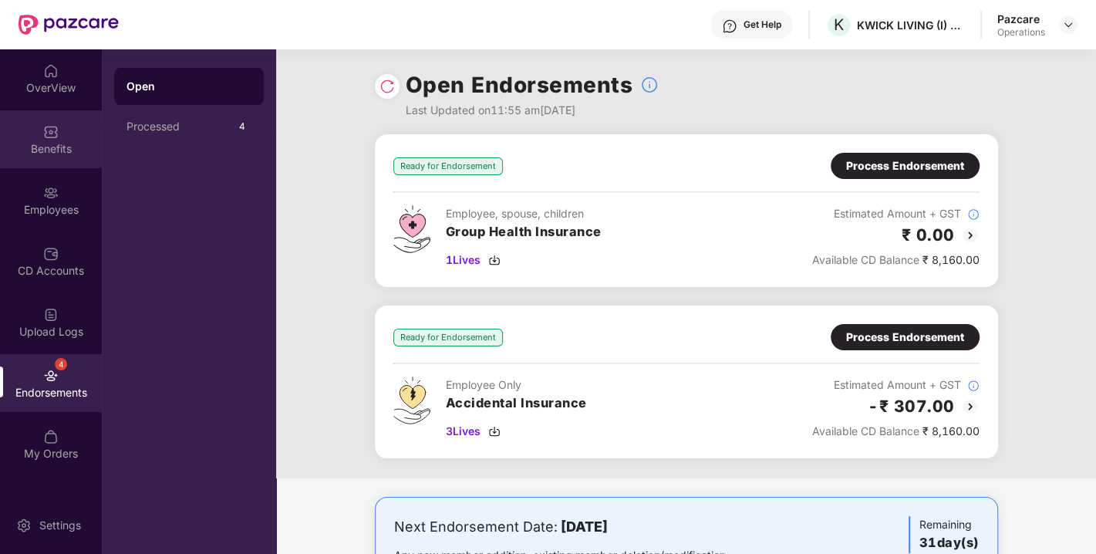
click at [37, 132] on div "Benefits" at bounding box center [51, 139] width 102 height 58
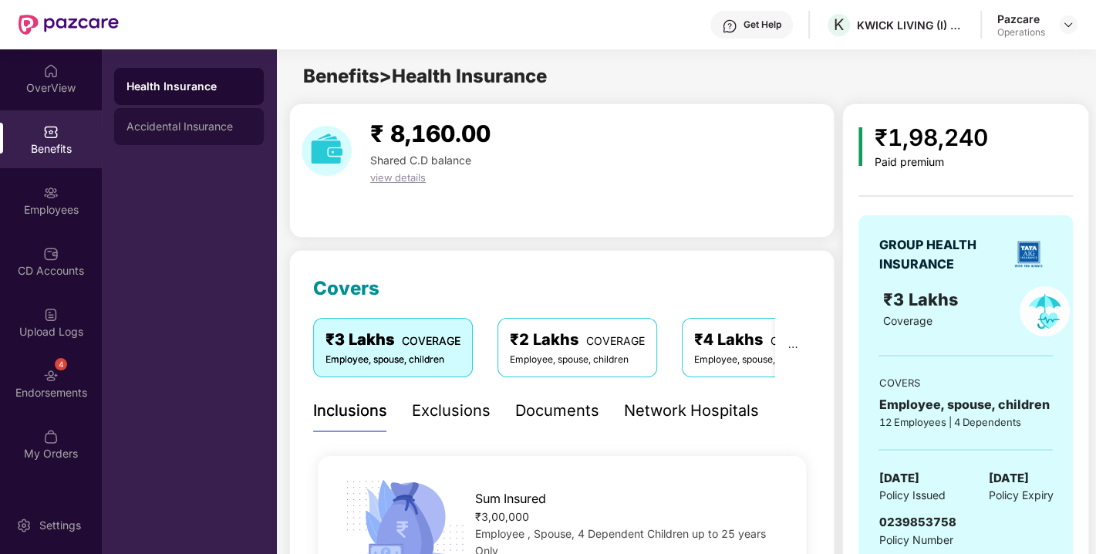
click at [182, 132] on div "Accidental Insurance" at bounding box center [189, 126] width 125 height 12
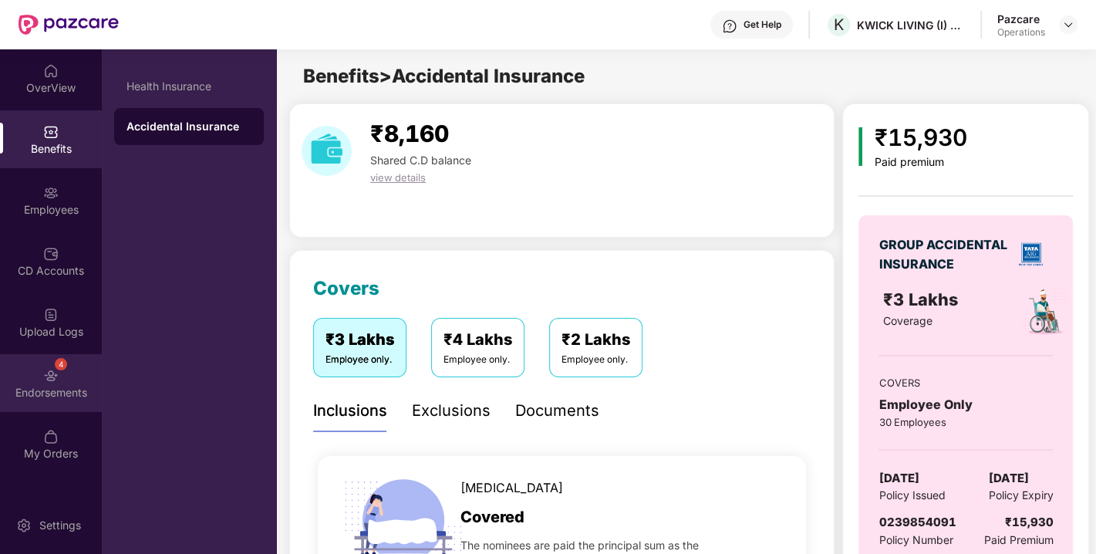
click at [42, 374] on div "4 Endorsements" at bounding box center [51, 383] width 102 height 58
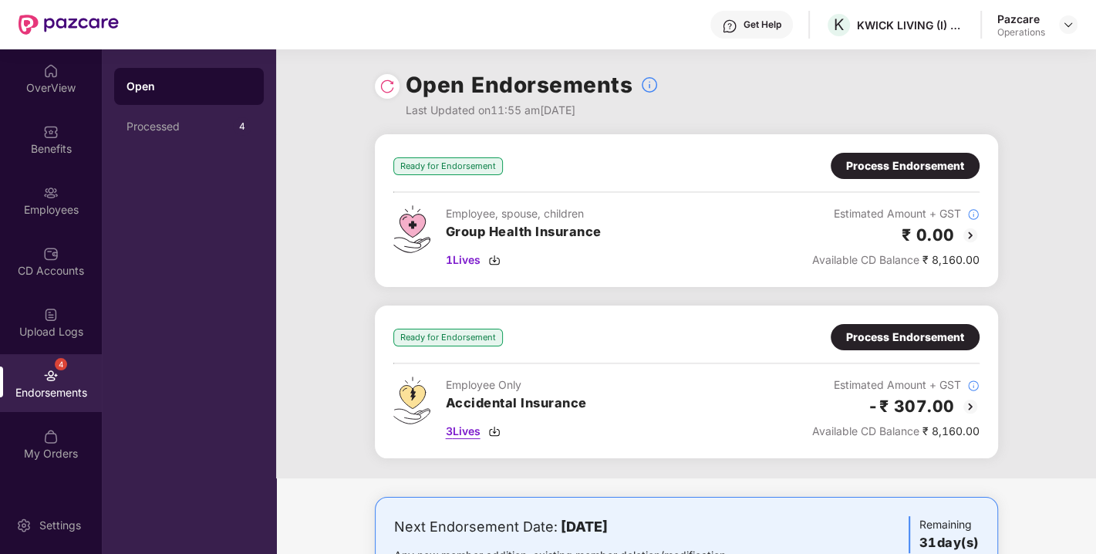
click at [495, 432] on img at bounding box center [494, 431] width 12 height 12
click at [1063, 33] on div at bounding box center [1068, 24] width 19 height 19
click at [1069, 20] on img at bounding box center [1069, 25] width 12 height 12
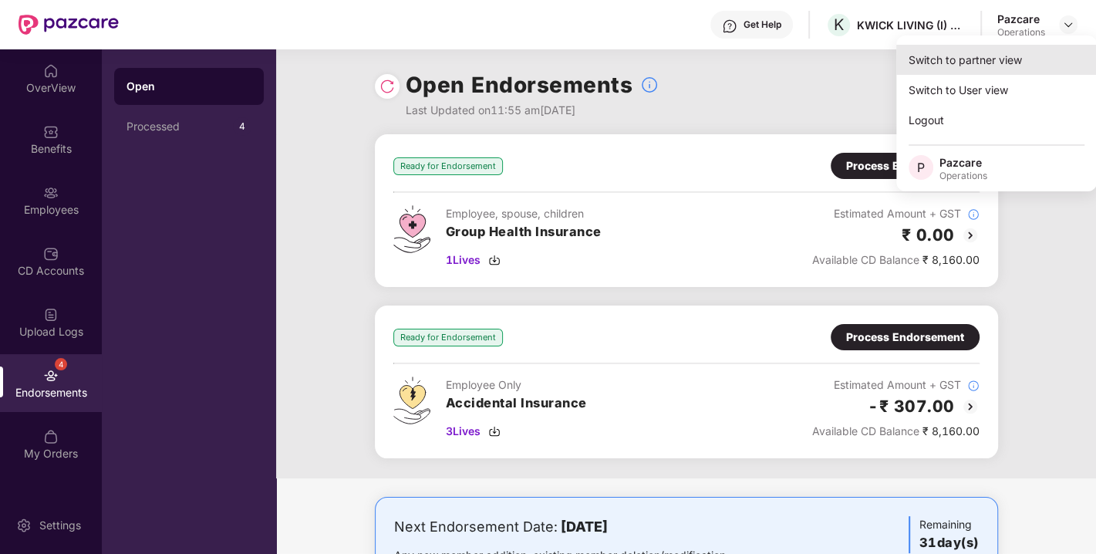
click at [987, 60] on div "Switch to partner view" at bounding box center [997, 60] width 201 height 30
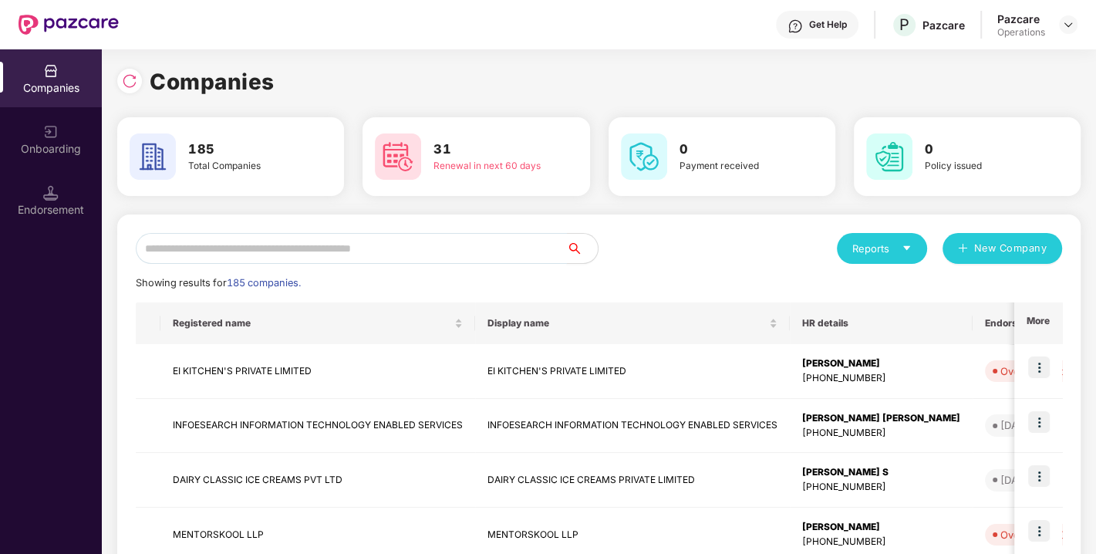
click at [410, 238] on input "text" at bounding box center [351, 248] width 431 height 31
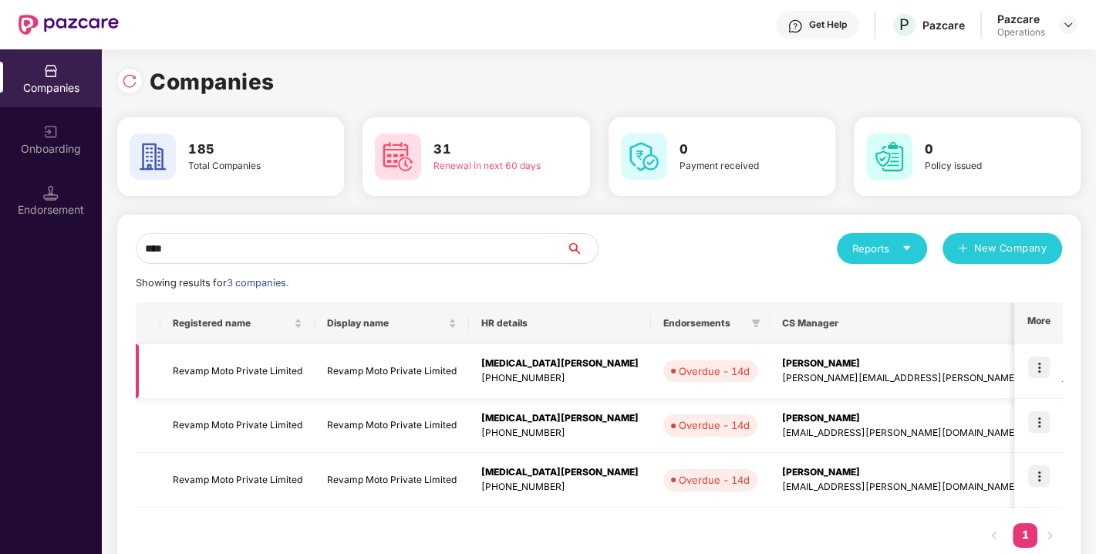
type input "****"
click at [1047, 359] on img at bounding box center [1040, 367] width 22 height 22
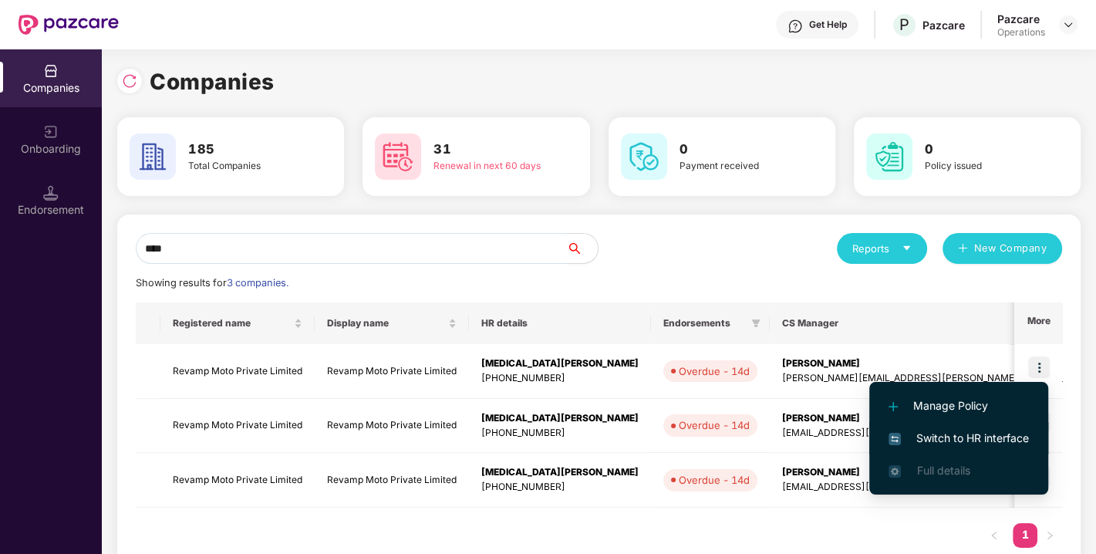
click at [958, 448] on li "Switch to HR interface" at bounding box center [959, 438] width 179 height 32
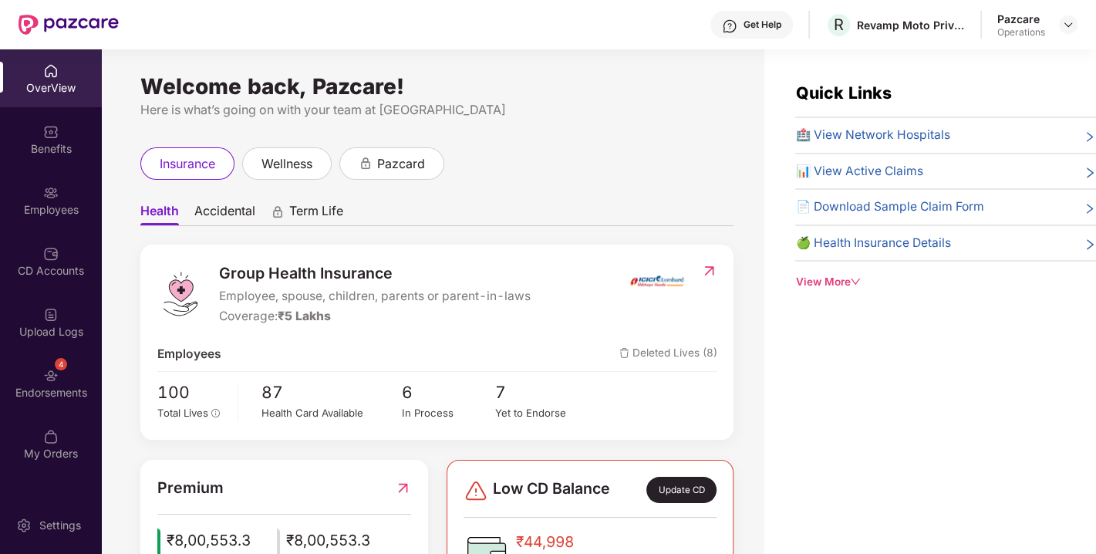
click at [70, 344] on div "Upload Logs" at bounding box center [51, 322] width 102 height 58
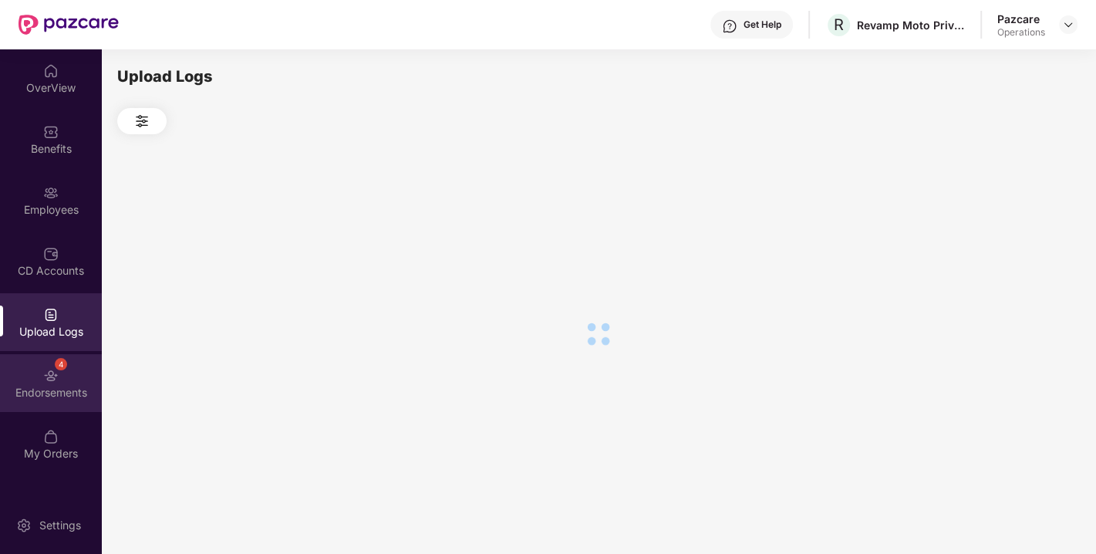
click at [39, 396] on div "Endorsements" at bounding box center [51, 392] width 102 height 15
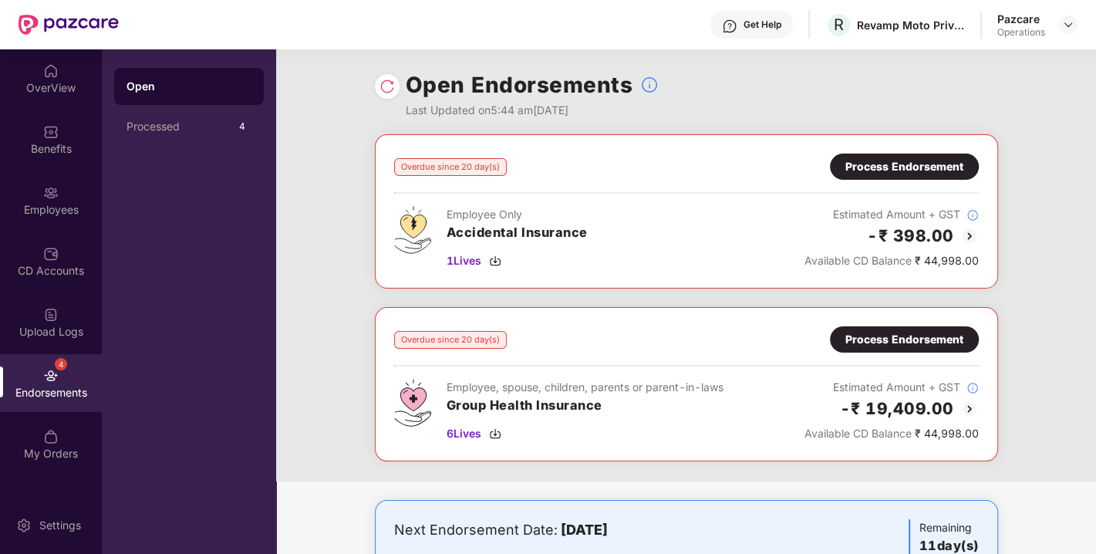
click at [907, 168] on div "Process Endorsement" at bounding box center [905, 166] width 118 height 17
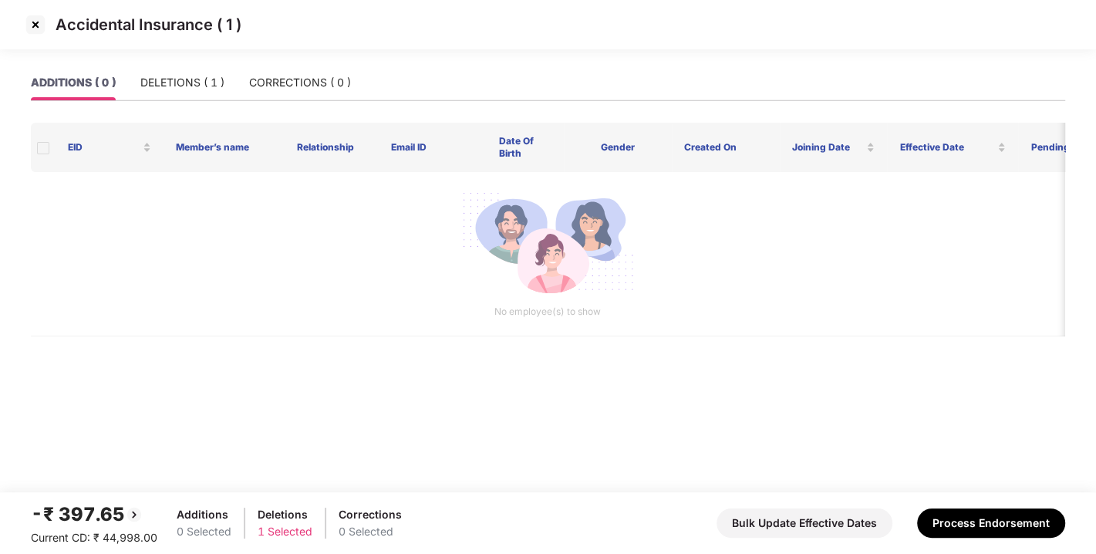
click at [32, 17] on img at bounding box center [35, 24] width 25 height 25
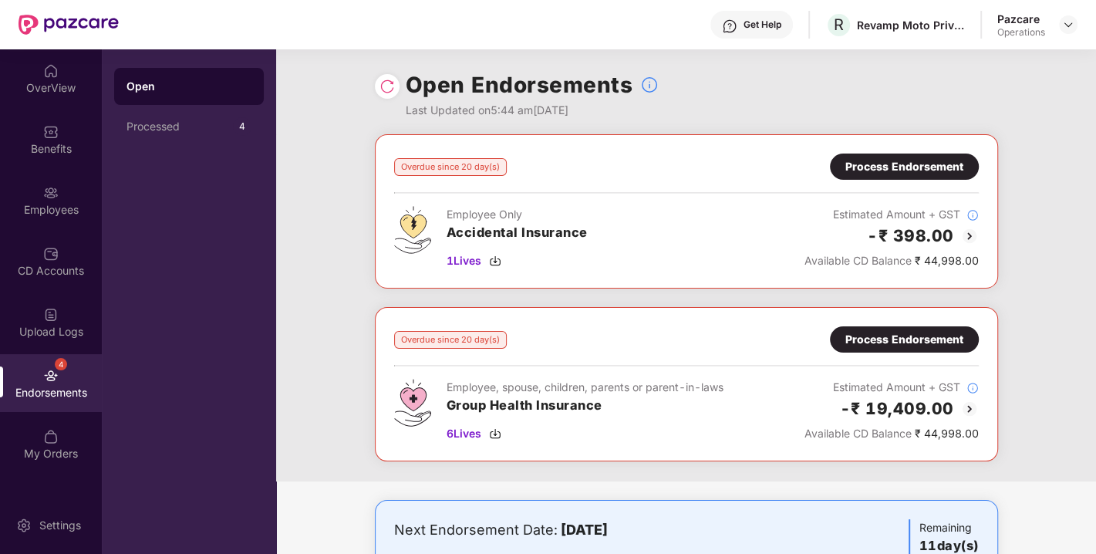
click at [897, 345] on div "Process Endorsement" at bounding box center [905, 339] width 118 height 17
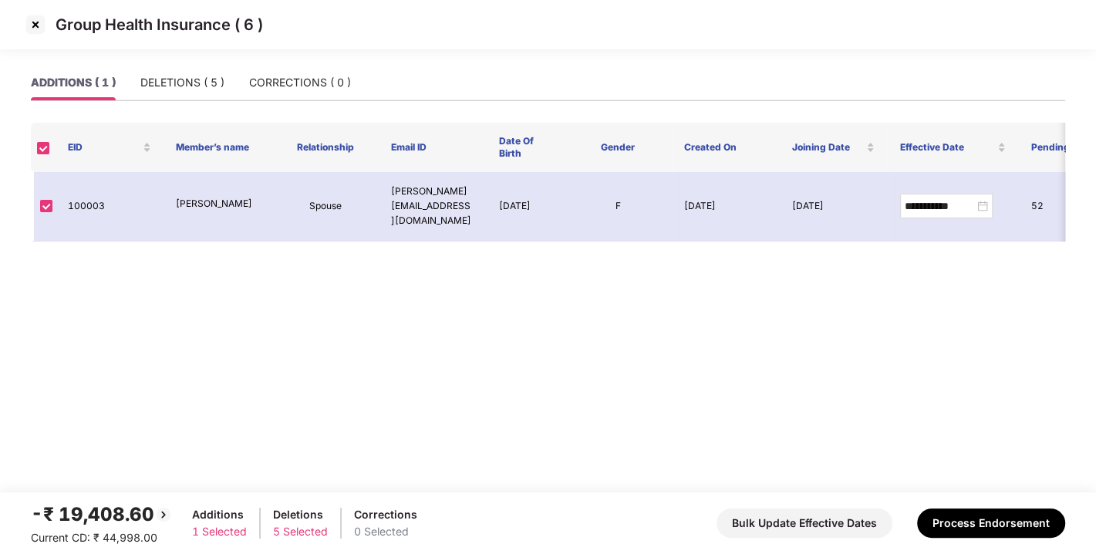
click at [175, 101] on div "ADDITIONS ( 1 ) DELETIONS ( 5 ) CORRECTIONS ( 0 )" at bounding box center [548, 89] width 1035 height 49
click at [168, 74] on div "DELETIONS ( 5 )" at bounding box center [182, 82] width 84 height 17
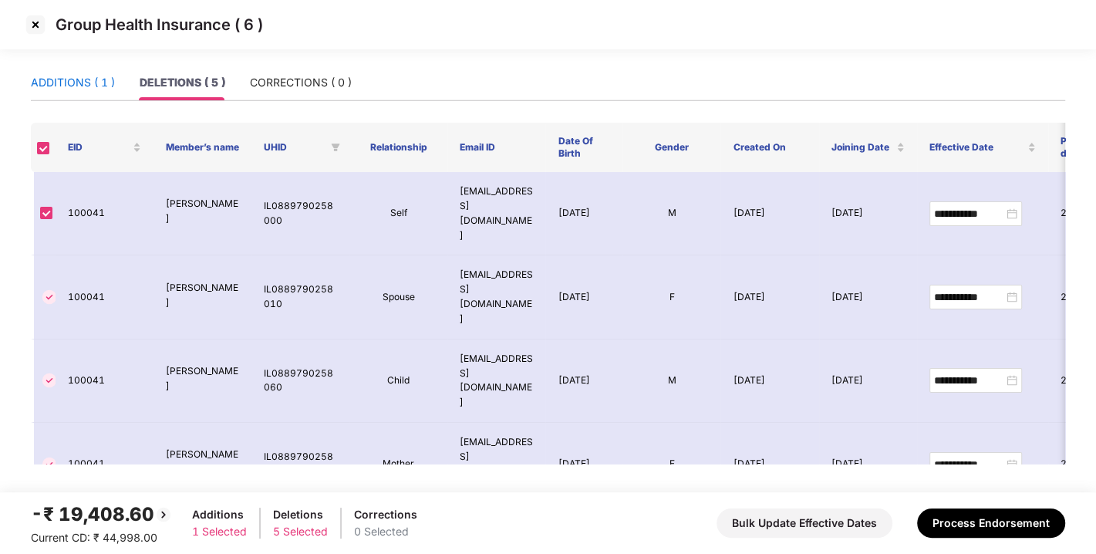
click at [70, 79] on div "ADDITIONS ( 1 )" at bounding box center [73, 82] width 84 height 17
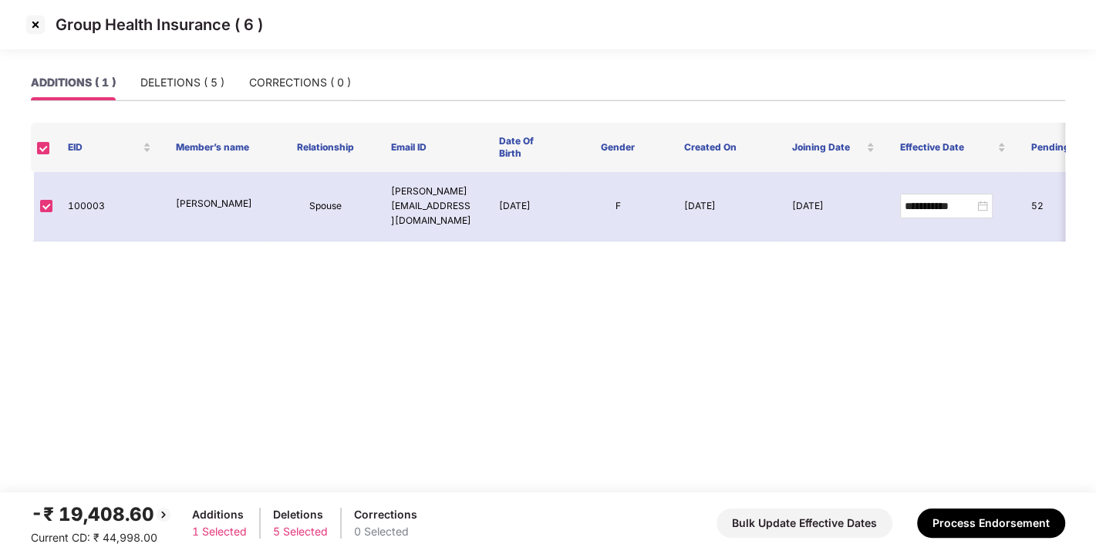
click at [29, 26] on img at bounding box center [35, 24] width 25 height 25
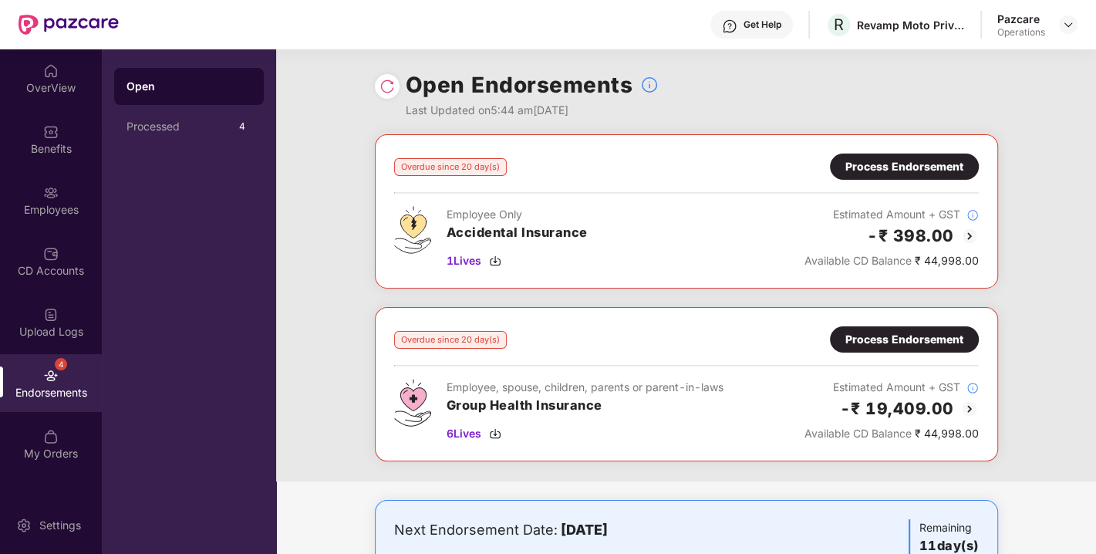
click at [380, 86] on img at bounding box center [387, 86] width 15 height 15
click at [1068, 24] on img at bounding box center [1069, 25] width 12 height 12
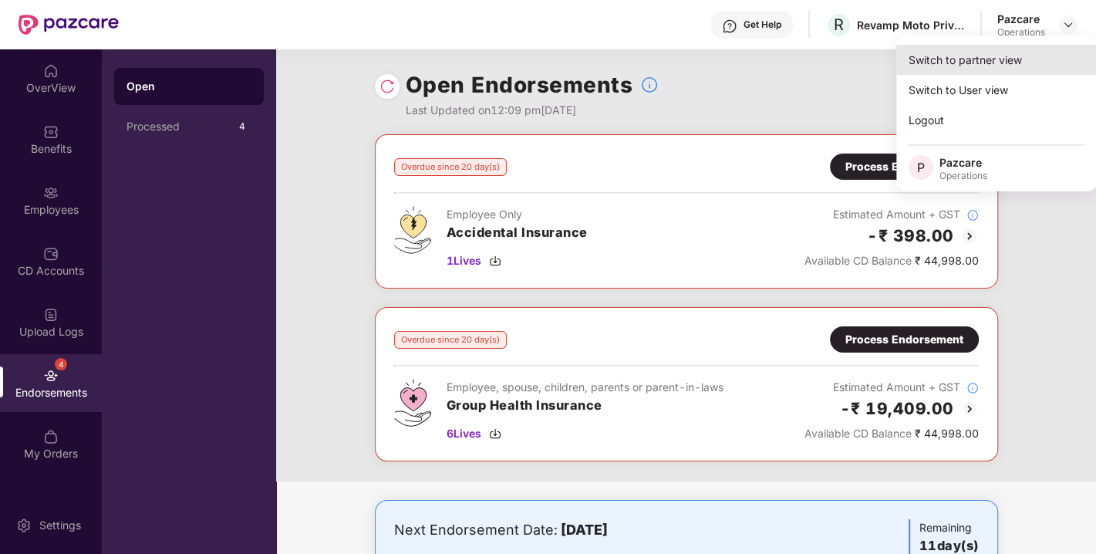
click at [978, 52] on div "Switch to partner view" at bounding box center [997, 60] width 201 height 30
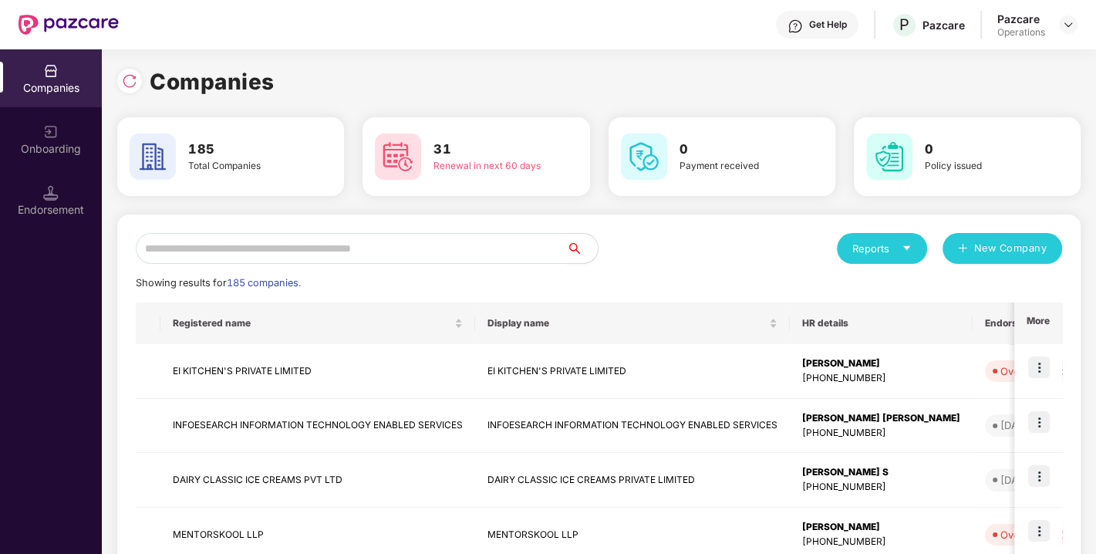
click at [357, 248] on input "text" at bounding box center [351, 248] width 431 height 31
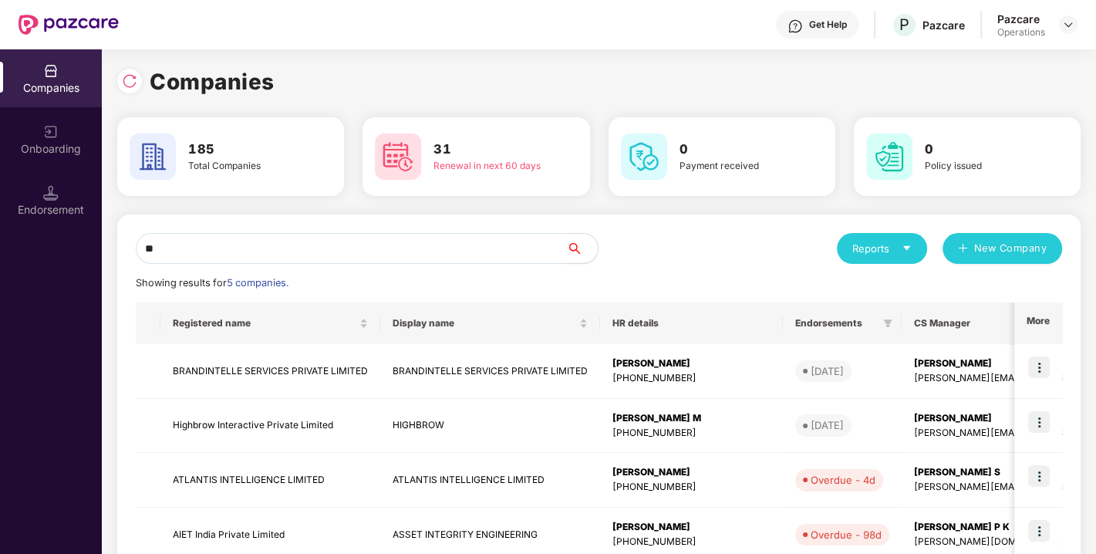
type input "*"
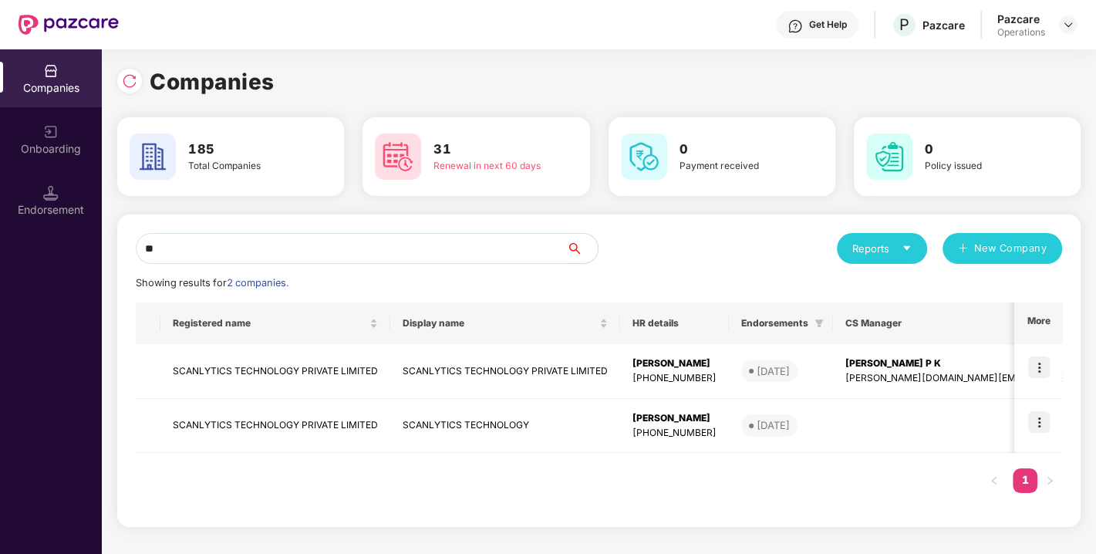
type input "*"
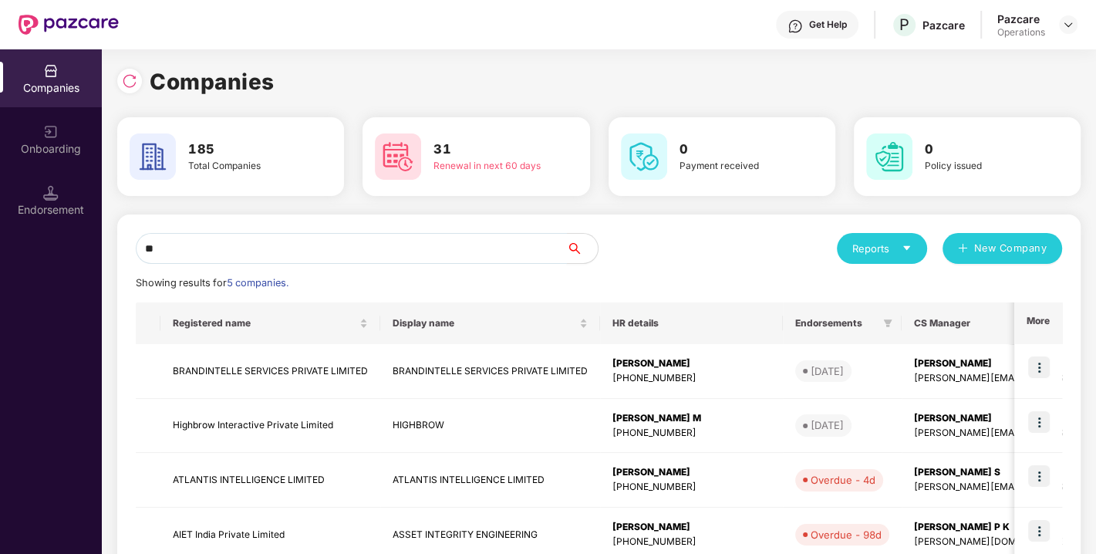
type input "*"
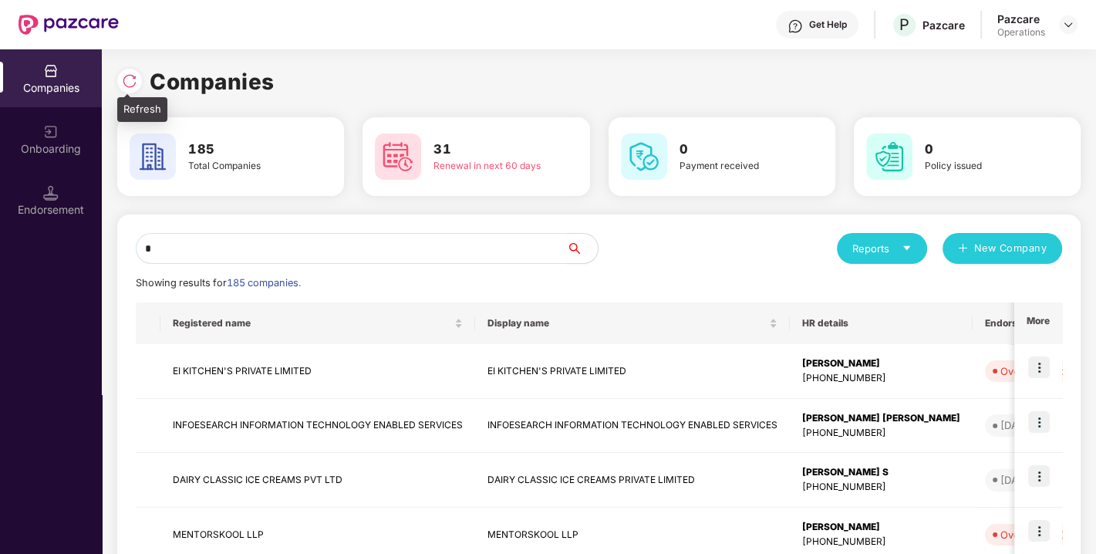
click at [122, 77] on img at bounding box center [129, 80] width 15 height 15
click at [194, 248] on input "text" at bounding box center [351, 248] width 431 height 31
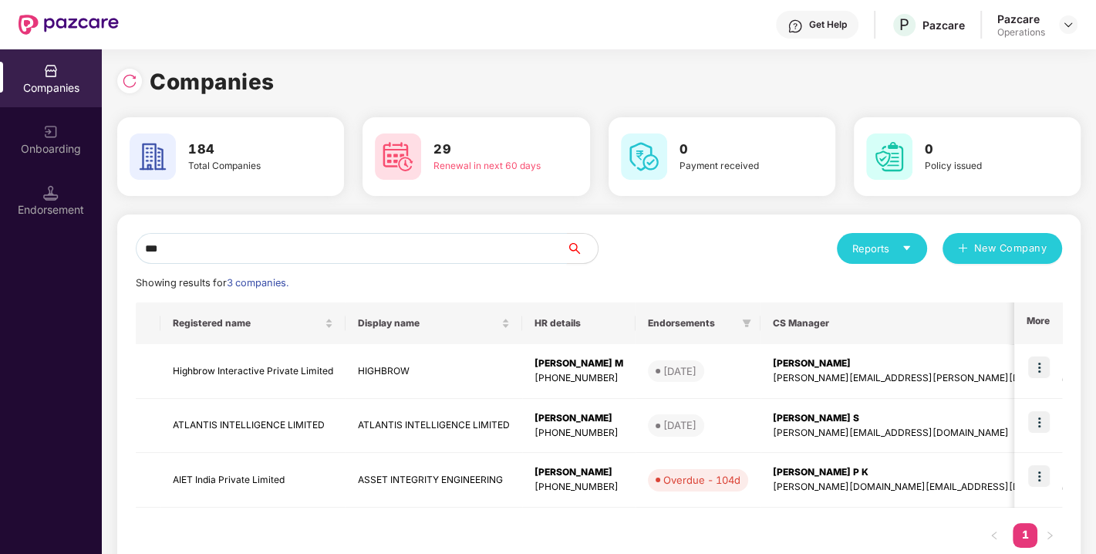
type input "*"
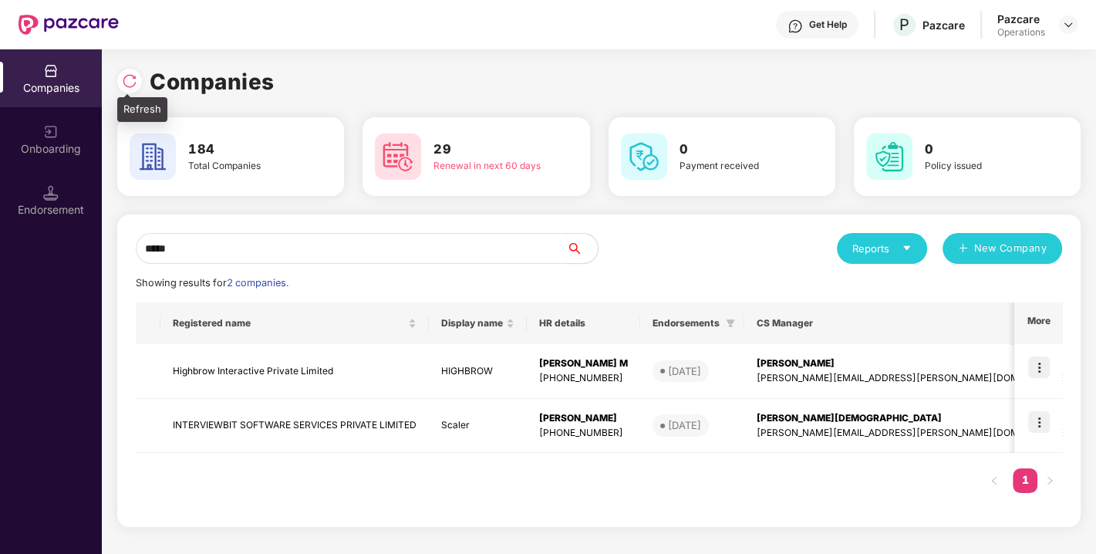
click at [134, 83] on img at bounding box center [129, 80] width 15 height 15
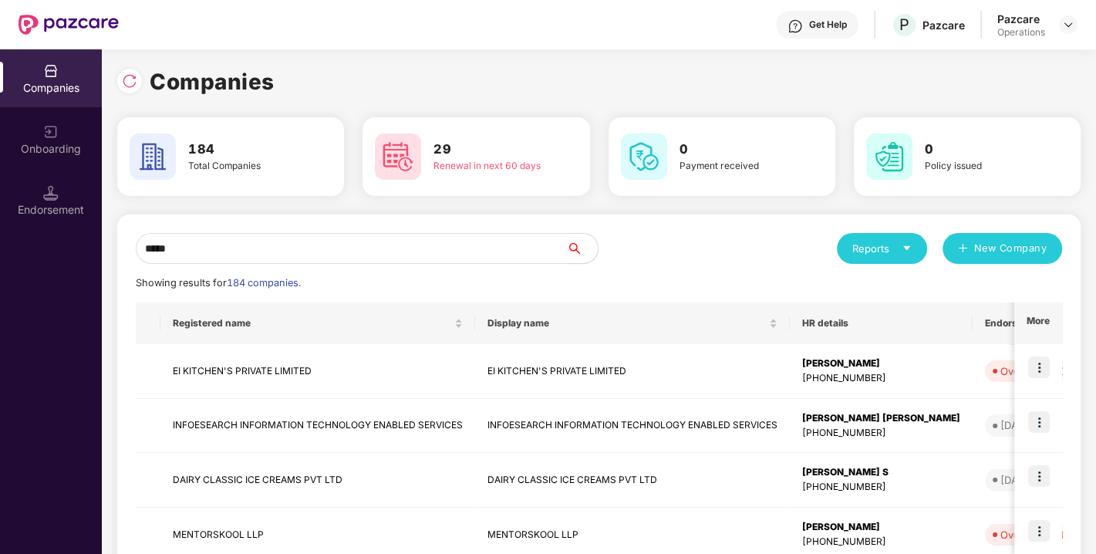
click at [225, 239] on input "*****" at bounding box center [351, 248] width 431 height 31
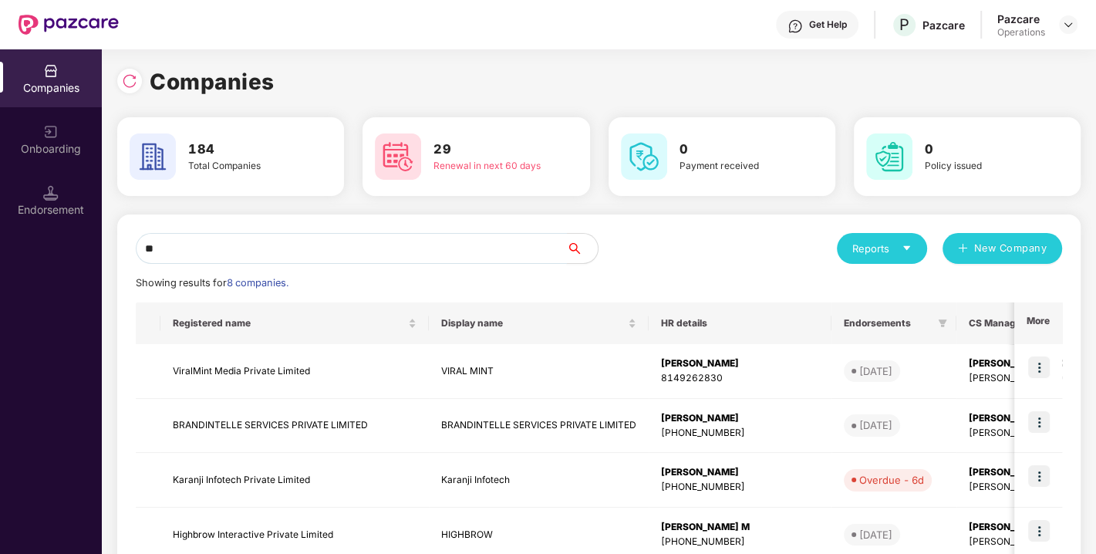
type input "*"
type input "*****"
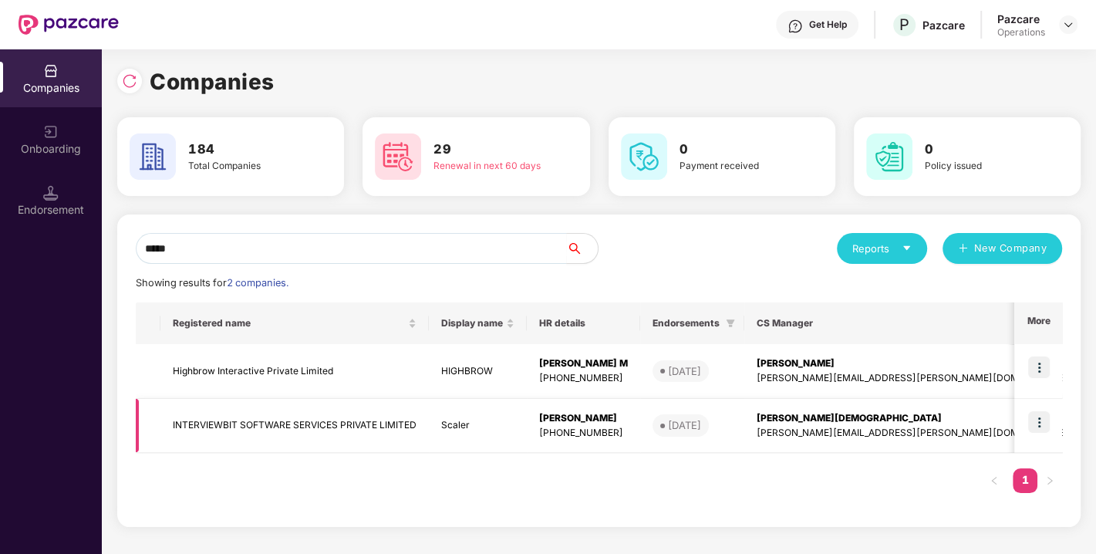
click at [1040, 421] on img at bounding box center [1040, 422] width 22 height 22
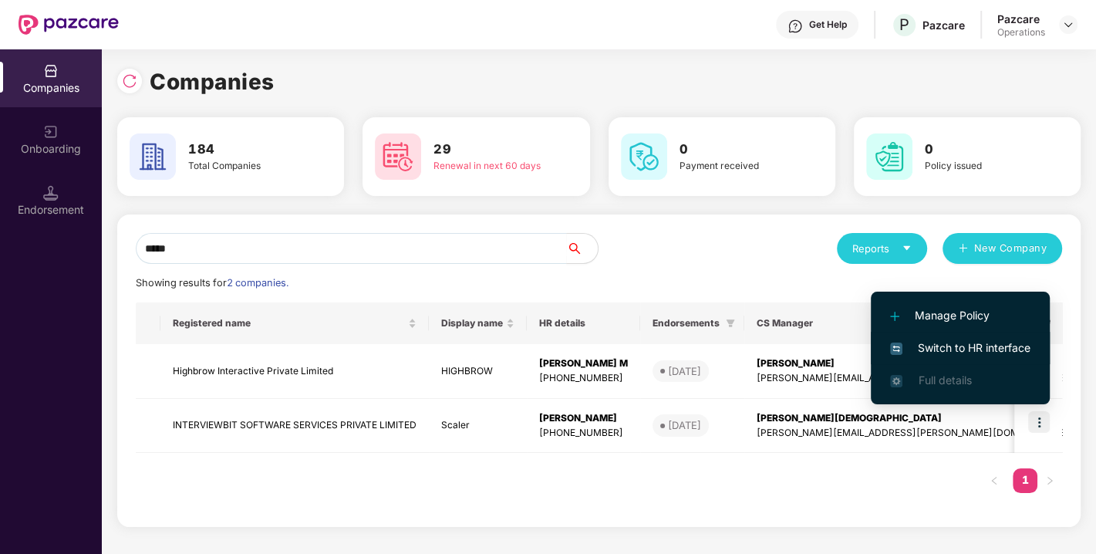
click at [957, 330] on li "Manage Policy" at bounding box center [960, 315] width 179 height 32
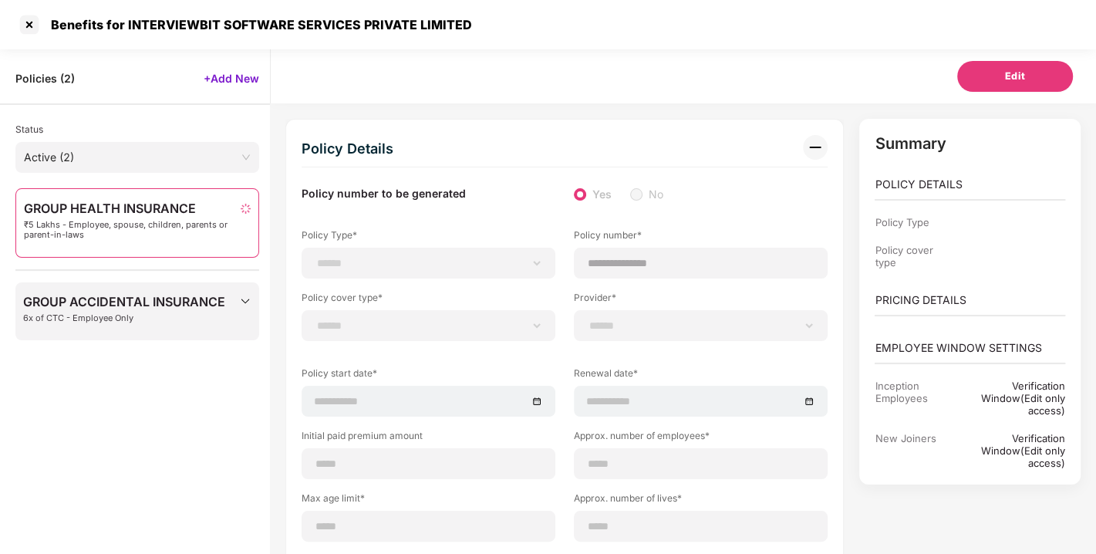
scroll to position [49, 0]
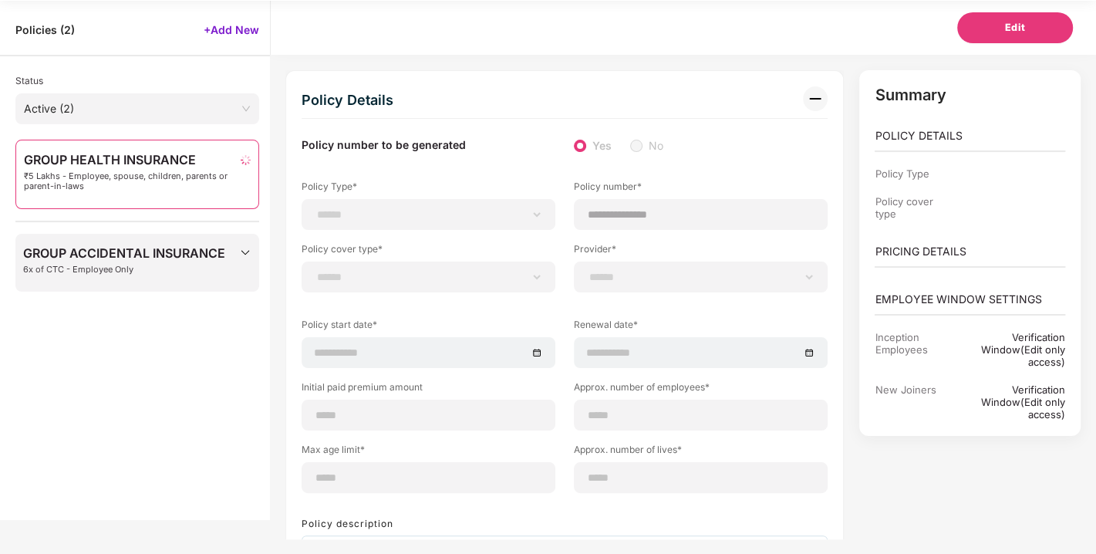
select select "**********"
select select "*"
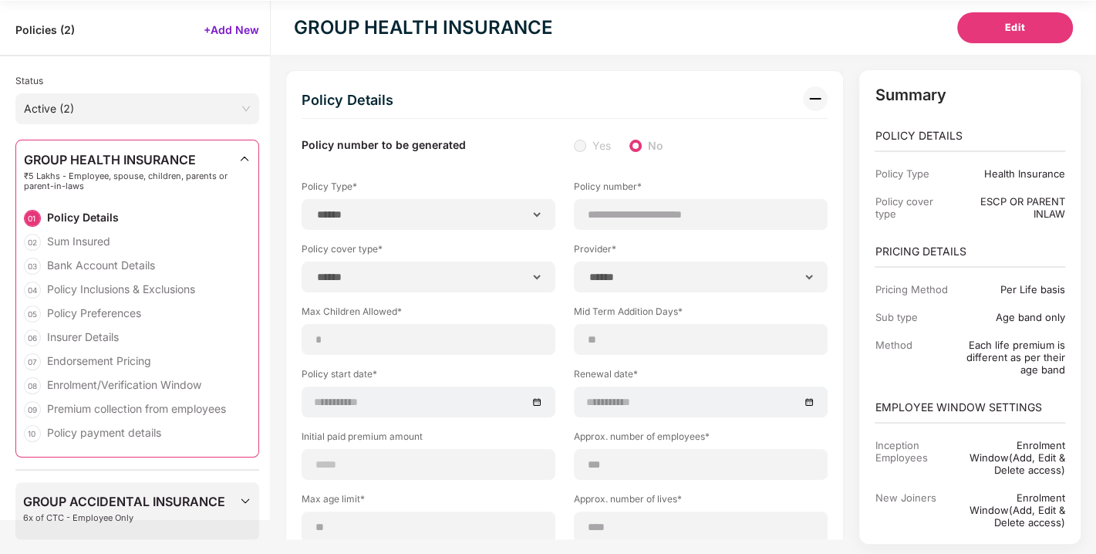
select select "**********"
type input "**********"
select select "**********"
type input "**********"
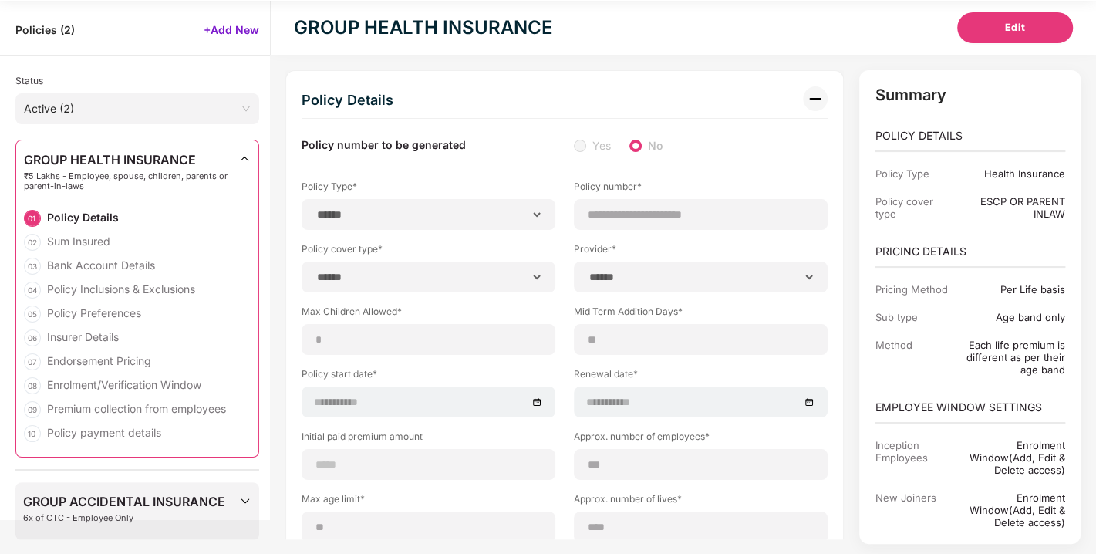
type input "***"
type input "**"
type input "****"
type input "*"
type input "**"
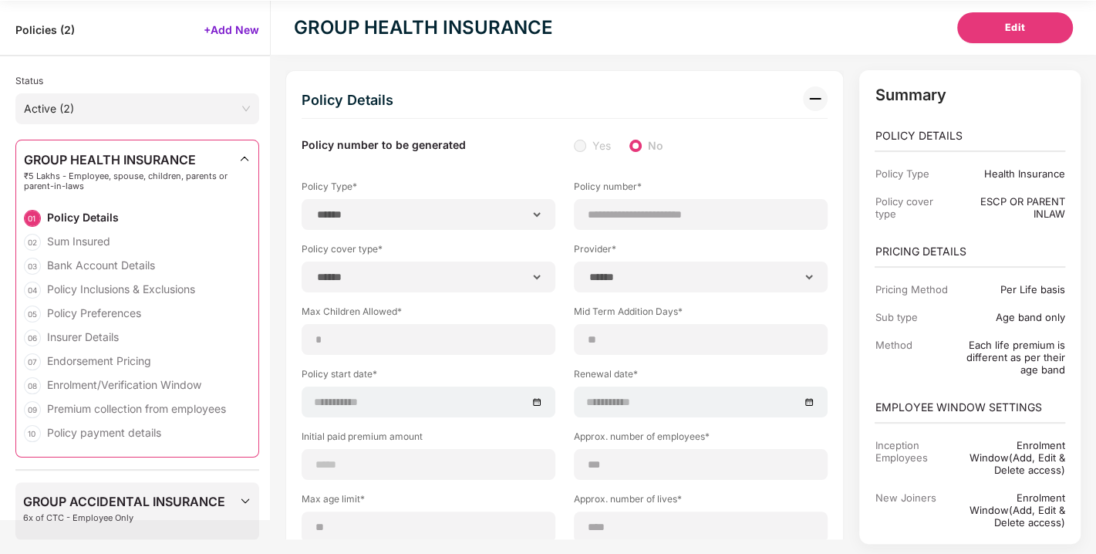
select select "*****"
type input "******"
type input "**********"
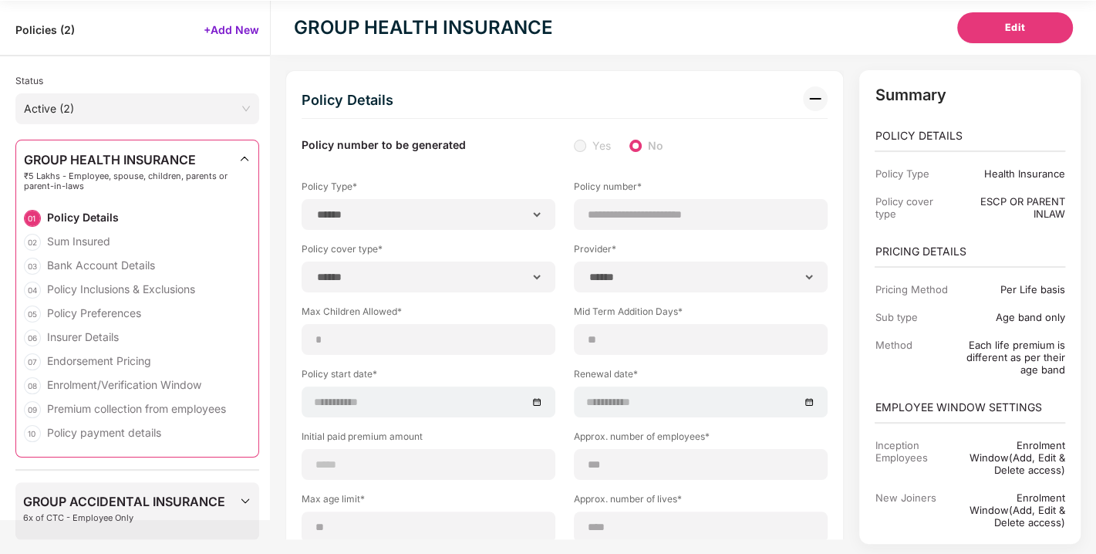
select select "******"
type input "*****"
select select "********"
select select "*****"
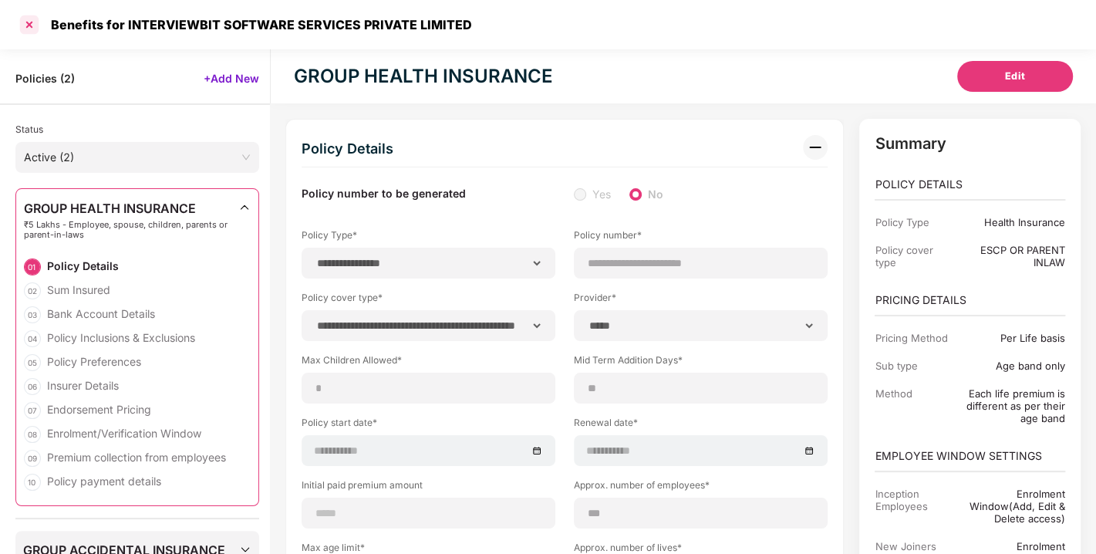
click at [24, 30] on div at bounding box center [29, 24] width 25 height 25
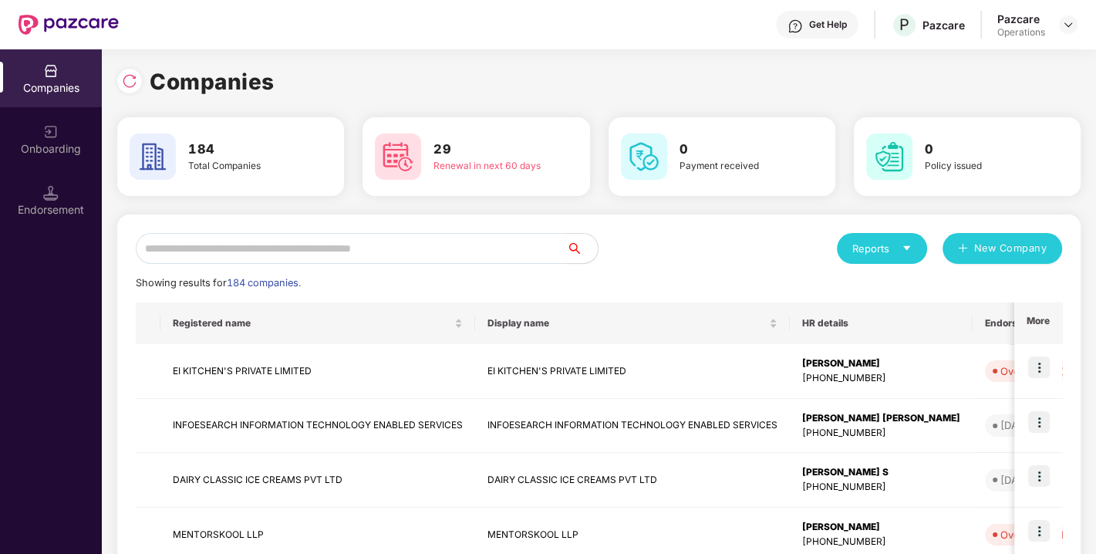
click at [199, 248] on input "text" at bounding box center [351, 248] width 431 height 31
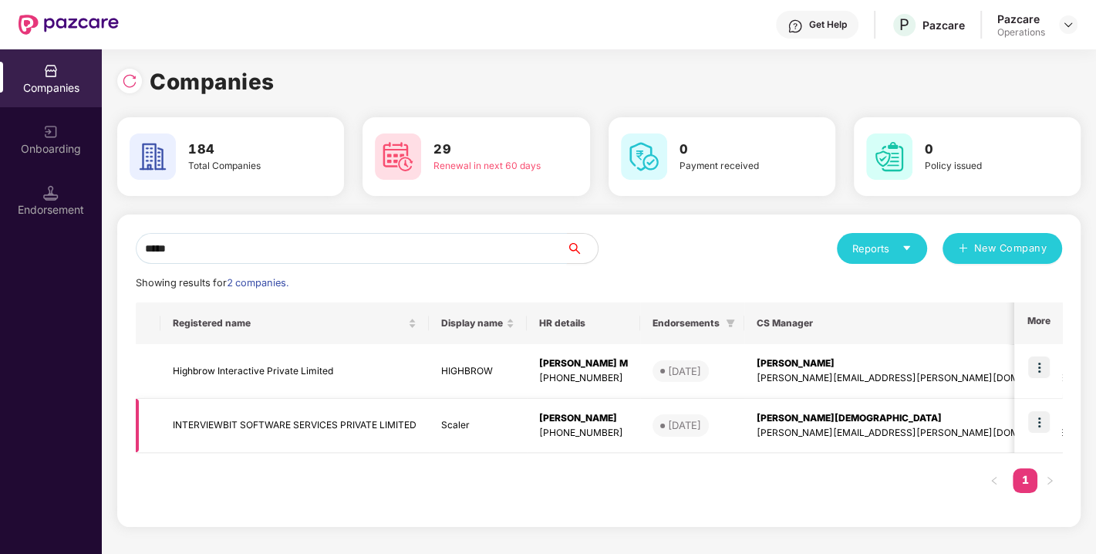
type input "*****"
click at [1034, 417] on img at bounding box center [1040, 422] width 22 height 22
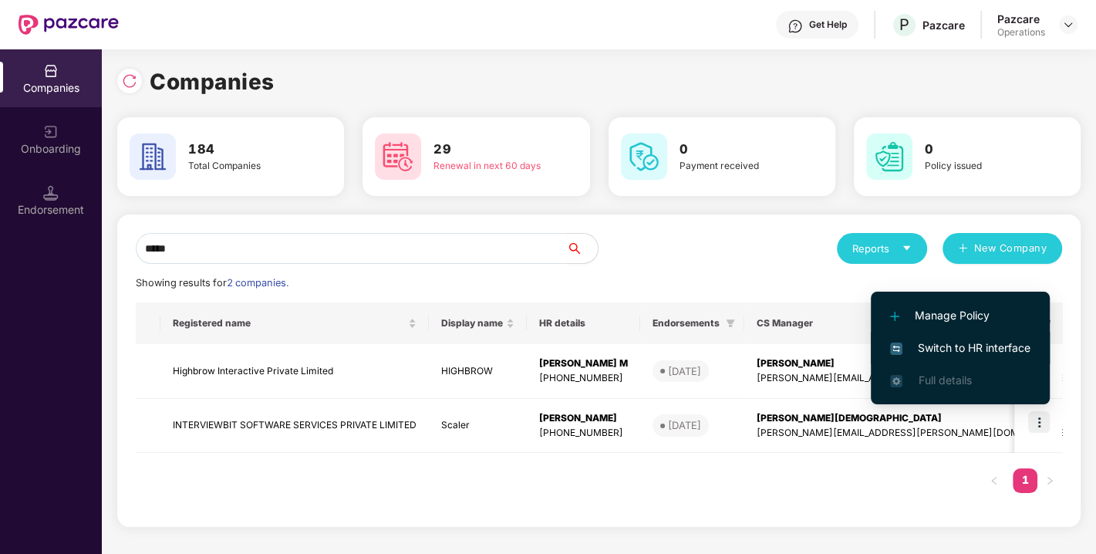
click at [968, 342] on span "Switch to HR interface" at bounding box center [960, 348] width 140 height 17
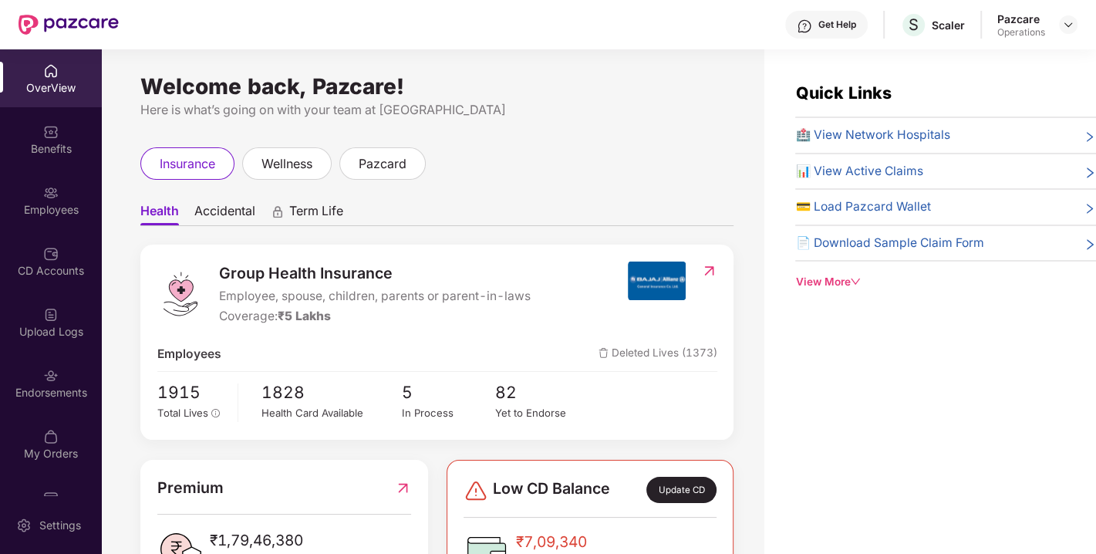
click at [59, 391] on div "Endorsements" at bounding box center [51, 392] width 102 height 15
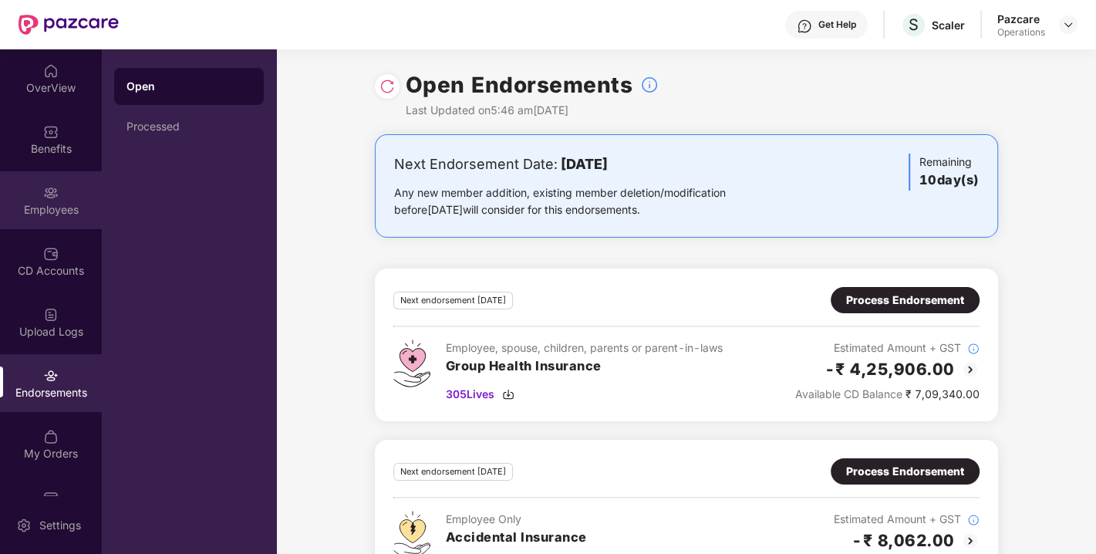
click at [56, 189] on img at bounding box center [50, 192] width 15 height 15
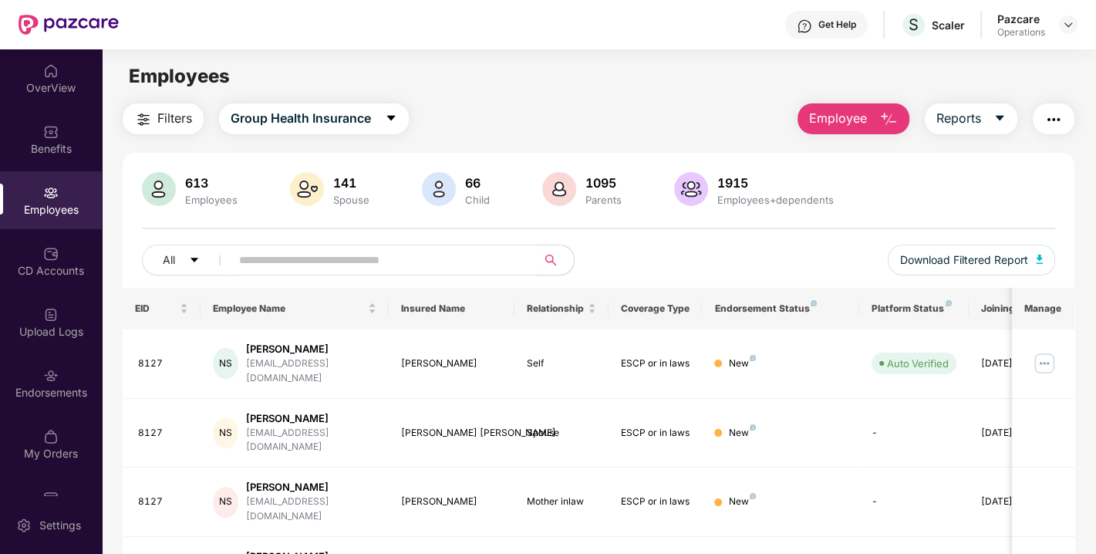
click at [164, 124] on span "Filters" at bounding box center [174, 118] width 35 height 19
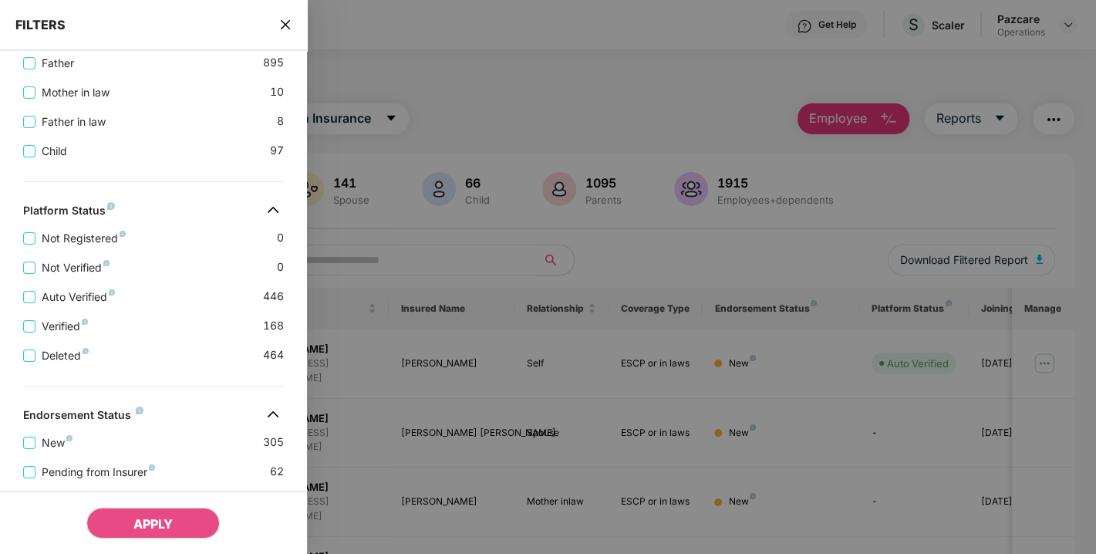
scroll to position [569, 0]
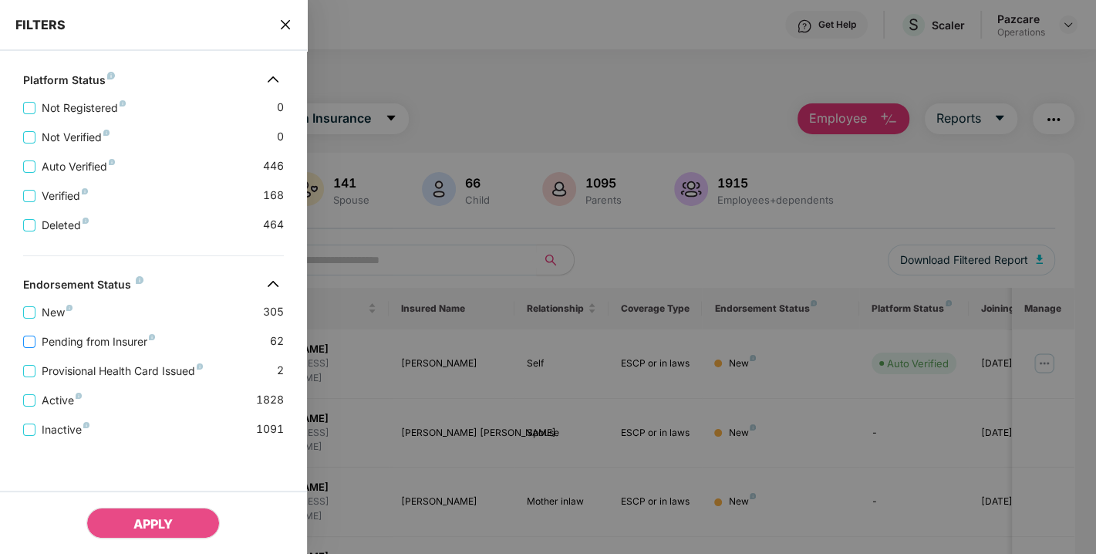
click at [87, 333] on span "Pending from Insurer" at bounding box center [98, 341] width 126 height 17
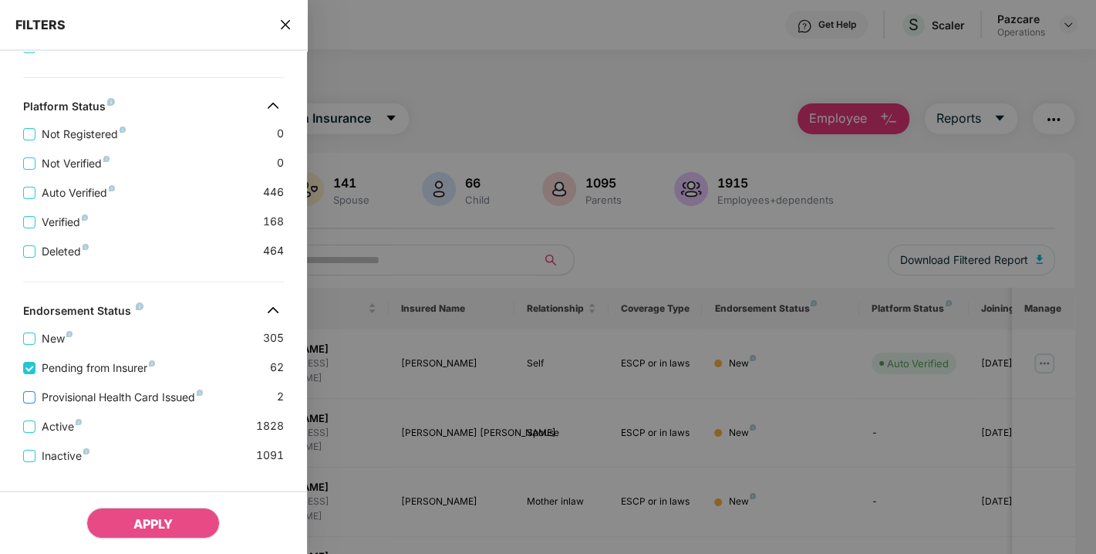
click at [99, 403] on span "Provisional Health Card Issued" at bounding box center [122, 397] width 174 height 17
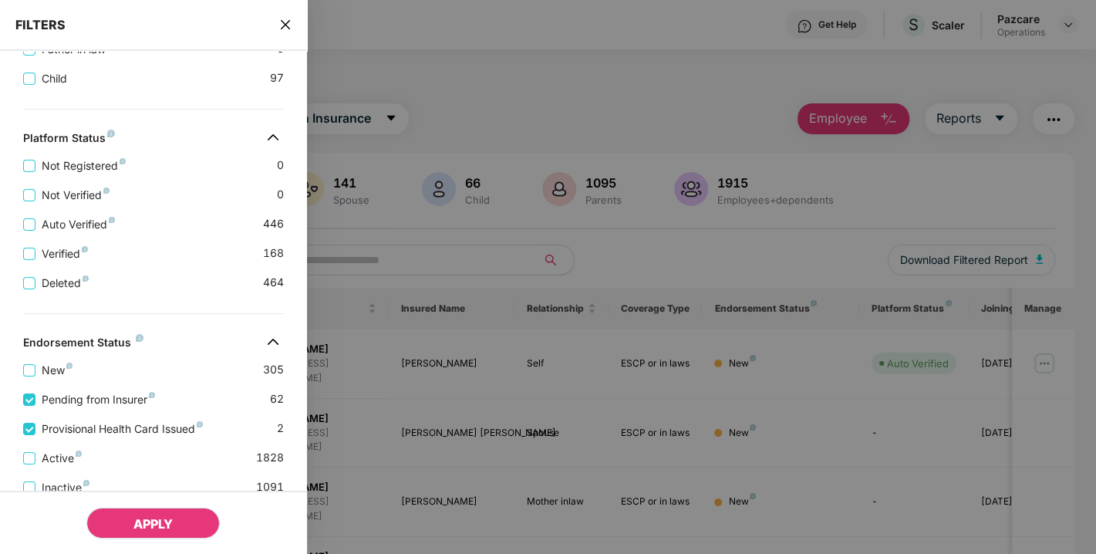
click at [150, 531] on button "APPLY" at bounding box center [152, 523] width 133 height 31
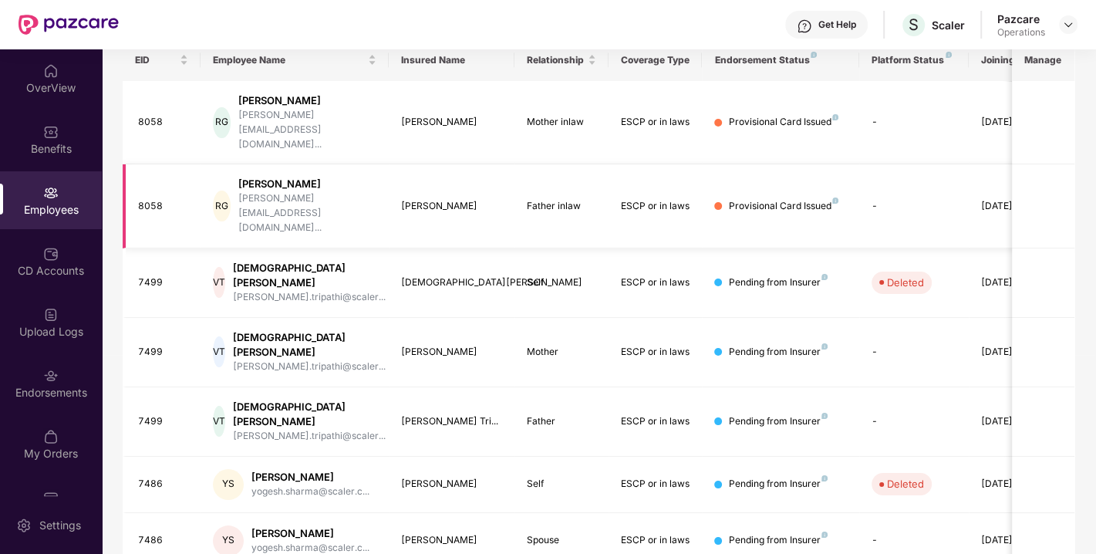
scroll to position [0, 0]
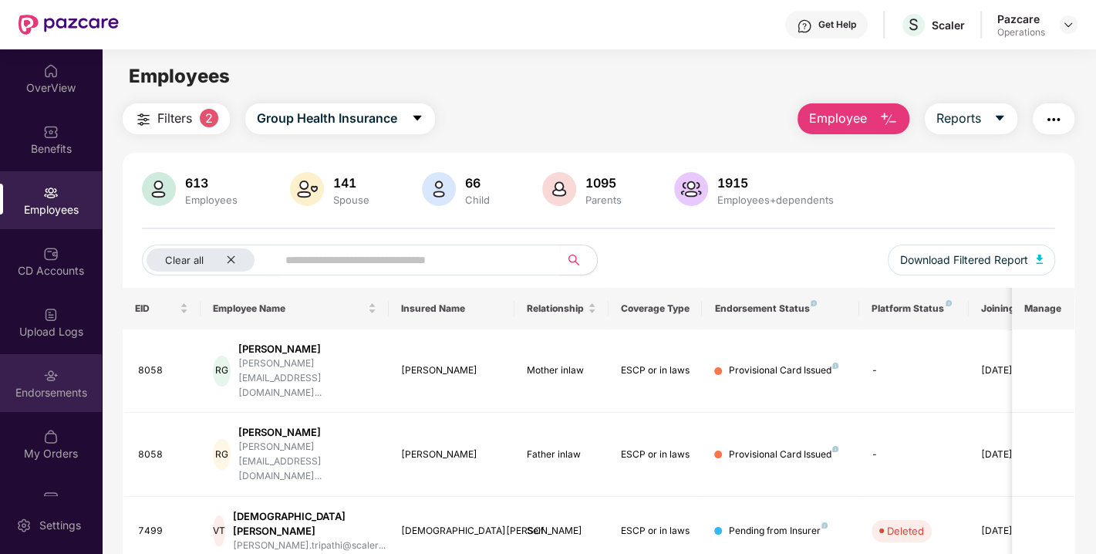
click at [32, 372] on div "Endorsements" at bounding box center [51, 383] width 102 height 58
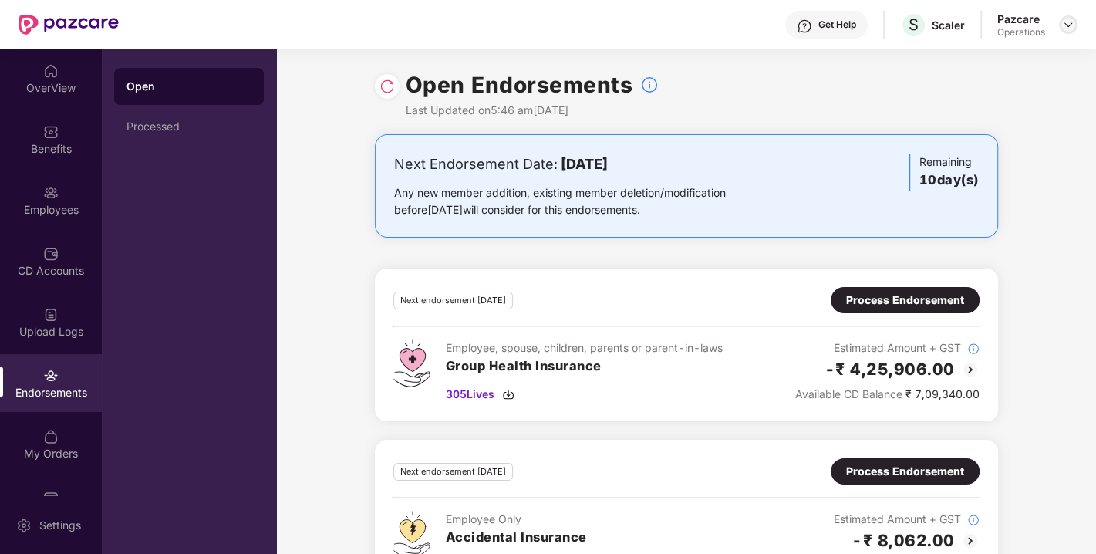
click at [1069, 22] on img at bounding box center [1069, 25] width 12 height 12
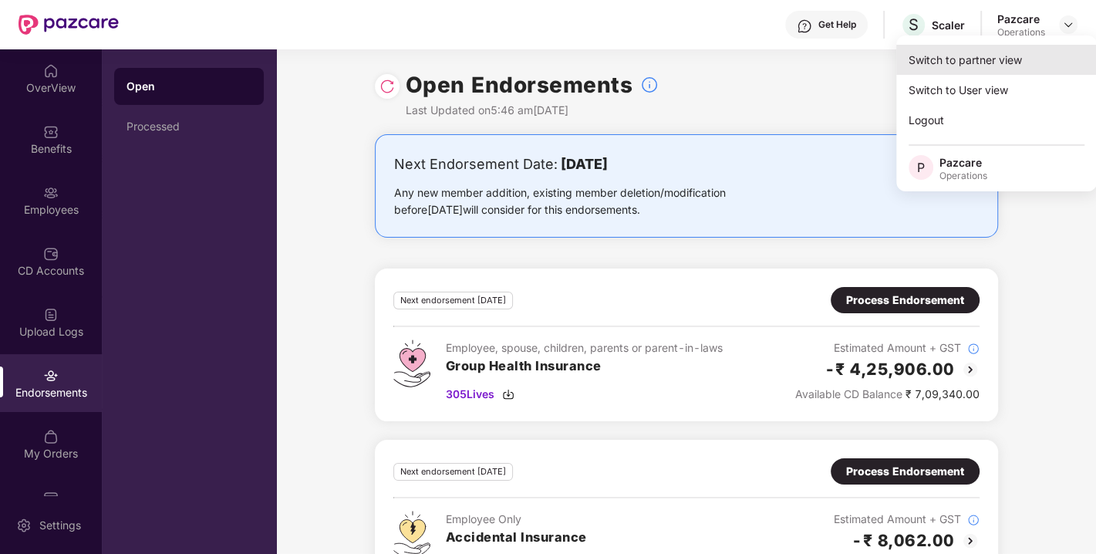
click at [983, 57] on div "Switch to partner view" at bounding box center [997, 60] width 201 height 30
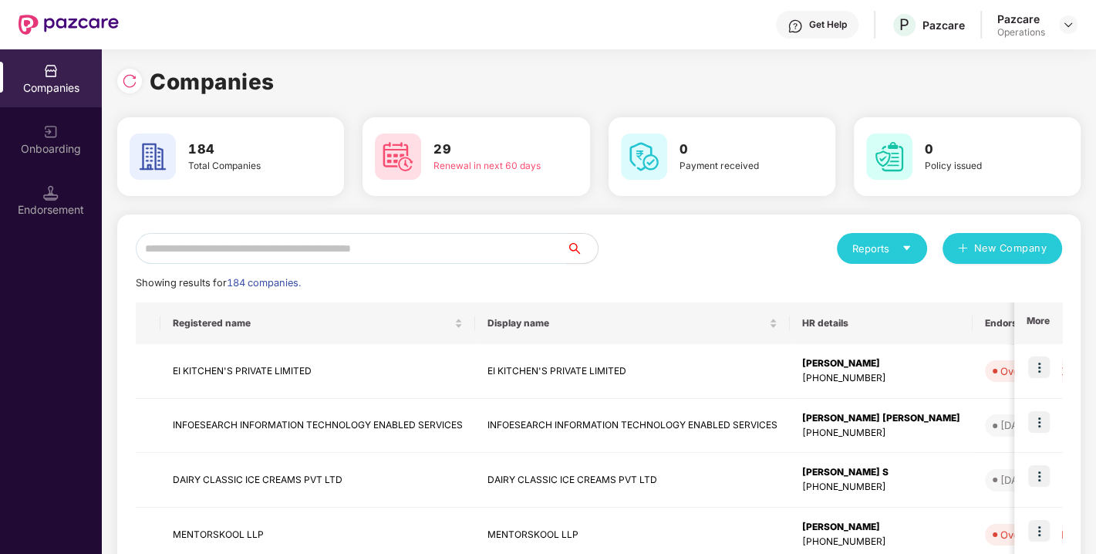
click at [436, 247] on input "text" at bounding box center [351, 248] width 431 height 31
click at [242, 257] on input "text" at bounding box center [351, 248] width 431 height 31
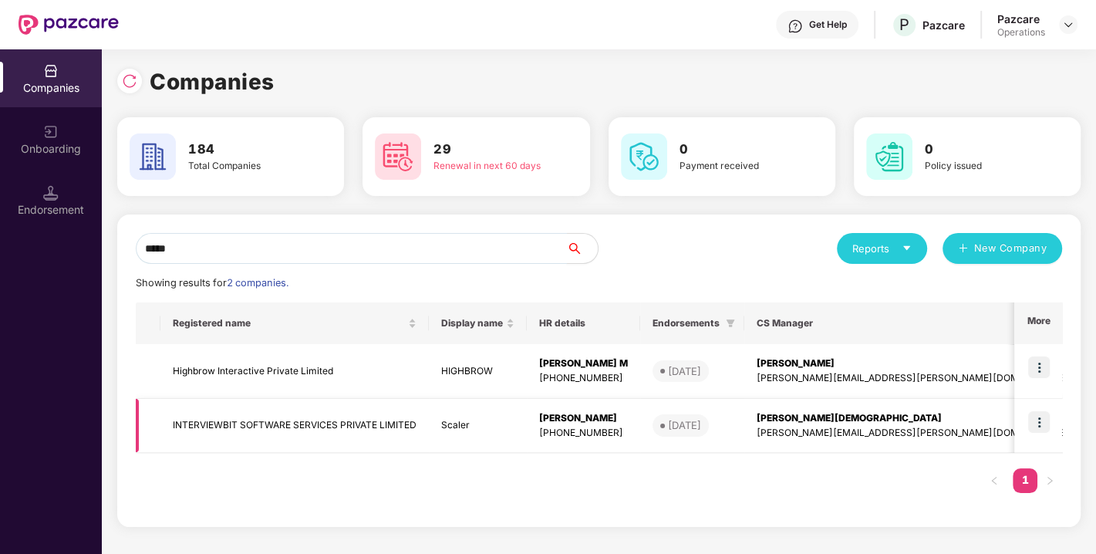
type input "*****"
click at [1045, 423] on img at bounding box center [1040, 422] width 22 height 22
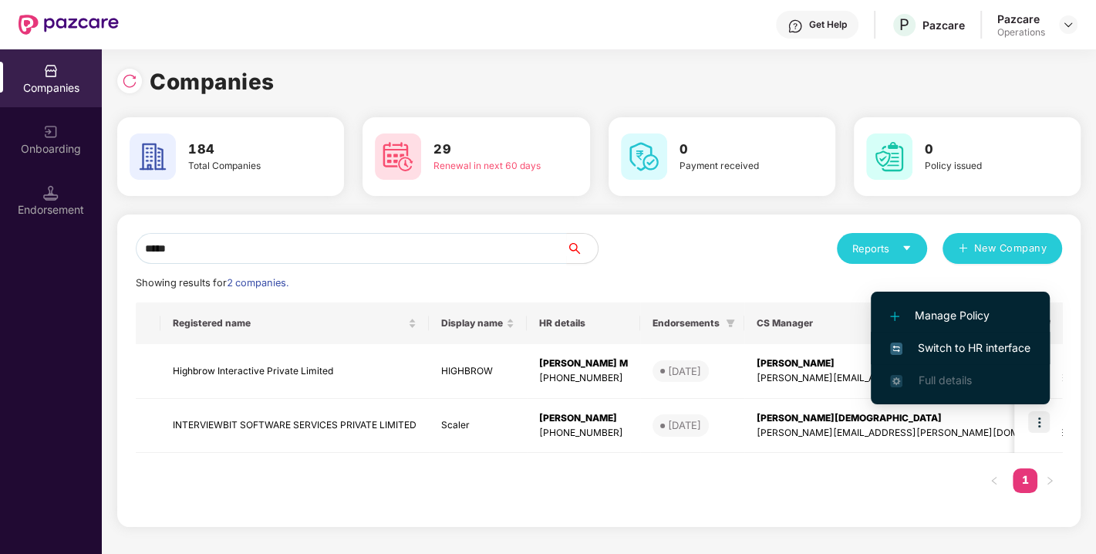
click at [941, 352] on span "Switch to HR interface" at bounding box center [960, 348] width 140 height 17
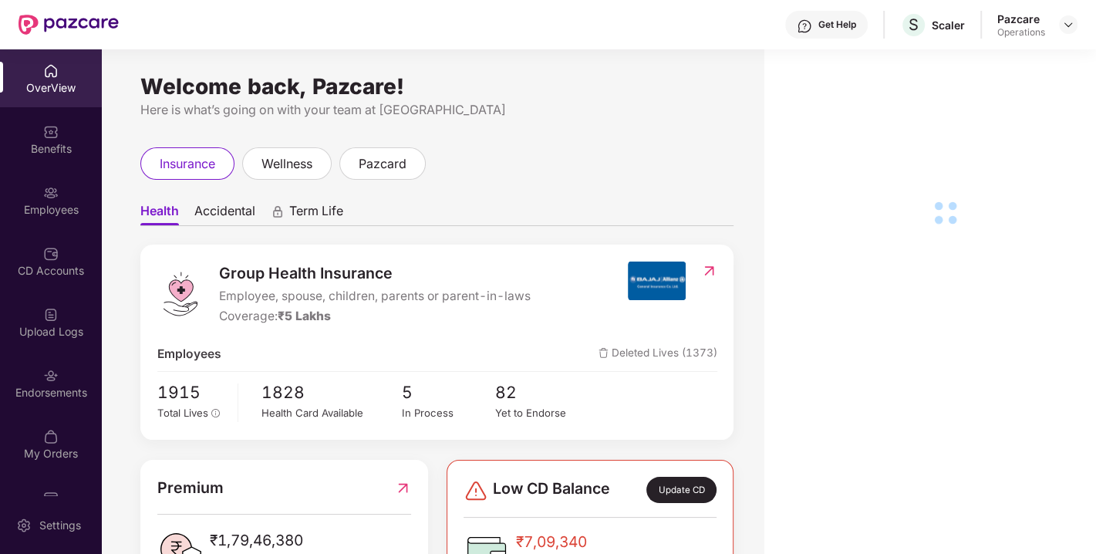
click at [43, 379] on img at bounding box center [50, 375] width 15 height 15
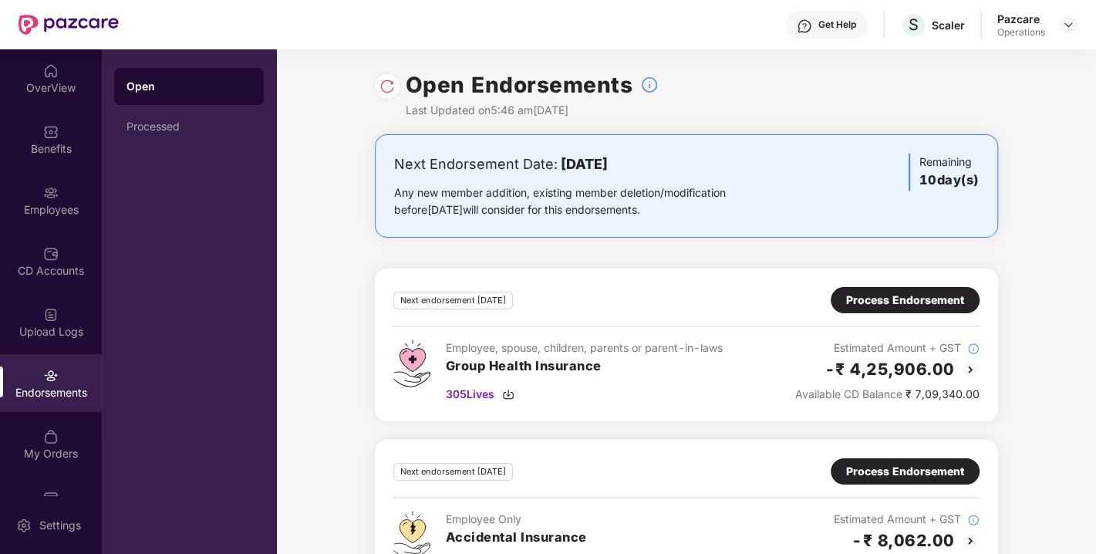
scroll to position [56, 0]
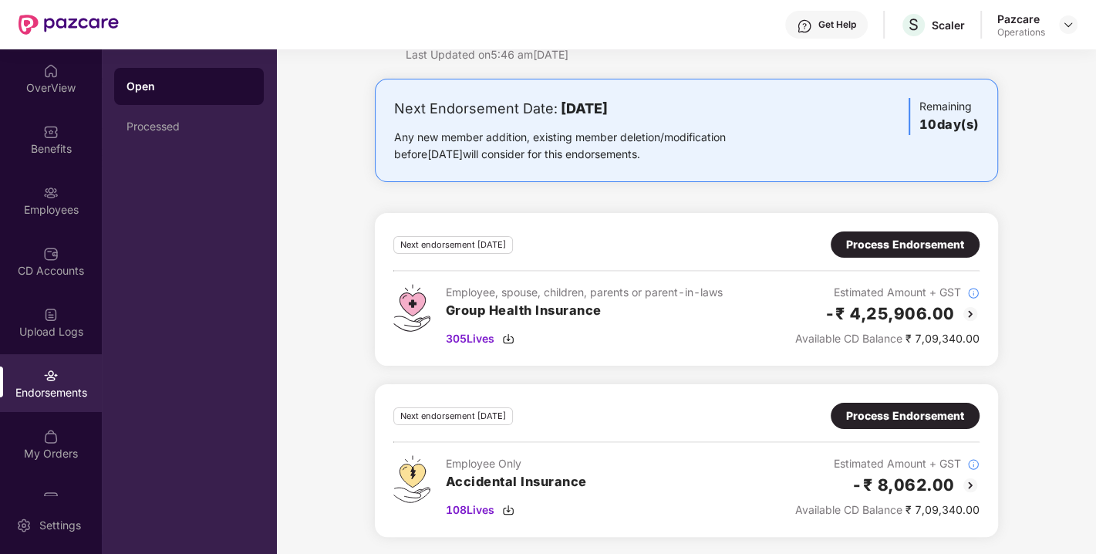
click at [915, 248] on div "Process Endorsement" at bounding box center [905, 244] width 118 height 17
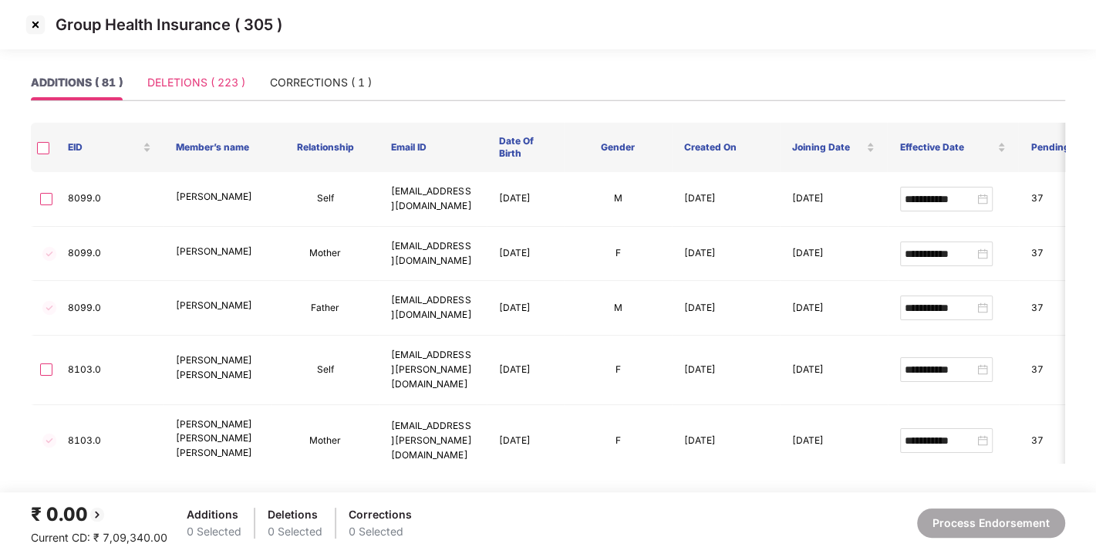
click at [186, 98] on div "DELETIONS ( 223 )" at bounding box center [196, 82] width 98 height 35
click at [324, 85] on div "CORRECTIONS ( 1 )" at bounding box center [321, 82] width 102 height 17
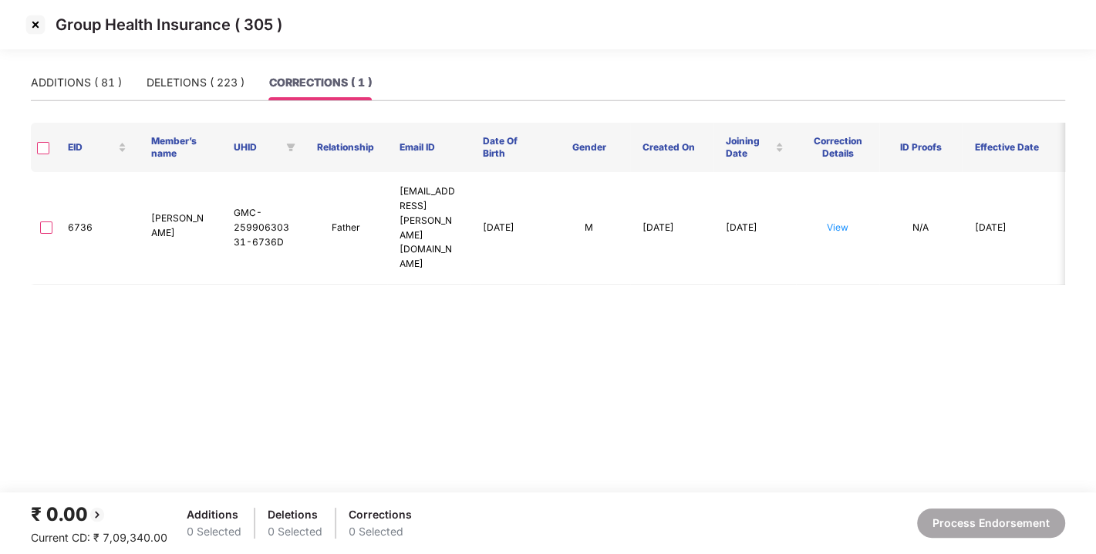
click at [36, 27] on img at bounding box center [35, 24] width 25 height 25
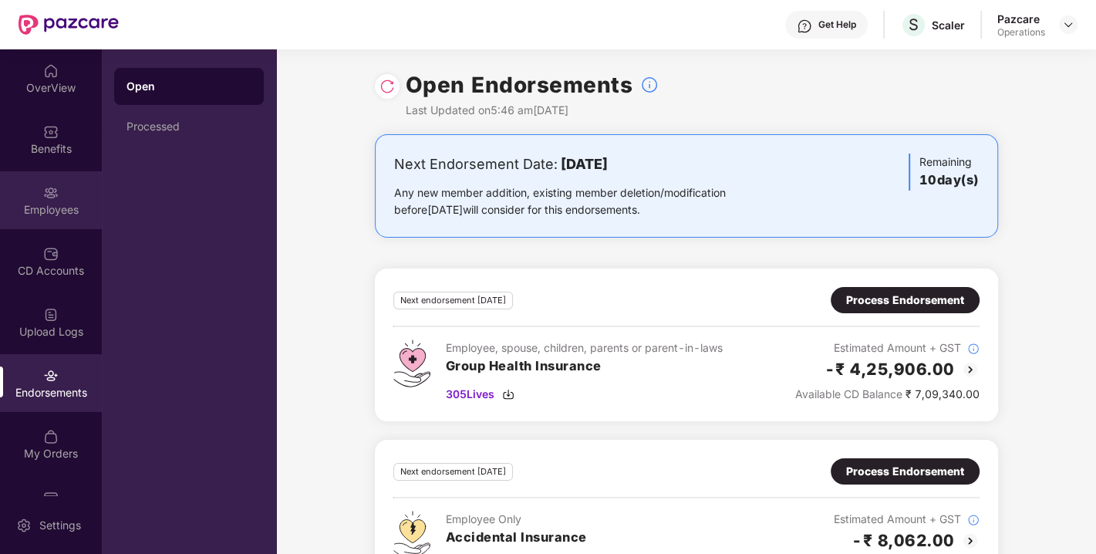
click at [46, 191] on img at bounding box center [50, 192] width 15 height 15
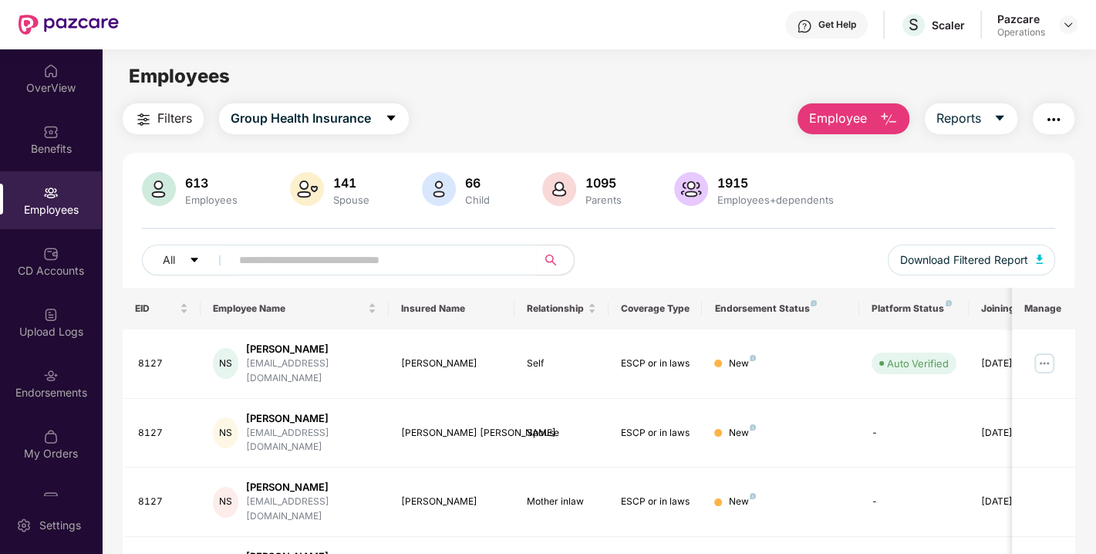
click at [177, 119] on span "Filters" at bounding box center [174, 118] width 35 height 19
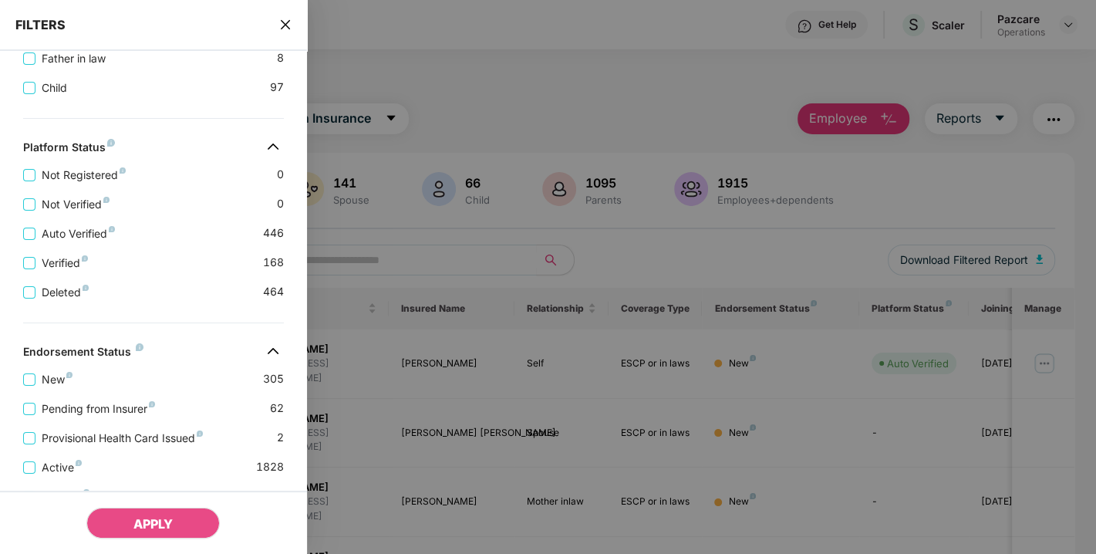
scroll to position [569, 0]
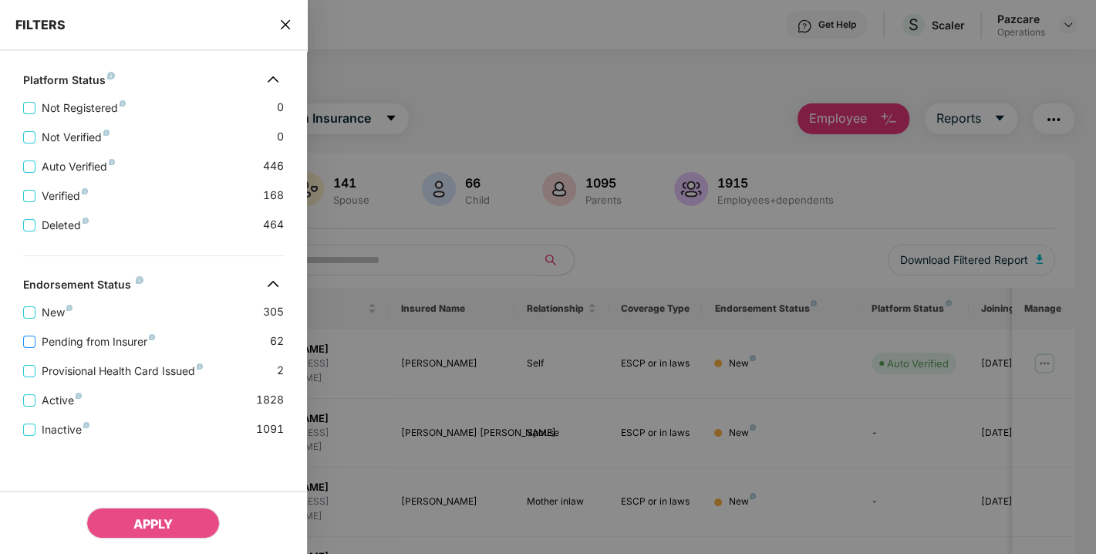
click at [100, 341] on span "Pending from Insurer" at bounding box center [98, 341] width 126 height 17
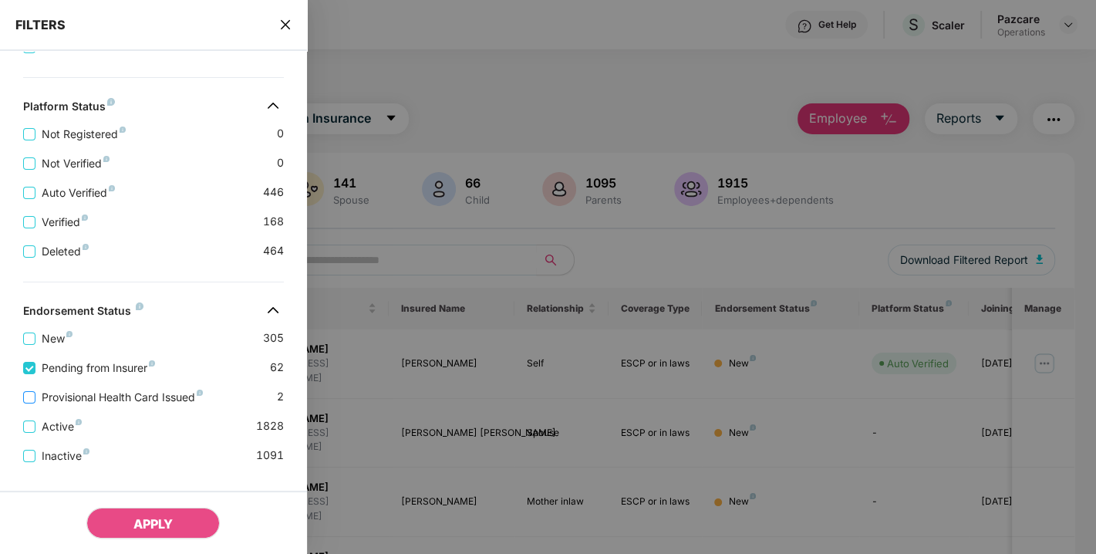
click at [116, 398] on span "Provisional Health Card Issued" at bounding box center [122, 397] width 174 height 17
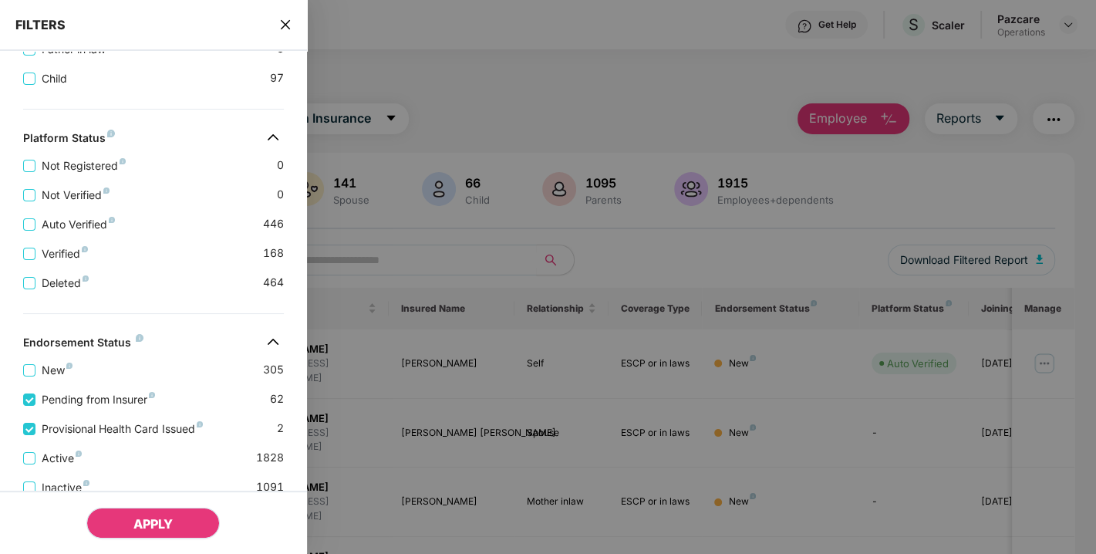
click at [169, 510] on button "APPLY" at bounding box center [152, 523] width 133 height 31
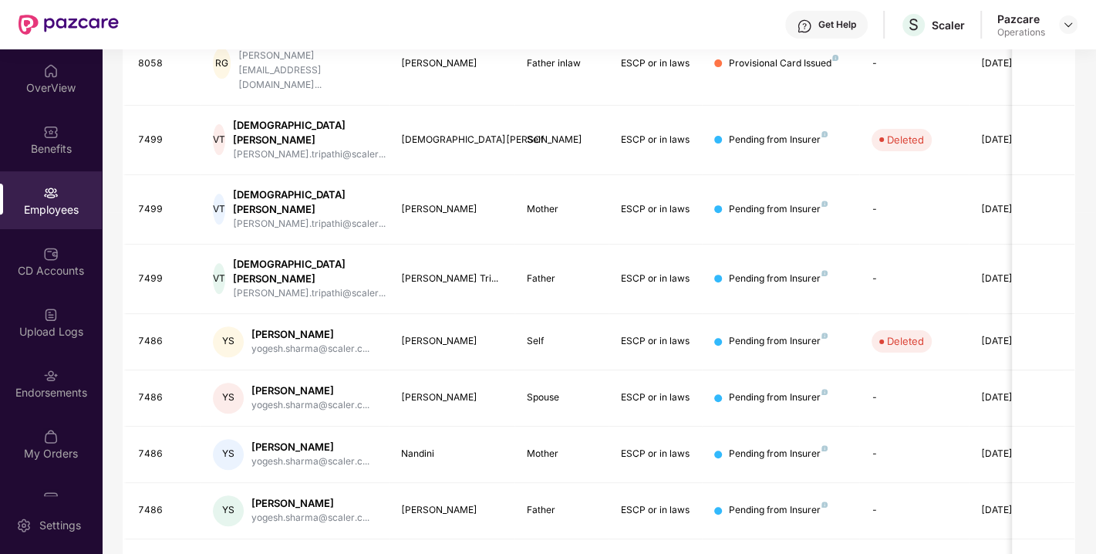
scroll to position [0, 0]
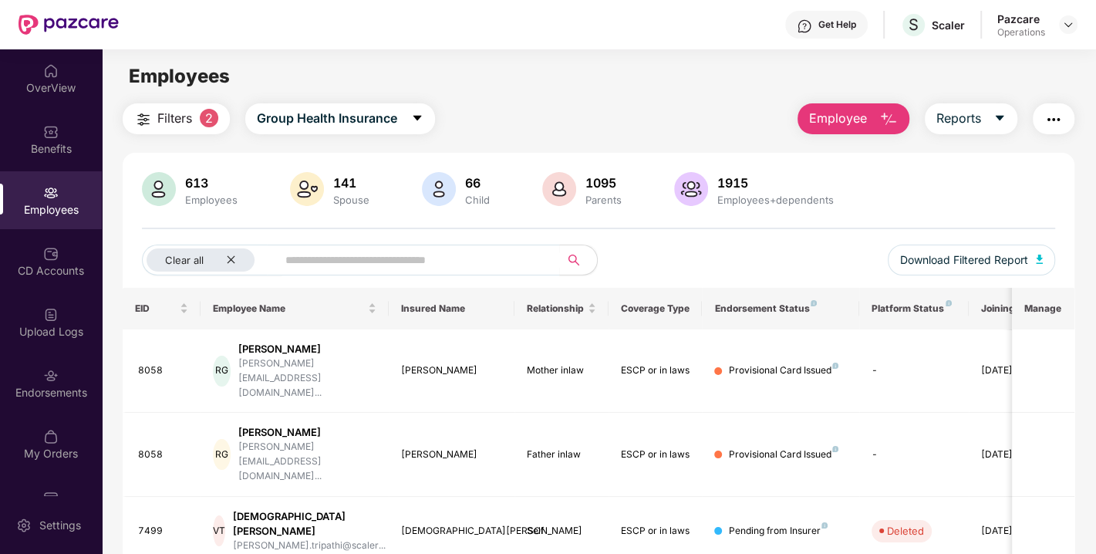
click at [1052, 115] on img "button" at bounding box center [1054, 119] width 19 height 19
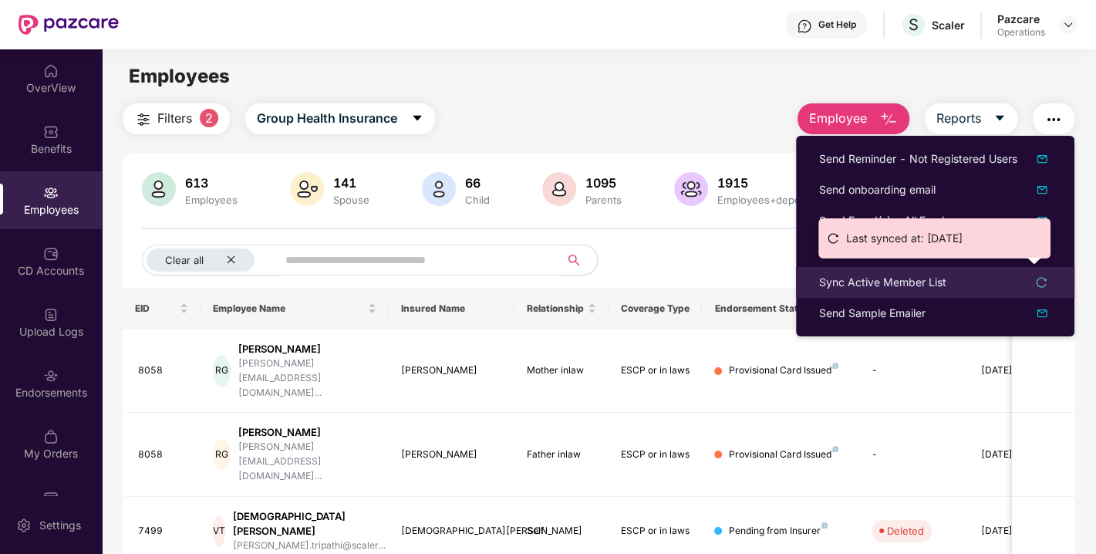
click at [880, 282] on div "Sync Active Member List" at bounding box center [882, 282] width 127 height 17
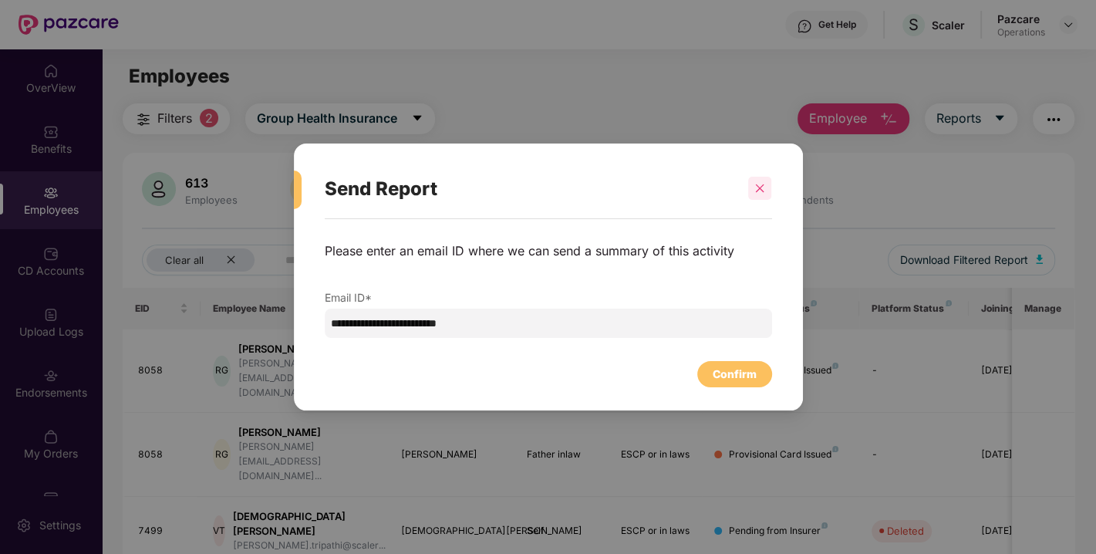
click at [762, 189] on icon "close" at bounding box center [760, 188] width 8 height 8
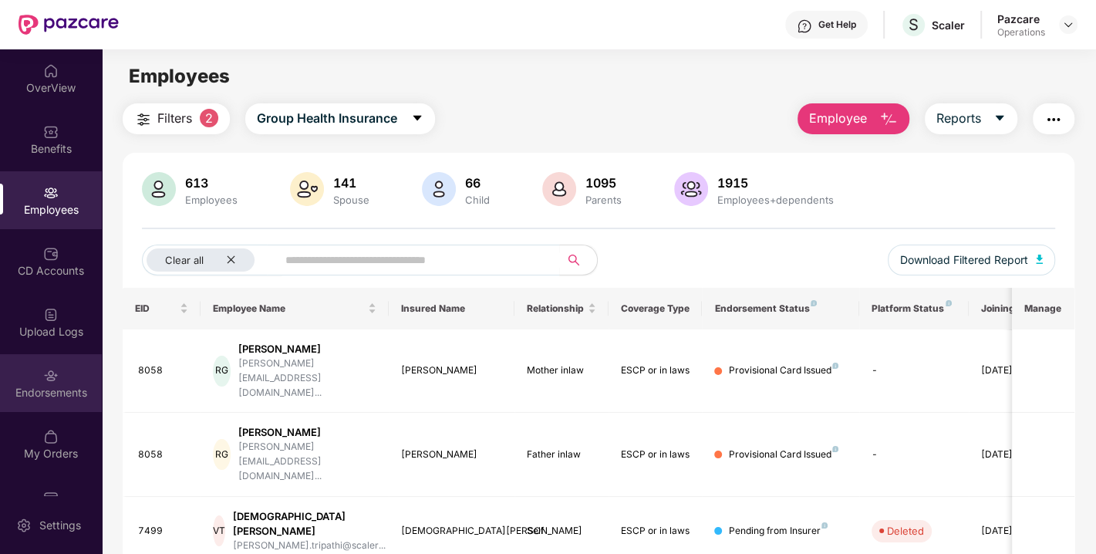
click at [42, 388] on div "Endorsements" at bounding box center [51, 392] width 102 height 15
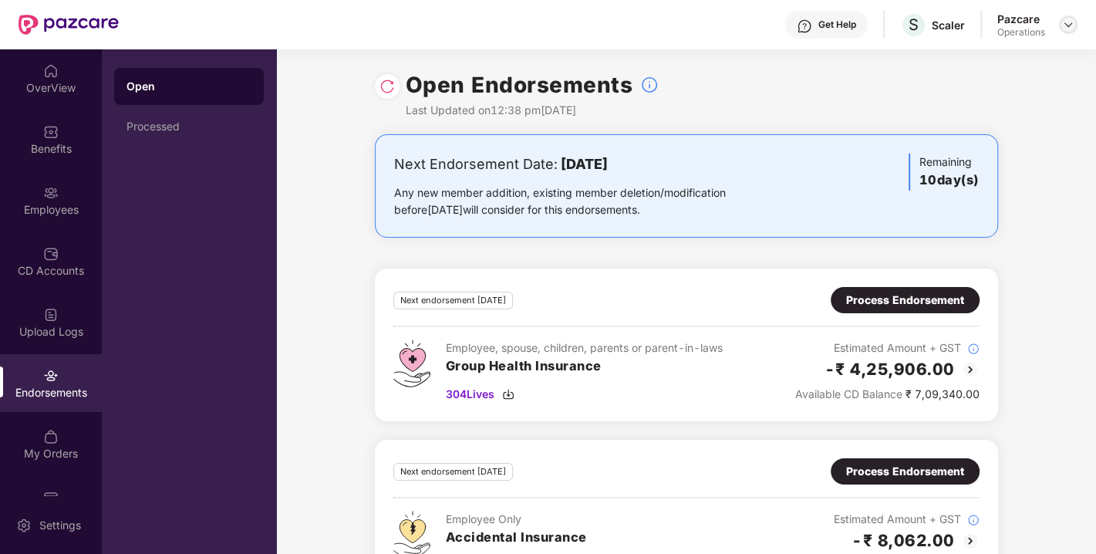
click at [1069, 29] on img at bounding box center [1069, 25] width 12 height 12
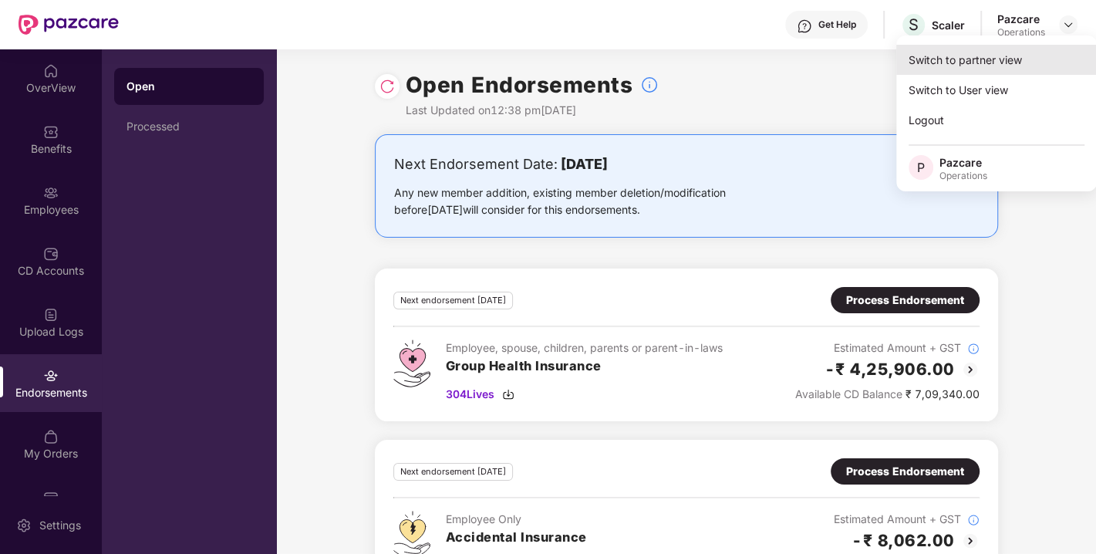
click at [948, 59] on div "Switch to partner view" at bounding box center [997, 60] width 201 height 30
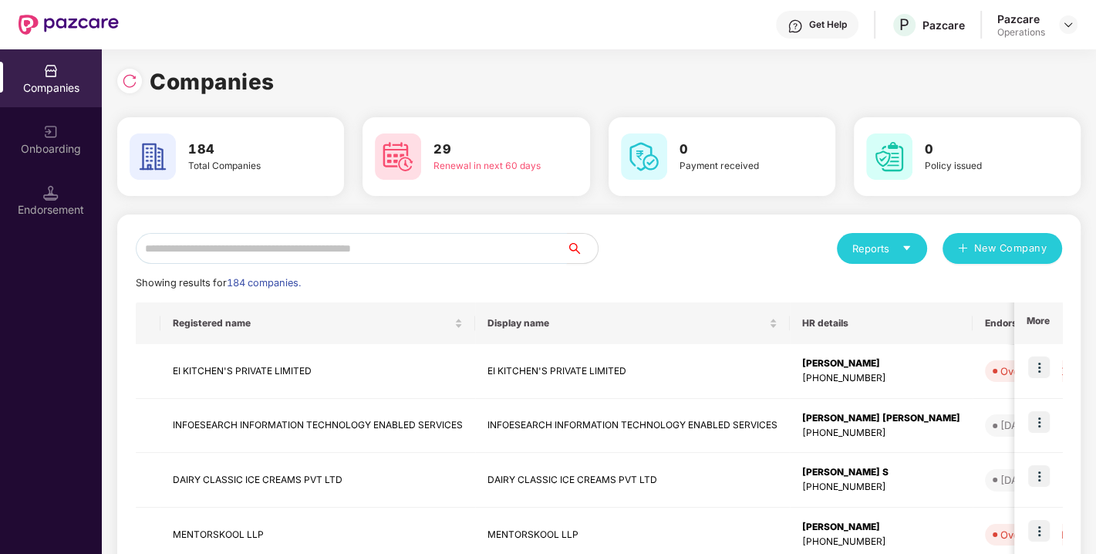
click at [261, 251] on input "text" at bounding box center [351, 248] width 431 height 31
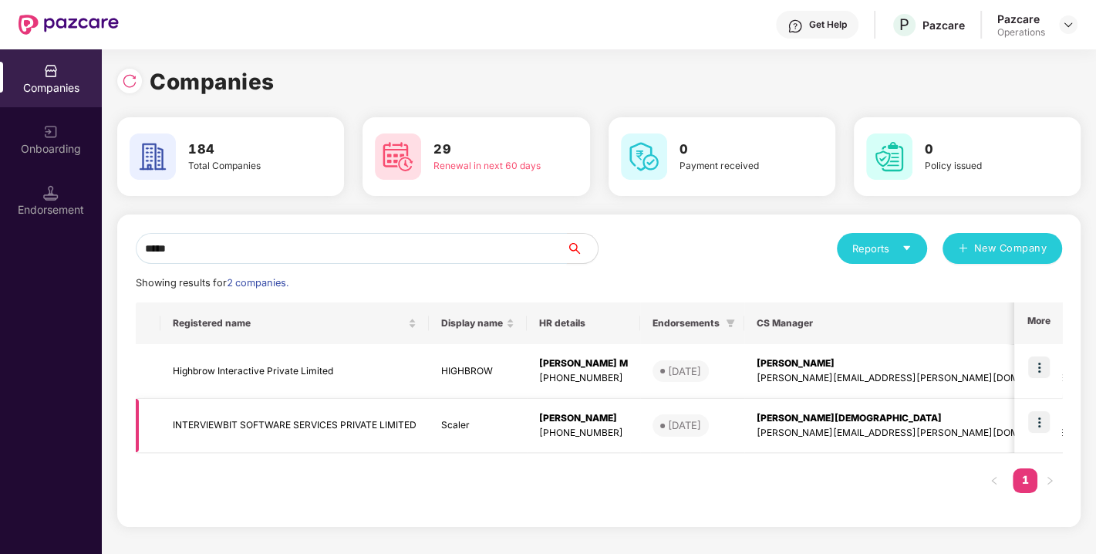
type input "*****"
click at [1046, 425] on img at bounding box center [1040, 422] width 22 height 22
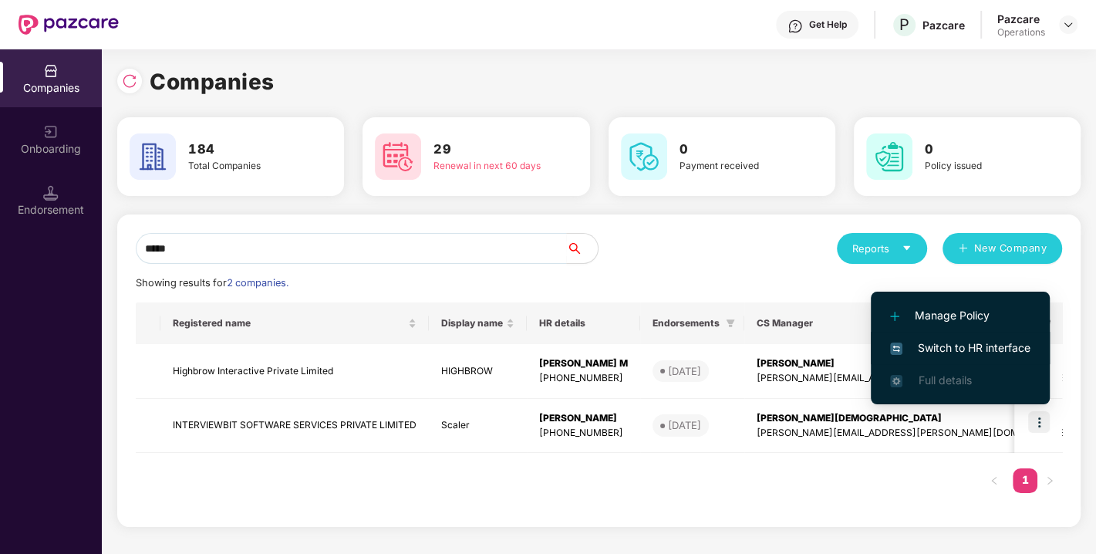
click at [971, 340] on span "Switch to HR interface" at bounding box center [960, 348] width 140 height 17
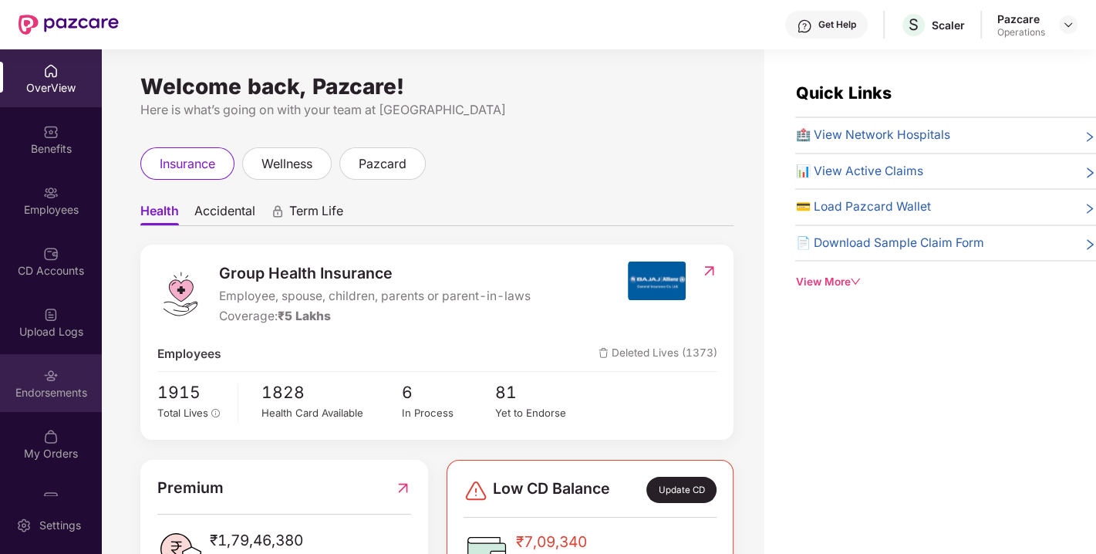
click at [28, 382] on div "Endorsements" at bounding box center [51, 383] width 102 height 58
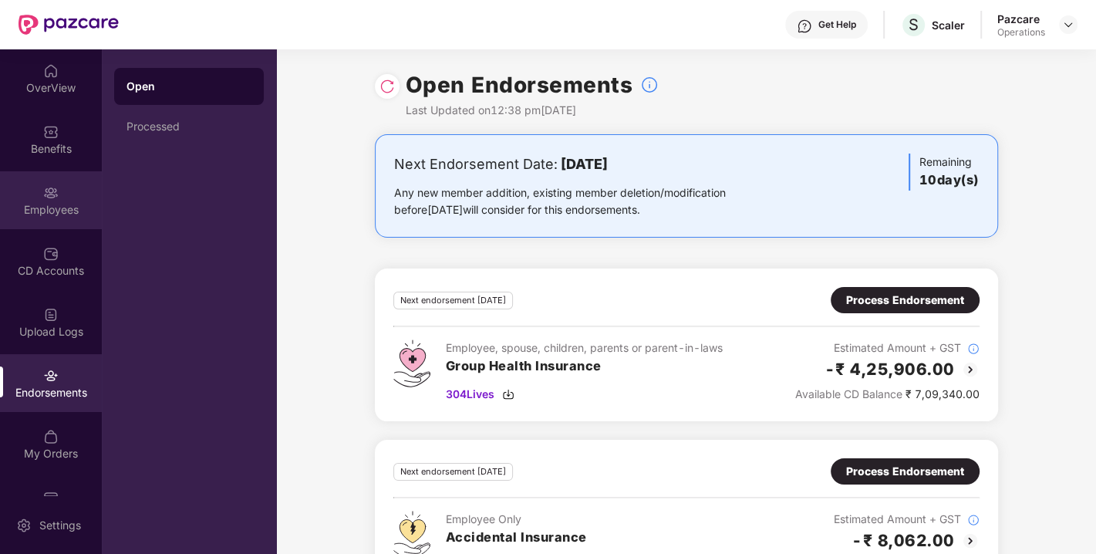
click at [49, 200] on div "Employees" at bounding box center [51, 200] width 102 height 58
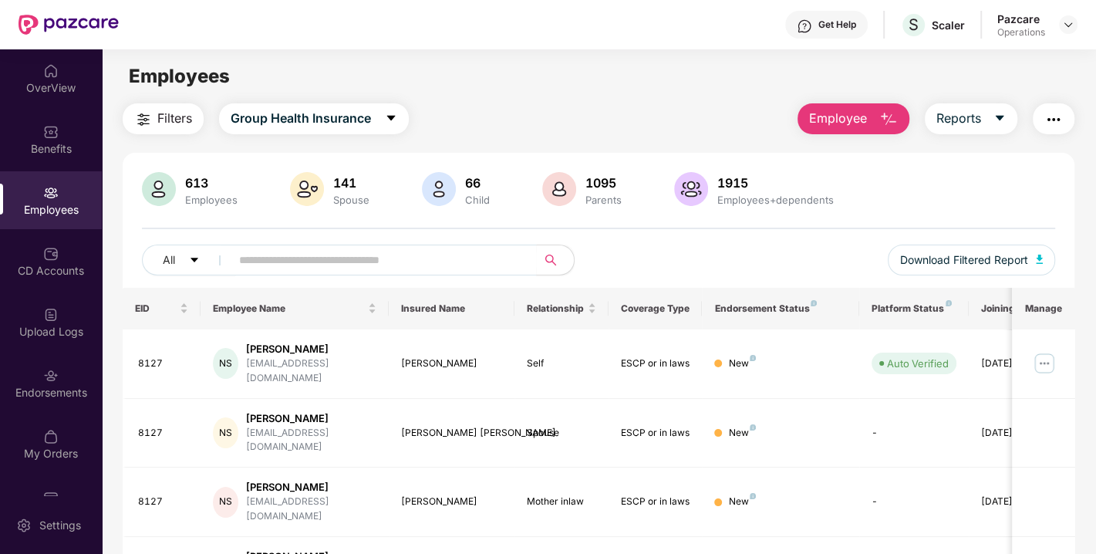
click at [164, 122] on span "Filters" at bounding box center [174, 118] width 35 height 19
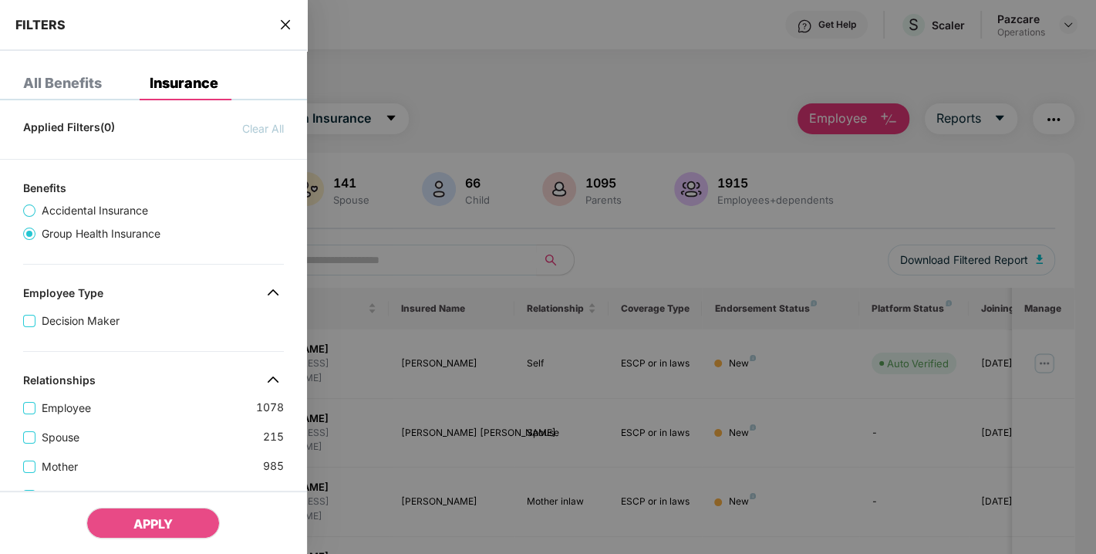
click at [291, 19] on icon "close" at bounding box center [285, 25] width 12 height 12
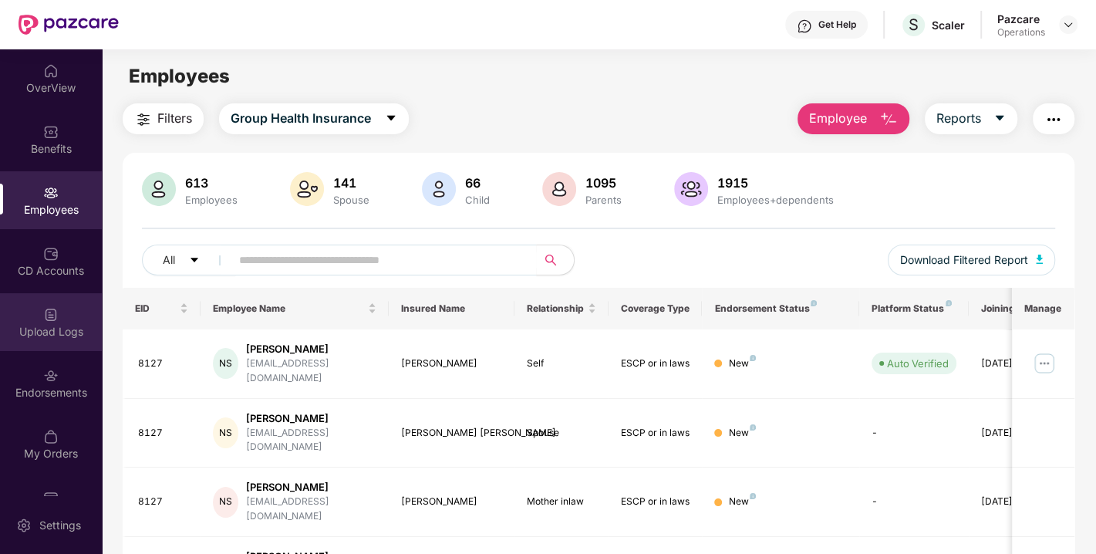
click at [51, 317] on img at bounding box center [50, 314] width 15 height 15
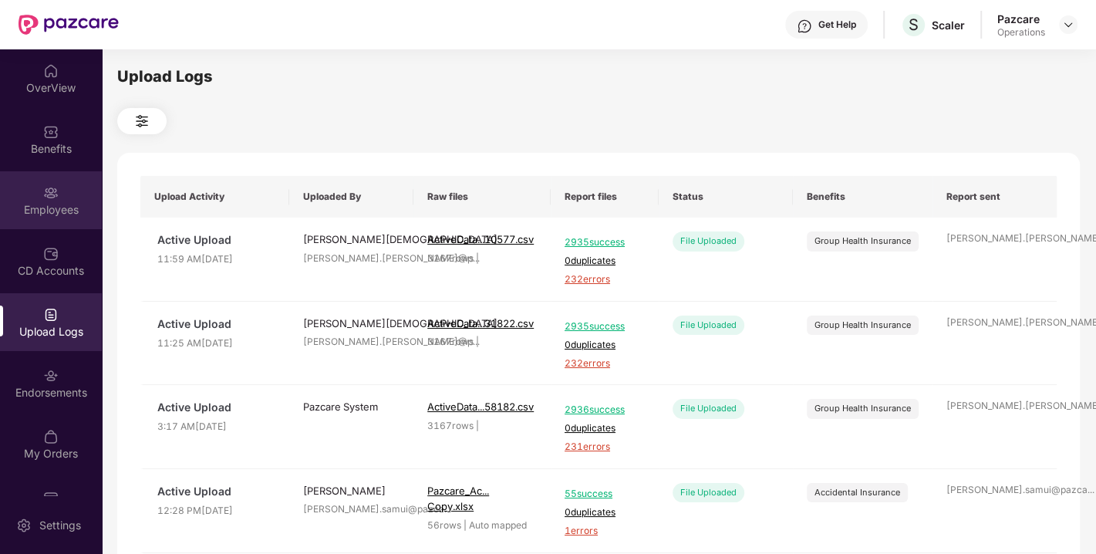
click at [60, 220] on div "Employees" at bounding box center [51, 200] width 102 height 58
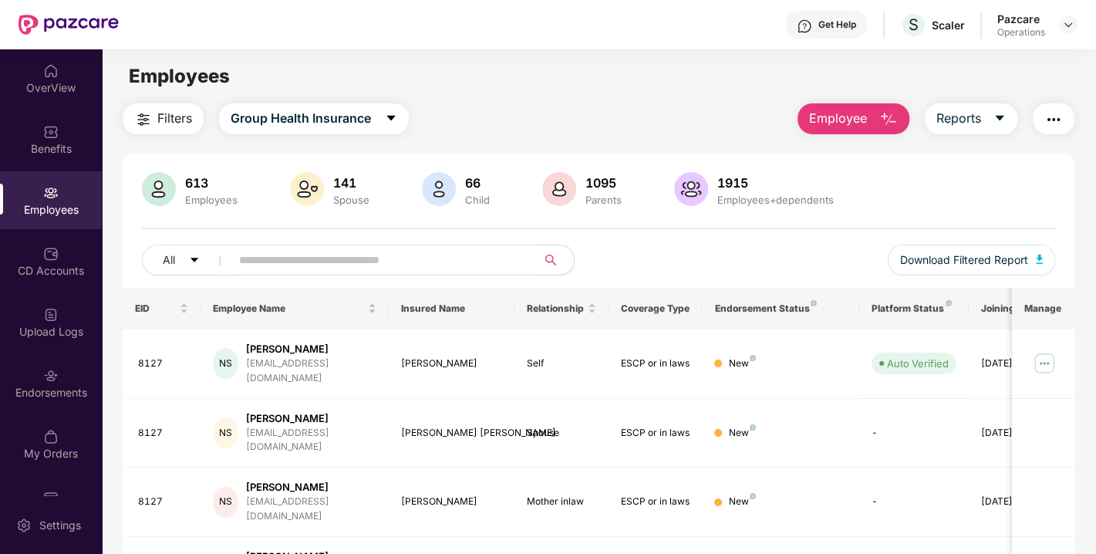
click at [169, 120] on span "Filters" at bounding box center [174, 118] width 35 height 19
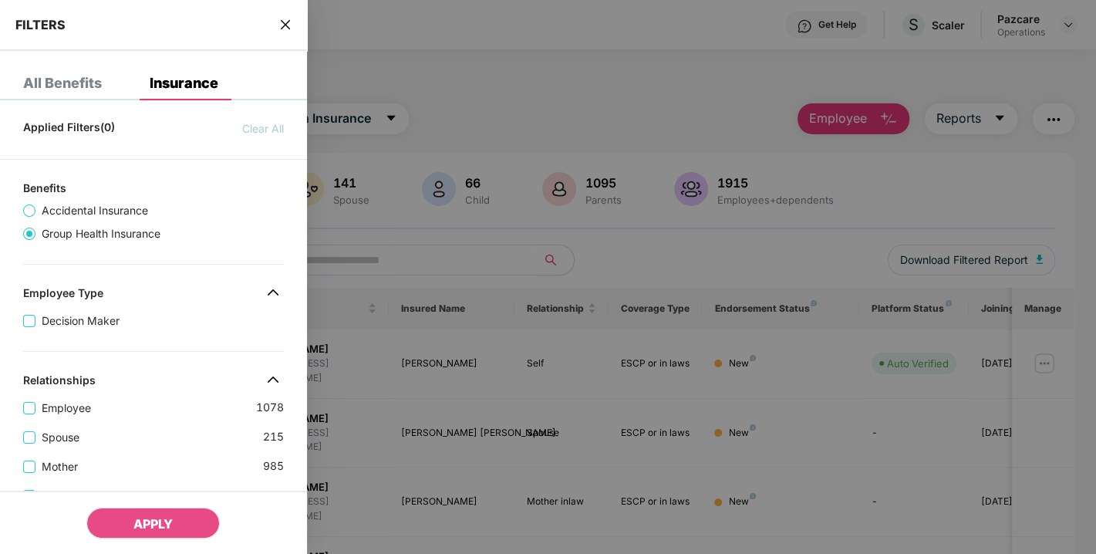
scroll to position [569, 0]
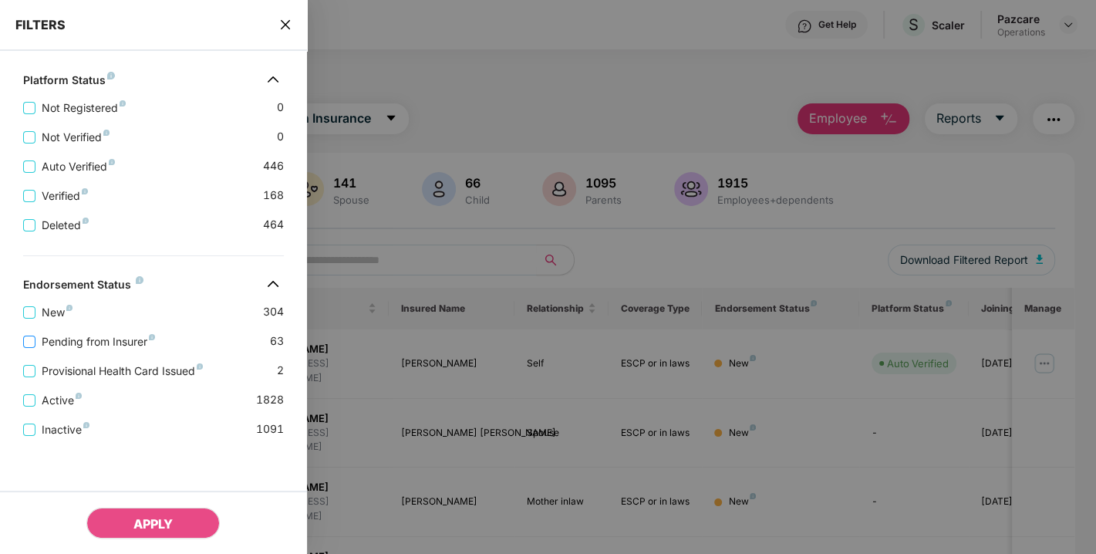
click at [77, 336] on span "Pending from Insurer" at bounding box center [98, 341] width 126 height 17
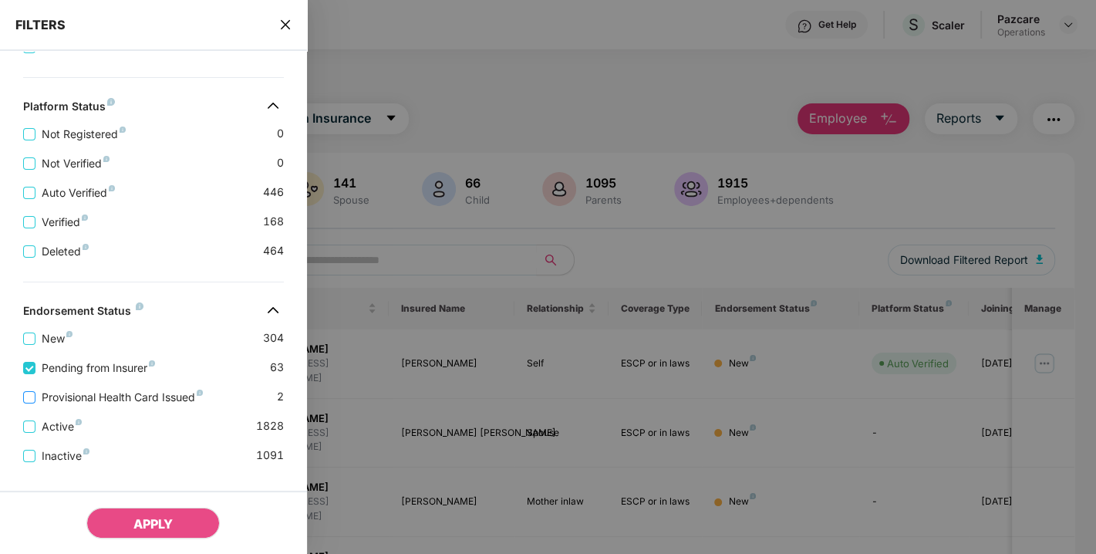
click at [68, 405] on span "Provisional Health Card Issued" at bounding box center [122, 397] width 174 height 17
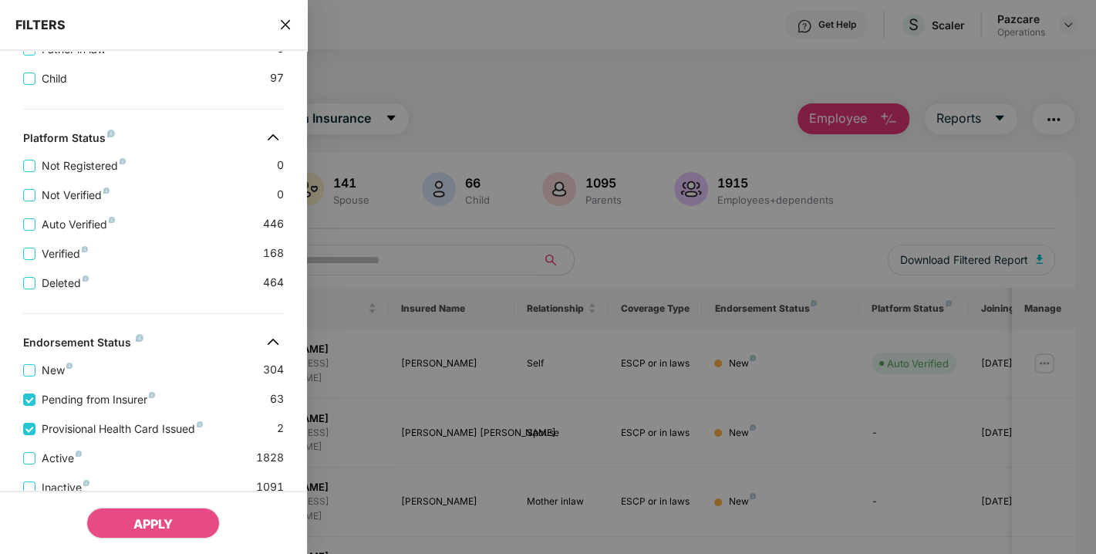
click at [103, 548] on div "APPLY" at bounding box center [153, 522] width 307 height 63
click at [131, 539] on div "APPLY" at bounding box center [153, 522] width 307 height 63
click at [150, 529] on span "APPLY" at bounding box center [152, 523] width 39 height 15
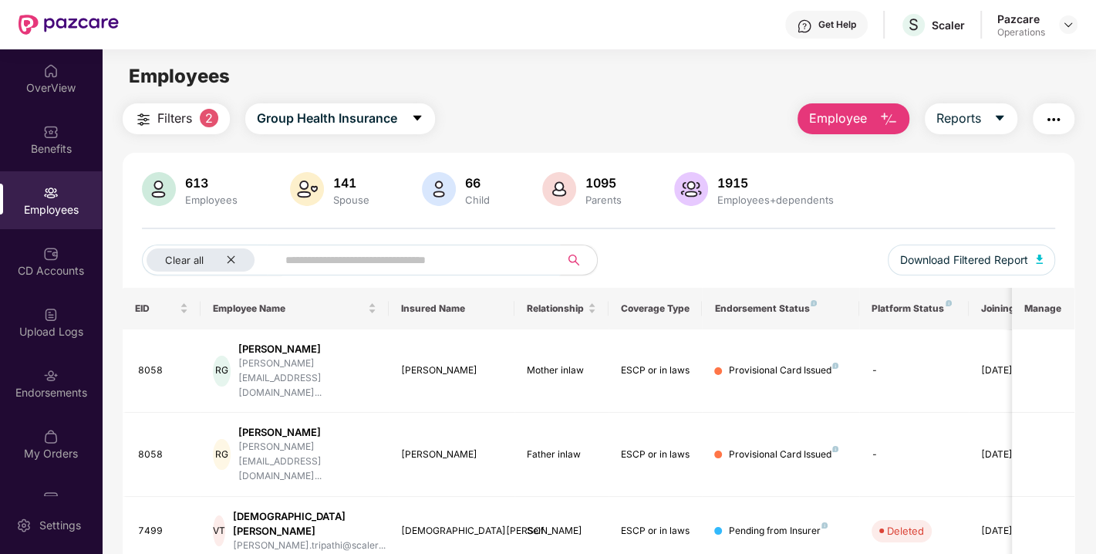
click at [368, 248] on input "text" at bounding box center [413, 259] width 254 height 23
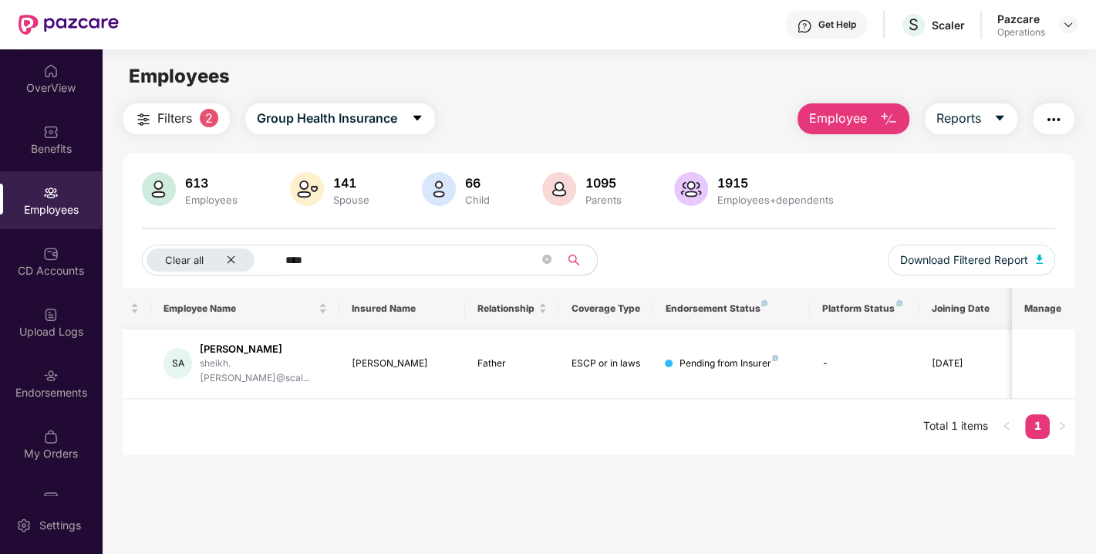
scroll to position [0, 0]
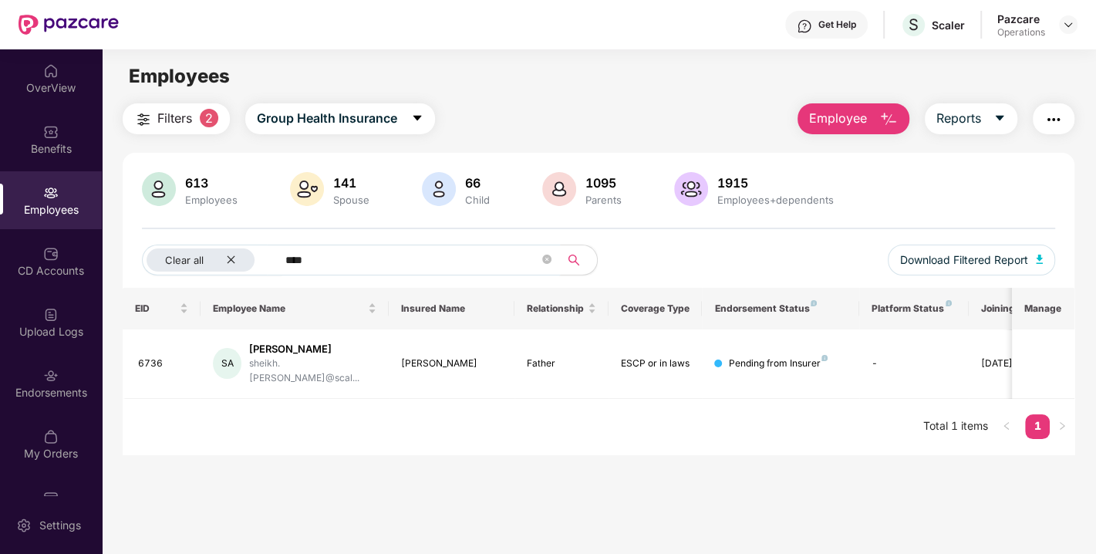
type input "****"
click at [1051, 123] on img "button" at bounding box center [1054, 119] width 19 height 19
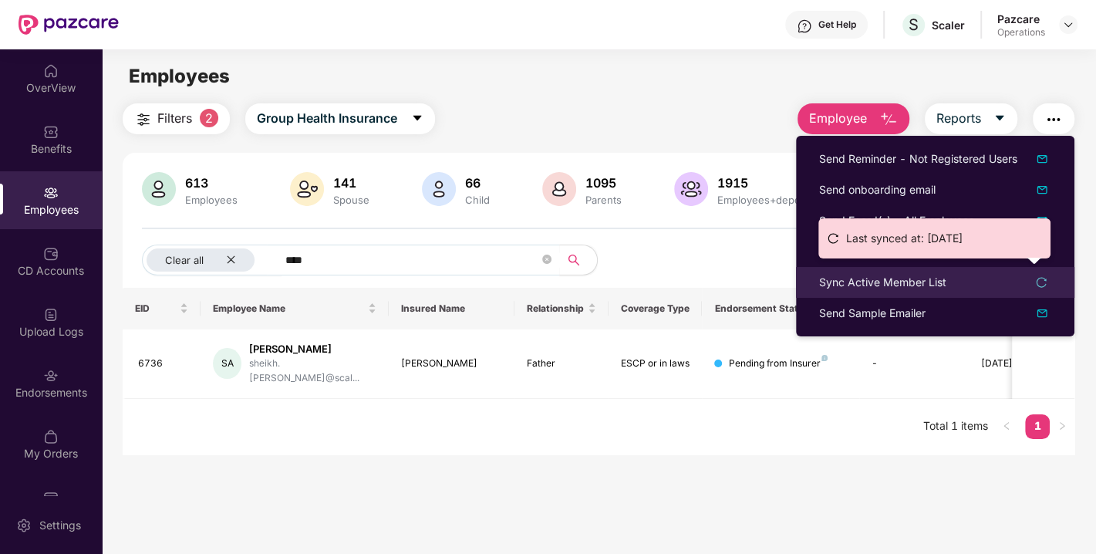
click at [868, 275] on div "Sync Active Member List" at bounding box center [882, 282] width 127 height 17
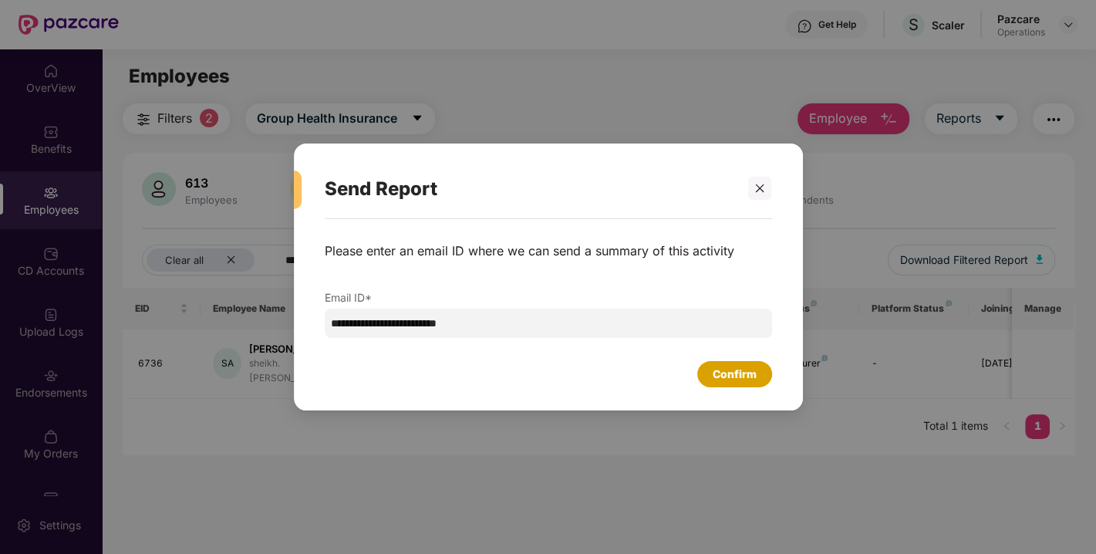
click at [713, 373] on div "Confirm" at bounding box center [735, 374] width 44 height 17
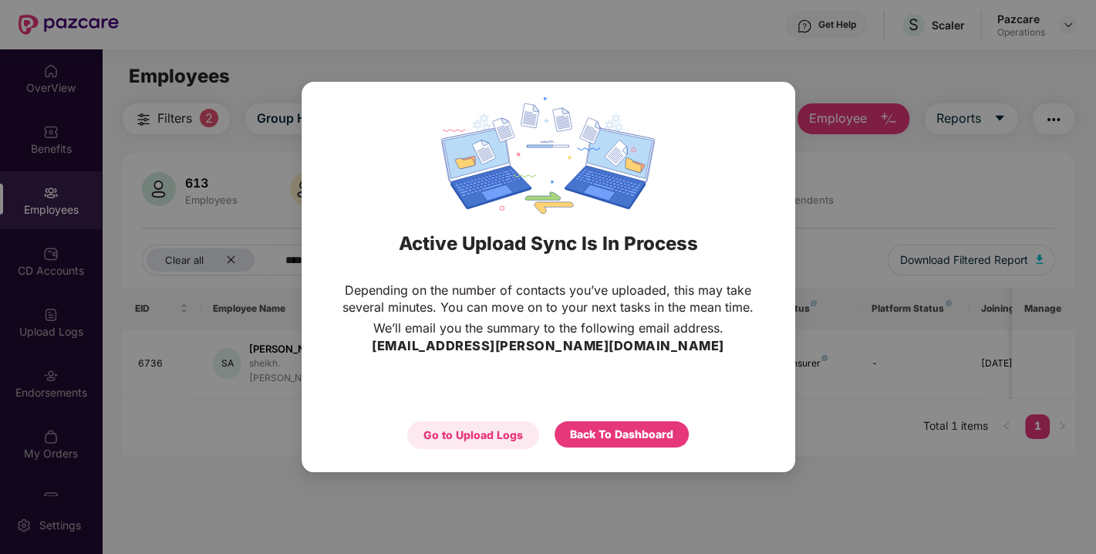
click at [482, 437] on div "Go to Upload Logs" at bounding box center [474, 435] width 100 height 17
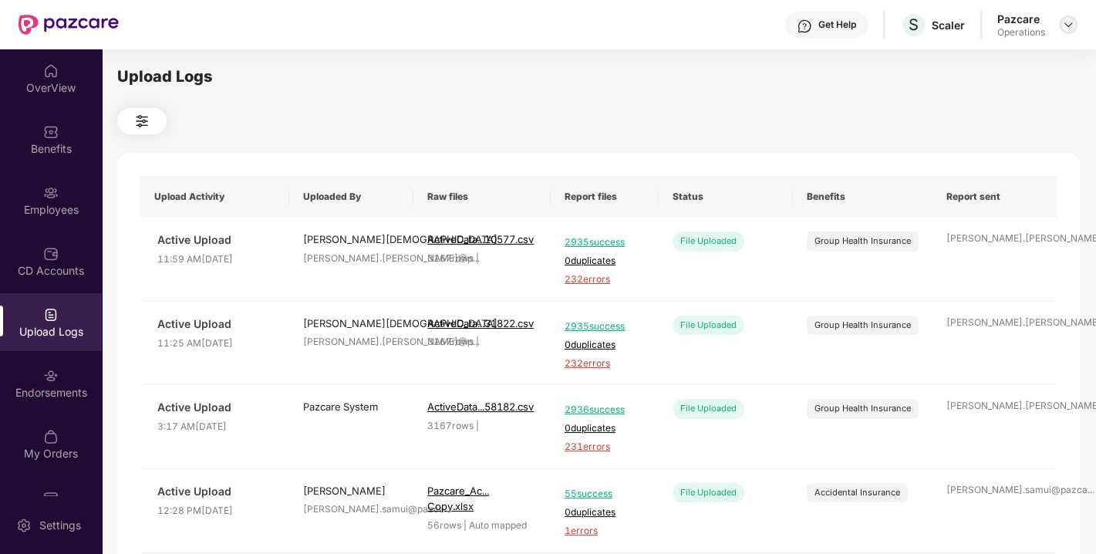
click at [1069, 22] on img at bounding box center [1069, 25] width 12 height 12
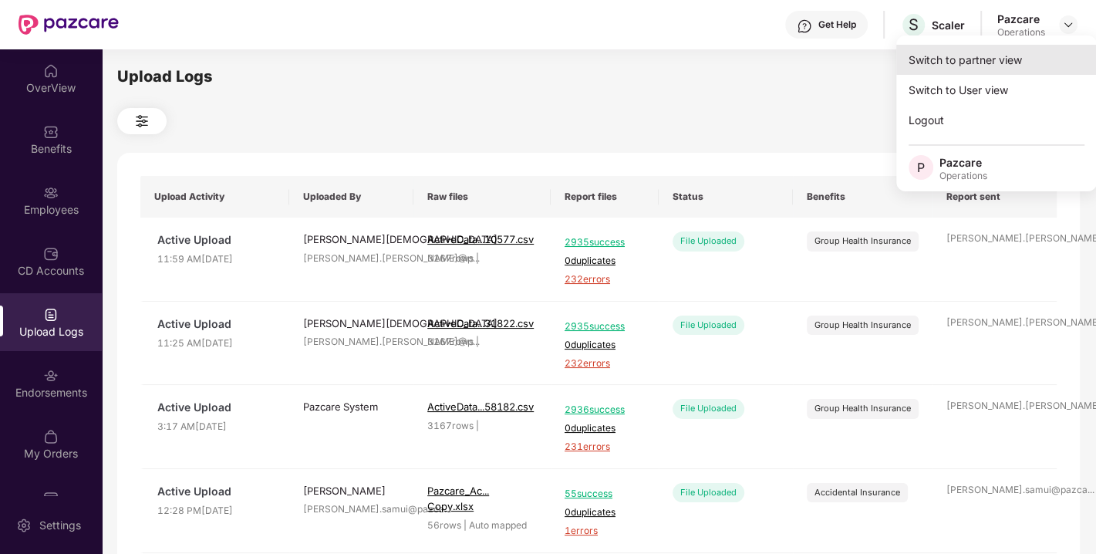
click at [1000, 46] on div "Switch to partner view" at bounding box center [997, 60] width 201 height 30
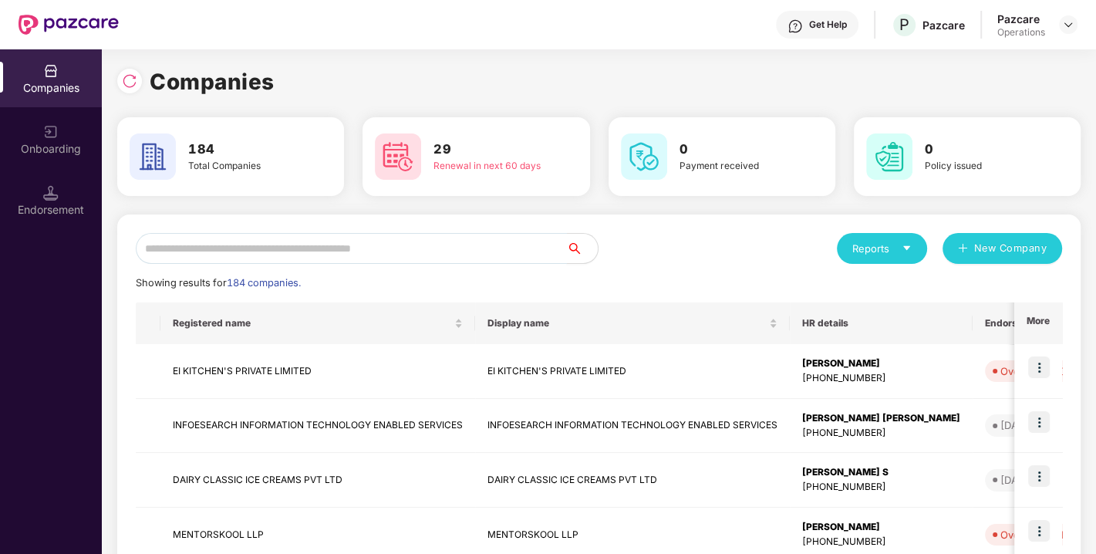
click at [443, 262] on input "text" at bounding box center [351, 248] width 431 height 31
click at [416, 254] on input "text" at bounding box center [351, 248] width 431 height 31
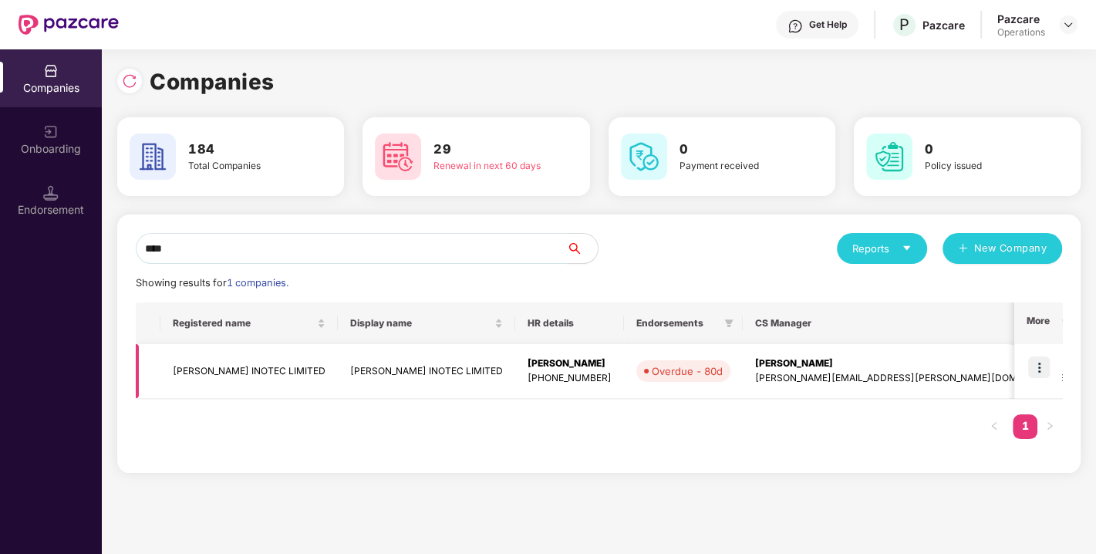
type input "****"
click at [1037, 365] on img at bounding box center [1040, 367] width 22 height 22
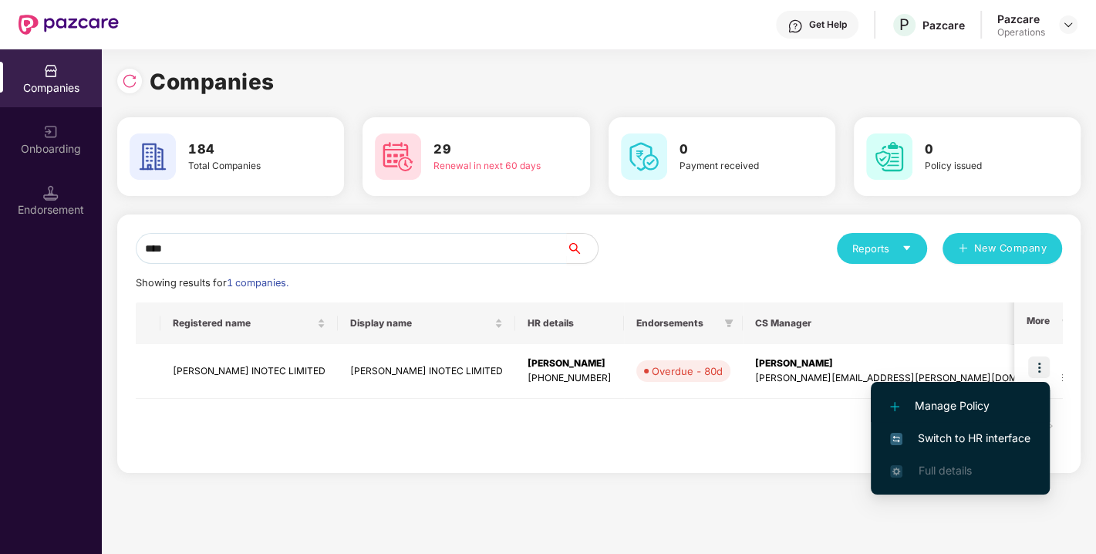
click at [981, 421] on li "Manage Policy" at bounding box center [960, 406] width 179 height 32
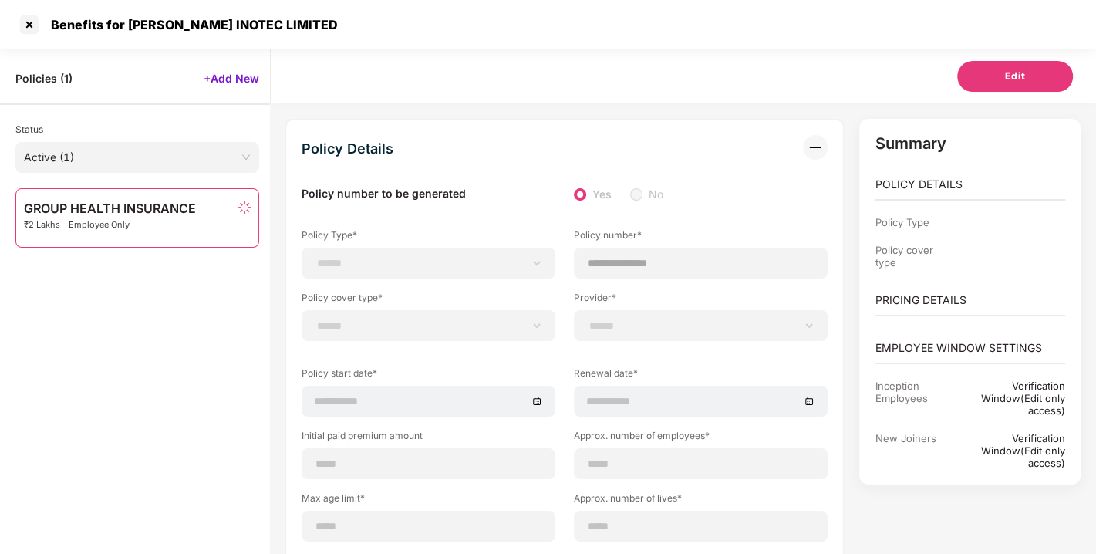
scroll to position [49, 0]
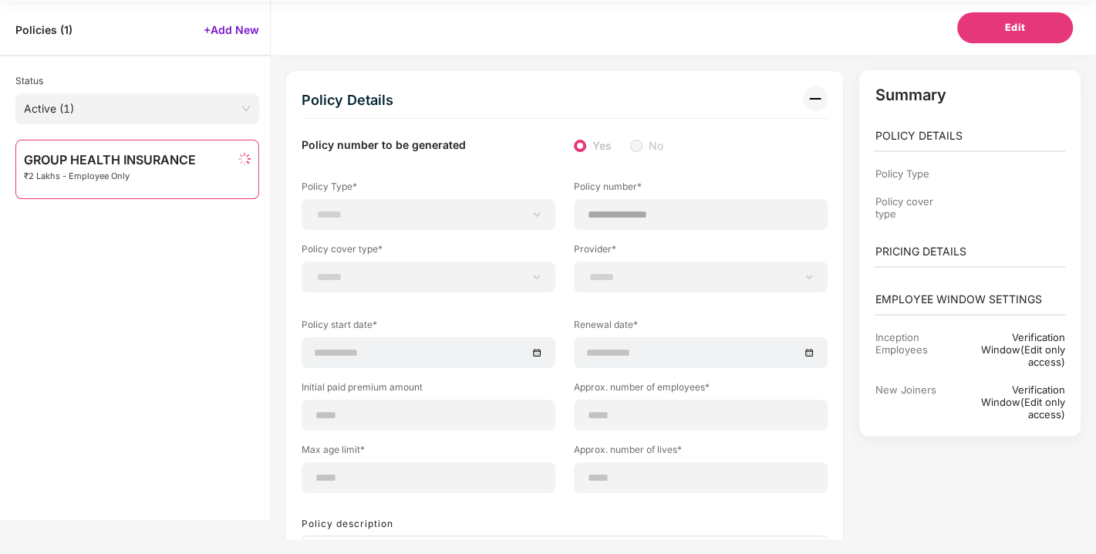
select select "**********"
type input "**********"
select select "**********"
type input "**********"
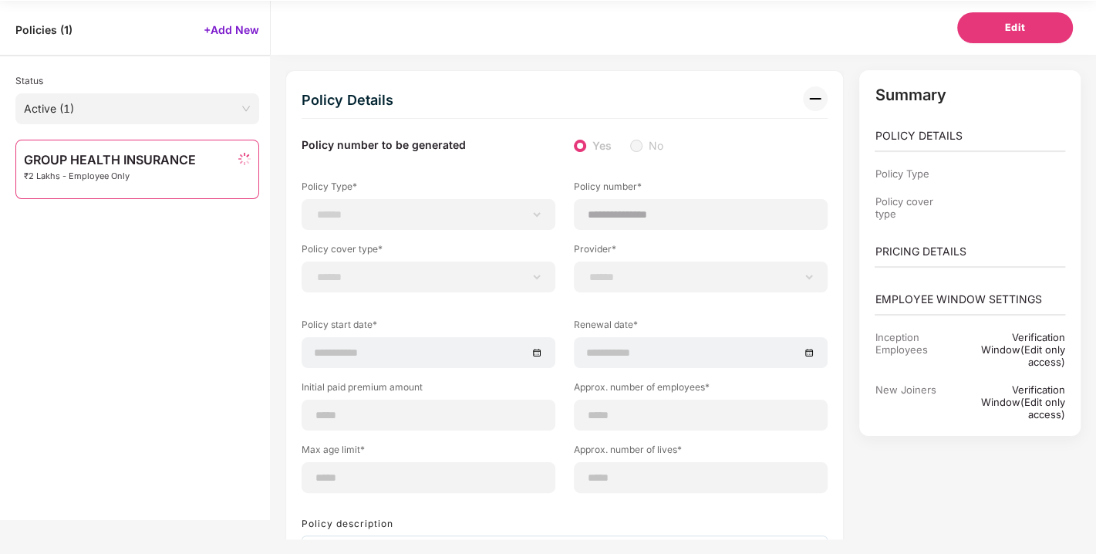
type input "***"
type input "**"
type input "*"
type input "******"
select select "*****"
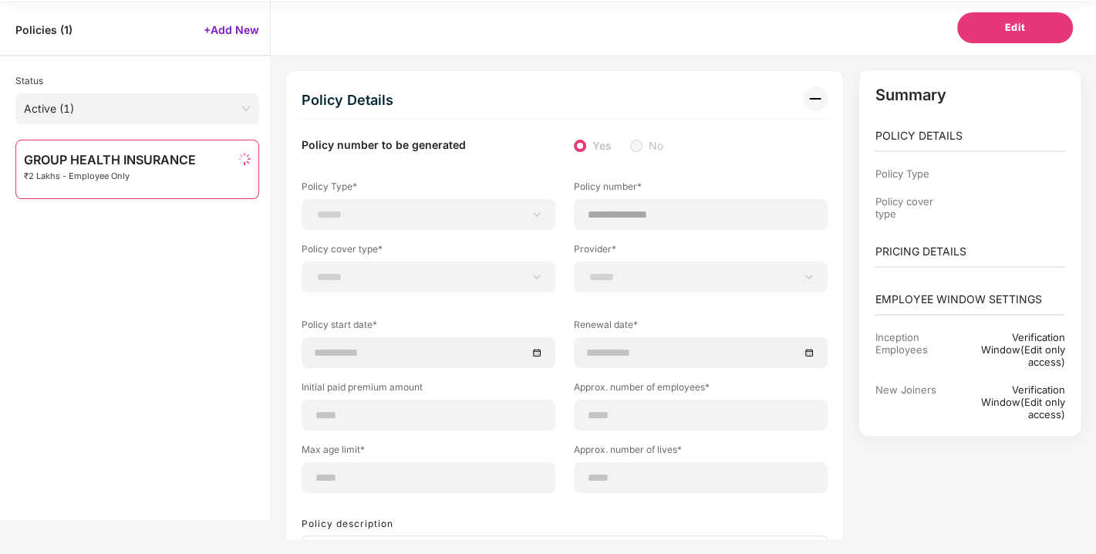
type input "******"
type input "**********"
select select "******"
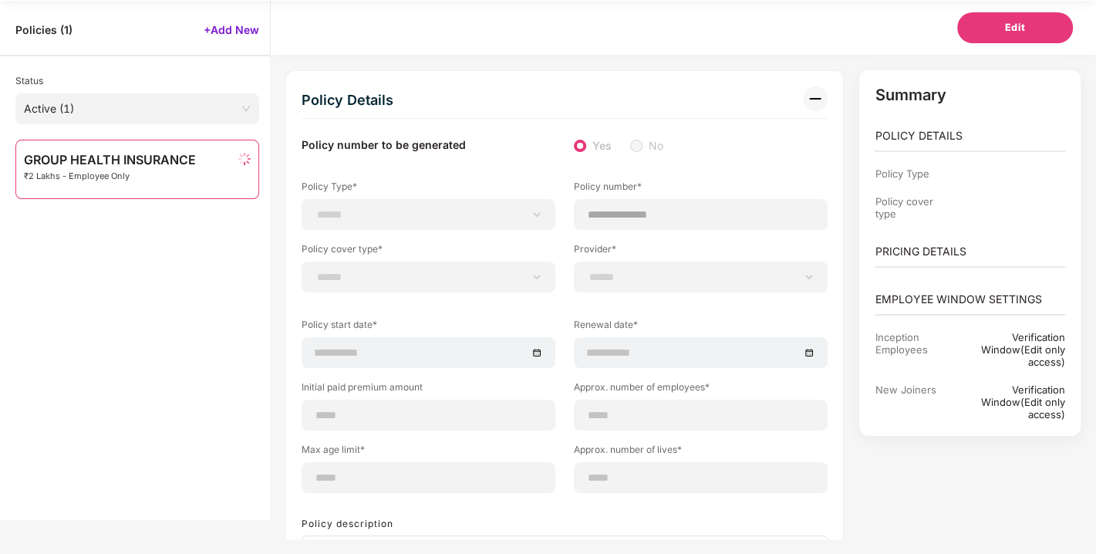
type input "********"
select select "********"
select select "**********"
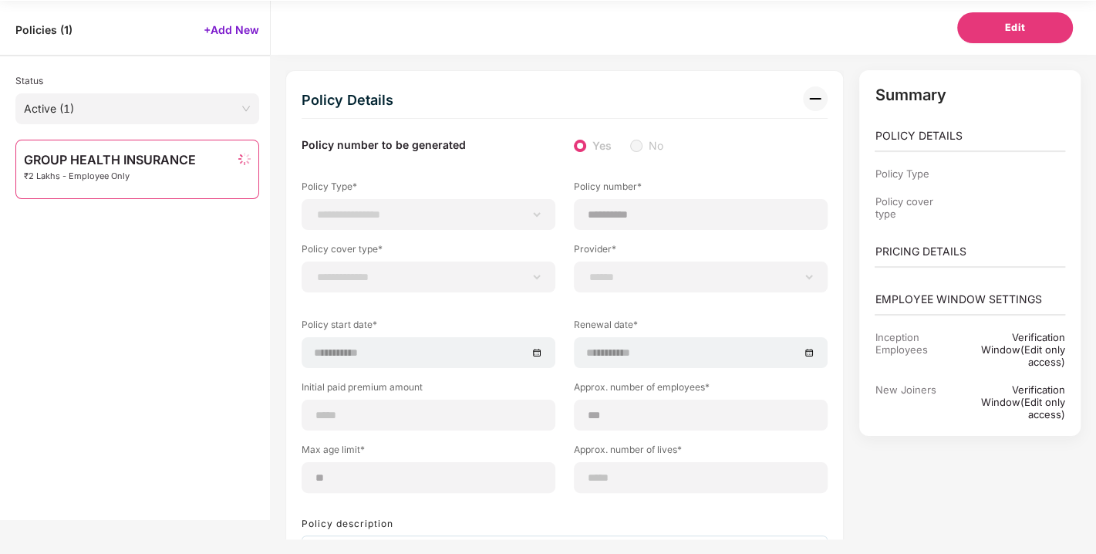
select select "*"
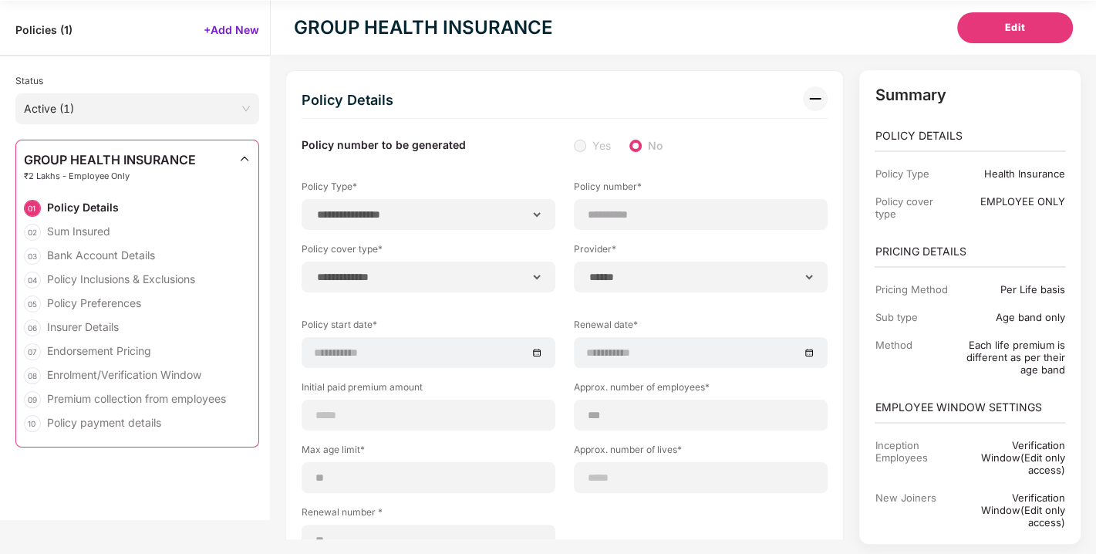
select select "********"
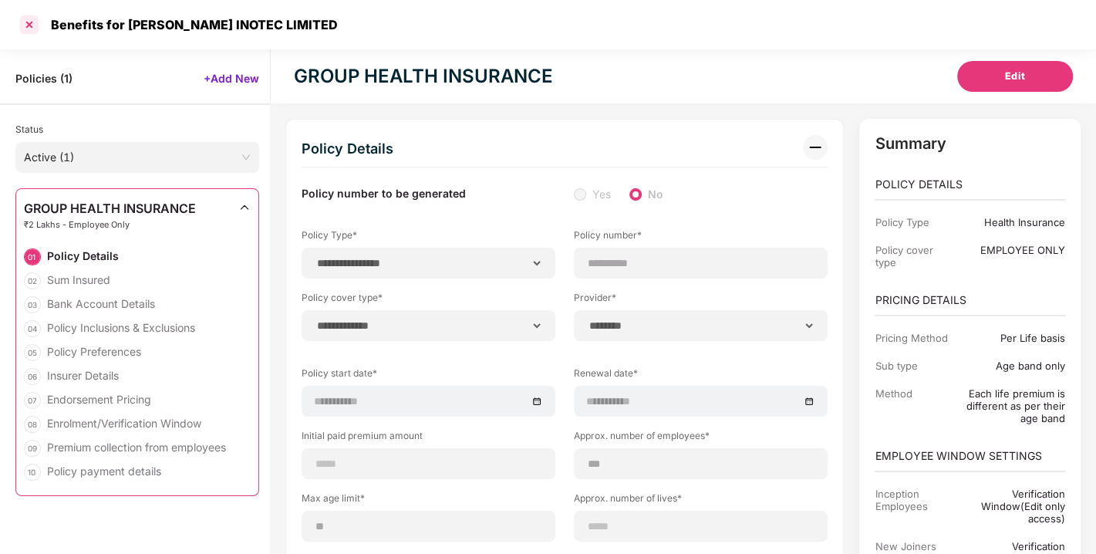
click at [35, 19] on div at bounding box center [29, 24] width 25 height 25
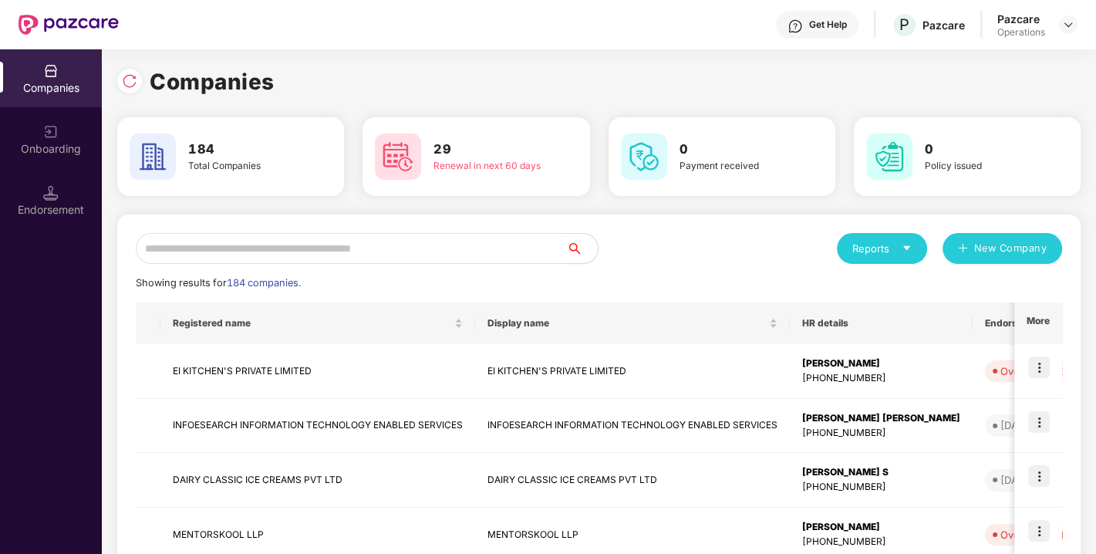
click at [244, 248] on input "text" at bounding box center [351, 248] width 431 height 31
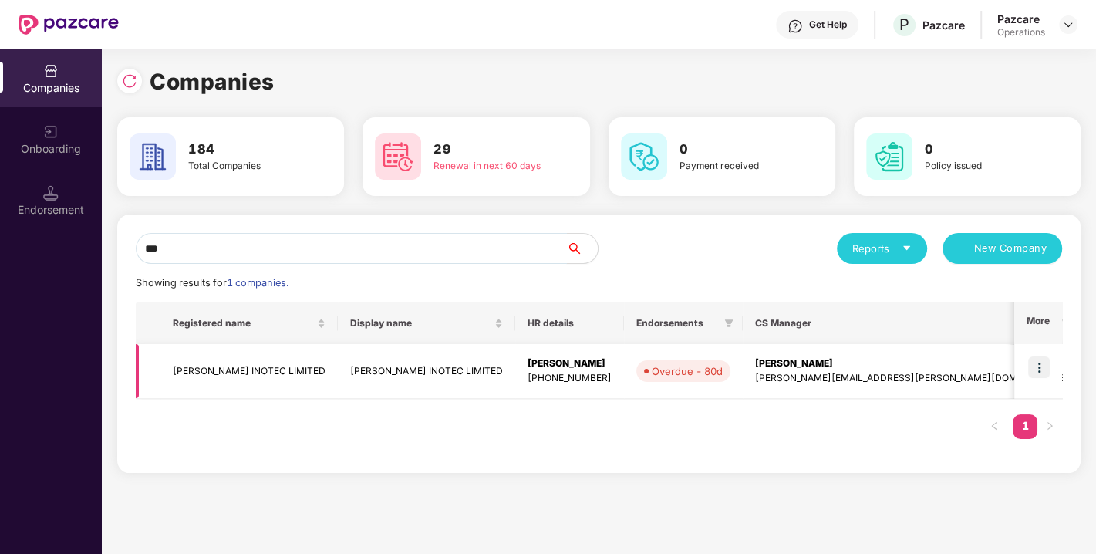
type input "***"
click at [1046, 365] on img at bounding box center [1040, 367] width 22 height 22
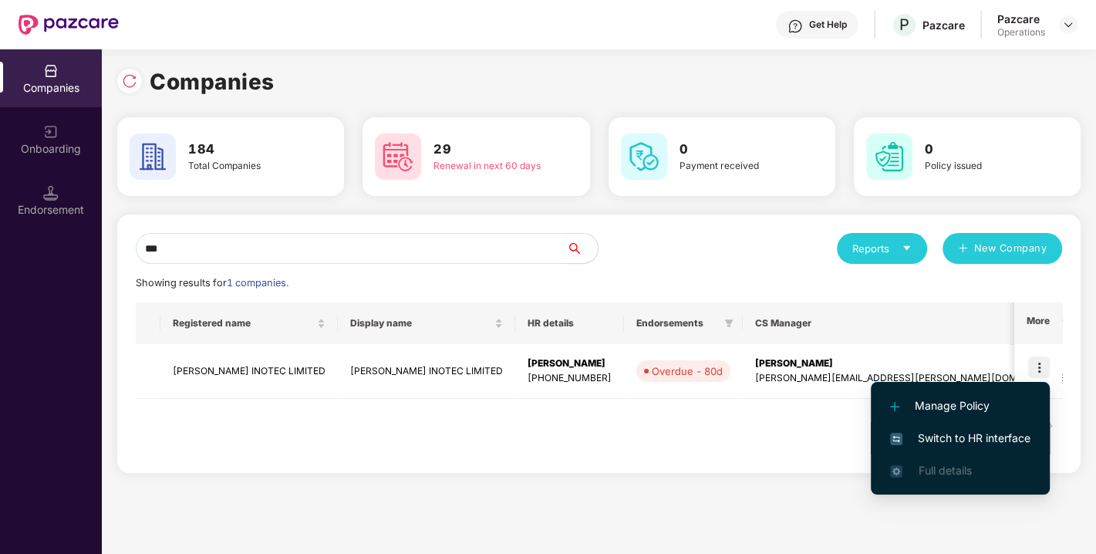
click at [961, 431] on span "Switch to HR interface" at bounding box center [960, 438] width 140 height 17
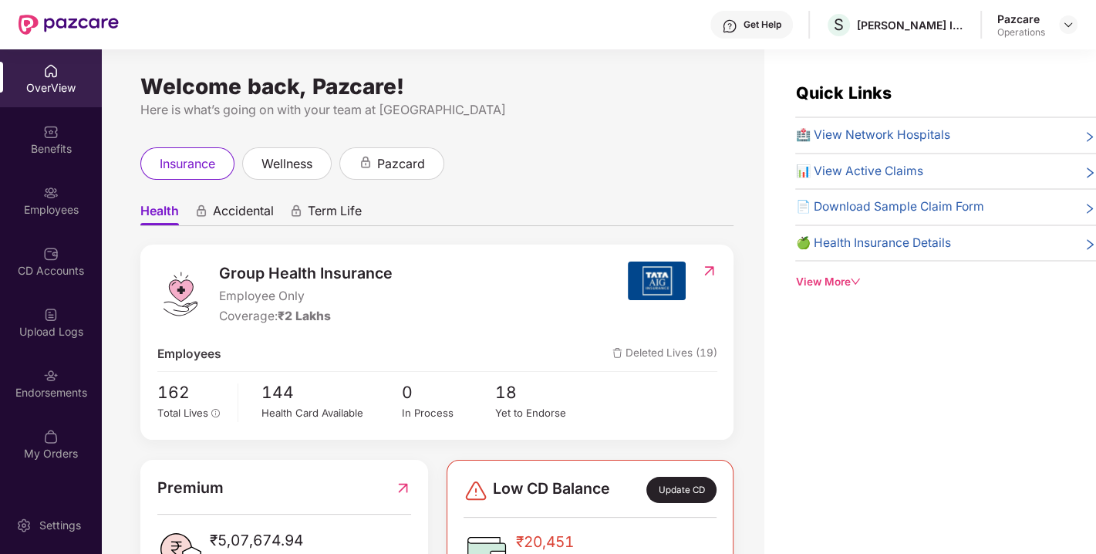
click at [27, 394] on div "Endorsements" at bounding box center [51, 392] width 102 height 15
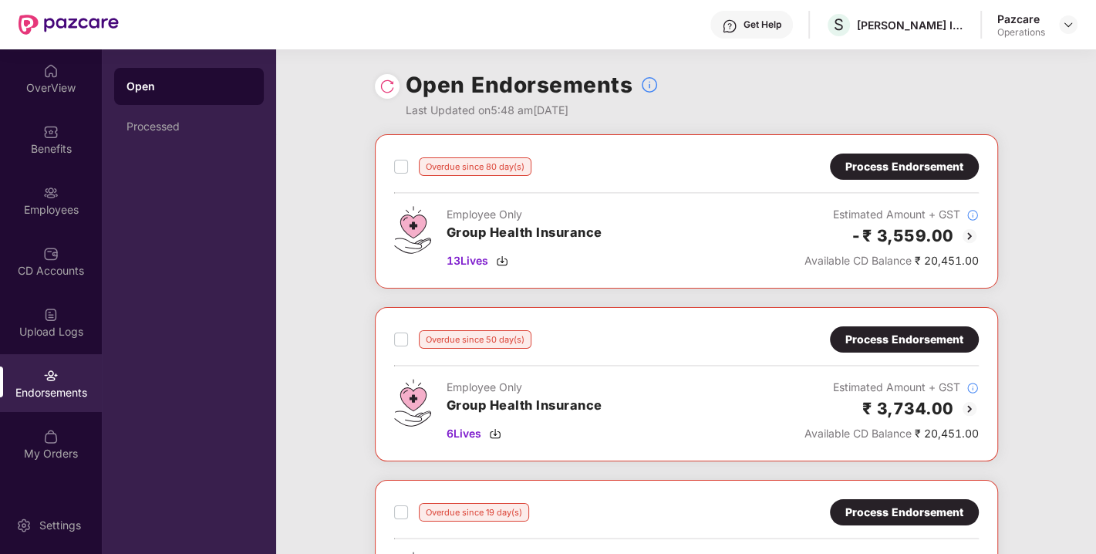
click at [913, 161] on div "Process Endorsement" at bounding box center [905, 166] width 118 height 17
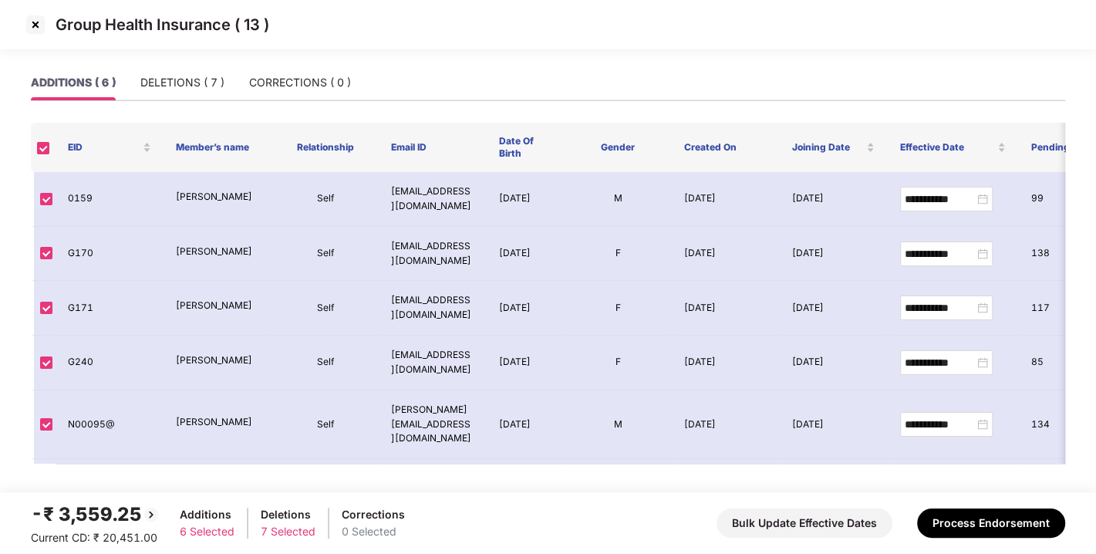
click at [38, 24] on img at bounding box center [35, 24] width 25 height 25
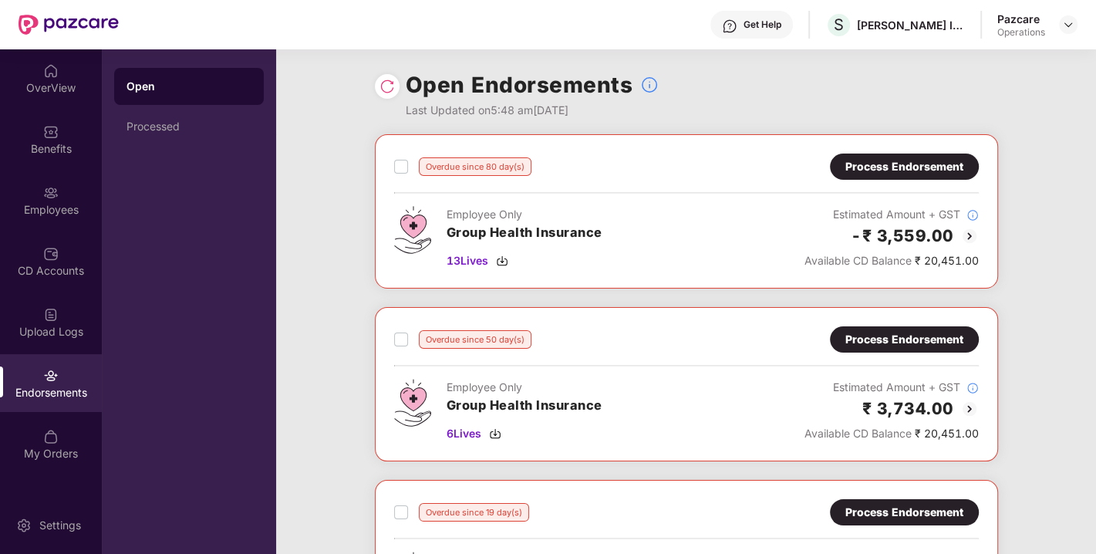
click at [886, 339] on div "Process Endorsement" at bounding box center [905, 339] width 118 height 17
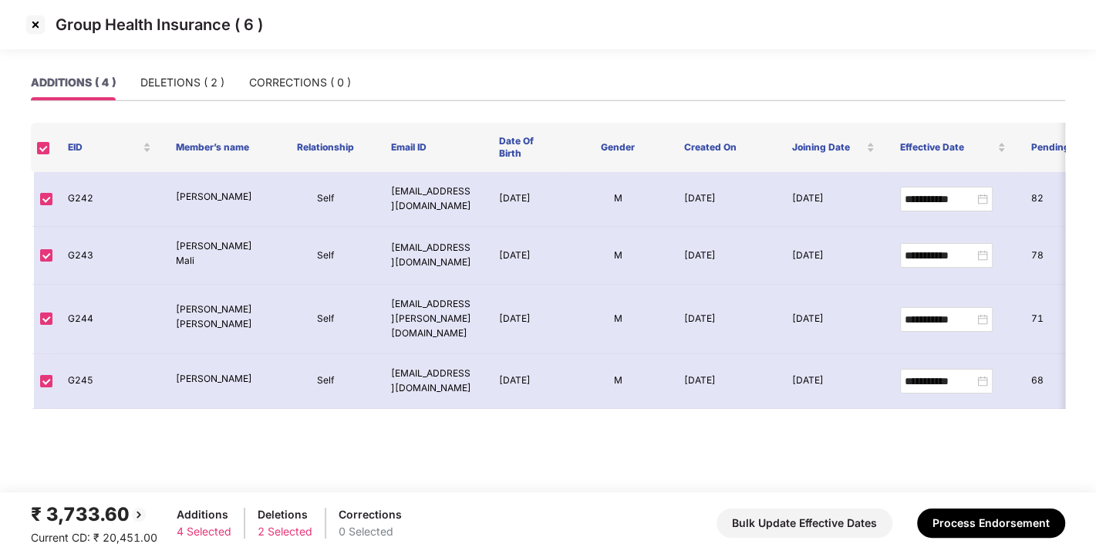
click at [32, 28] on img at bounding box center [35, 24] width 25 height 25
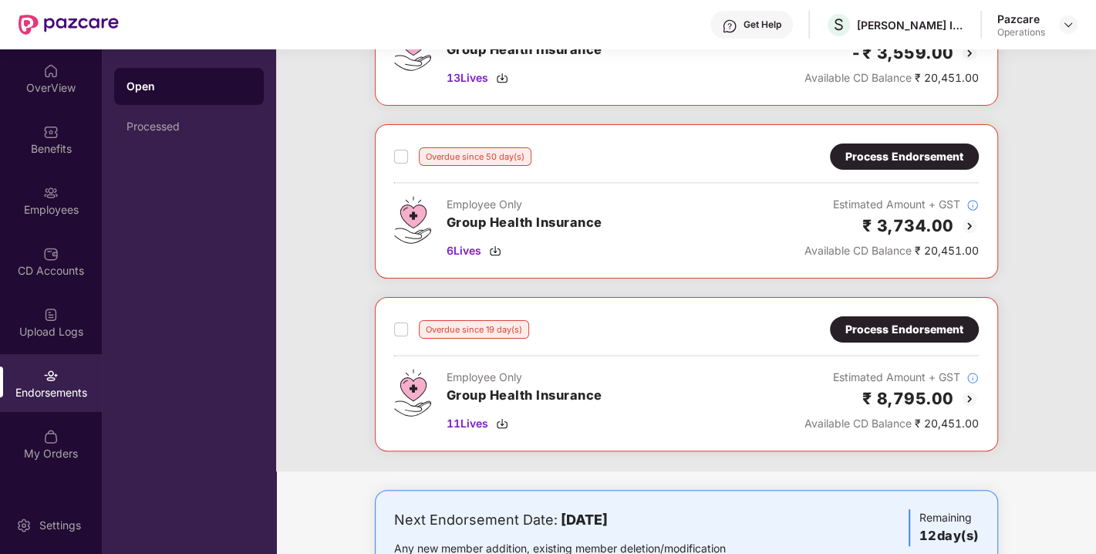
scroll to position [183, 0]
click at [887, 328] on div "Process Endorsement" at bounding box center [905, 329] width 118 height 17
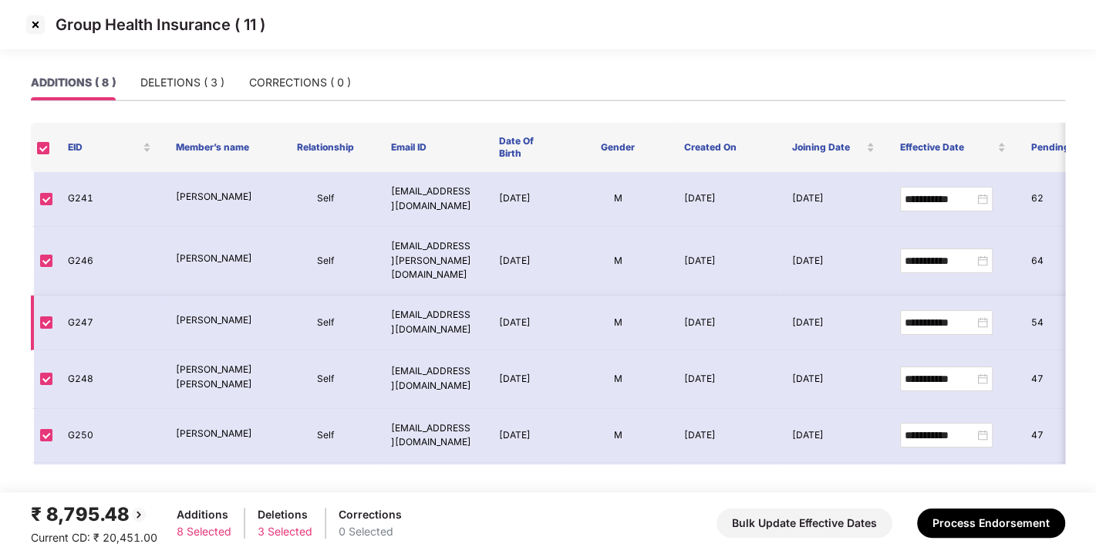
scroll to position [154, 0]
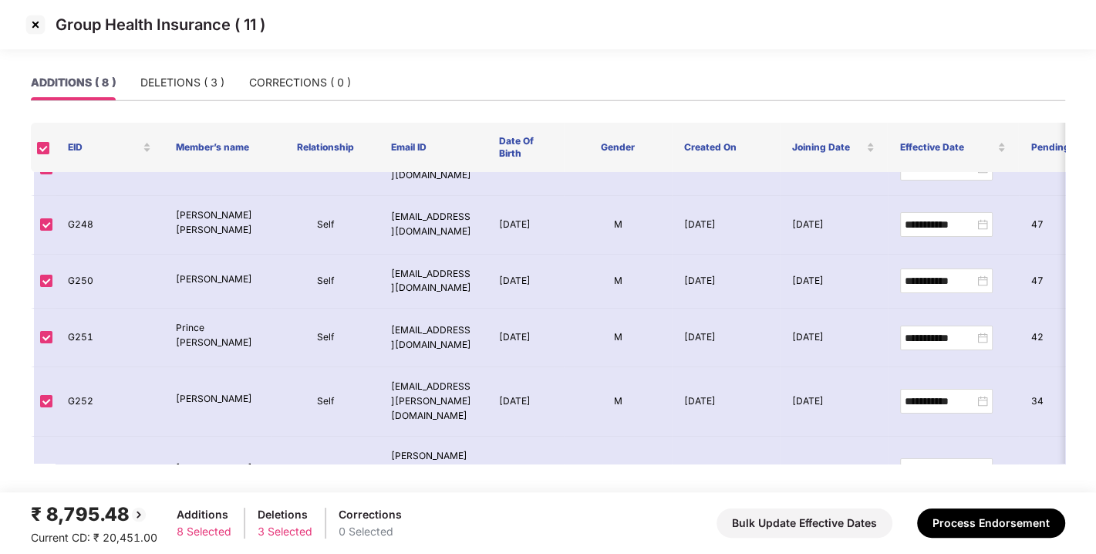
click at [29, 21] on img at bounding box center [35, 24] width 25 height 25
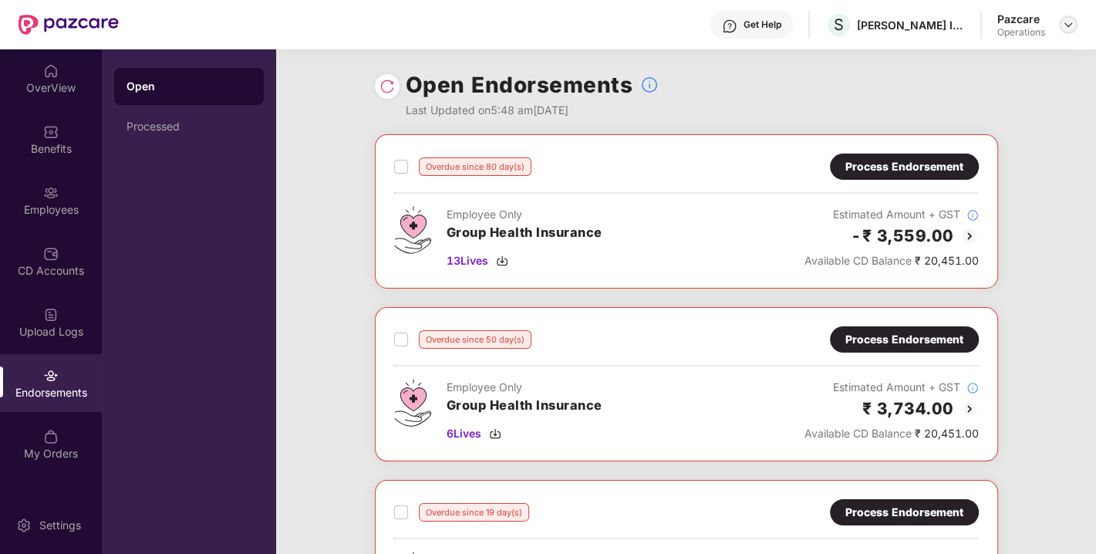
click at [1073, 22] on img at bounding box center [1069, 25] width 12 height 12
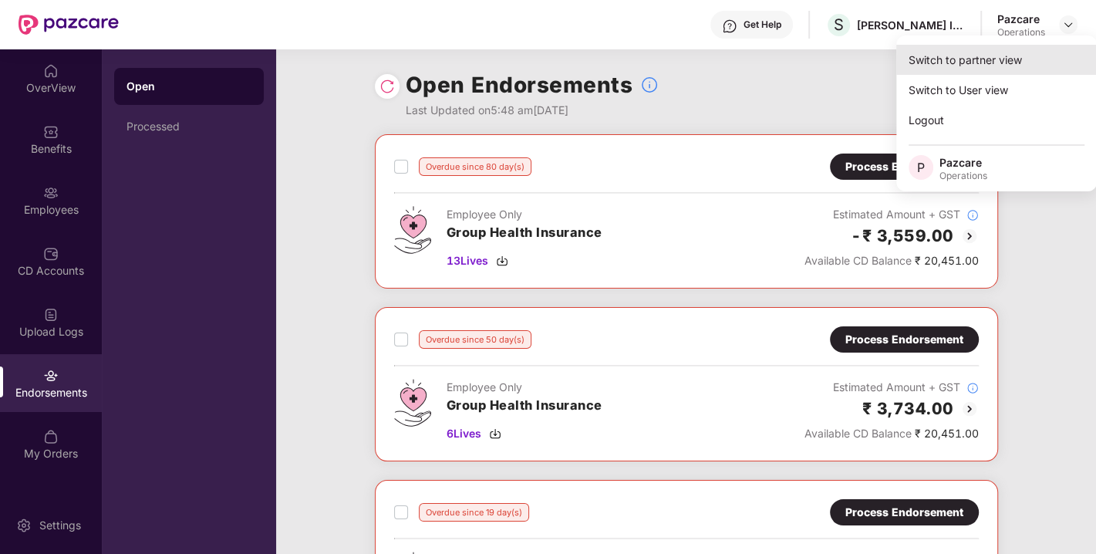
click at [972, 57] on div "Switch to partner view" at bounding box center [997, 60] width 201 height 30
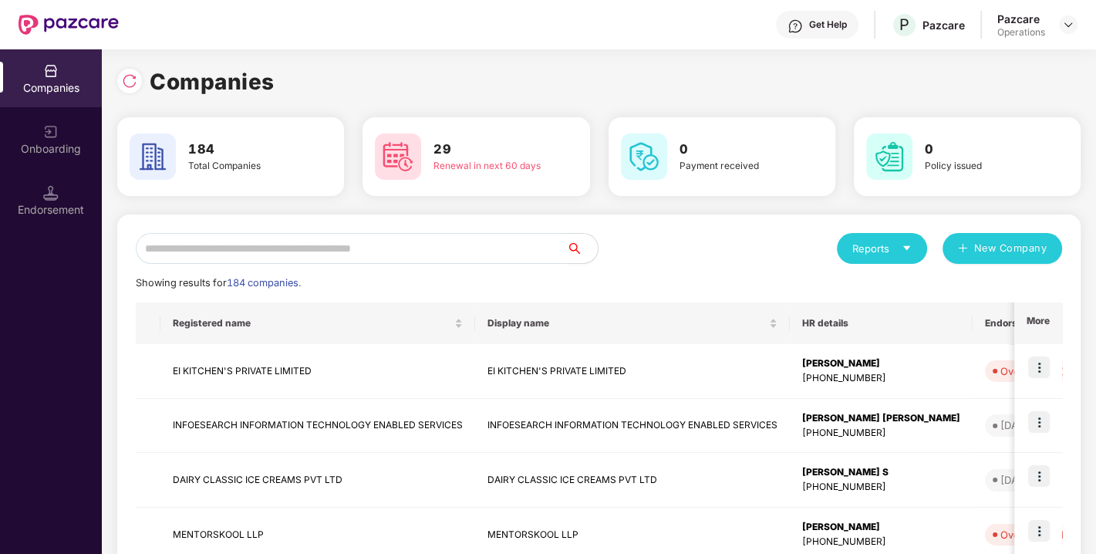
click at [468, 241] on input "text" at bounding box center [351, 248] width 431 height 31
click at [295, 247] on input "text" at bounding box center [351, 248] width 431 height 31
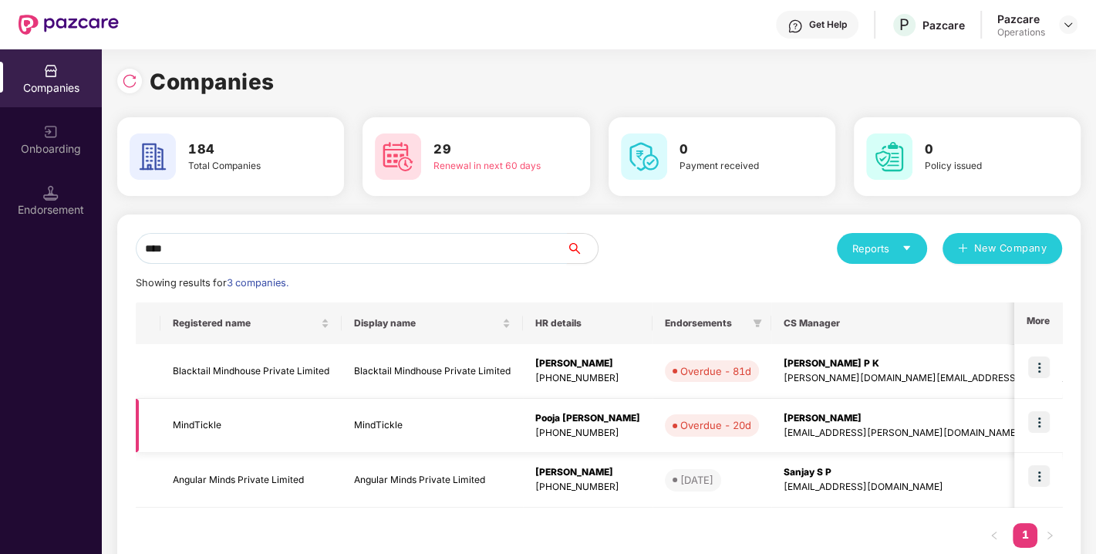
type input "****"
click at [184, 423] on td "MindTickle" at bounding box center [251, 426] width 181 height 55
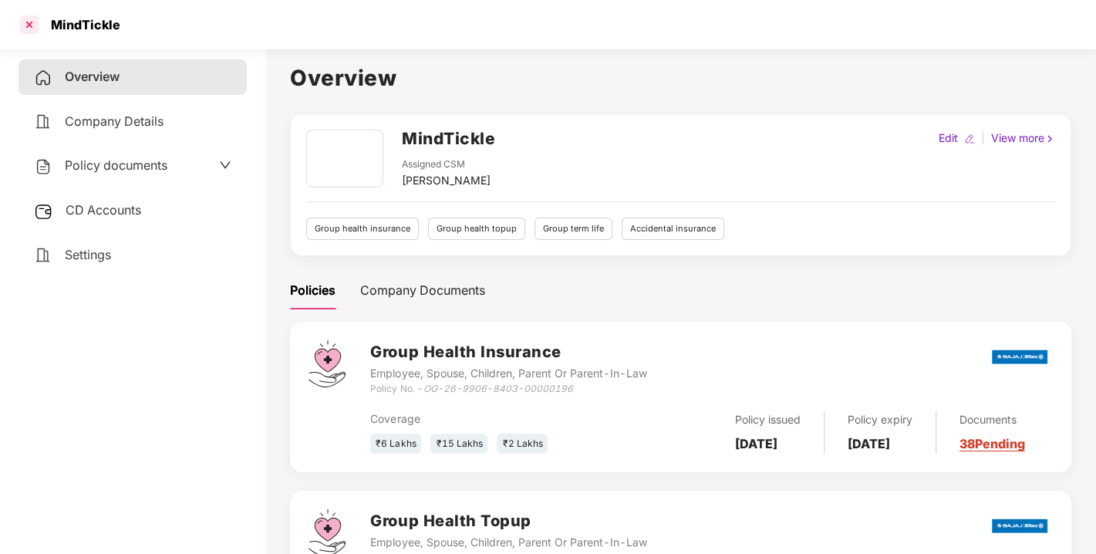
click at [18, 24] on div at bounding box center [29, 24] width 25 height 25
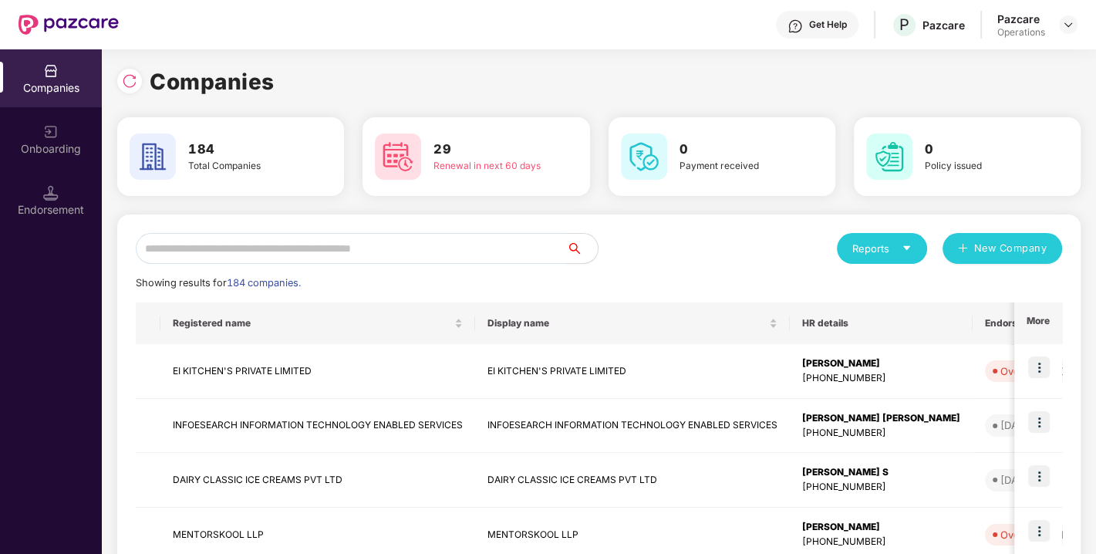
click at [282, 258] on input "text" at bounding box center [351, 248] width 431 height 31
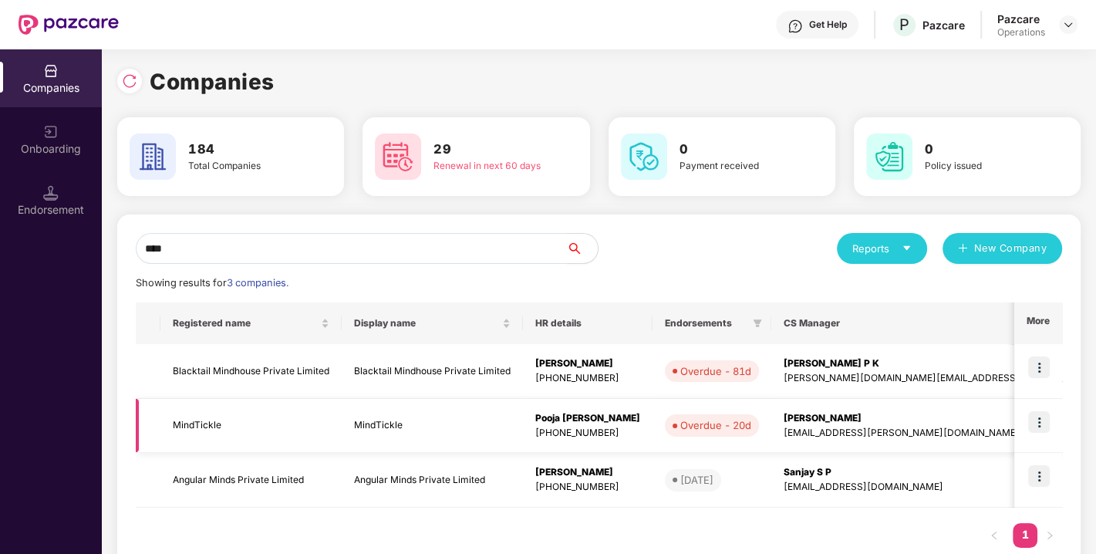
type input "****"
click at [1038, 421] on img at bounding box center [1040, 422] width 22 height 22
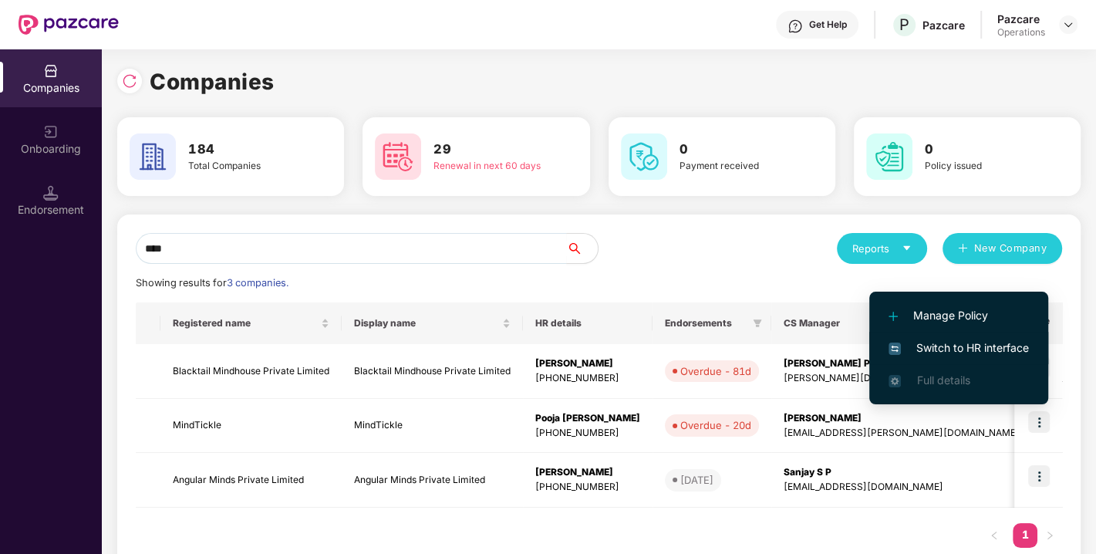
click at [961, 340] on span "Switch to HR interface" at bounding box center [959, 348] width 140 height 17
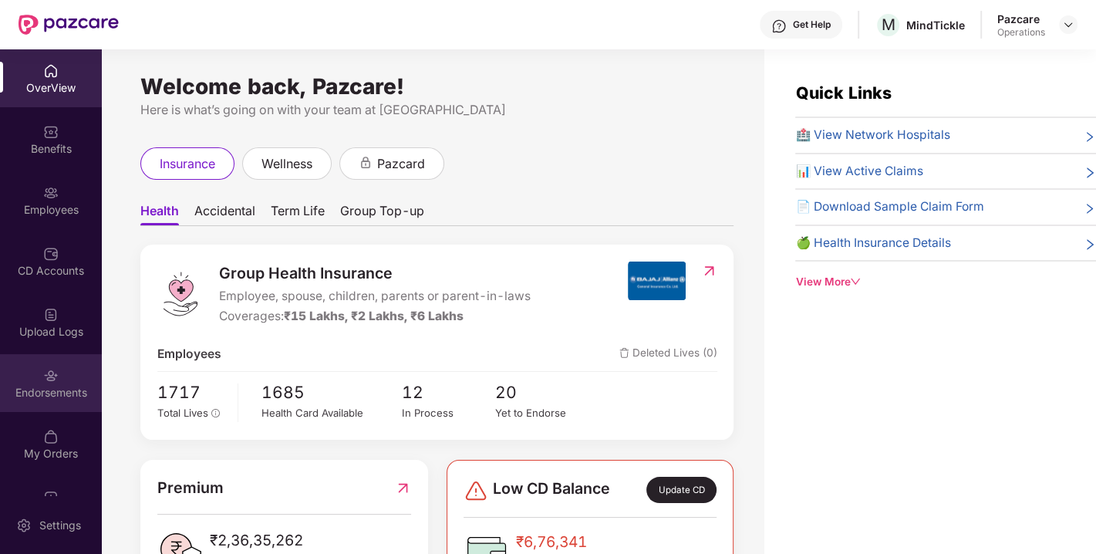
click at [43, 377] on img at bounding box center [50, 375] width 15 height 15
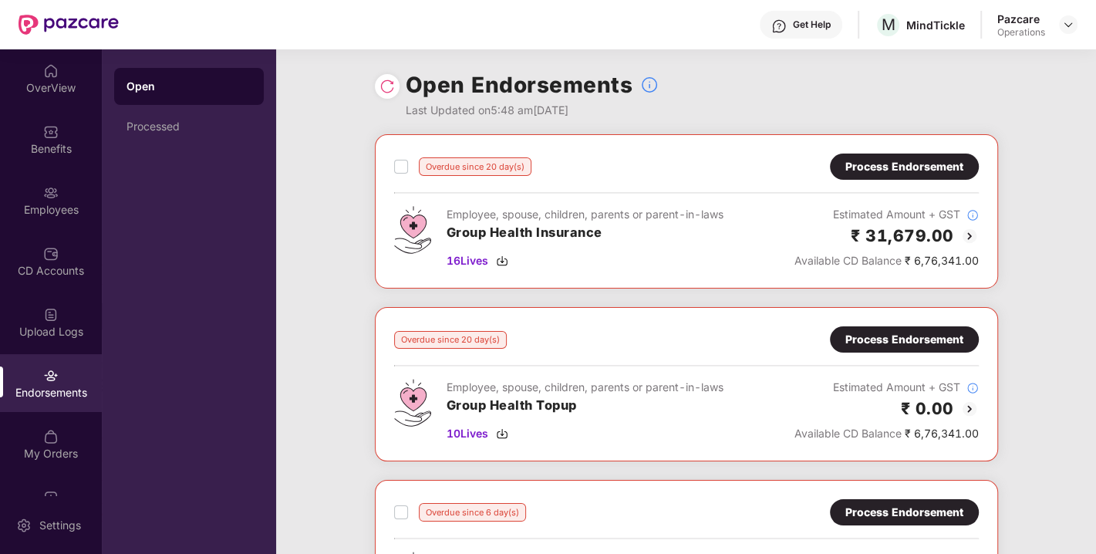
click at [387, 80] on img at bounding box center [387, 86] width 15 height 15
click at [1076, 21] on div at bounding box center [1068, 24] width 19 height 19
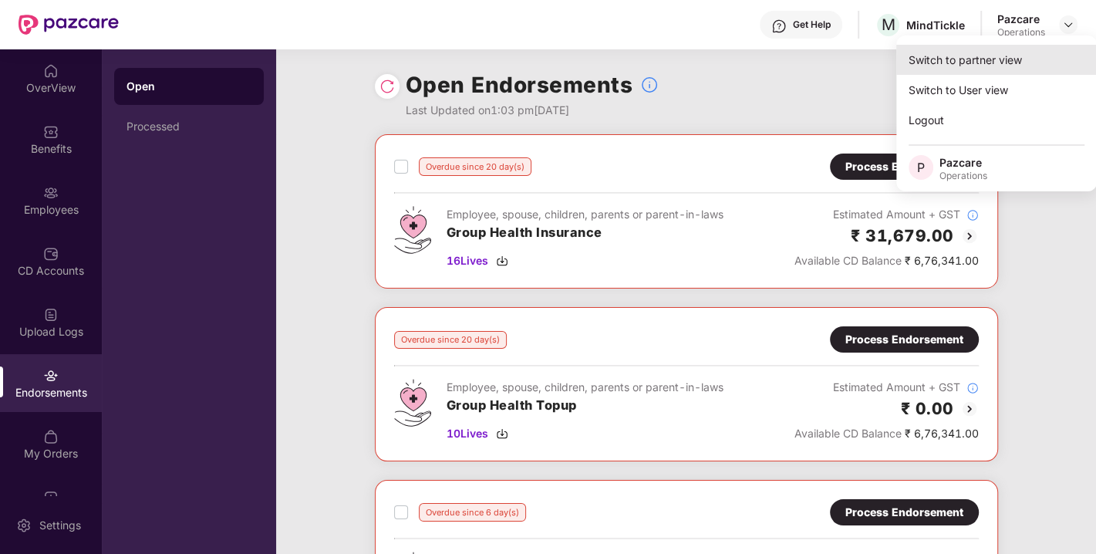
click at [988, 53] on div "Switch to partner view" at bounding box center [997, 60] width 201 height 30
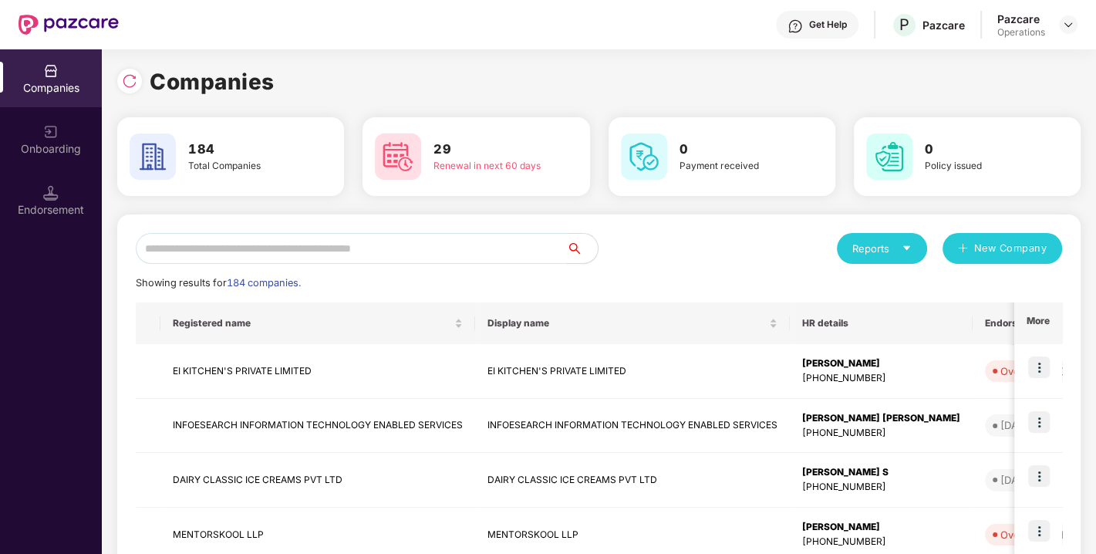
click at [383, 246] on input "text" at bounding box center [351, 248] width 431 height 31
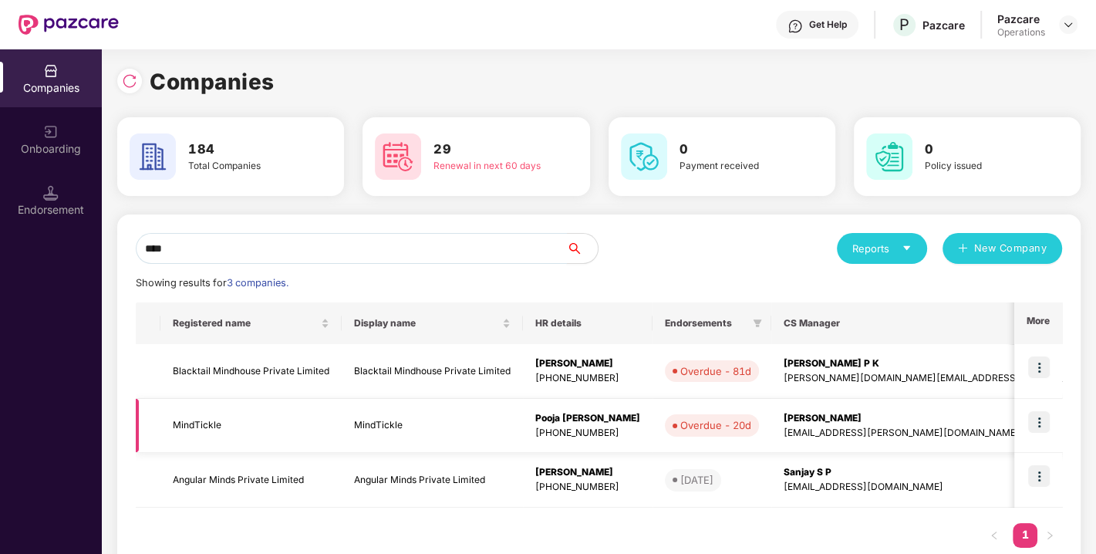
type input "****"
click at [189, 420] on td "MindTickle" at bounding box center [251, 426] width 181 height 55
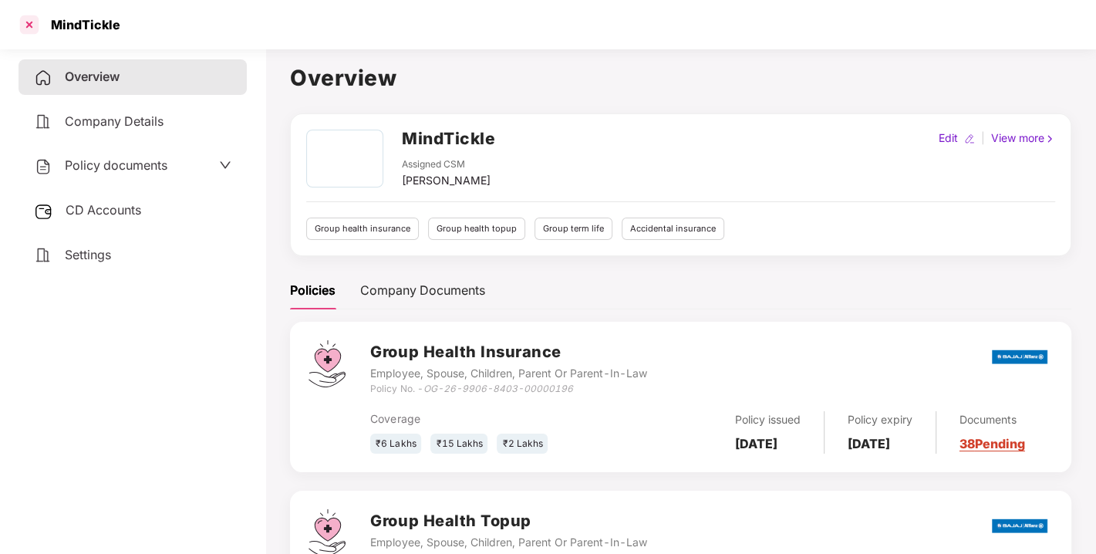
click at [19, 22] on div at bounding box center [29, 24] width 25 height 25
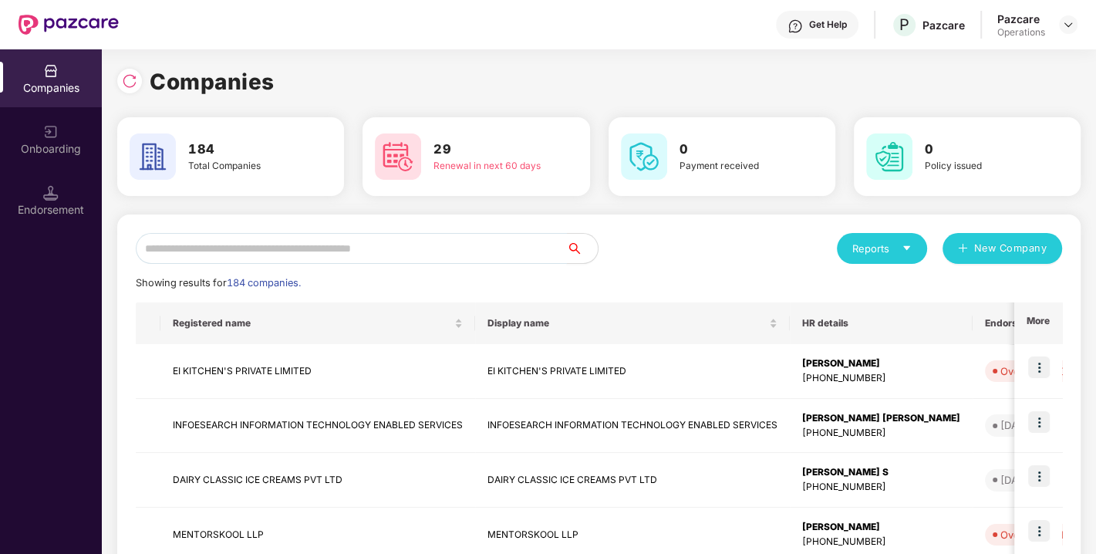
click at [204, 245] on input "text" at bounding box center [351, 248] width 431 height 31
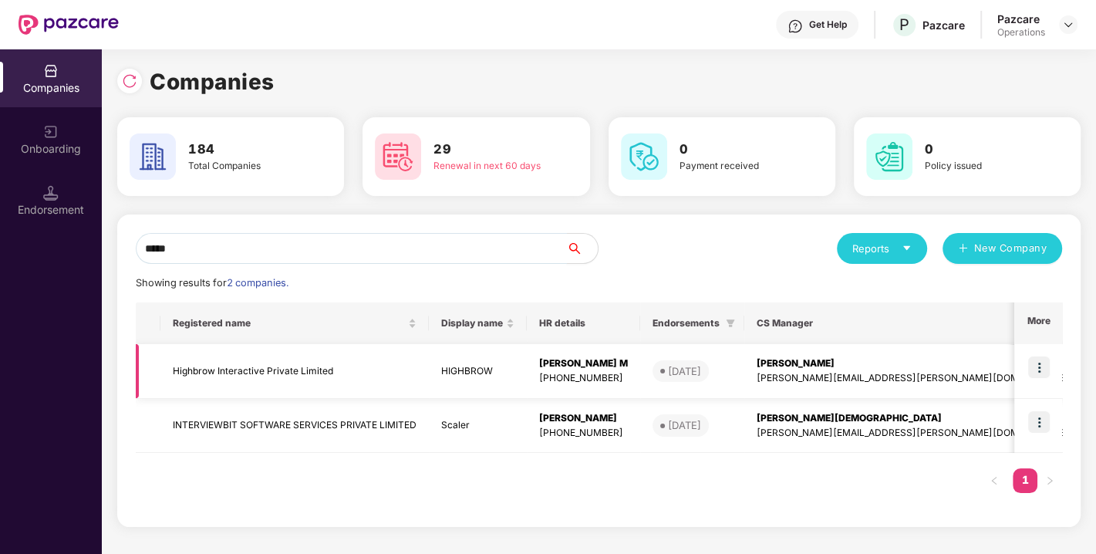
type input "*****"
click at [1036, 416] on img at bounding box center [1040, 422] width 22 height 22
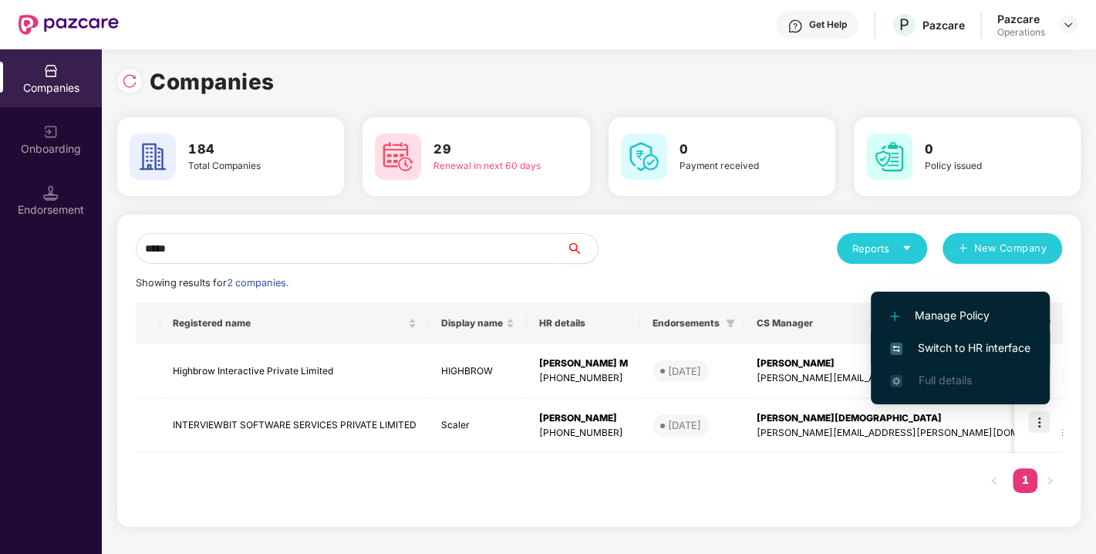
click at [961, 346] on span "Switch to HR interface" at bounding box center [960, 348] width 140 height 17
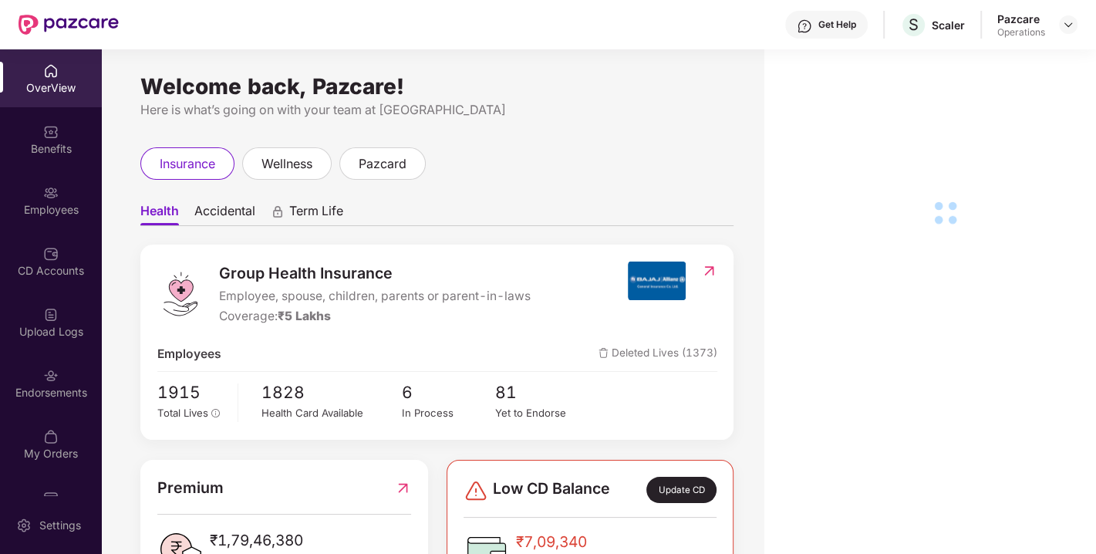
click at [48, 389] on div "Endorsements" at bounding box center [51, 392] width 102 height 15
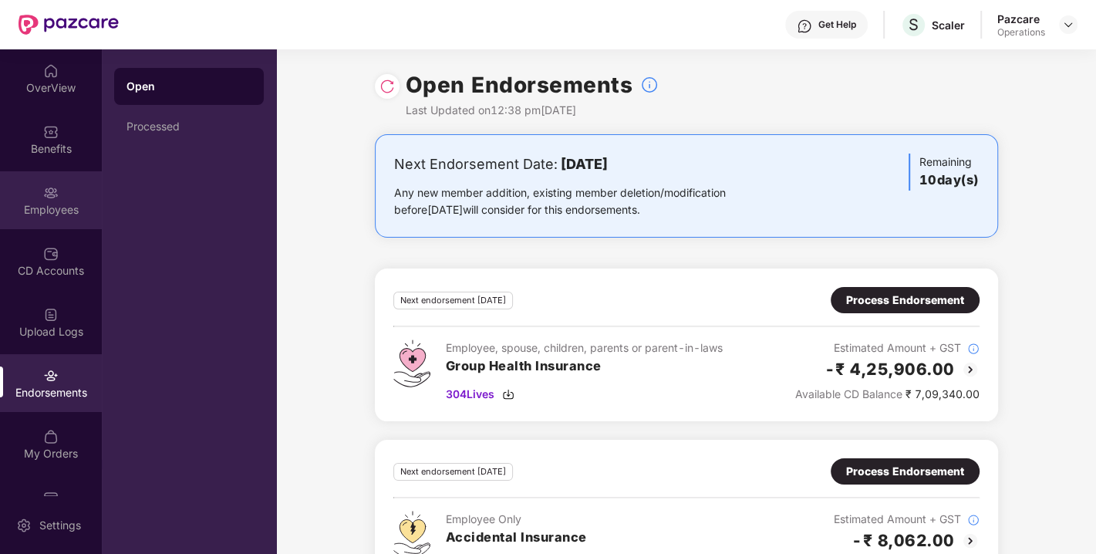
click at [42, 211] on div "Employees" at bounding box center [51, 209] width 102 height 15
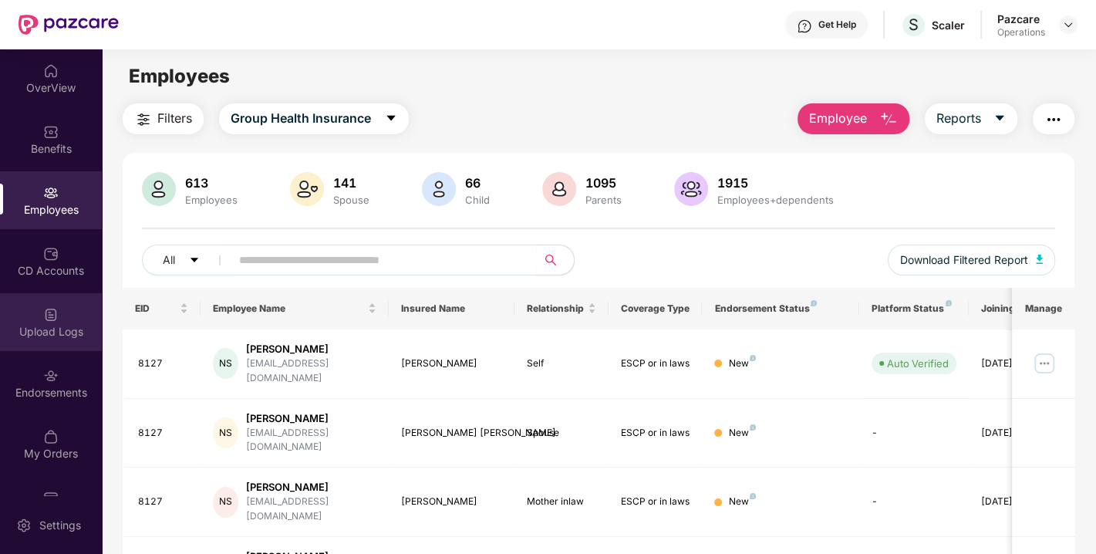
click at [50, 320] on img at bounding box center [50, 314] width 15 height 15
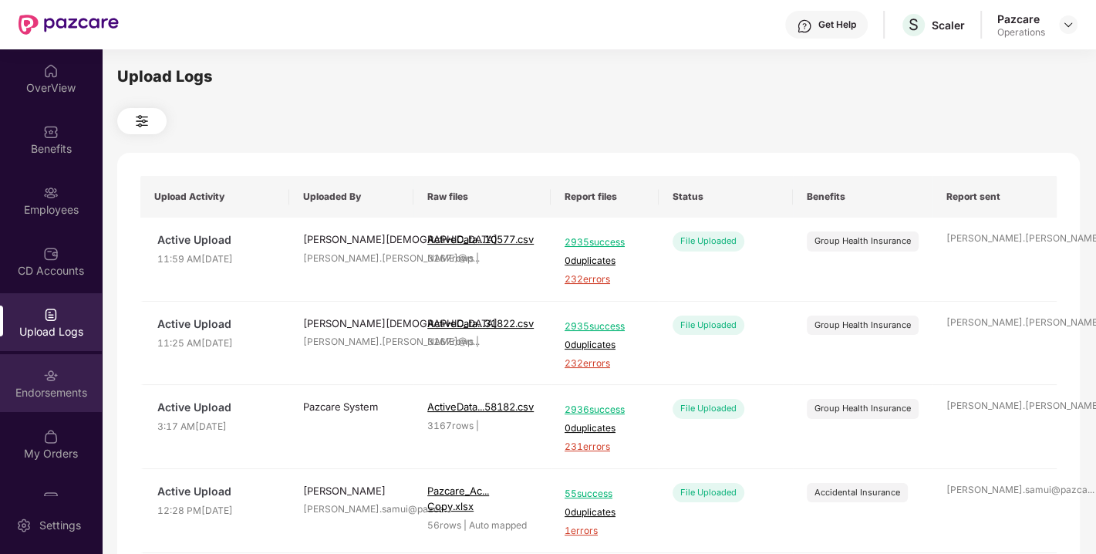
click at [49, 410] on div "Endorsements" at bounding box center [51, 383] width 102 height 58
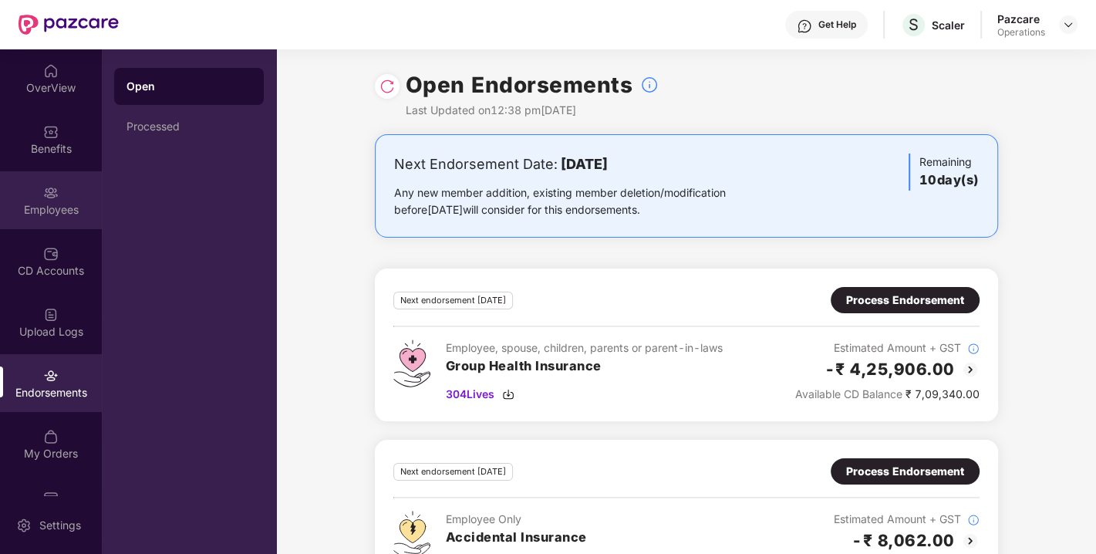
click at [58, 179] on div "Employees" at bounding box center [51, 200] width 102 height 58
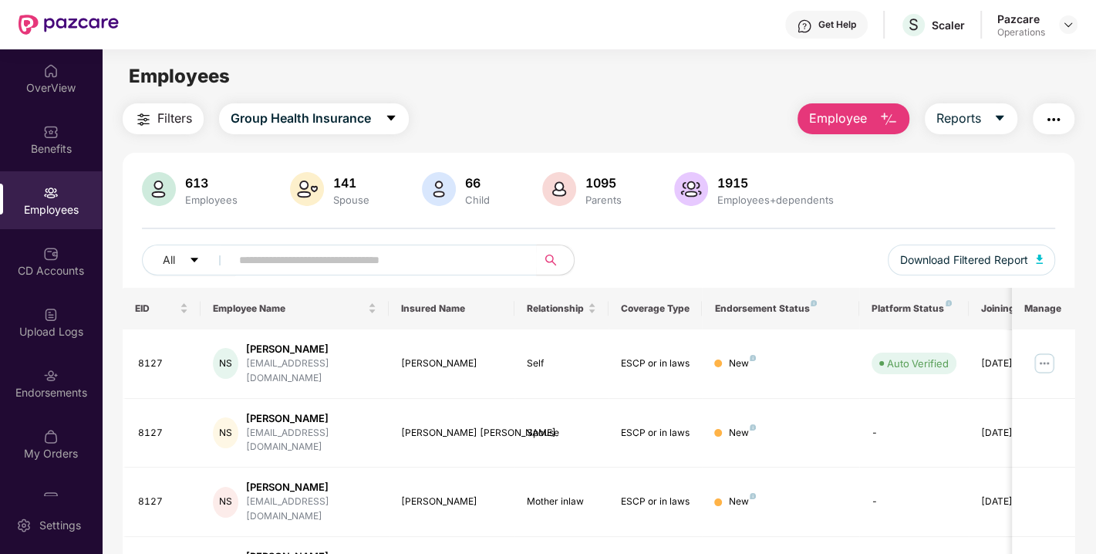
click at [176, 130] on button "Filters" at bounding box center [163, 118] width 81 height 31
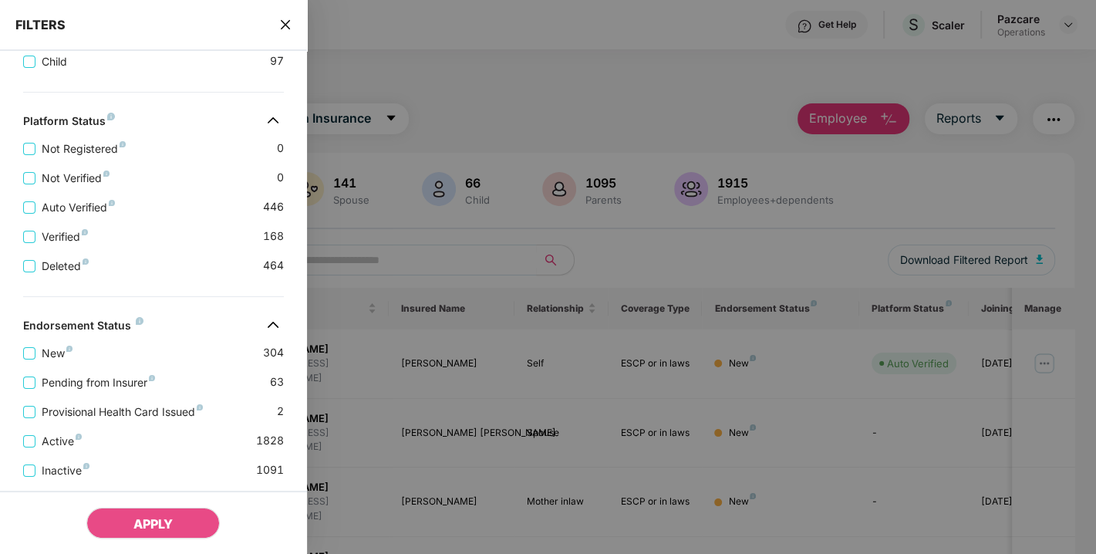
scroll to position [569, 0]
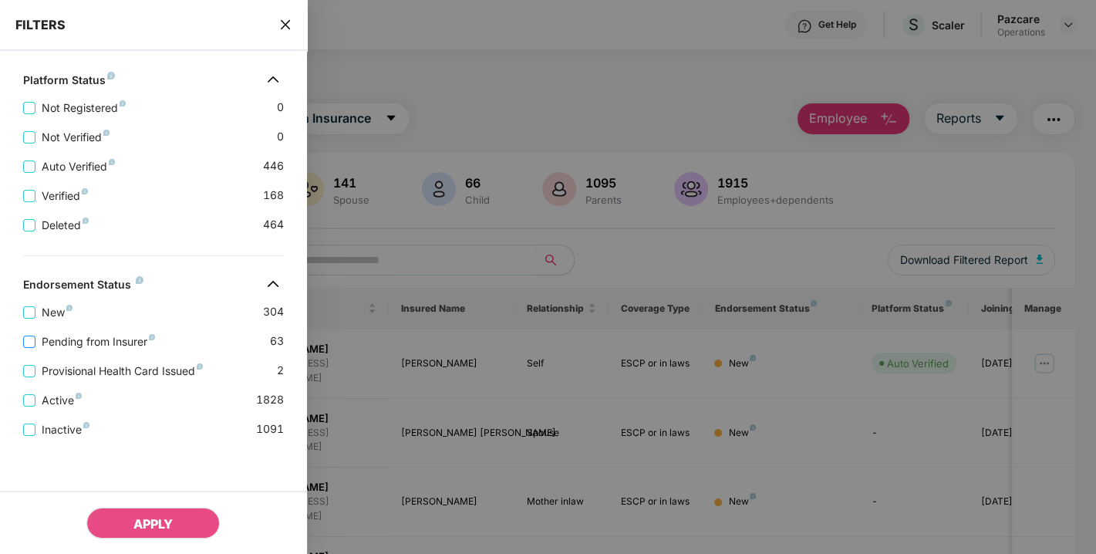
click at [96, 340] on span "Pending from Insurer" at bounding box center [98, 341] width 126 height 17
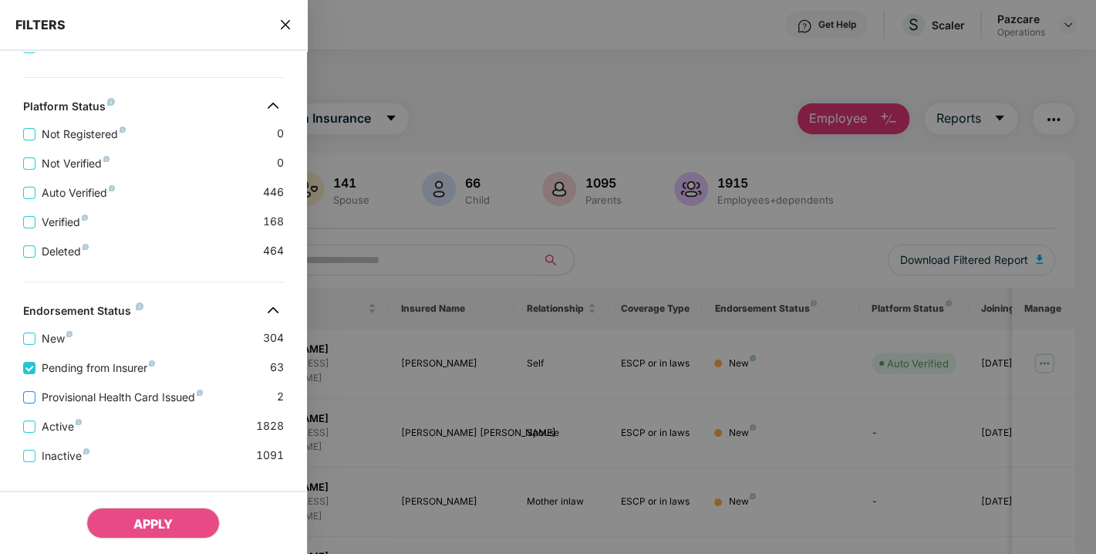
click at [112, 393] on span "Provisional Health Card Issued" at bounding box center [122, 397] width 174 height 17
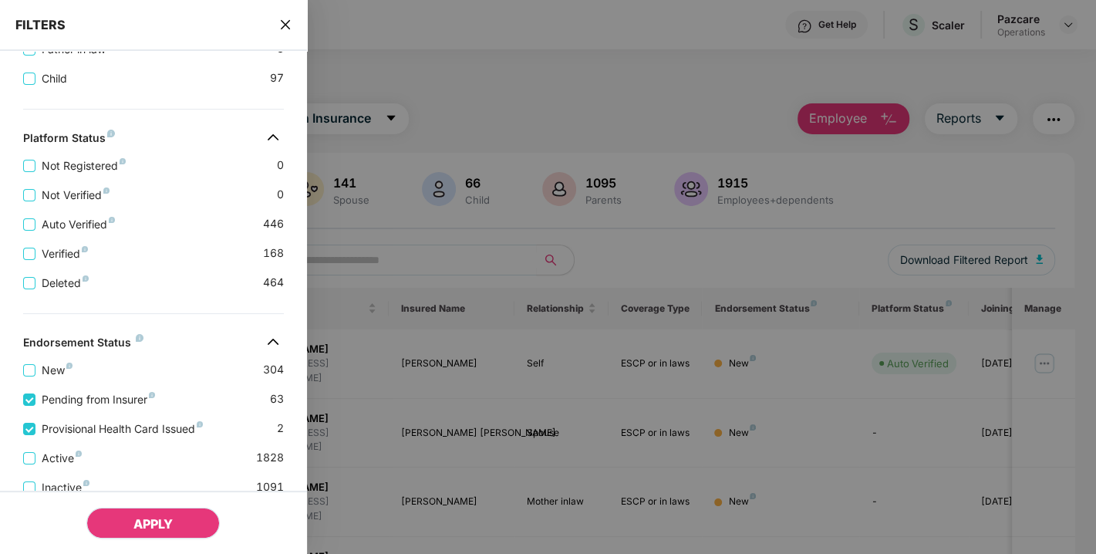
click at [137, 514] on button "APPLY" at bounding box center [152, 523] width 133 height 31
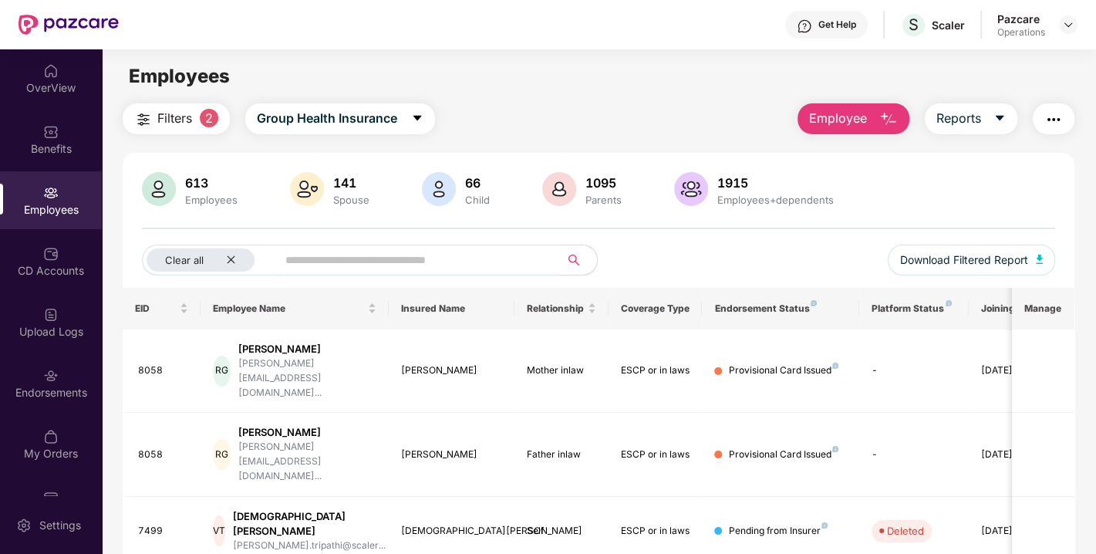
click at [347, 258] on input "text" at bounding box center [413, 259] width 254 height 23
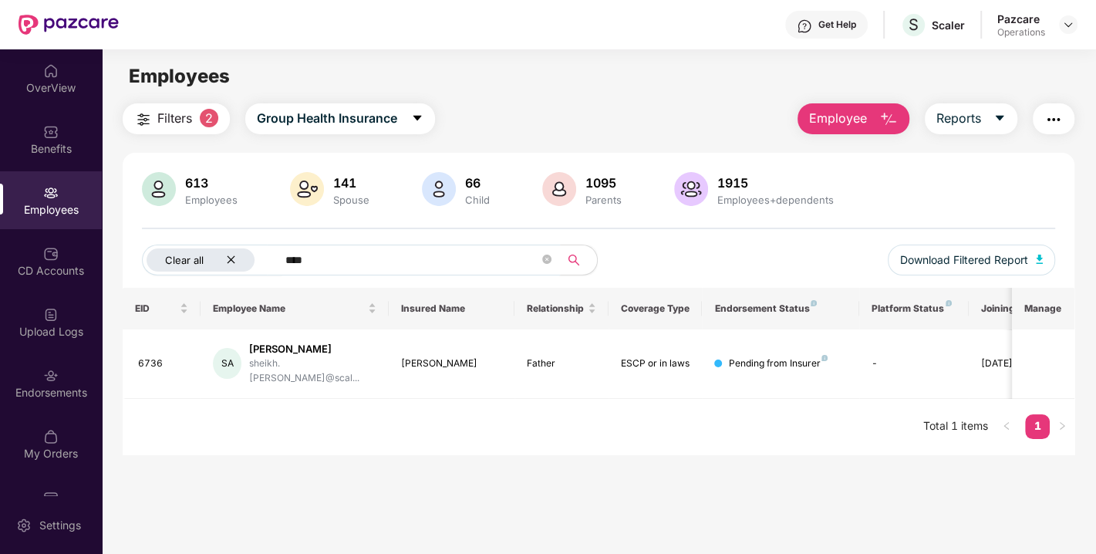
type input "****"
click at [238, 260] on div "Clear all" at bounding box center [201, 259] width 108 height 23
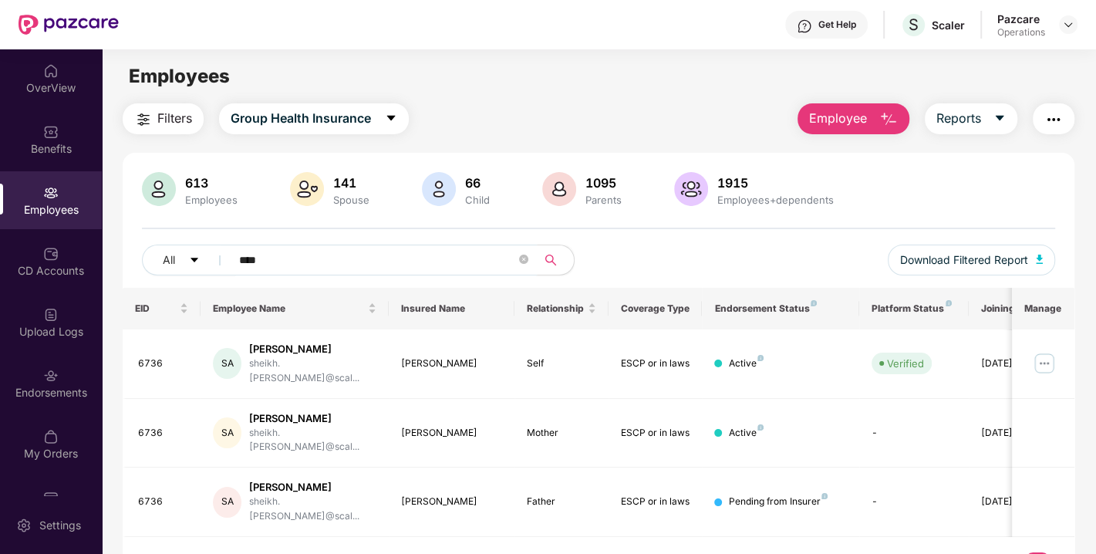
click at [406, 259] on input "****" at bounding box center [377, 259] width 277 height 23
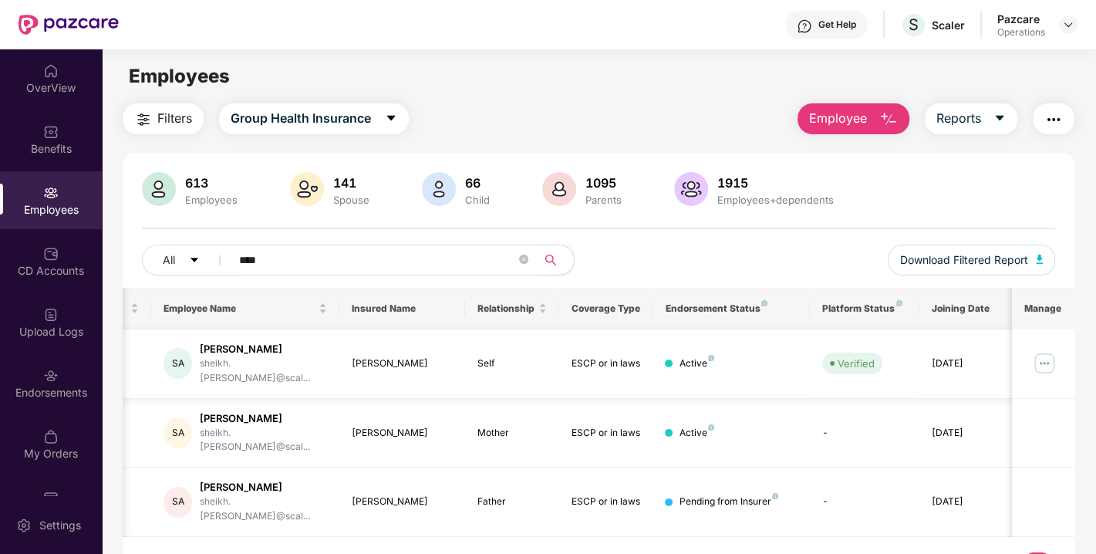
scroll to position [0, 0]
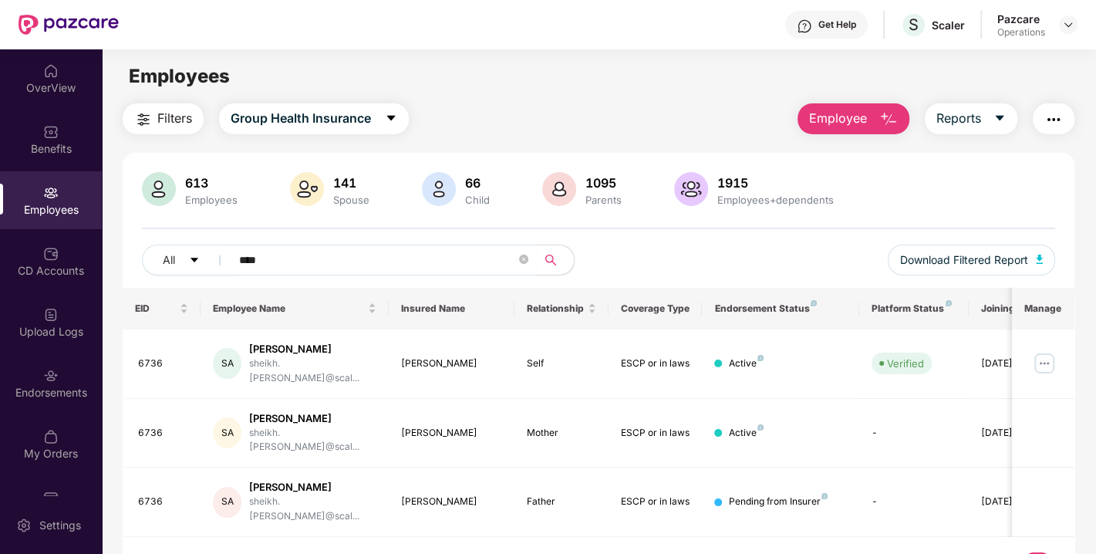
click at [1051, 120] on img "button" at bounding box center [1054, 119] width 19 height 19
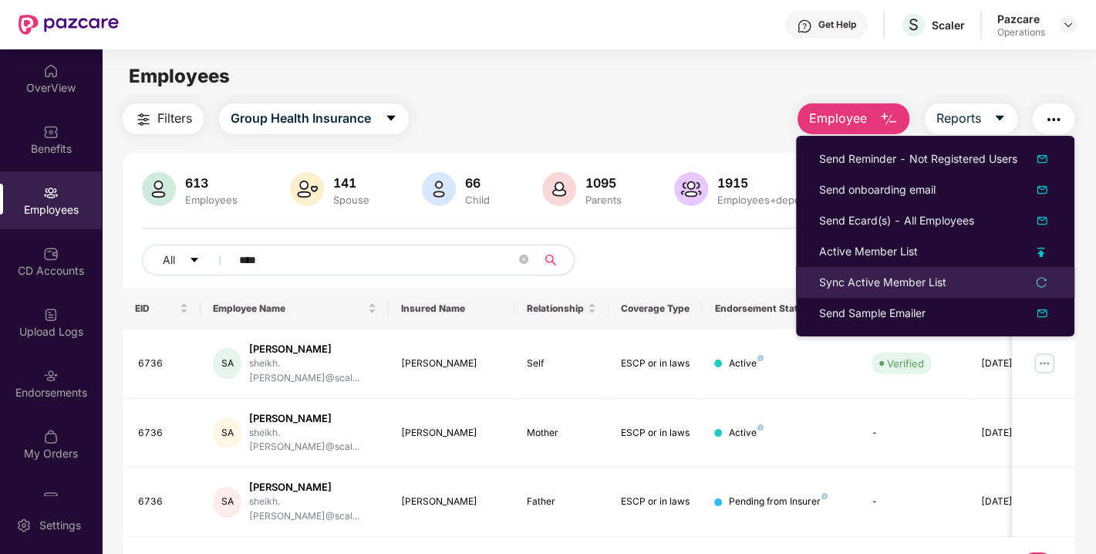
click at [859, 292] on li "Sync Active Member List" at bounding box center [935, 282] width 279 height 31
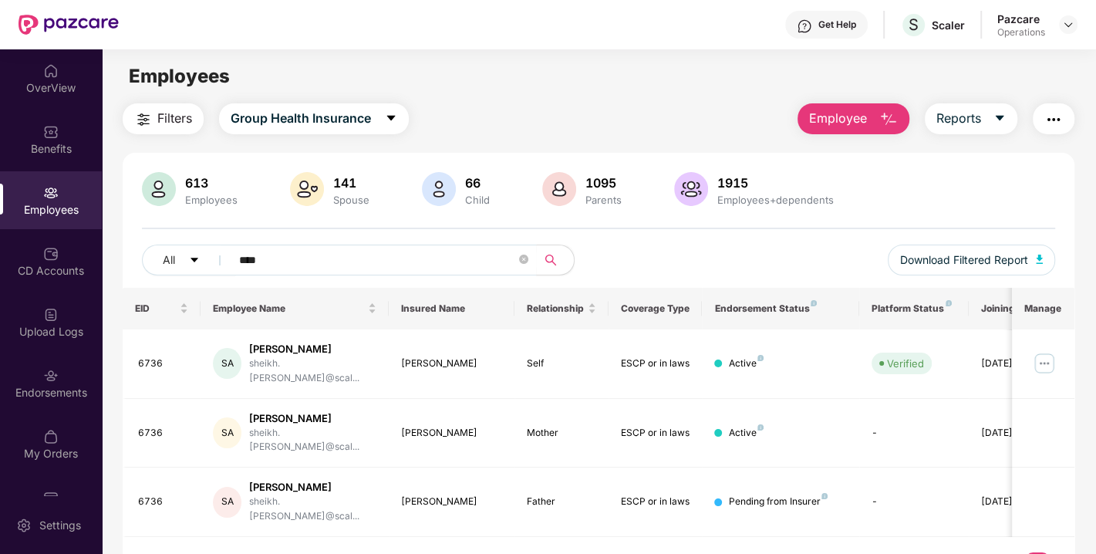
click at [1047, 127] on img "button" at bounding box center [1054, 119] width 19 height 19
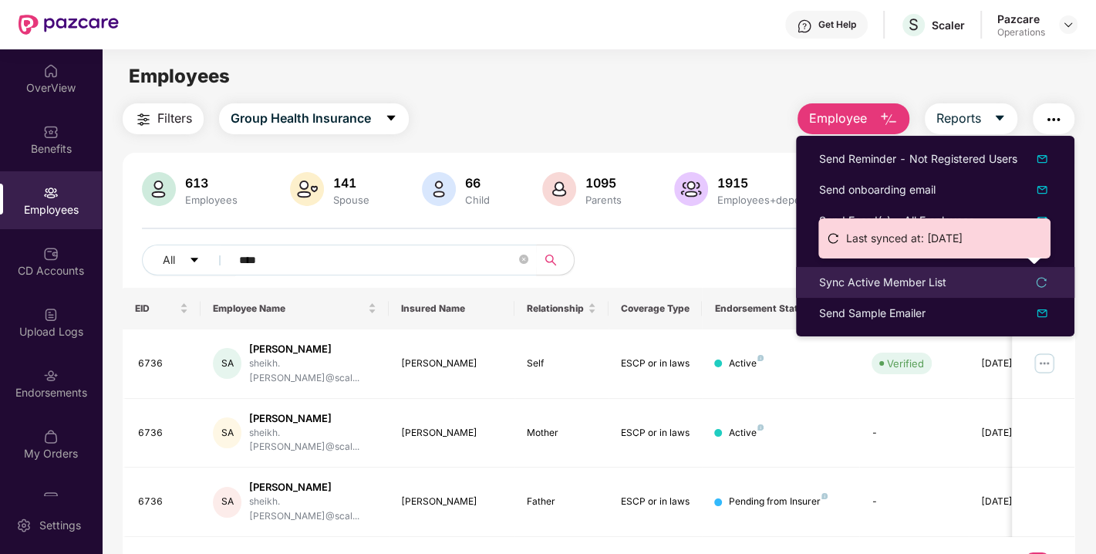
click at [894, 277] on div "Sync Active Member List" at bounding box center [882, 282] width 127 height 17
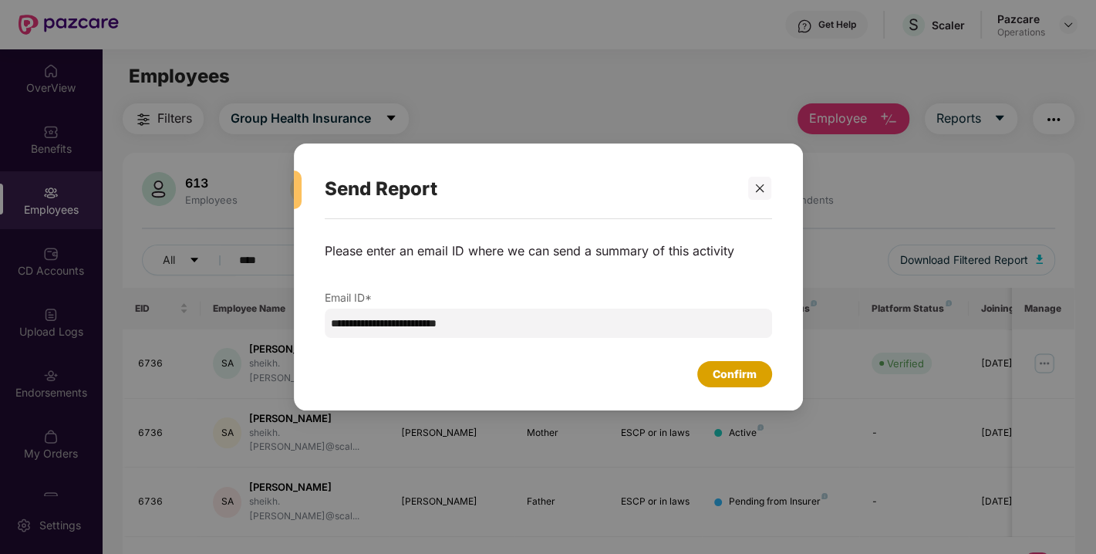
click at [738, 374] on div "Confirm" at bounding box center [735, 374] width 44 height 17
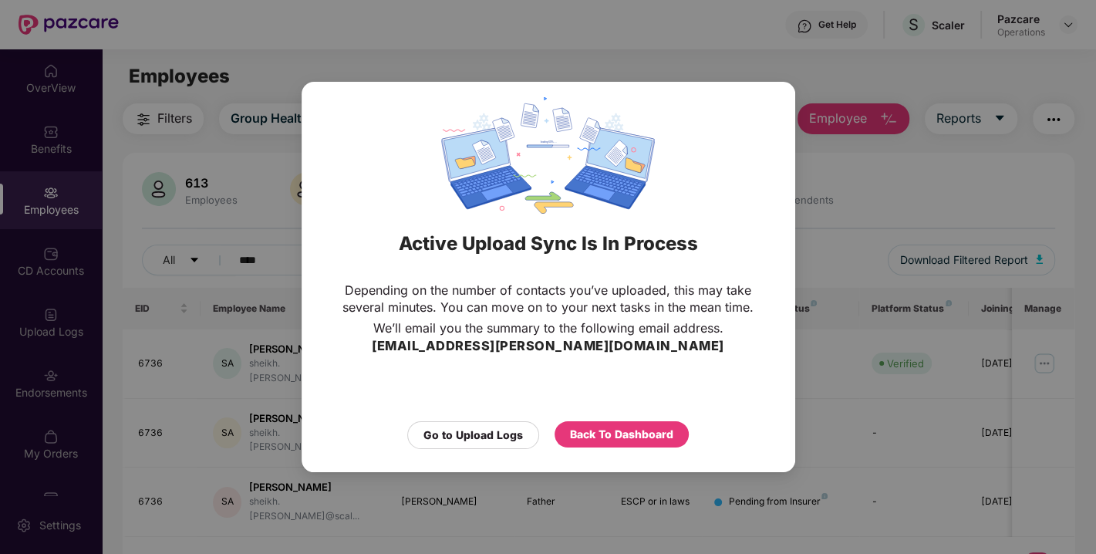
click at [493, 421] on div "Go to Upload Logs Back To Dashboard" at bounding box center [549, 431] width 432 height 35
click at [461, 432] on div "Go to Upload Logs" at bounding box center [474, 435] width 100 height 17
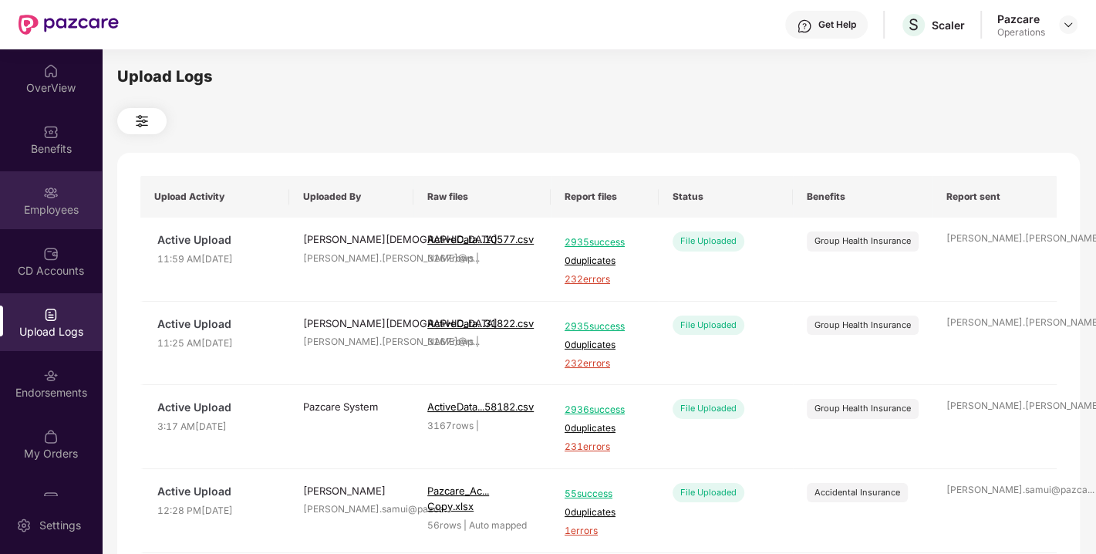
click at [57, 207] on div "Employees" at bounding box center [51, 209] width 102 height 15
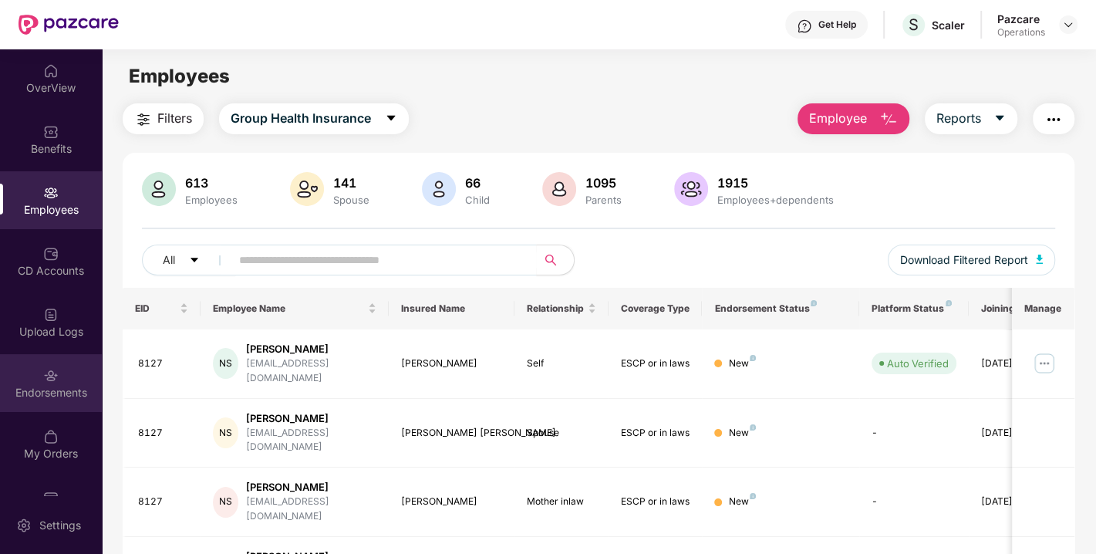
click at [60, 390] on div "Endorsements" at bounding box center [51, 392] width 102 height 15
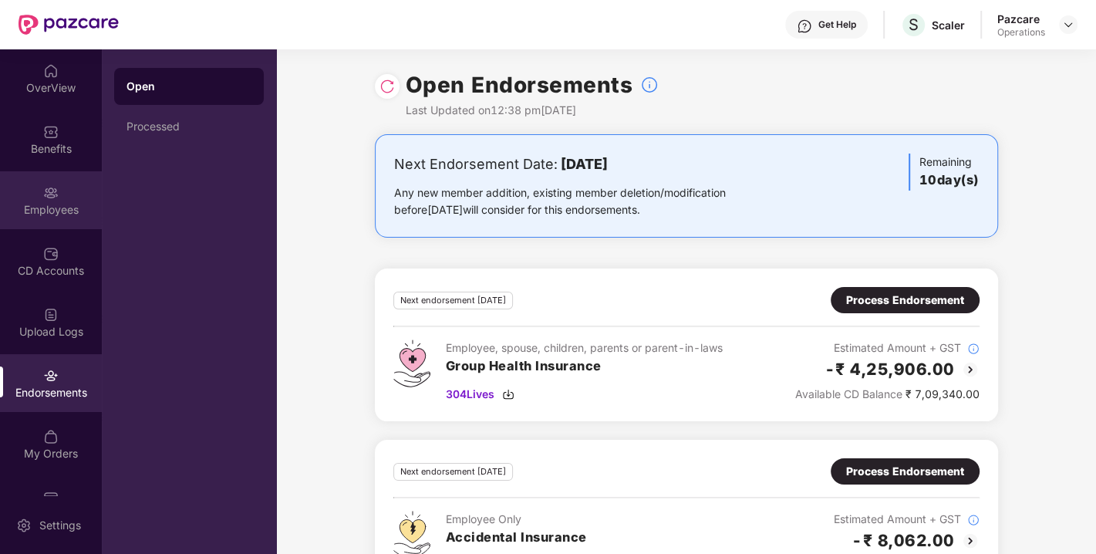
click at [63, 209] on div "Employees" at bounding box center [51, 209] width 102 height 15
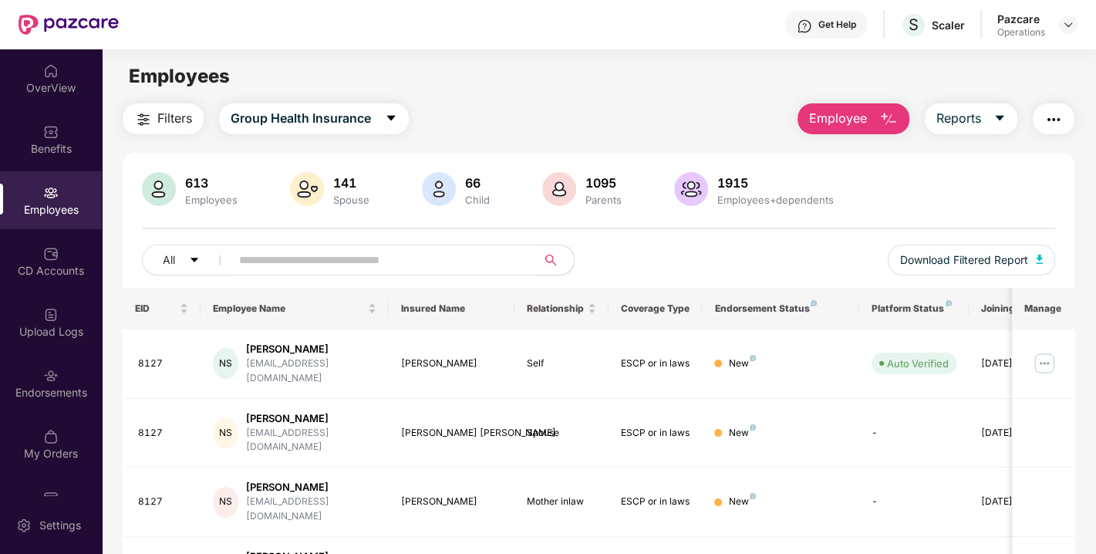
click at [1056, 123] on img "button" at bounding box center [1054, 119] width 19 height 19
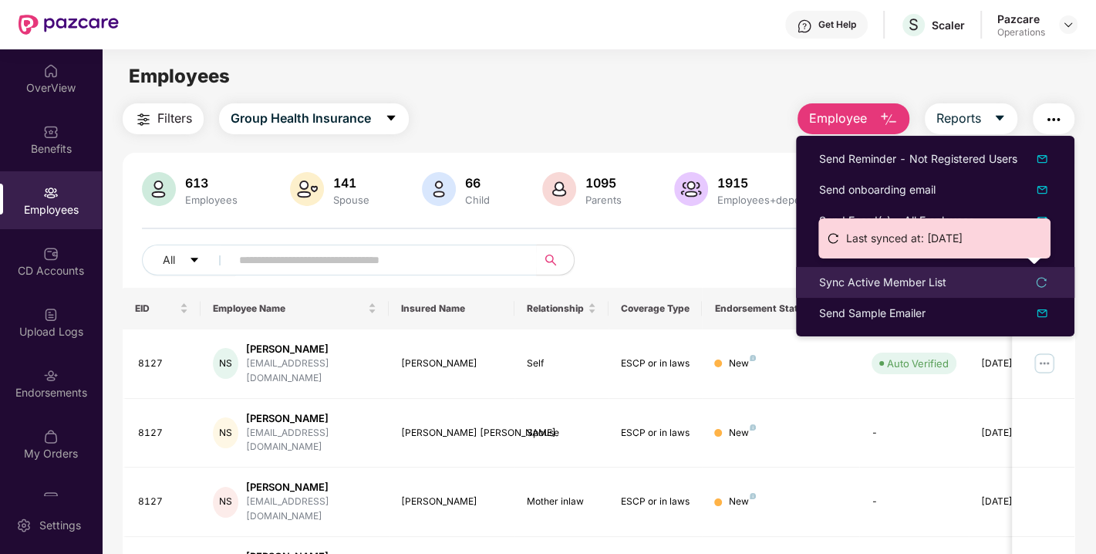
click at [897, 280] on div "Sync Active Member List" at bounding box center [882, 282] width 127 height 17
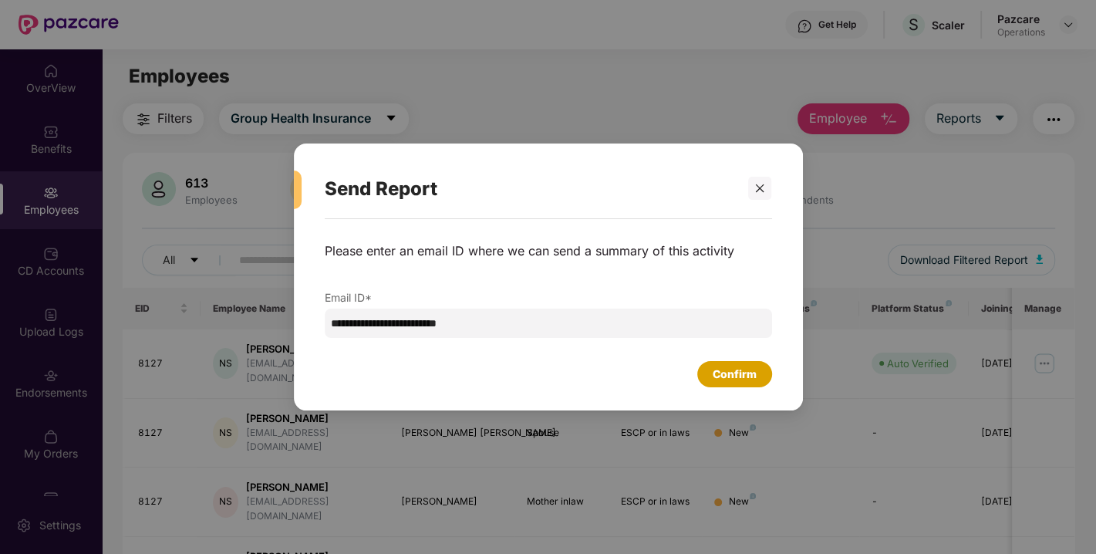
click at [739, 374] on div "Confirm" at bounding box center [735, 374] width 44 height 17
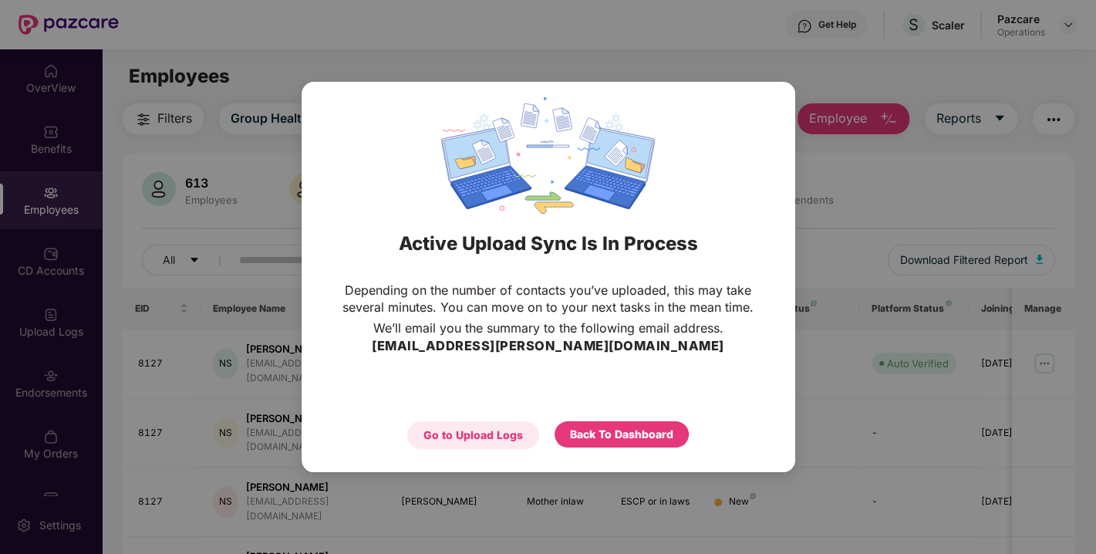
click at [461, 427] on div "Go to Upload Logs" at bounding box center [474, 435] width 100 height 17
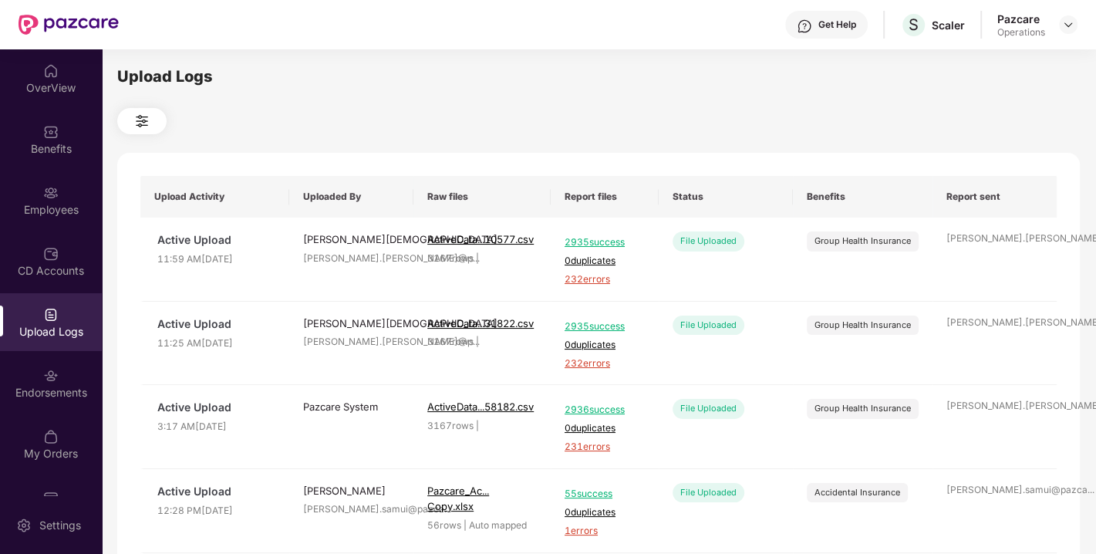
click at [59, 196] on div "Employees" at bounding box center [51, 200] width 102 height 58
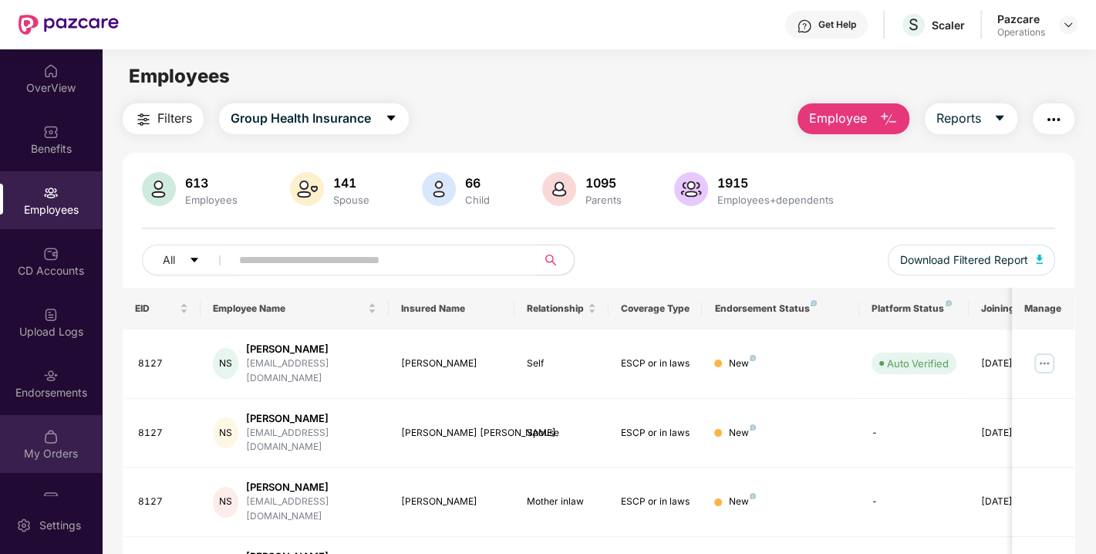
click at [74, 415] on div "My Orders" at bounding box center [51, 444] width 102 height 58
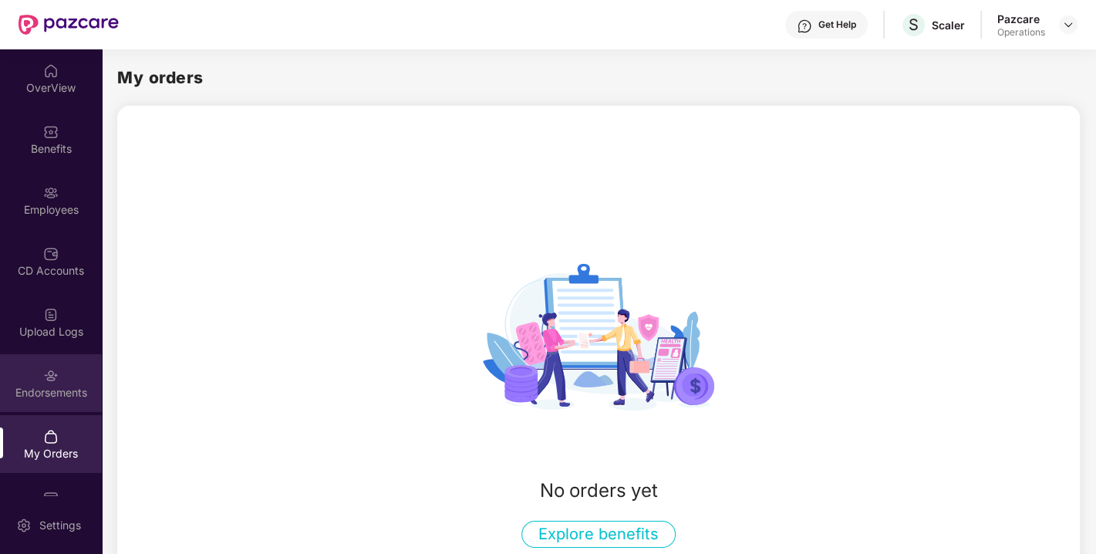
click at [48, 385] on div "Endorsements" at bounding box center [51, 392] width 102 height 15
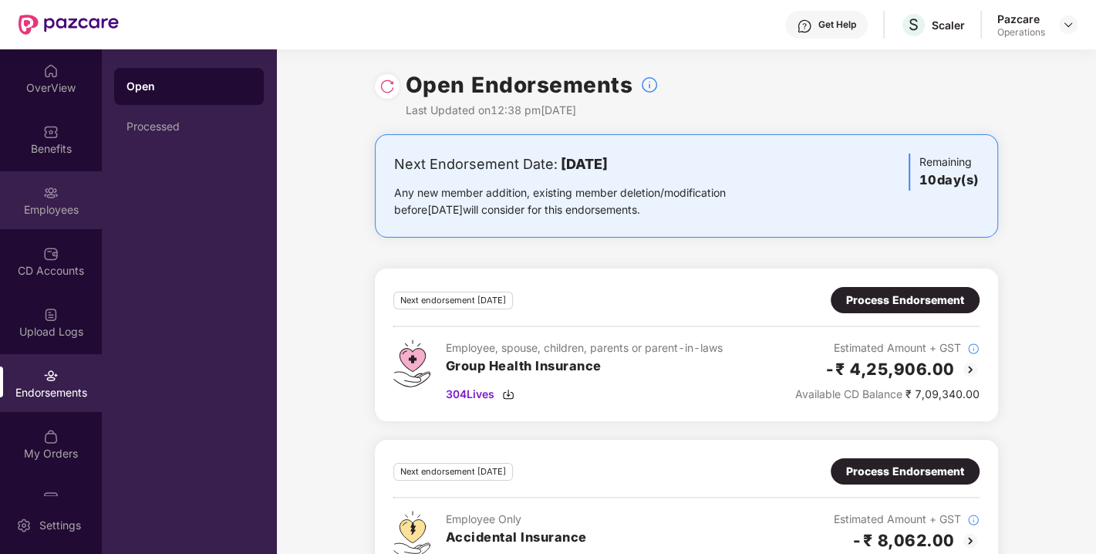
click at [43, 190] on img at bounding box center [50, 192] width 15 height 15
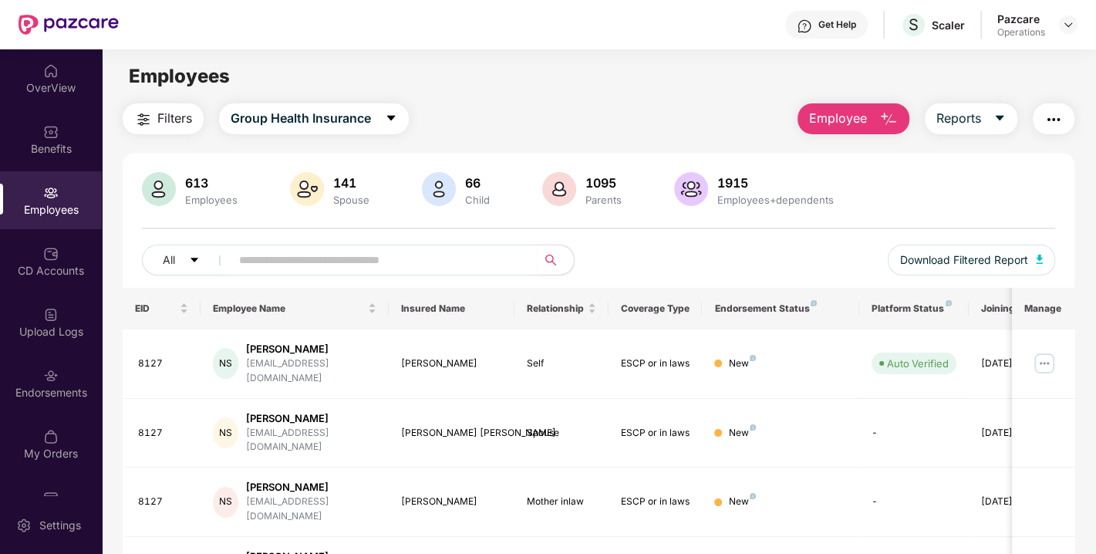
click at [184, 117] on span "Filters" at bounding box center [174, 118] width 35 height 19
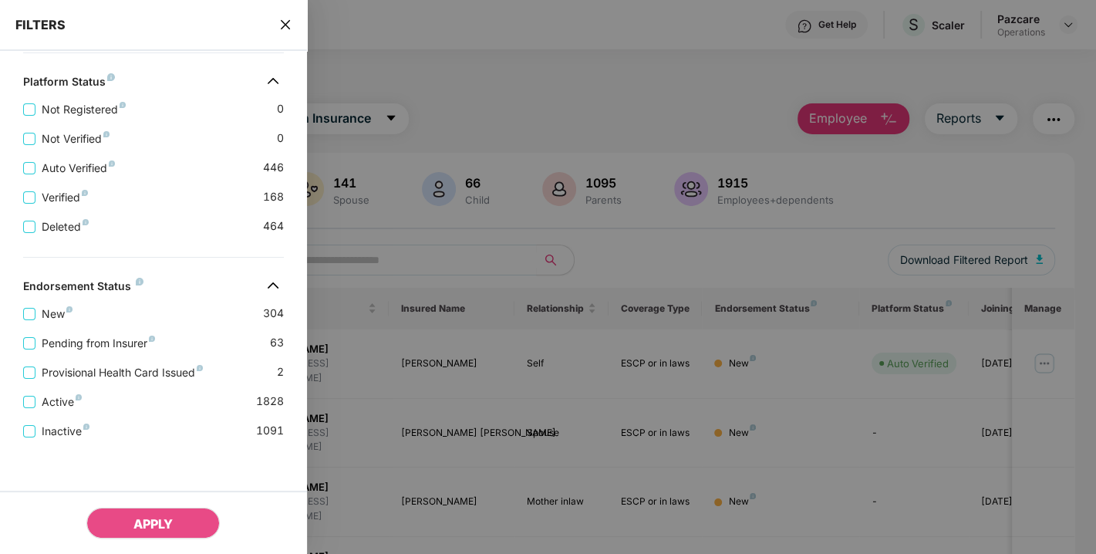
scroll to position [569, 0]
click at [77, 345] on span "Pending from Insurer" at bounding box center [98, 341] width 126 height 17
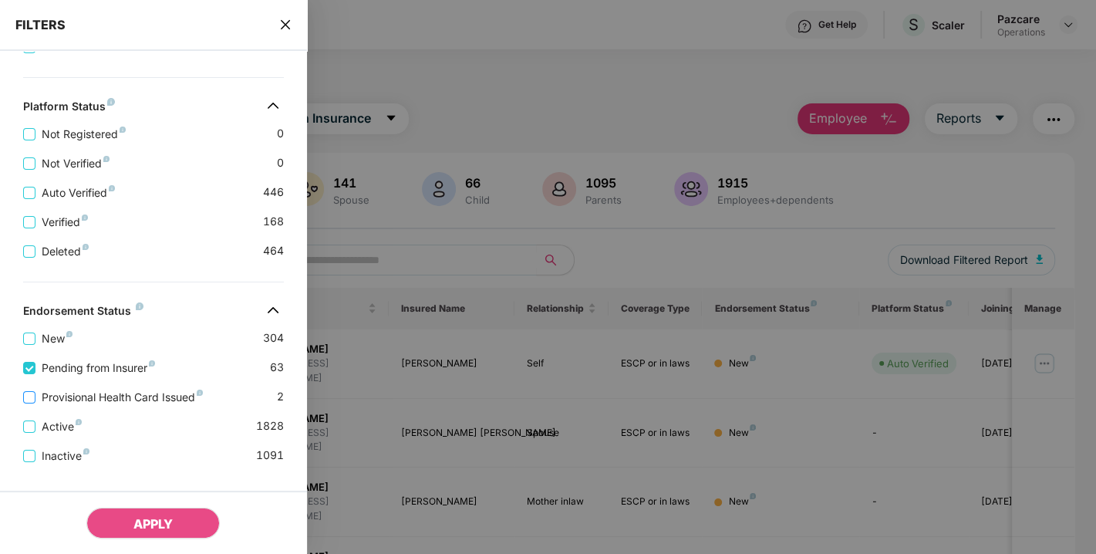
click at [79, 401] on span "Provisional Health Card Issued" at bounding box center [122, 397] width 174 height 17
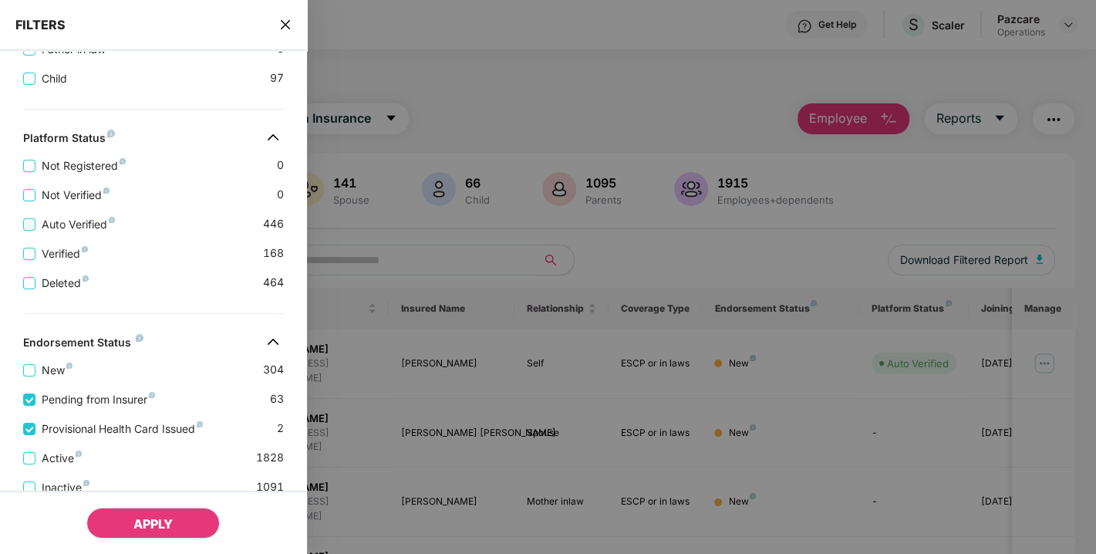
click at [162, 510] on button "APPLY" at bounding box center [152, 523] width 133 height 31
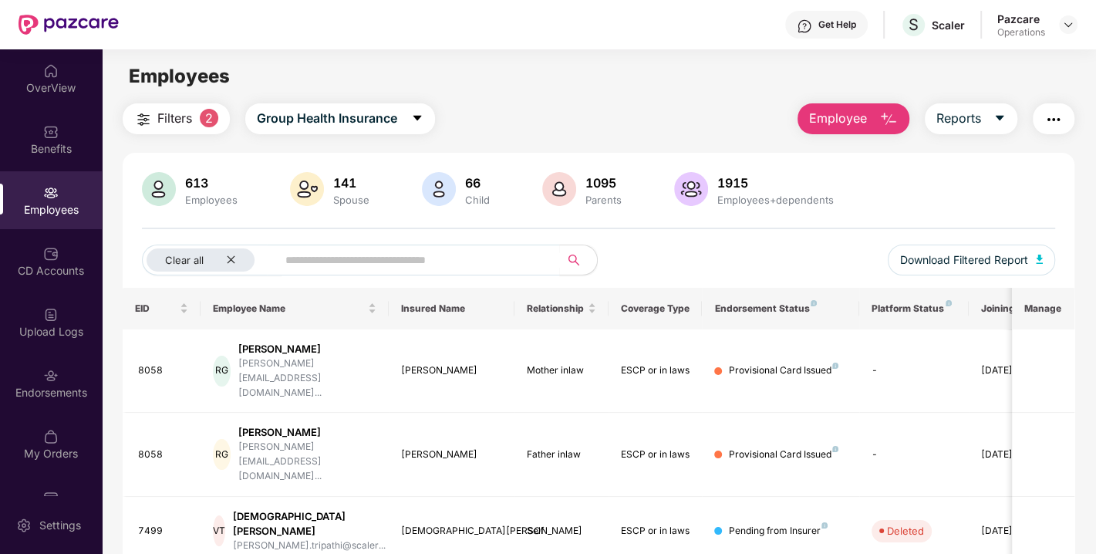
click at [1063, 115] on img "button" at bounding box center [1054, 119] width 19 height 19
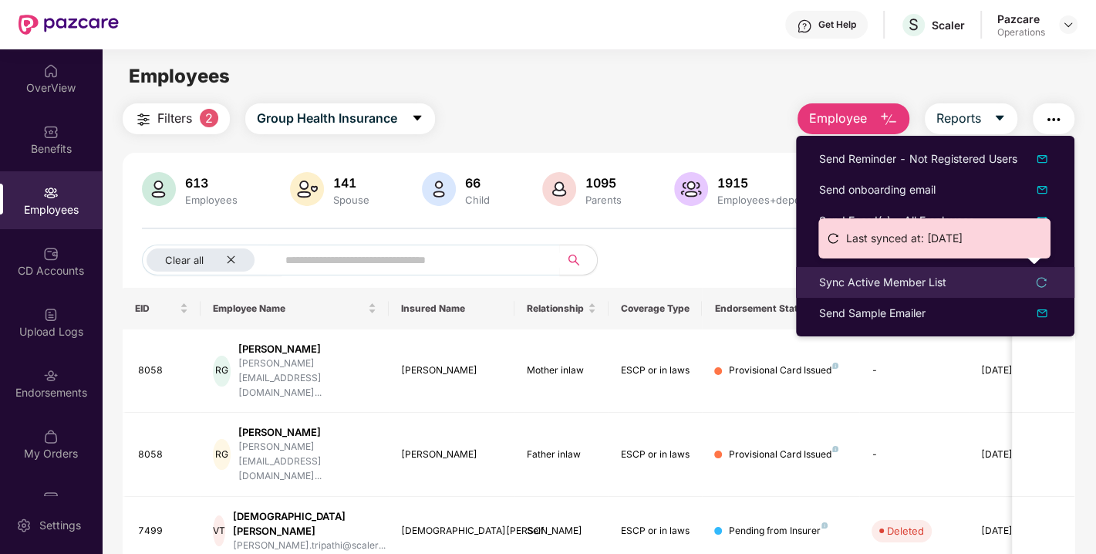
click at [863, 287] on div "Sync Active Member List" at bounding box center [882, 282] width 127 height 17
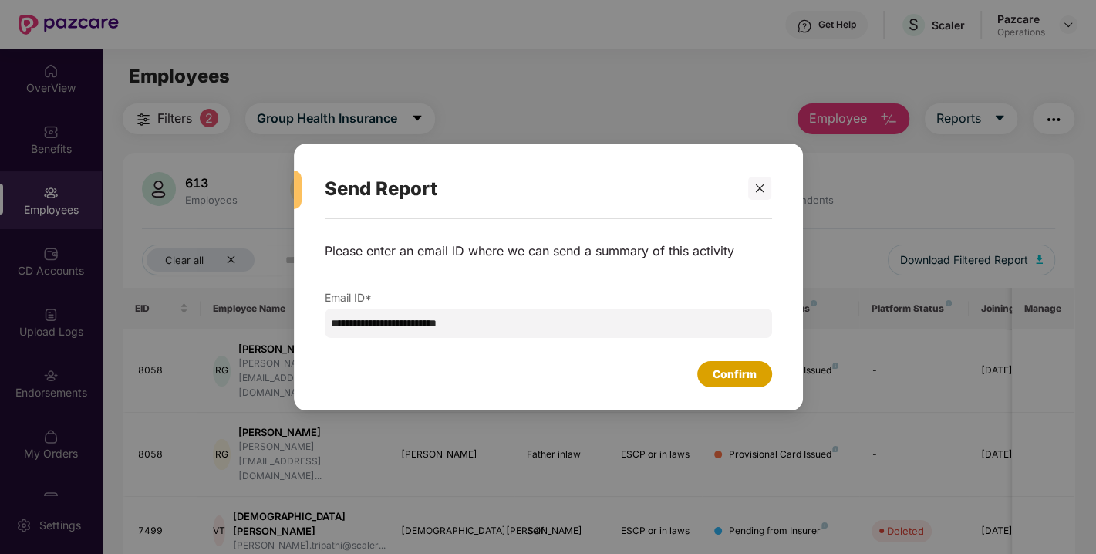
click at [729, 370] on div "Confirm" at bounding box center [735, 374] width 44 height 17
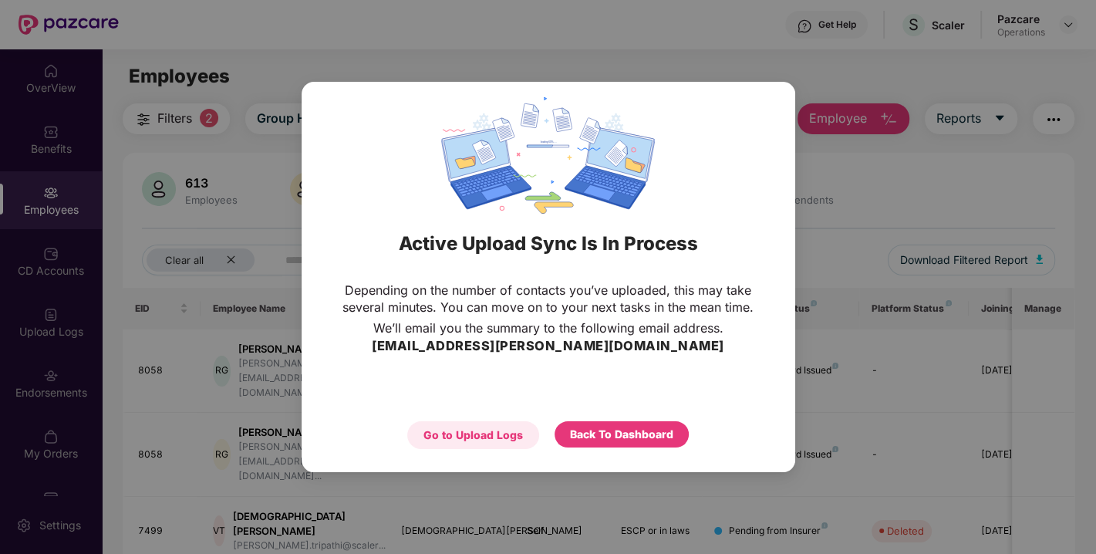
click at [472, 434] on div "Go to Upload Logs" at bounding box center [474, 435] width 100 height 17
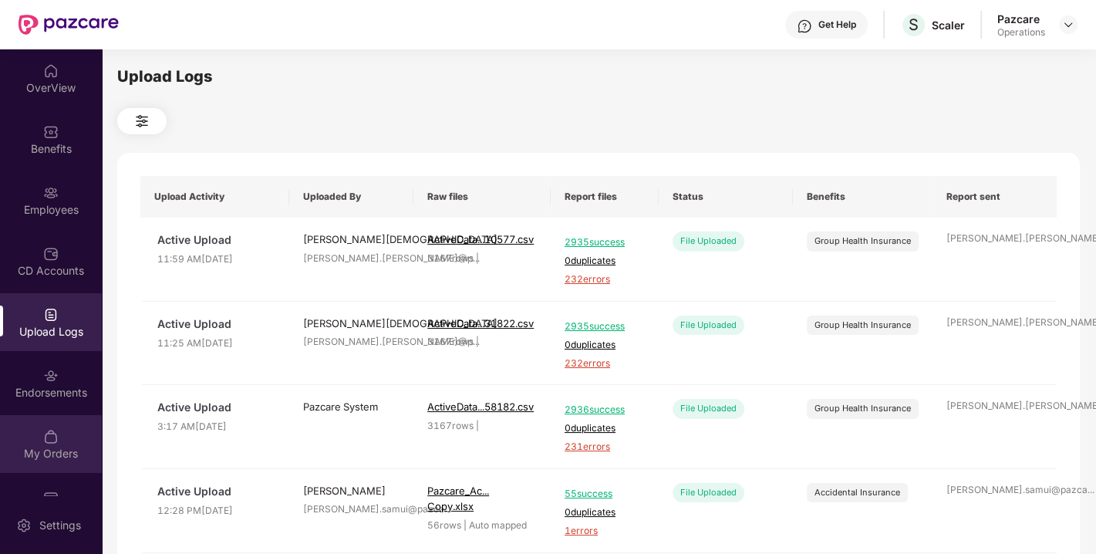
click at [37, 427] on div "My Orders" at bounding box center [51, 444] width 102 height 58
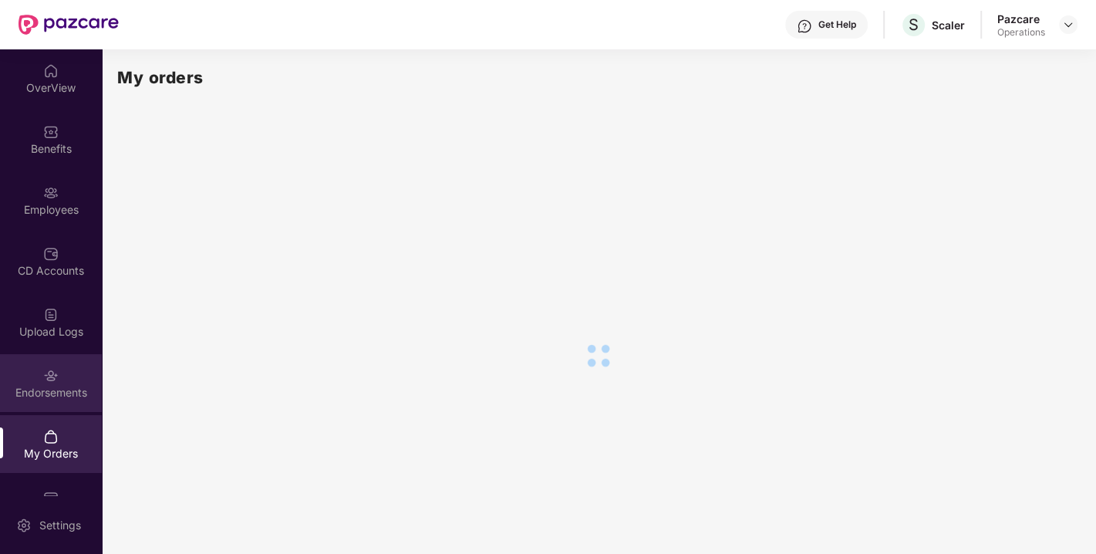
click at [69, 361] on div "Endorsements" at bounding box center [51, 383] width 102 height 58
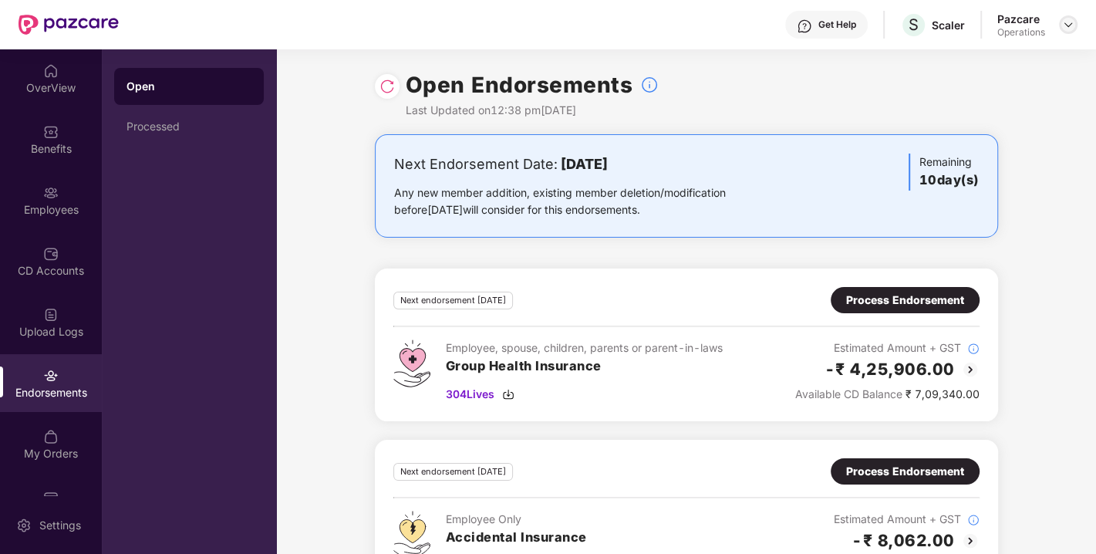
click at [1069, 15] on div at bounding box center [1068, 24] width 19 height 19
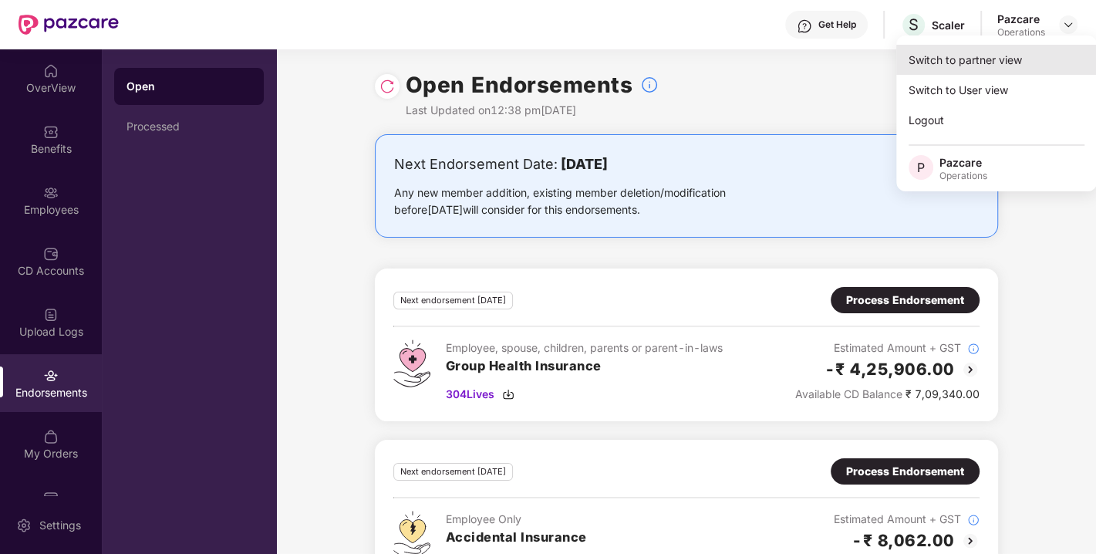
click at [995, 57] on div "Switch to partner view" at bounding box center [997, 60] width 201 height 30
